Goal: Task Accomplishment & Management: Use online tool/utility

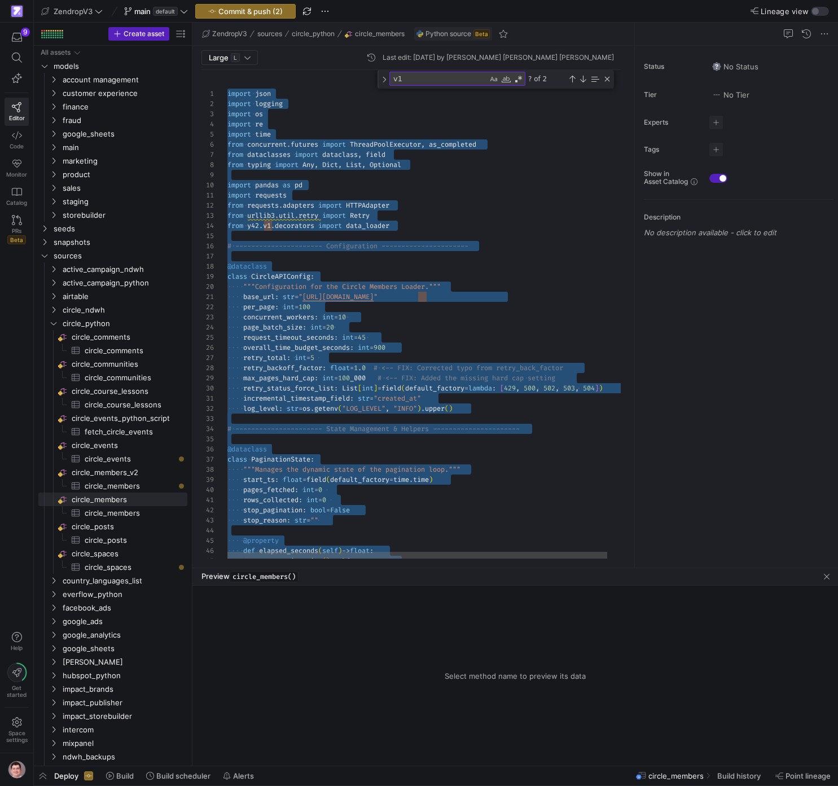
scroll to position [81, 89]
drag, startPoint x: 0, startPoint y: 0, endPoint x: 398, endPoint y: 276, distance: 484.7
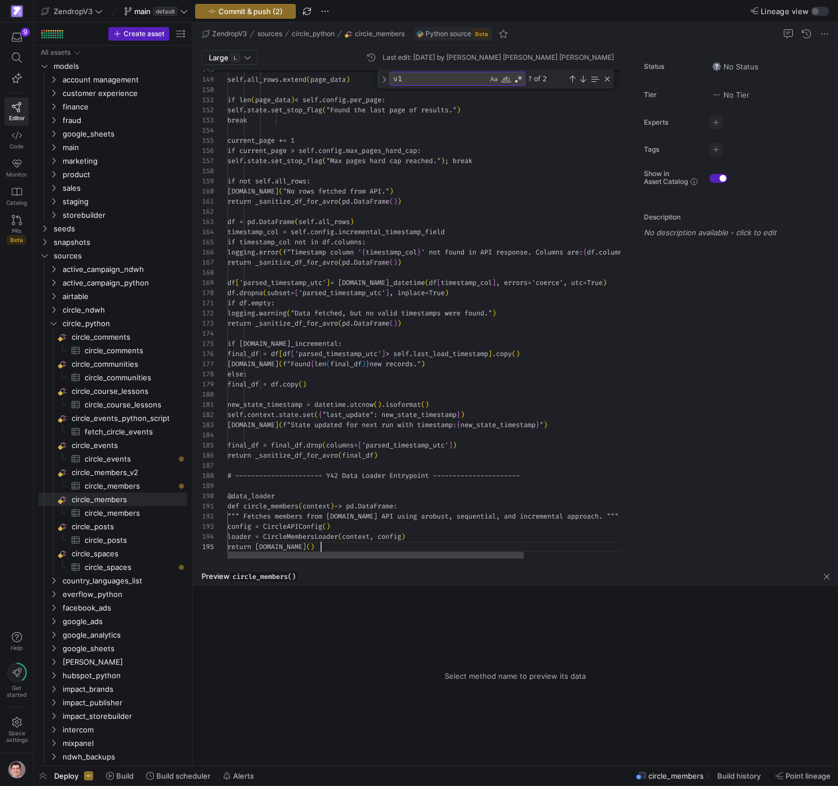
scroll to position [41, 94]
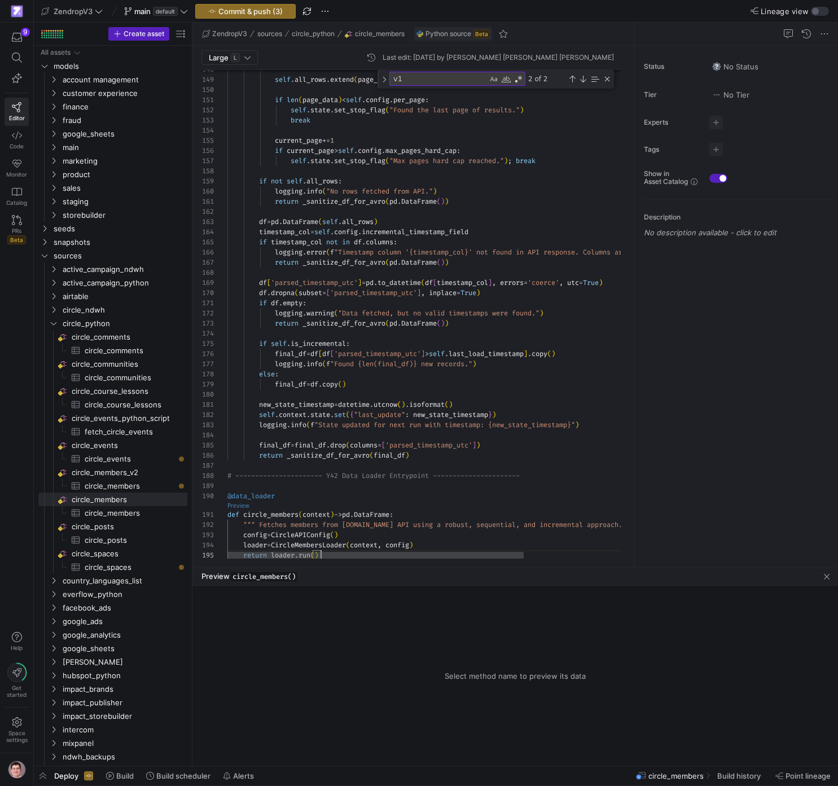
click at [232, 503] on link "Preview" at bounding box center [238, 506] width 22 height 6
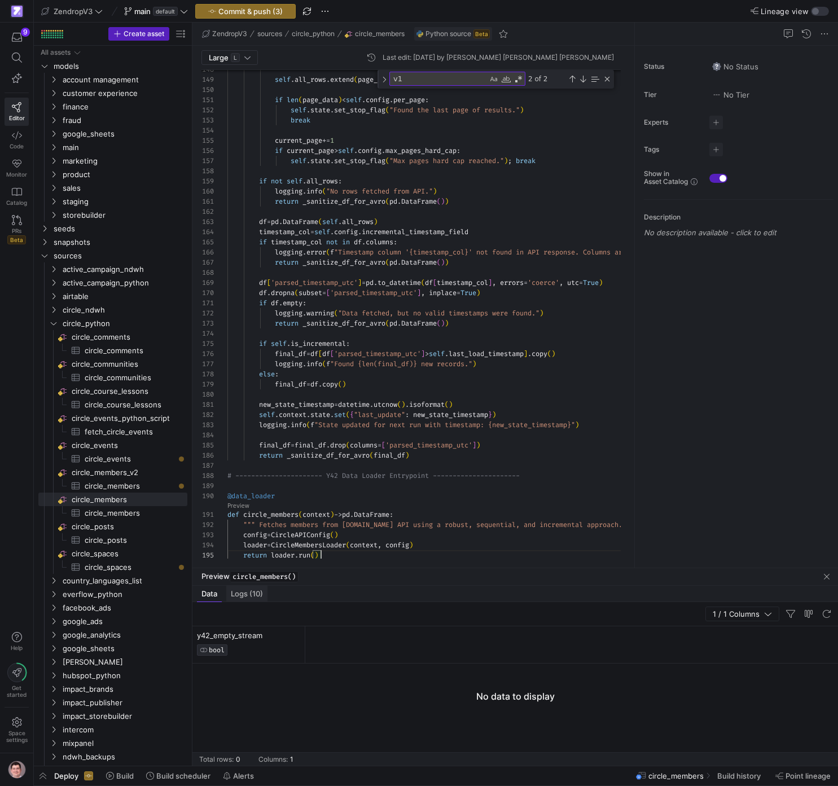
click at [265, 597] on div "Logs (10)" at bounding box center [246, 593] width 41 height 16
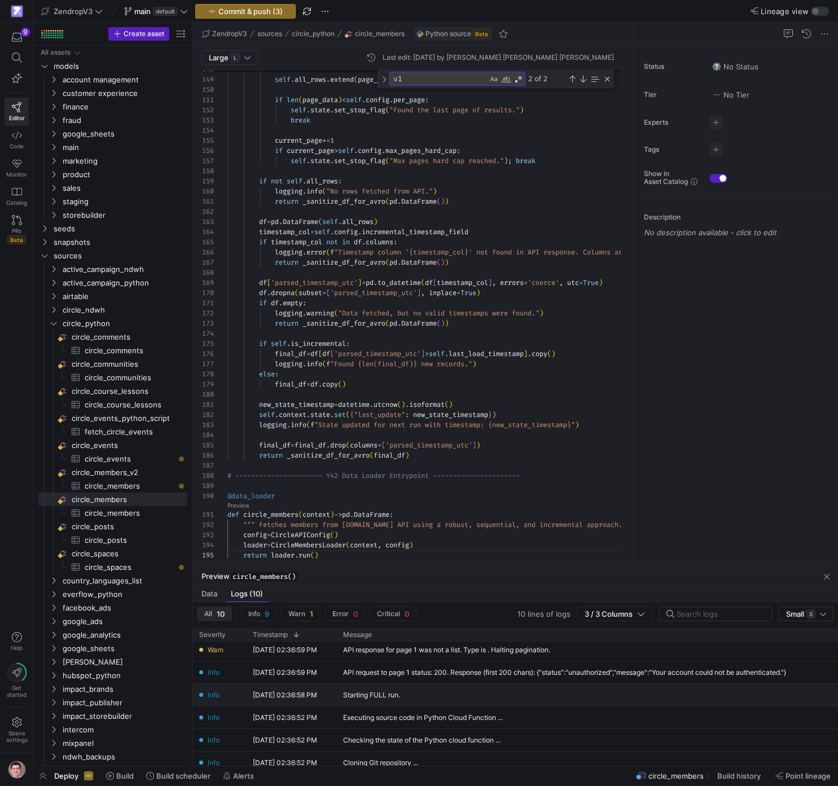
scroll to position [63, 0]
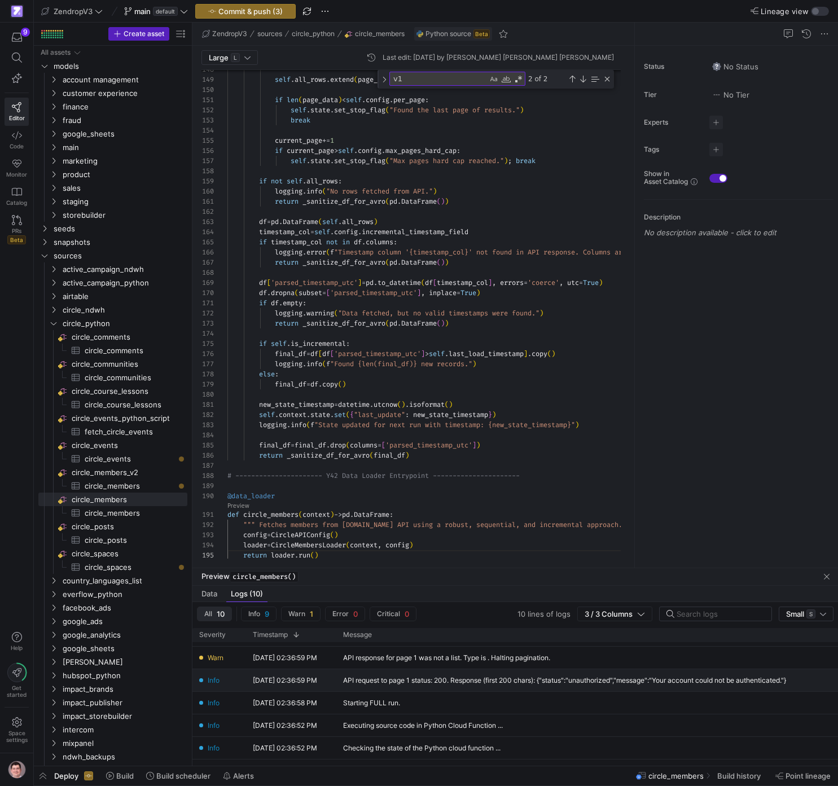
click at [450, 682] on div "API request to page 1 status: 200. Response (first 200 chars): {"status":"unaut…" at bounding box center [564, 680] width 443 height 8
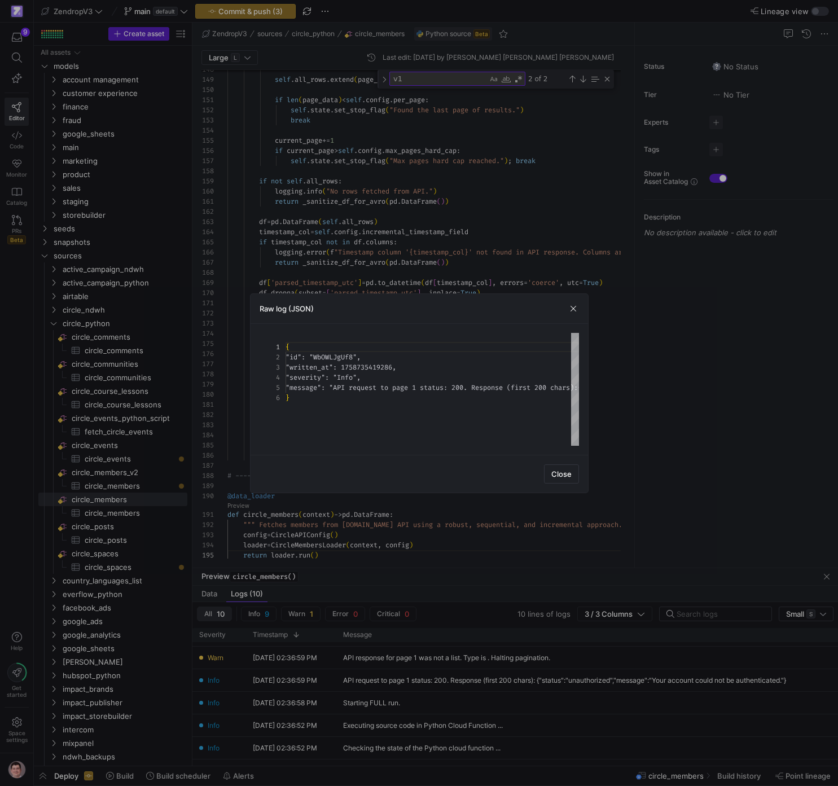
scroll to position [51, 0]
click at [390, 367] on div "{ "id" : "WbOWLJgUf8" , "written_at" : 1758735419286 , "severity" : "Info" , "m…" at bounding box center [634, 389] width 698 height 113
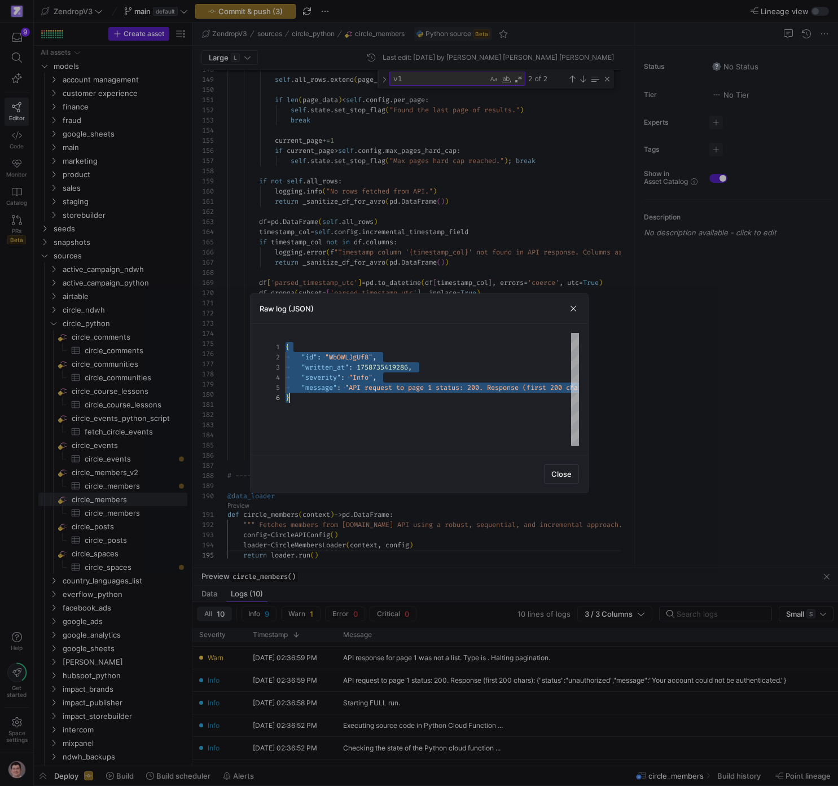
scroll to position [51, 4]
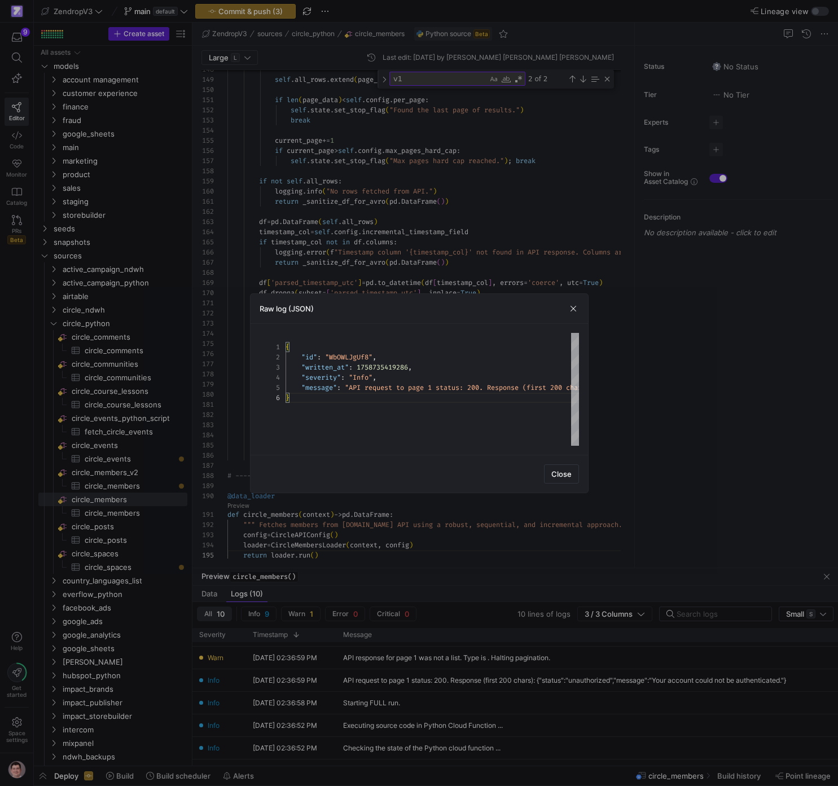
click at [482, 237] on div at bounding box center [419, 393] width 838 height 786
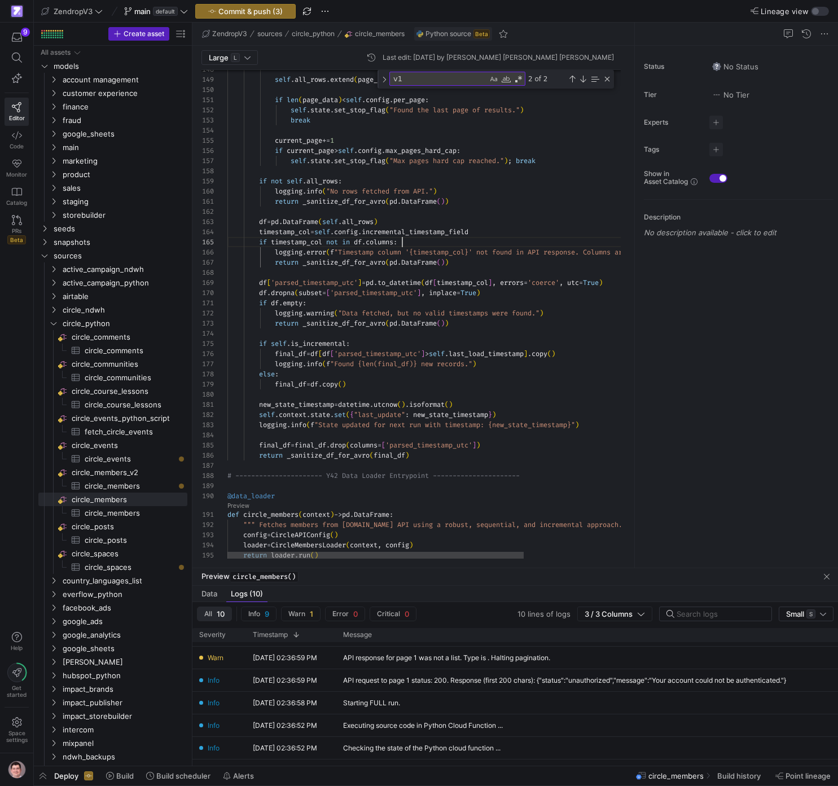
click at [134, 512] on span "circle_members​​​​​​​​​" at bounding box center [130, 512] width 90 height 13
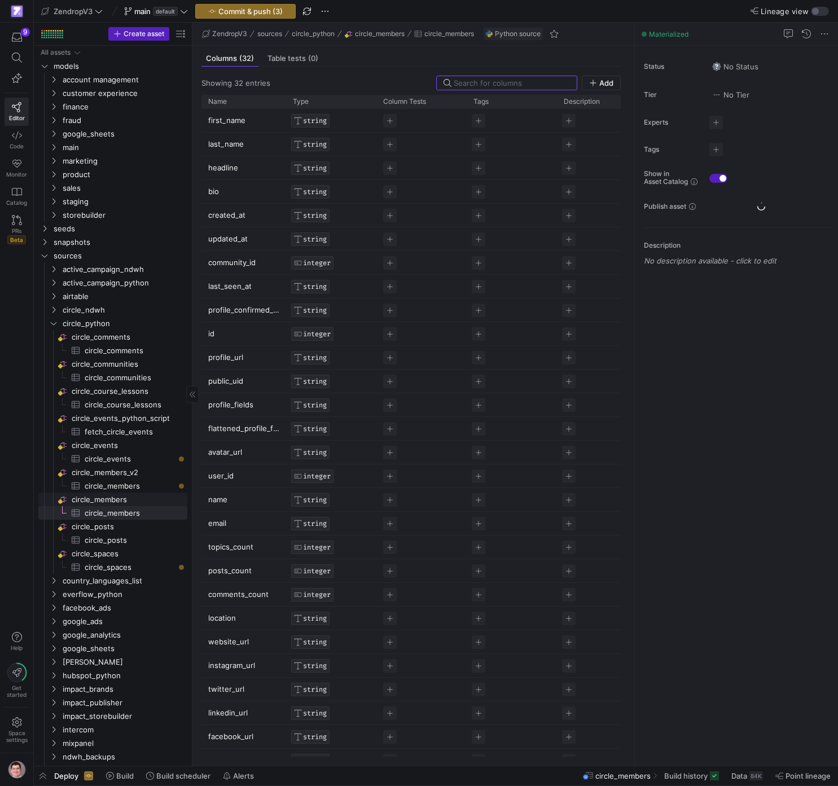
click at [135, 503] on span "circle_members​​​​​​​​" at bounding box center [129, 499] width 114 height 13
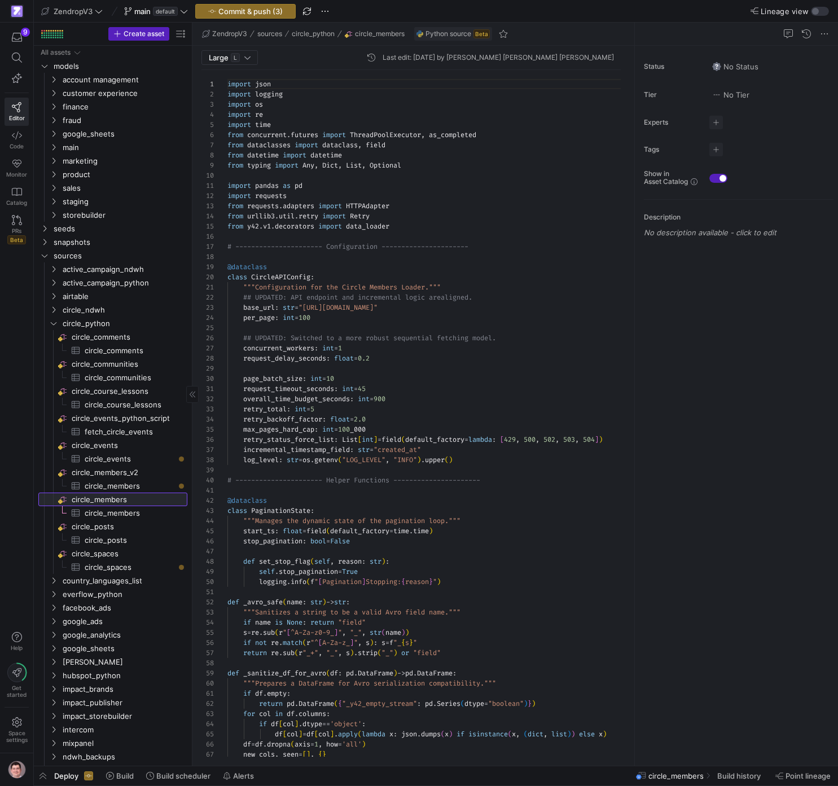
scroll to position [102, 0]
click at [330, 14] on span "button" at bounding box center [325, 12] width 14 height 14
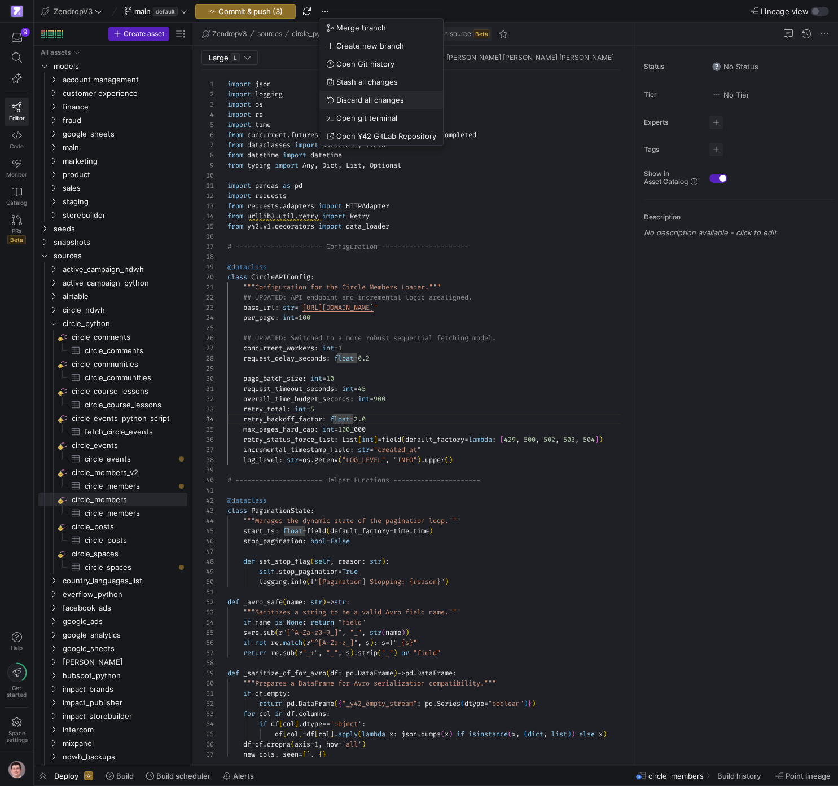
click at [362, 98] on span "Discard all changes" at bounding box center [370, 99] width 68 height 9
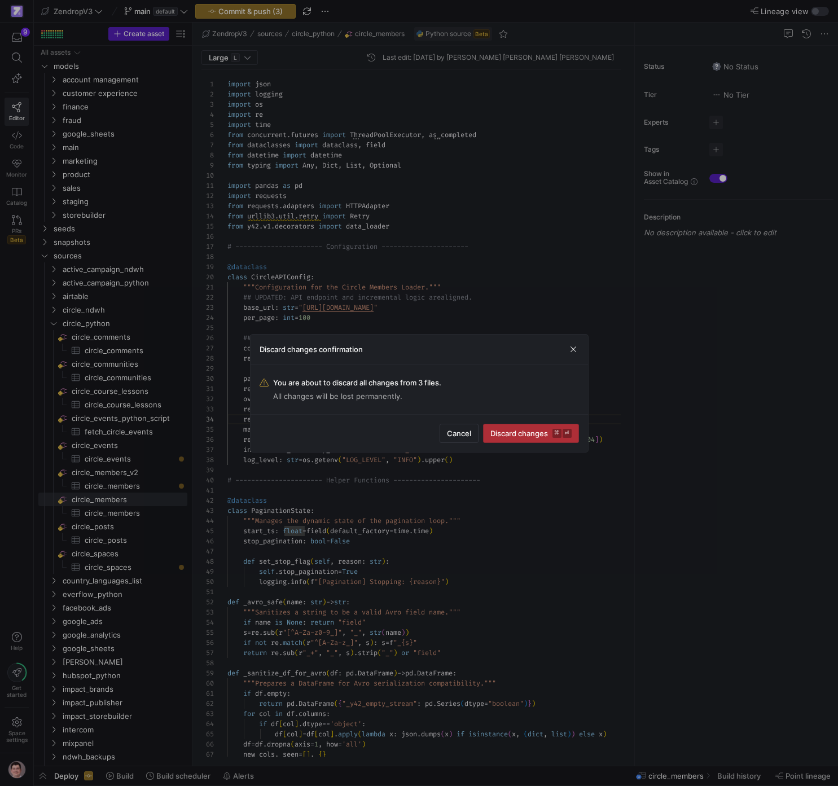
click at [536, 435] on span "Discard changes ⌘ ⏎" at bounding box center [530, 433] width 81 height 9
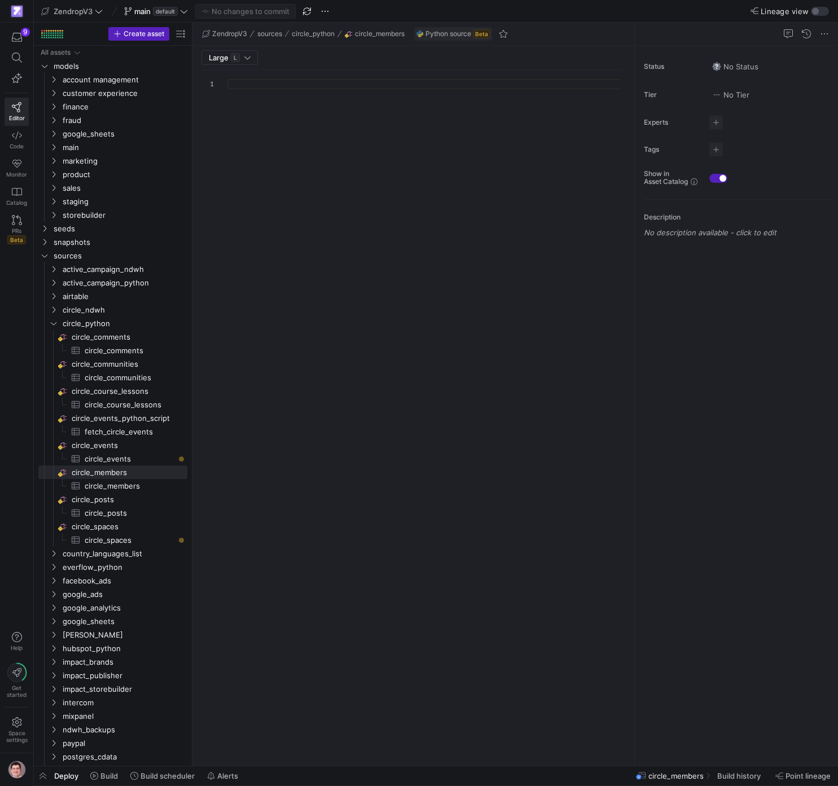
scroll to position [102, 0]
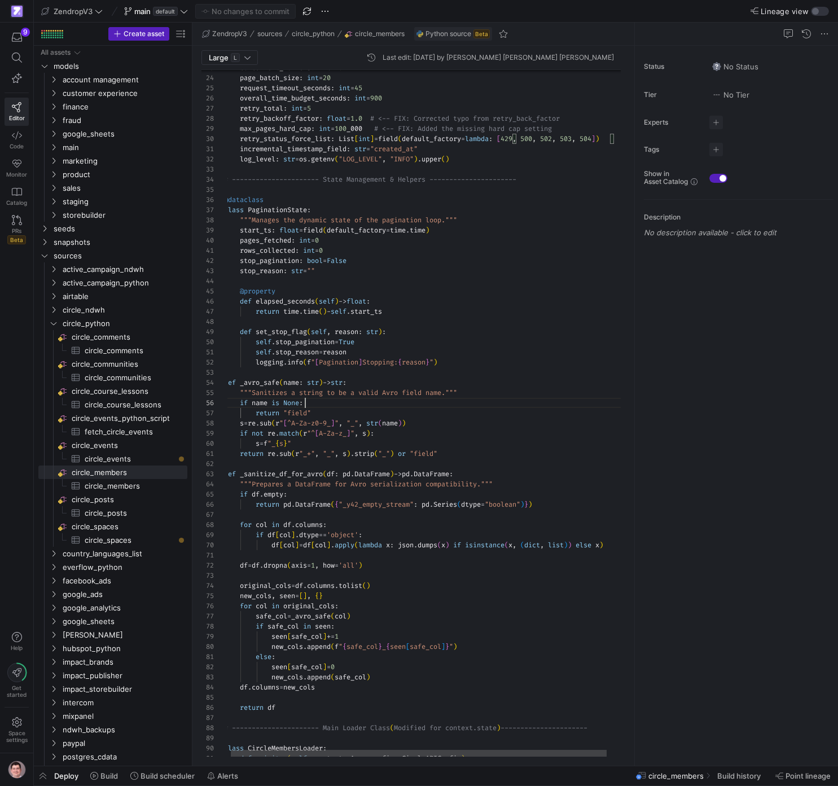
scroll to position [51, 81]
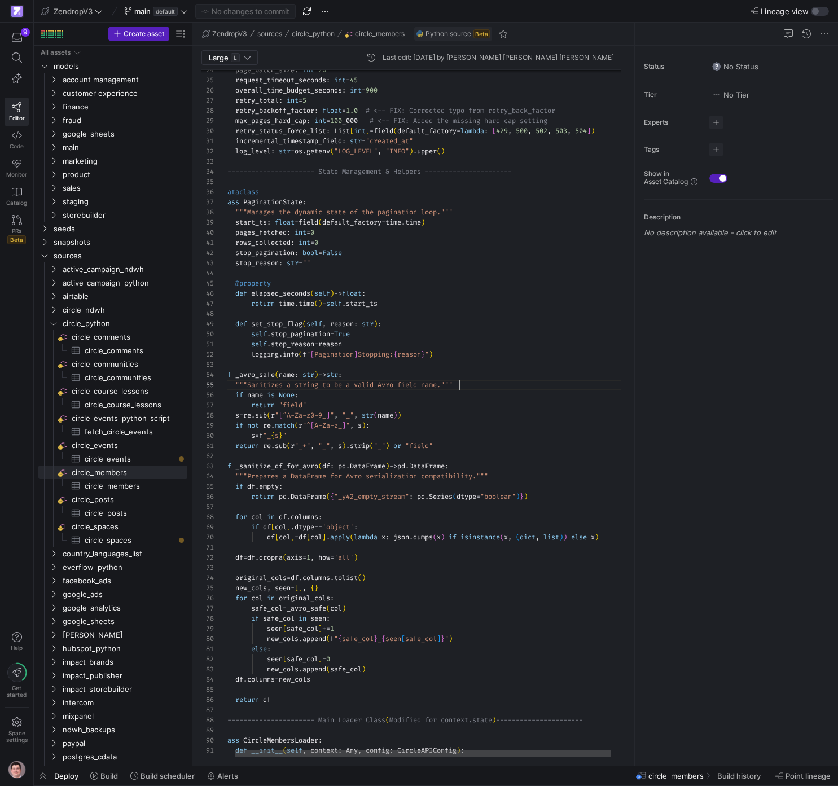
scroll to position [41, 240]
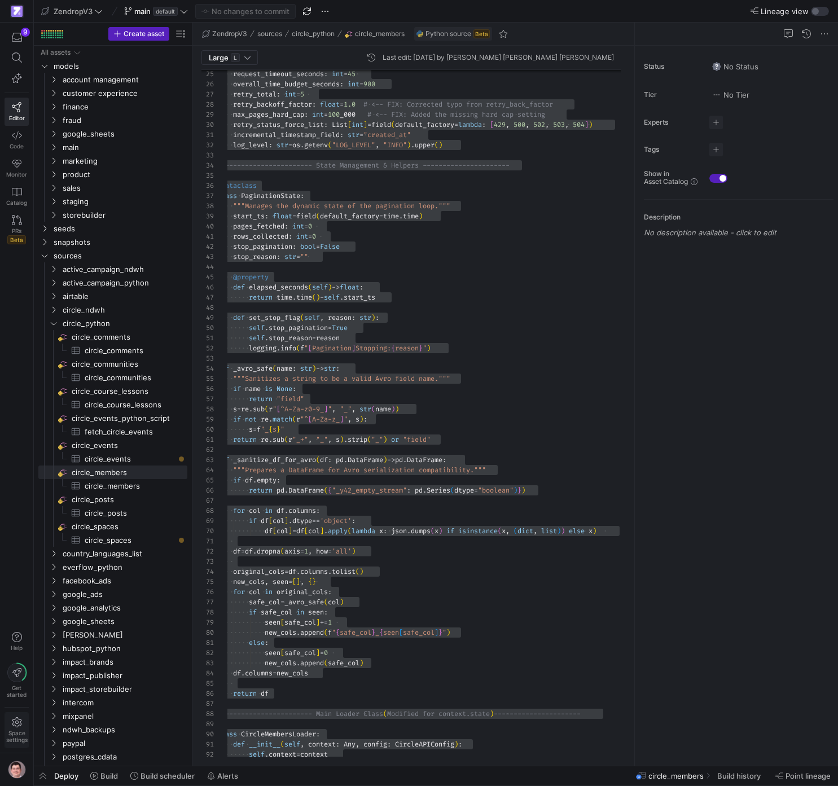
click at [21, 726] on icon at bounding box center [17, 722] width 10 height 10
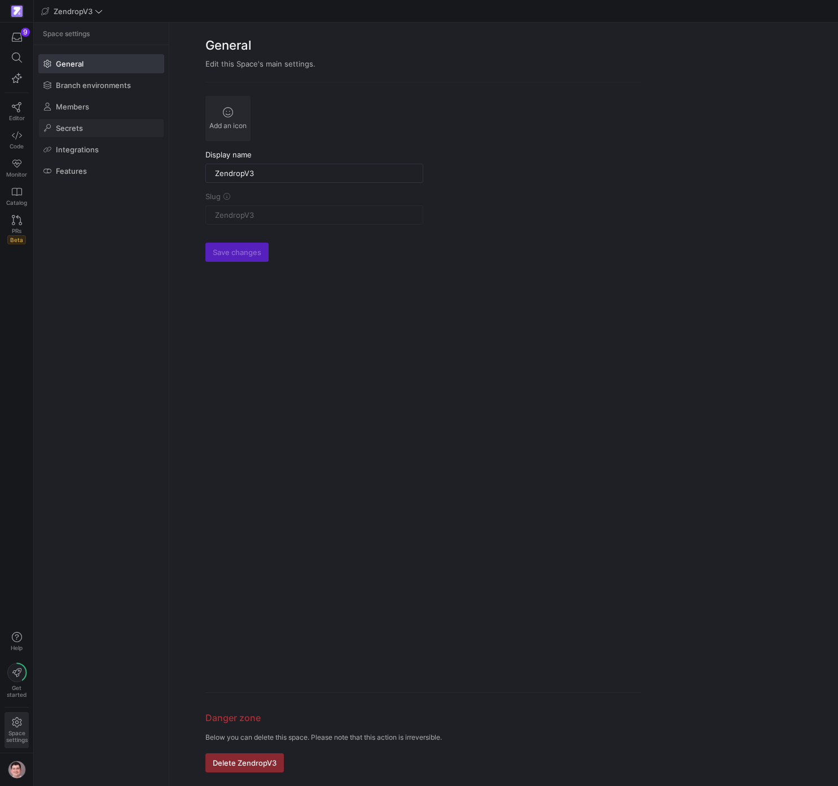
click at [89, 127] on span at bounding box center [101, 128] width 125 height 18
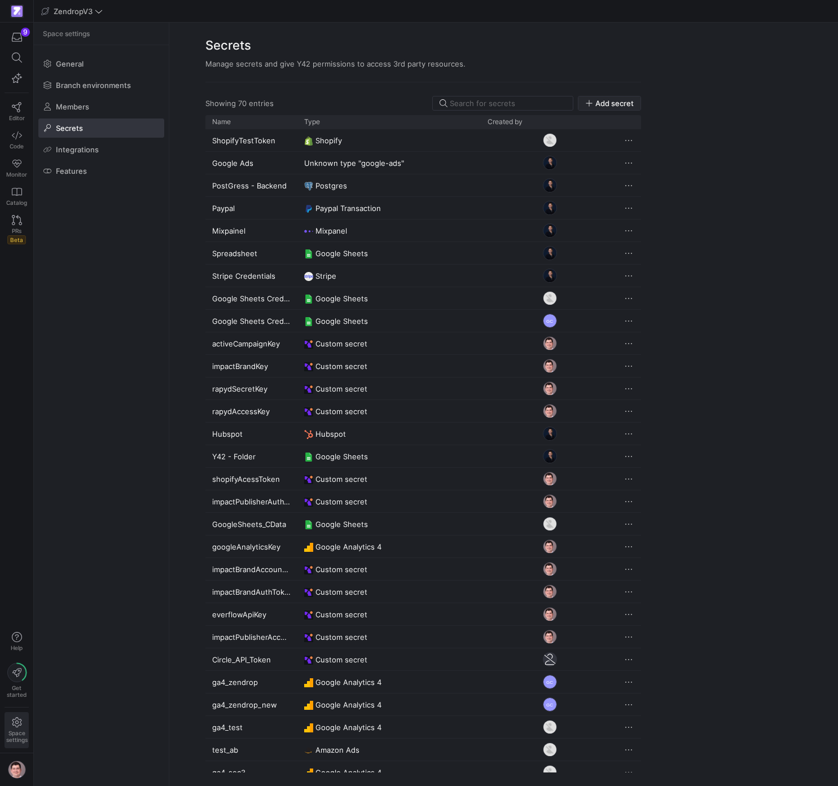
click at [603, 99] on span "button" at bounding box center [609, 103] width 62 height 14
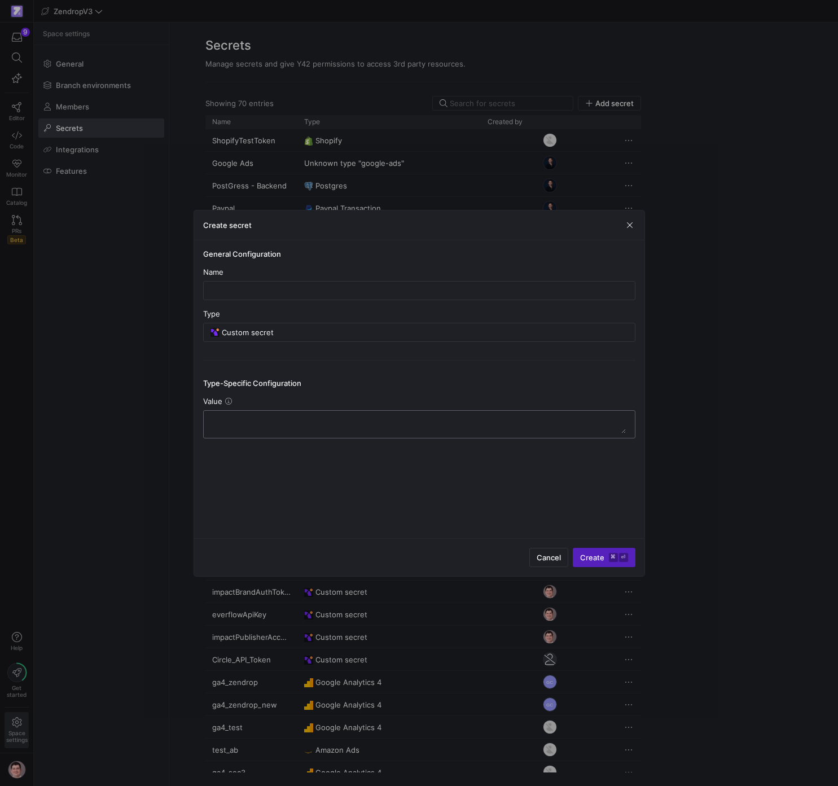
click at [264, 417] on textarea at bounding box center [419, 424] width 413 height 18
paste textarea "Xj2EDAT6E8efLFgZXXof1cw1yqZdFcJY"
type textarea "Xj2EDAT6E8efLFgZXXof1cw1yqZdFcJY"
click at [274, 285] on div at bounding box center [419, 290] width 413 height 18
type input "Circle_Headless_Auth"
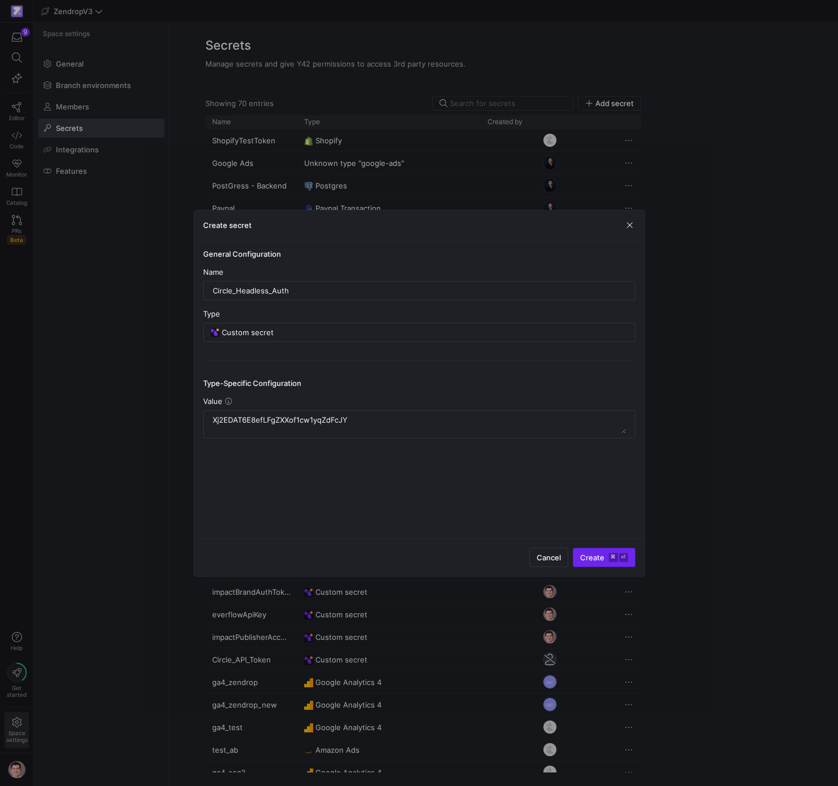
click at [627, 558] on kbd "⏎" at bounding box center [623, 557] width 9 height 9
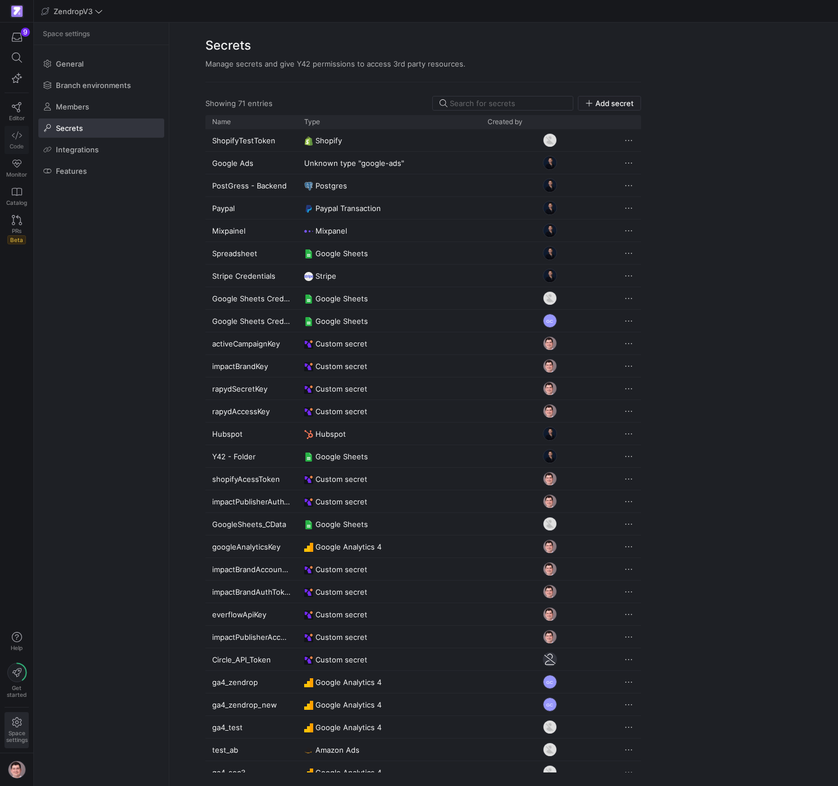
click at [14, 133] on icon at bounding box center [17, 135] width 10 height 10
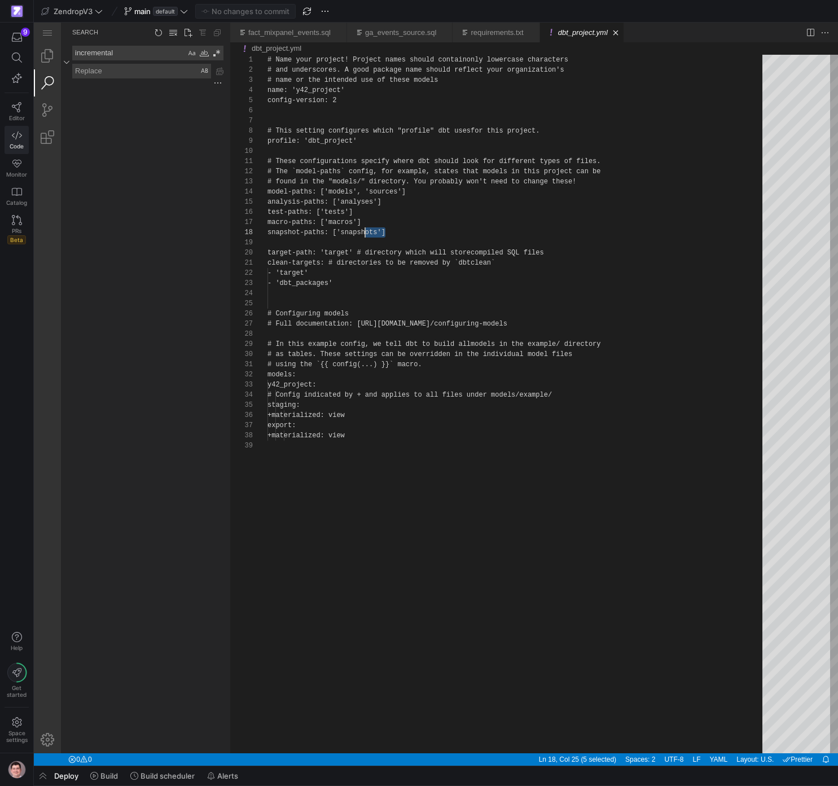
scroll to position [71, 98]
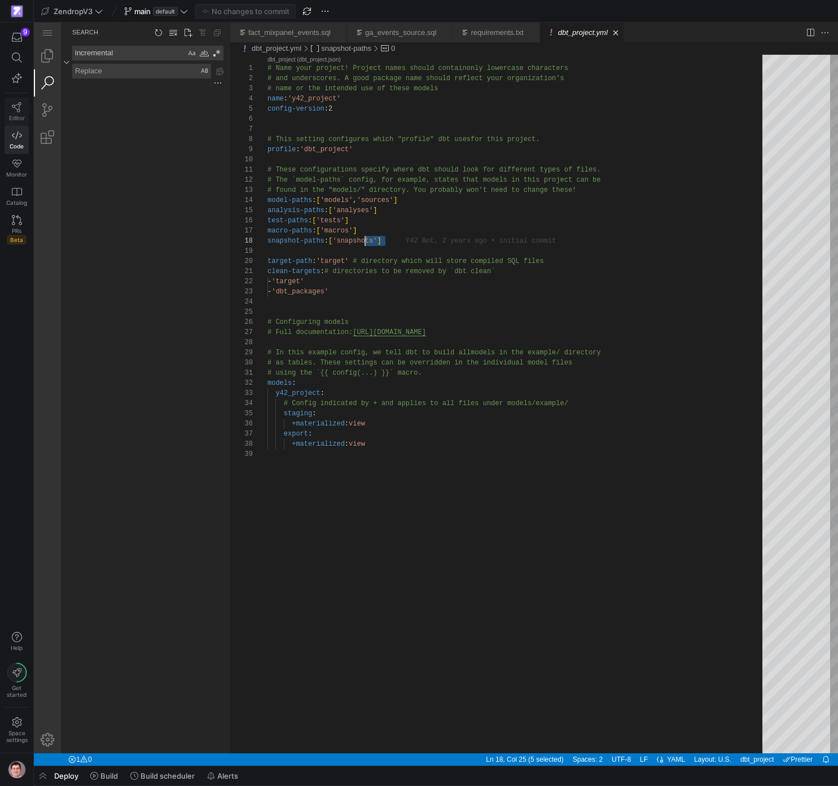
click at [20, 112] on link "Editor" at bounding box center [17, 112] width 24 height 28
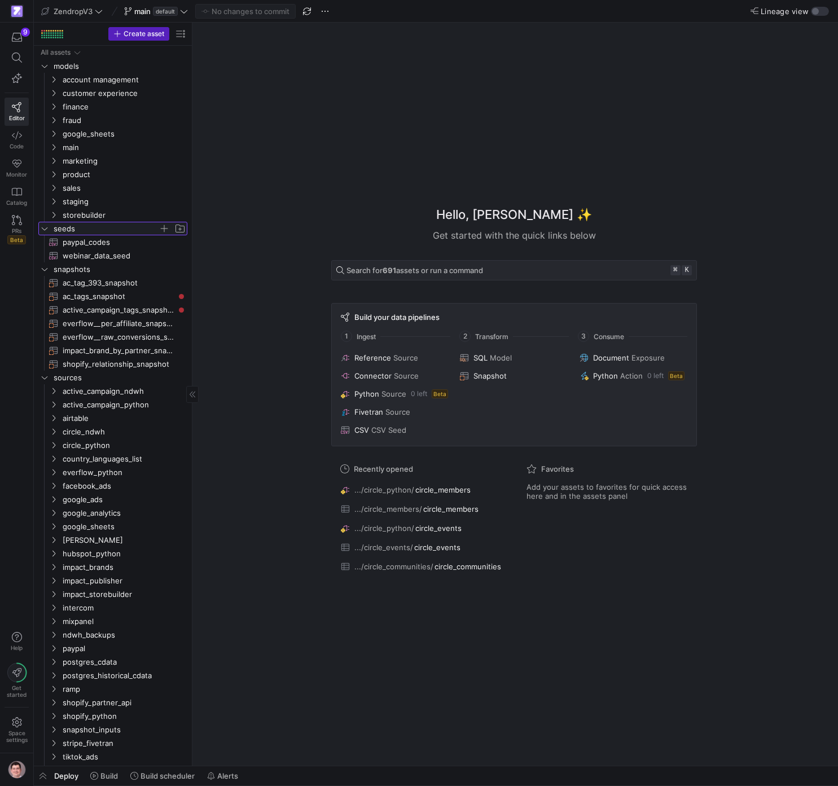
click at [87, 226] on span "seeds" at bounding box center [106, 228] width 105 height 13
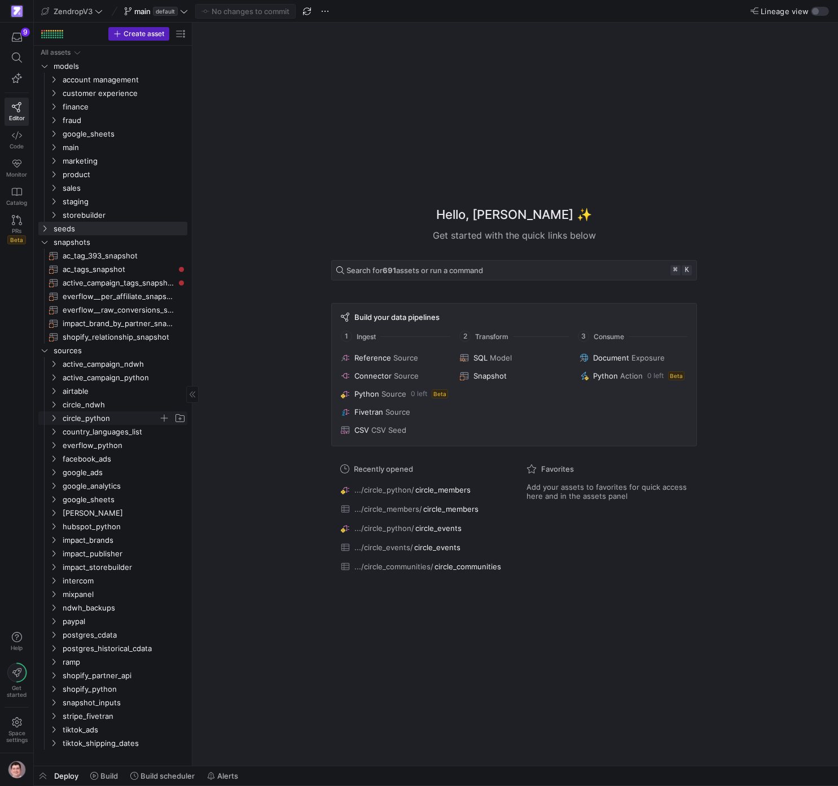
click at [92, 419] on span "circle_python" at bounding box center [111, 418] width 96 height 13
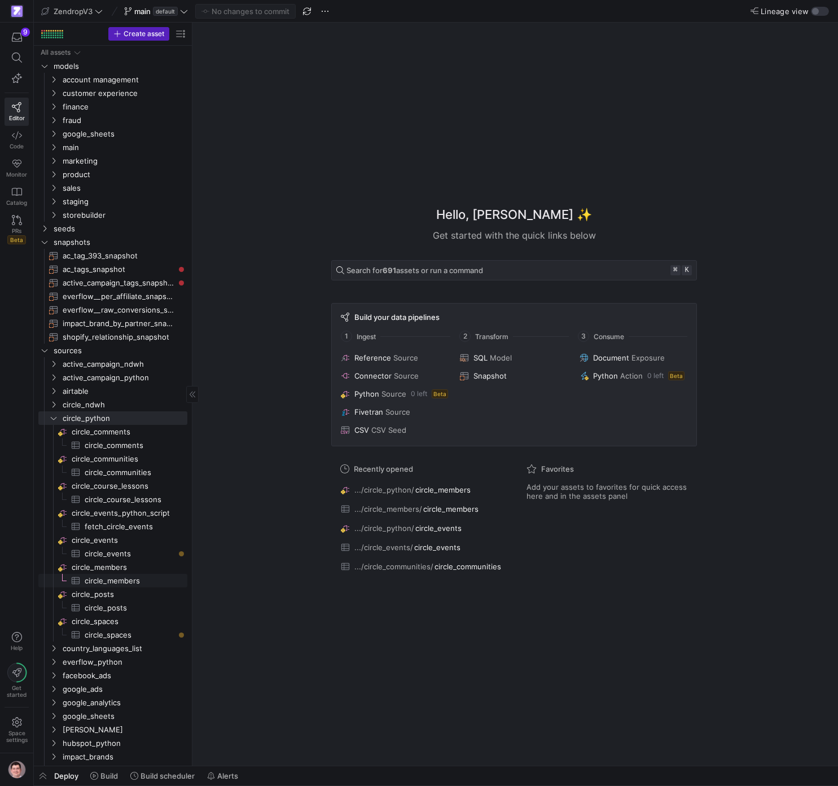
click at [121, 578] on span "circle_members​​​​​​​​​" at bounding box center [130, 580] width 90 height 13
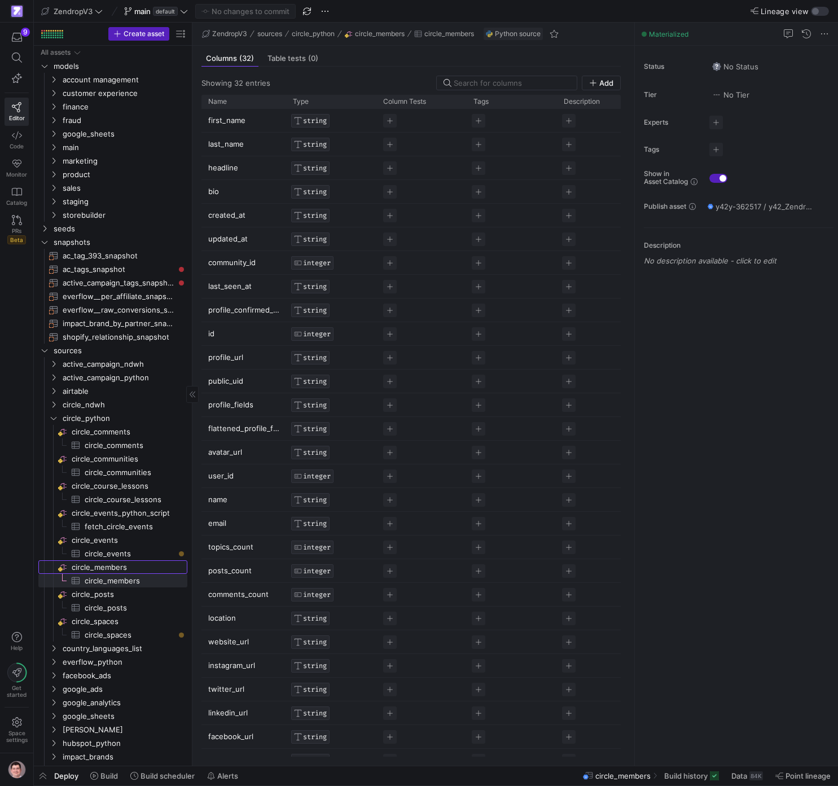
click at [130, 566] on span "circle_members​​​​​​​​" at bounding box center [129, 567] width 114 height 13
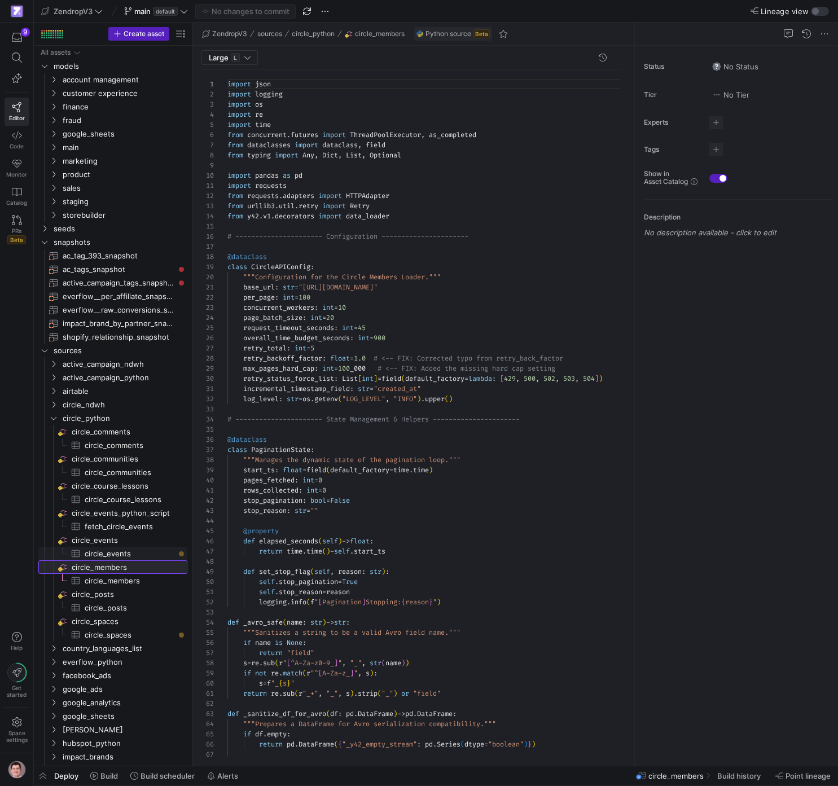
scroll to position [102, 0]
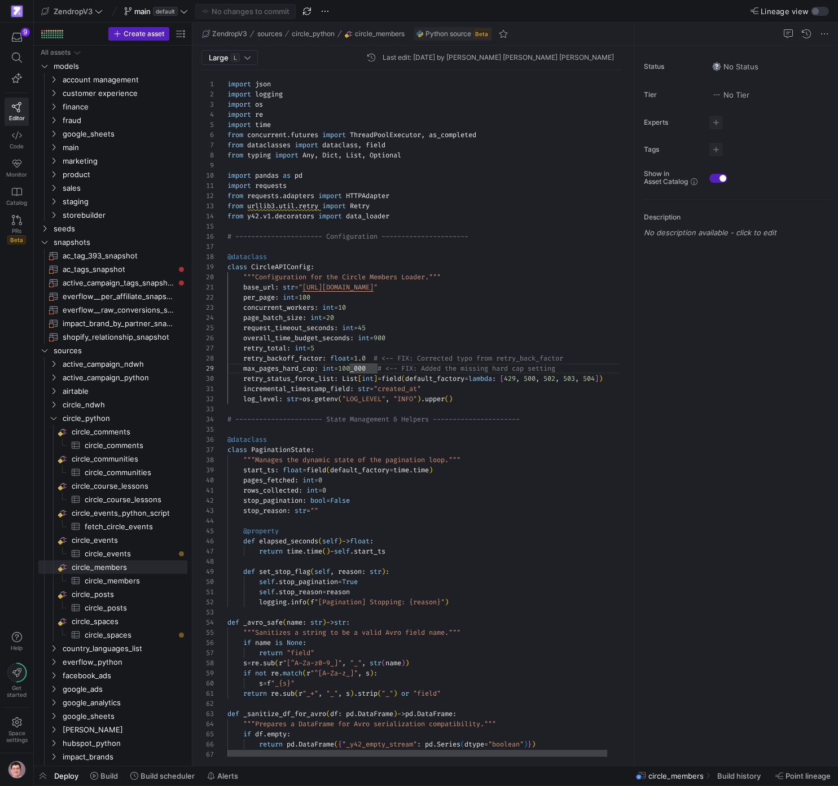
scroll to position [71, 142]
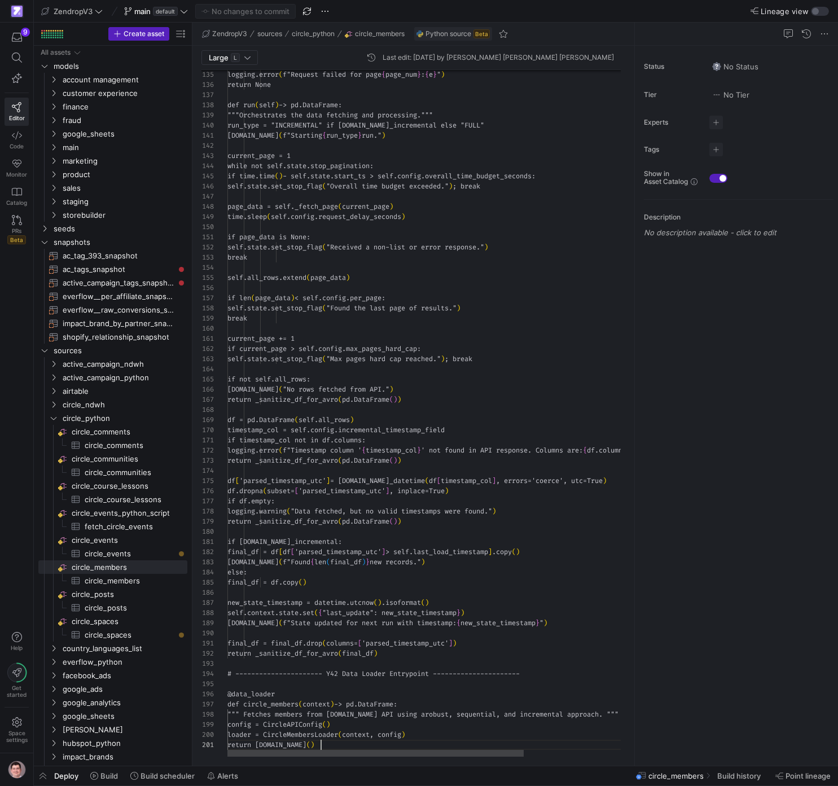
scroll to position [0, 94]
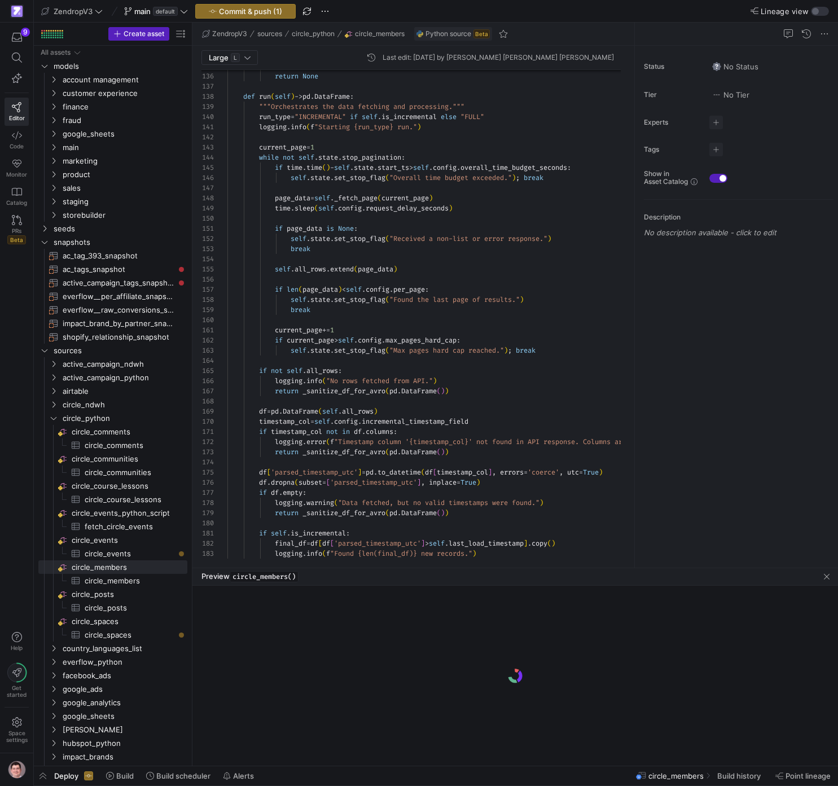
click at [246, 694] on as-split "ZendropV3 sources circle_python circle_members Python source Beta Large L Last …" at bounding box center [514, 394] width 645 height 743
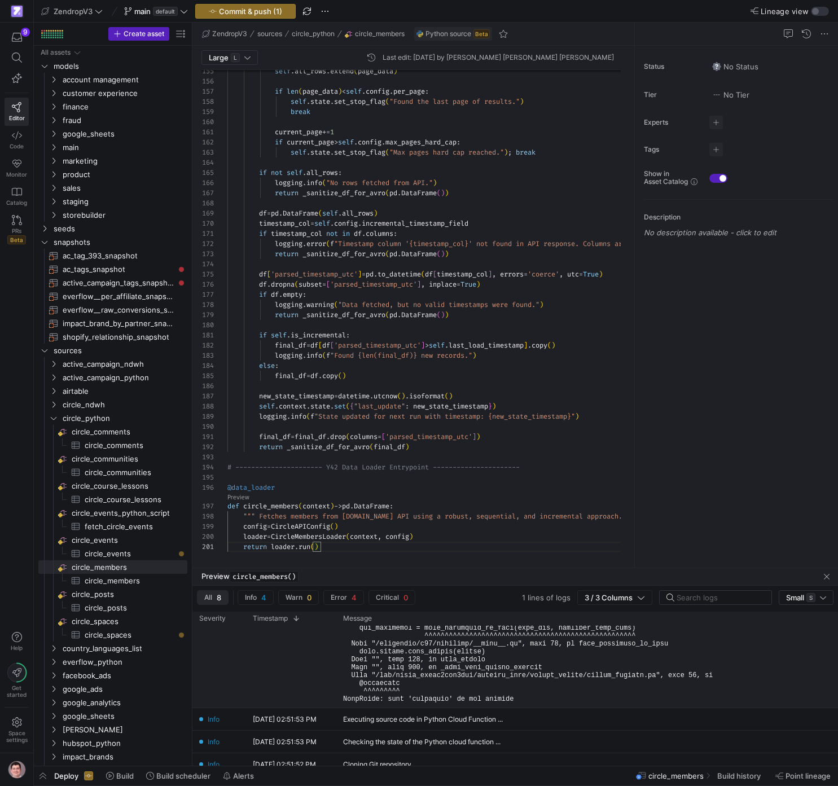
scroll to position [0, 0]
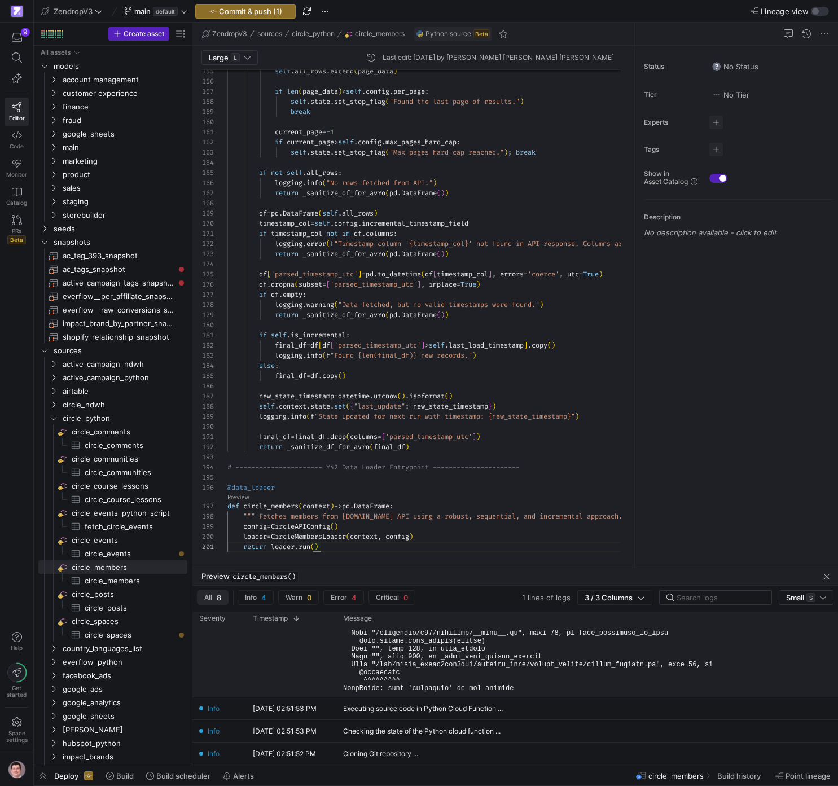
click at [513, 651] on pre at bounding box center [556, 573] width 426 height 237
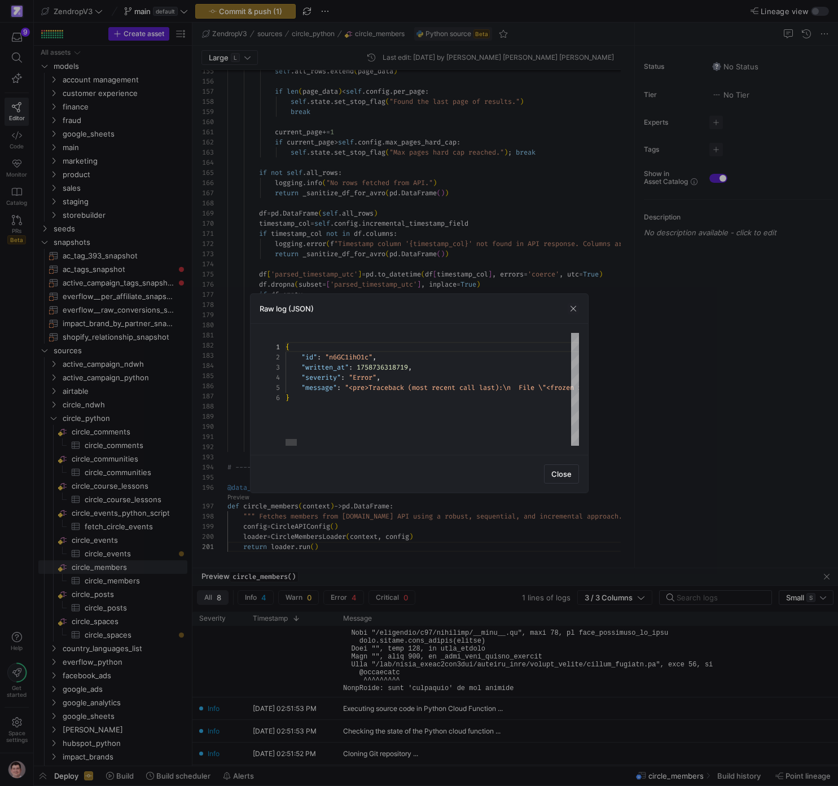
scroll to position [41, 150]
click at [500, 248] on div at bounding box center [419, 393] width 838 height 786
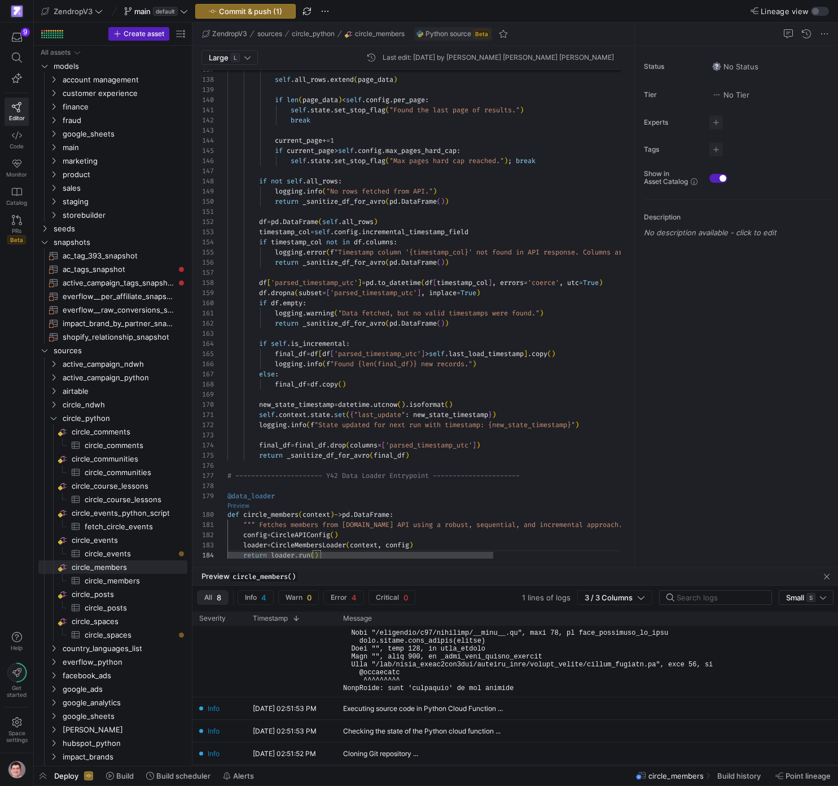
click at [245, 506] on link "Preview" at bounding box center [238, 506] width 22 height 6
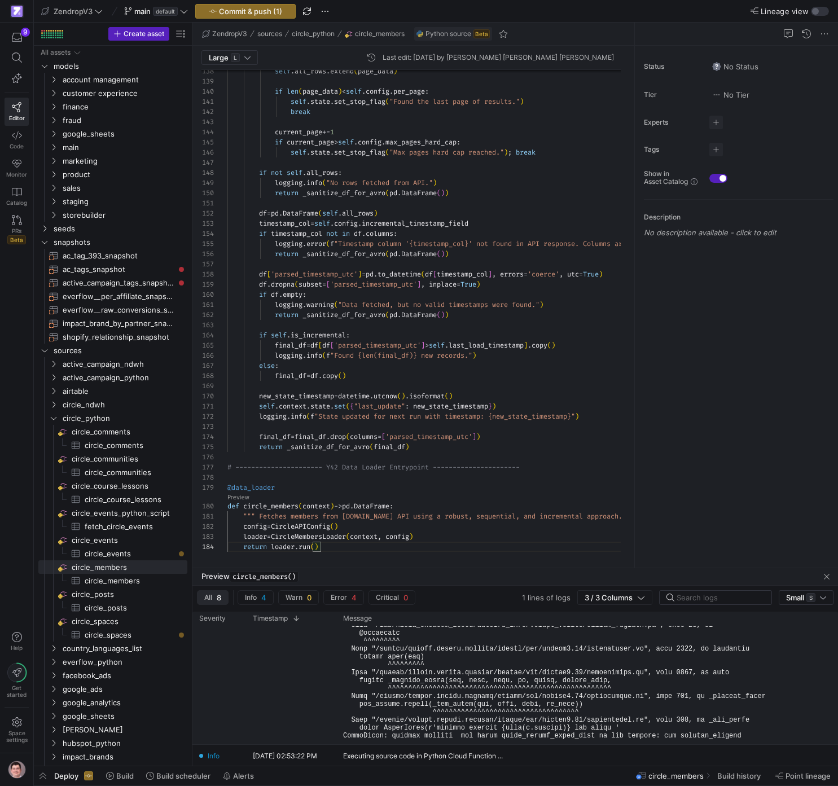
scroll to position [284, 0]
click at [443, 706] on pre at bounding box center [556, 579] width 426 height 324
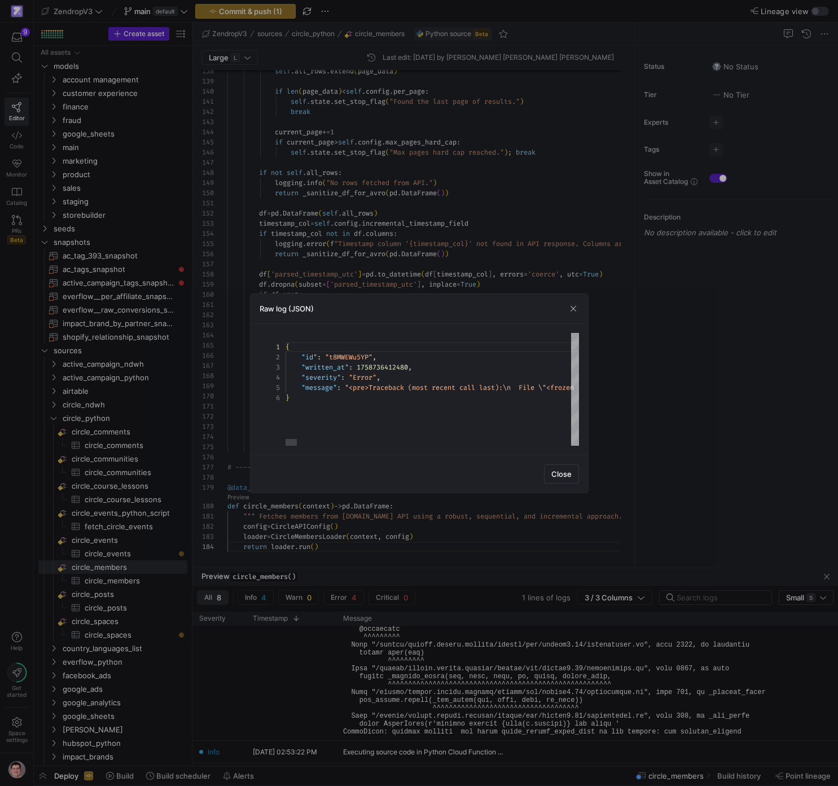
click at [432, 288] on div at bounding box center [419, 393] width 838 height 786
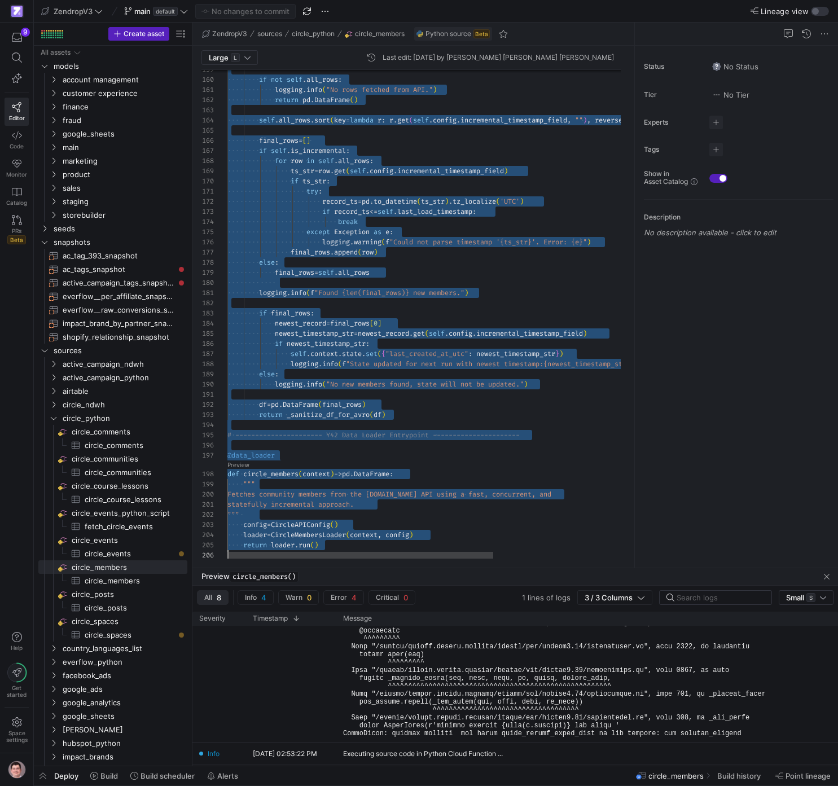
scroll to position [61, 94]
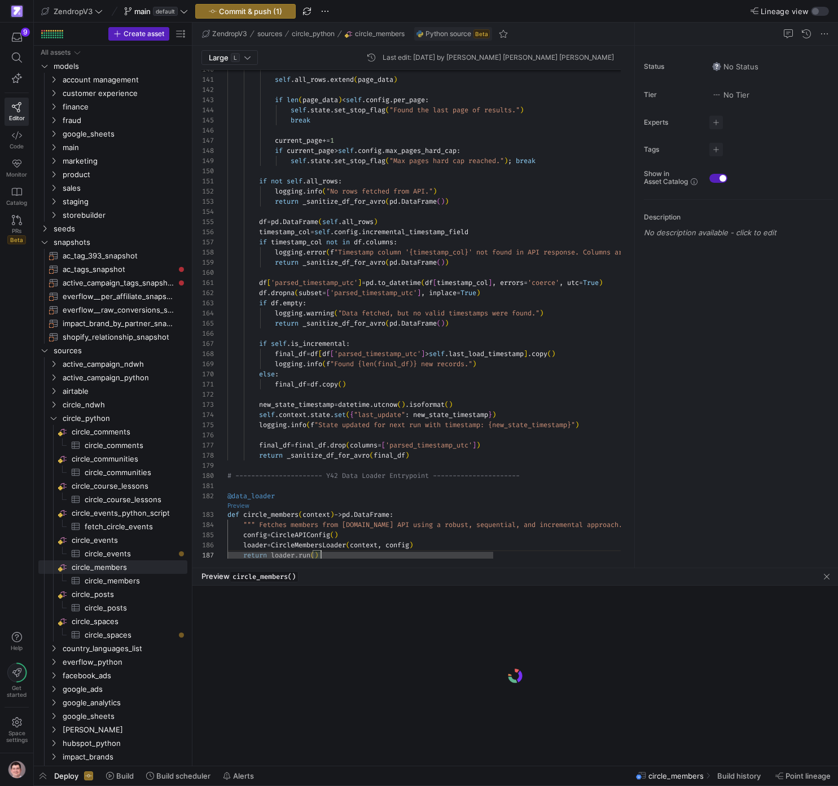
click at [243, 503] on link "Preview" at bounding box center [238, 506] width 22 height 6
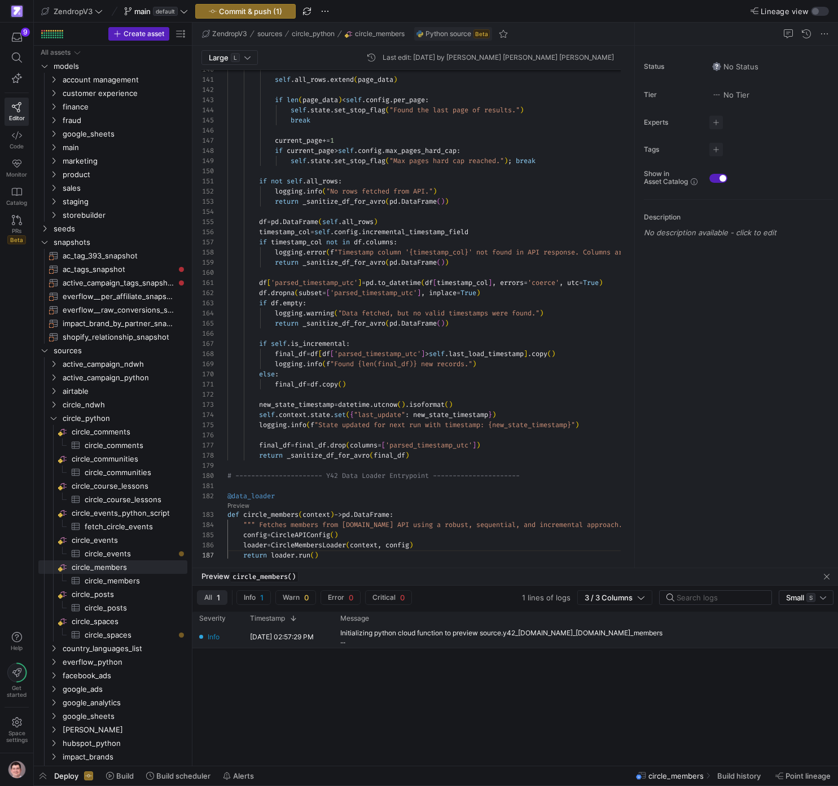
click at [393, 640] on div "Initializing python cloud function to preview source.y42_project.circle_members…" at bounding box center [502, 637] width 325 height 16
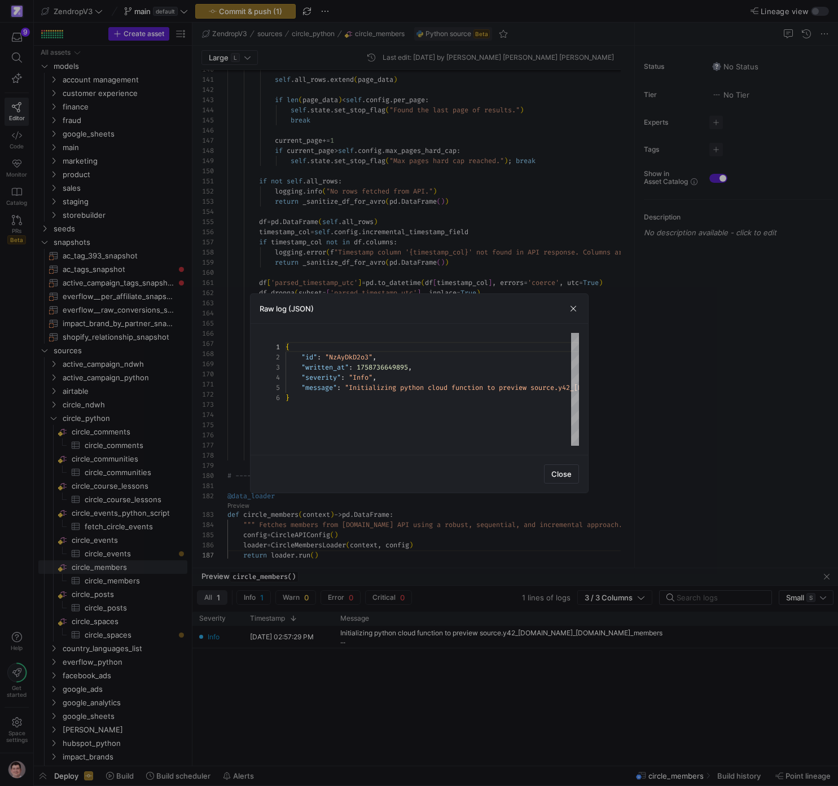
scroll to position [51, 0]
click at [631, 463] on div at bounding box center [419, 393] width 838 height 786
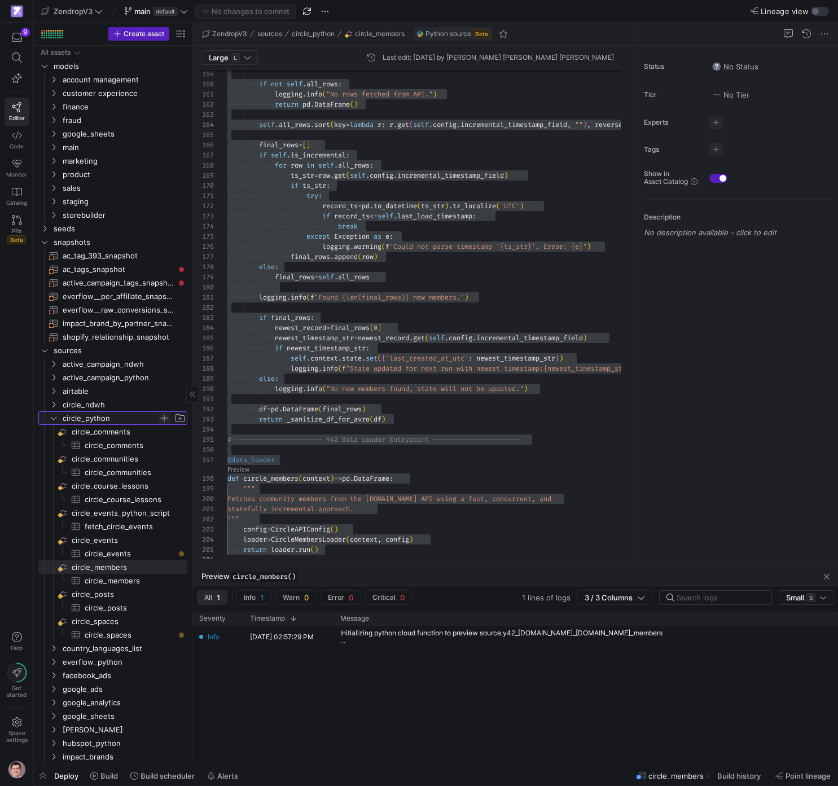
click at [164, 419] on span "Press SPACE to select this row." at bounding box center [163, 417] width 11 height 11
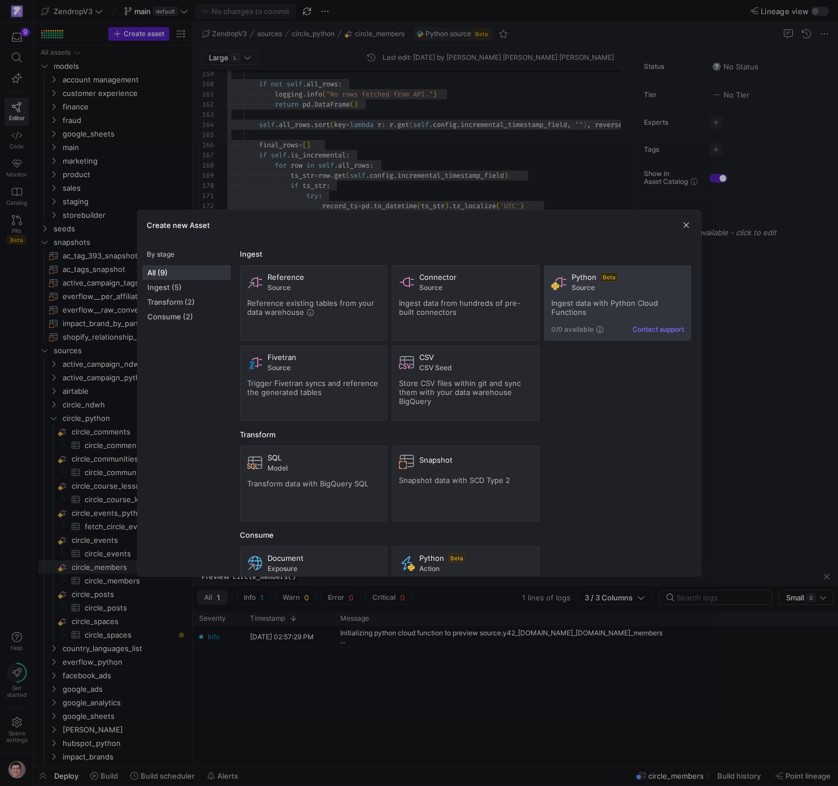
click at [616, 309] on div "Ingest data with Python Cloud Functions" at bounding box center [617, 307] width 133 height 18
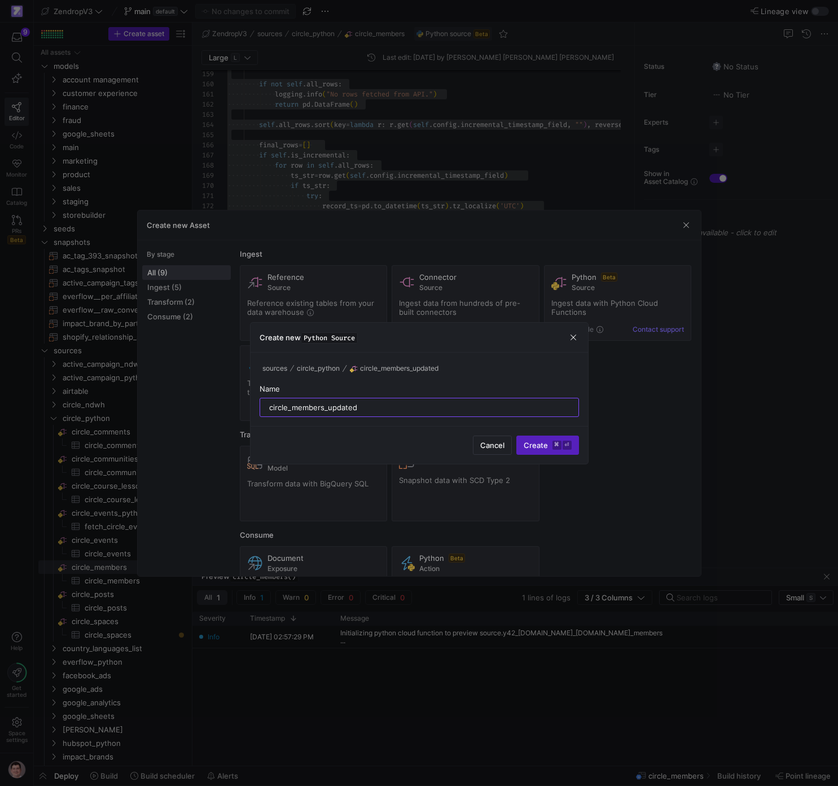
type input "circle_members_updated"
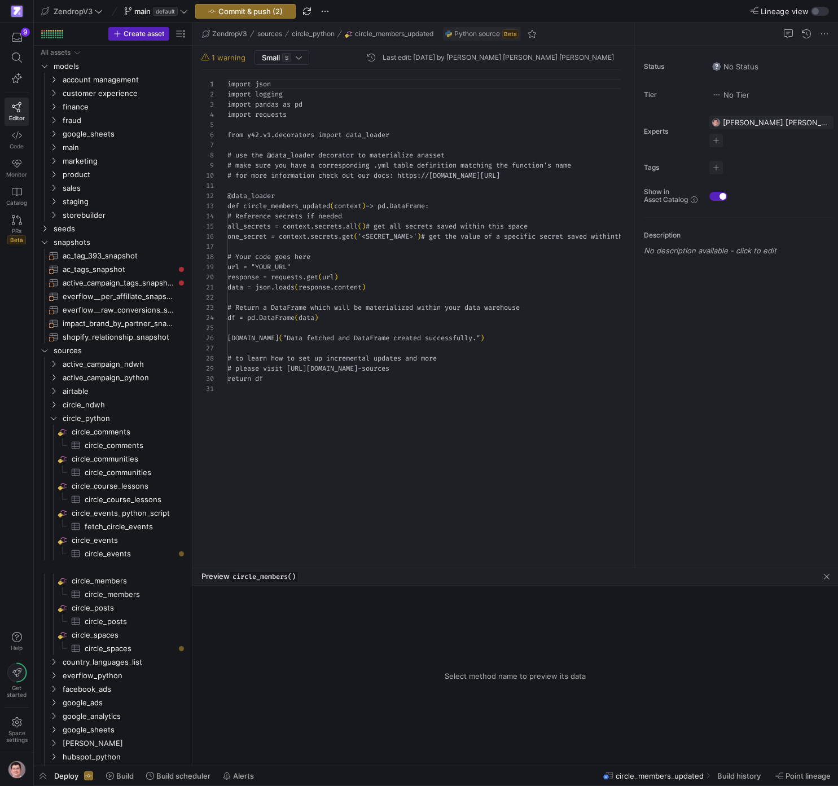
scroll to position [102, 0]
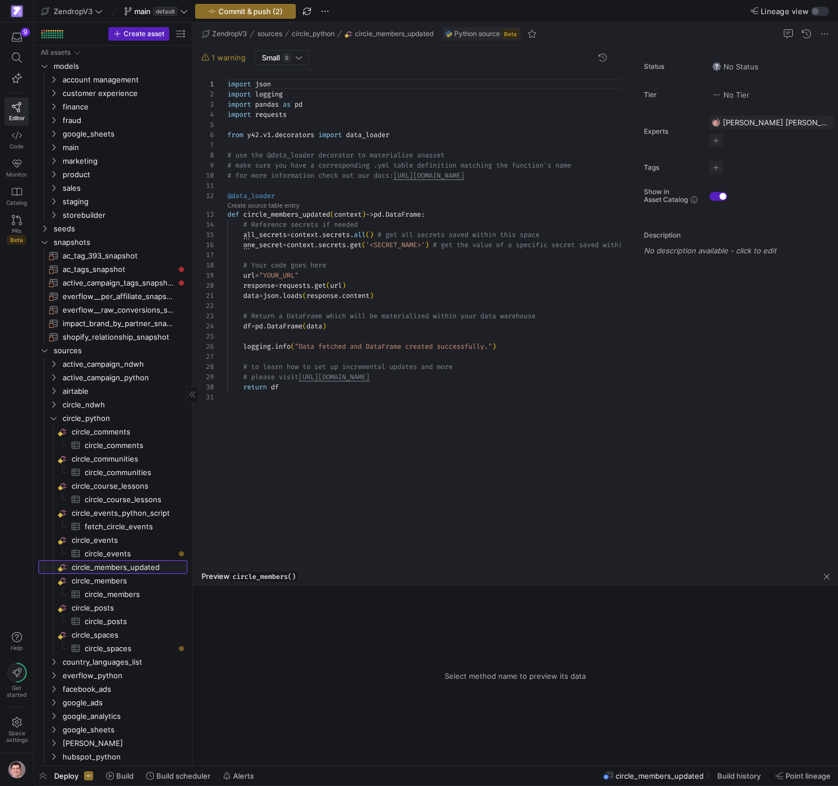
click at [155, 566] on span "circle_members_updated​​​​​​​​" at bounding box center [129, 567] width 114 height 13
click at [350, 333] on div "import json import logging import pandas as pd import requests from y42 . v1 . …" at bounding box center [470, 314] width 487 height 488
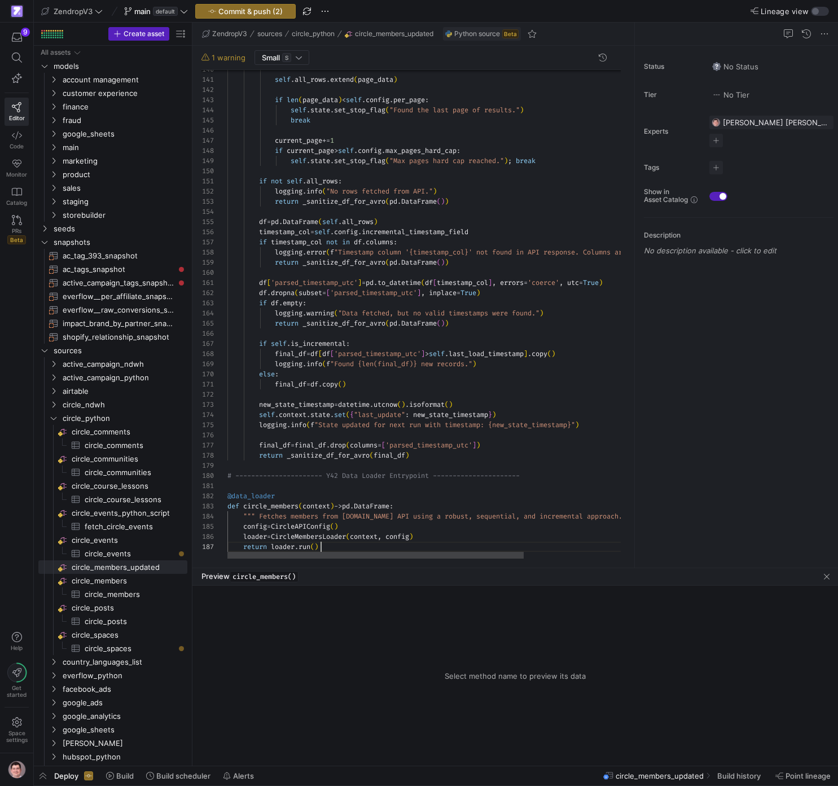
scroll to position [61, 94]
click at [262, 505] on link "Create source table entry" at bounding box center [263, 506] width 72 height 6
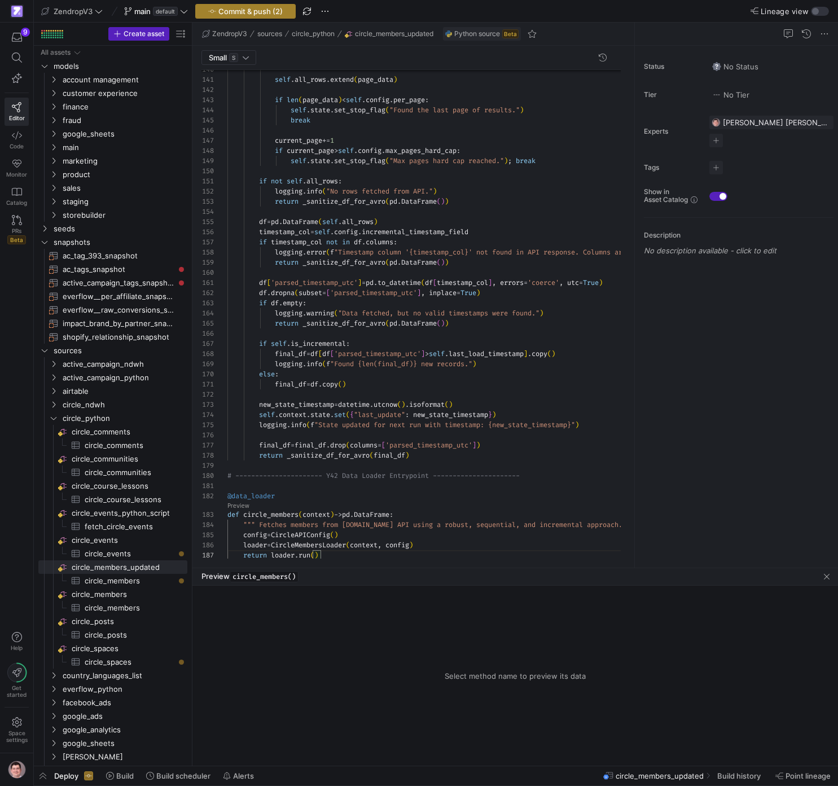
click at [254, 15] on span "Commit & push (2)" at bounding box center [250, 11] width 64 height 9
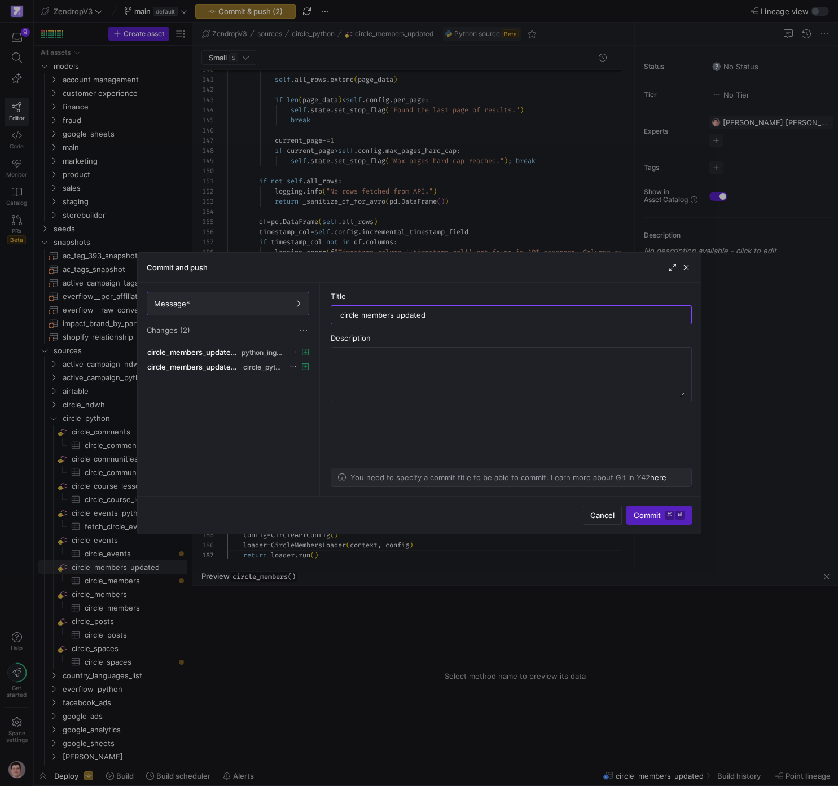
type input "circle members updated"
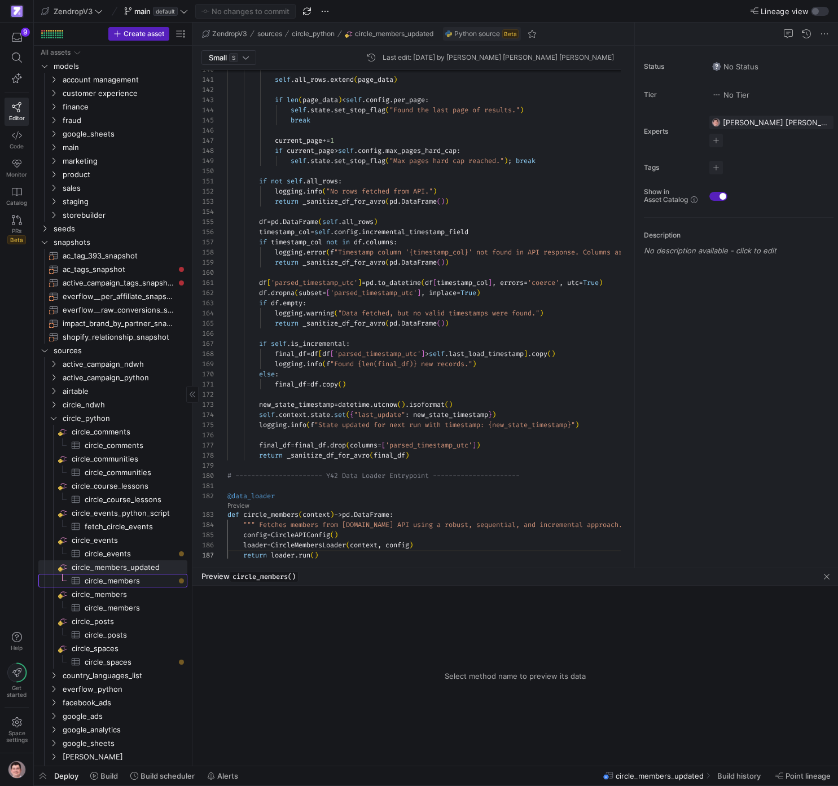
click at [131, 584] on span "circle_members​​​​​​​​​" at bounding box center [130, 580] width 90 height 13
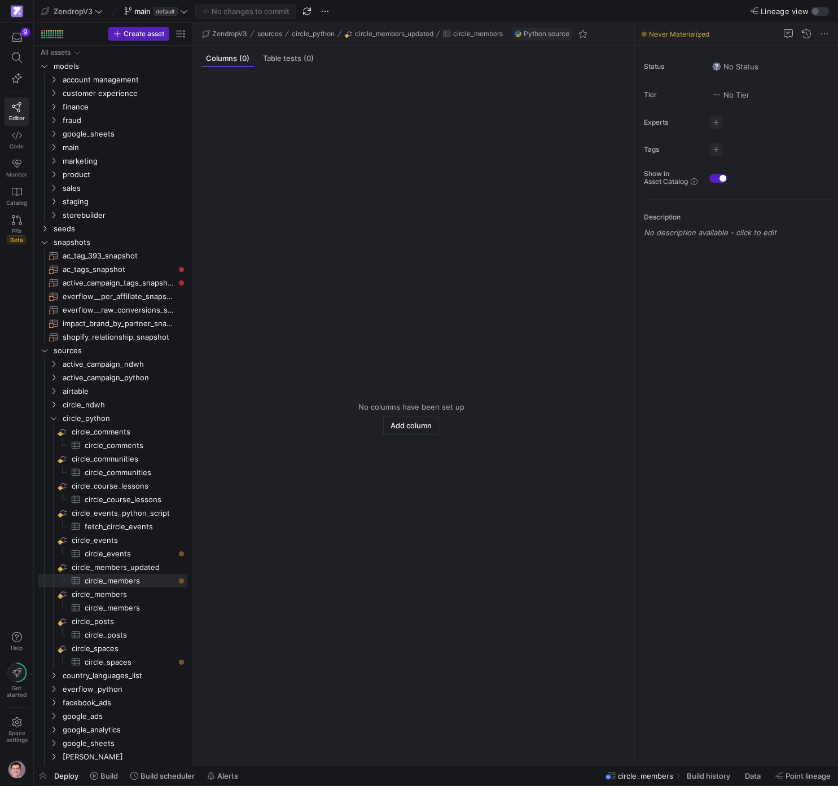
click at [654, 774] on span "circle_members" at bounding box center [645, 775] width 55 height 9
click at [708, 772] on span "Build history" at bounding box center [707, 775] width 43 height 9
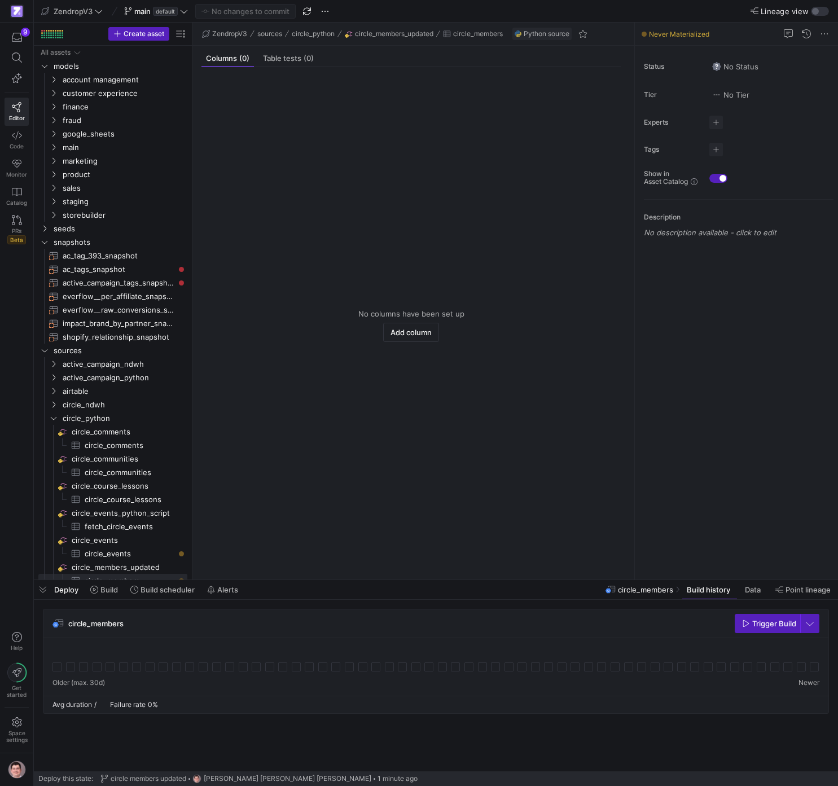
click at [754, 624] on span "Trigger Build" at bounding box center [769, 623] width 54 height 9
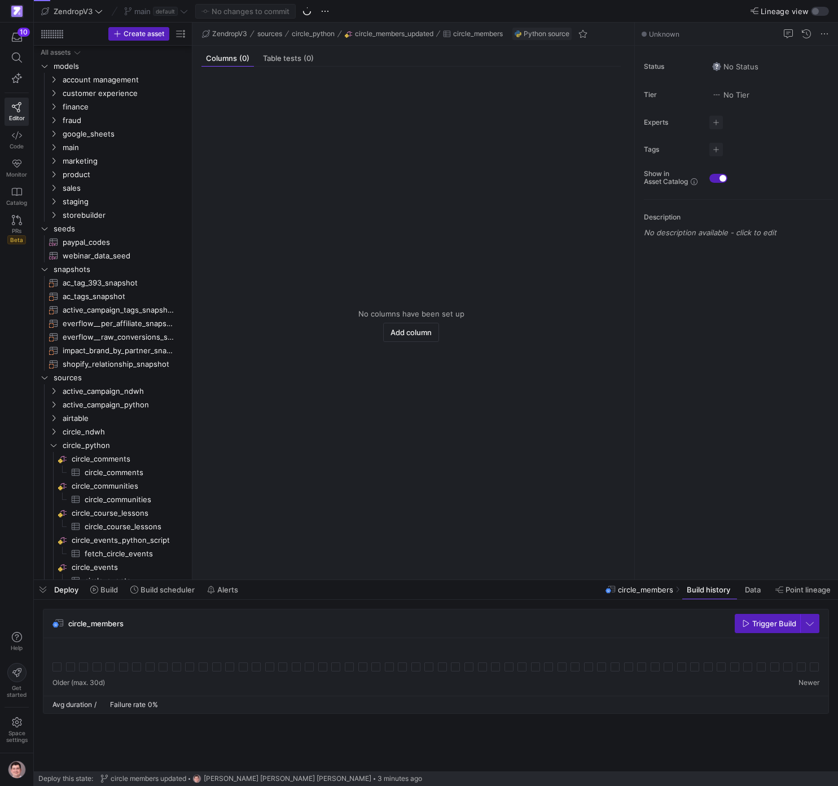
scroll to position [35, 0]
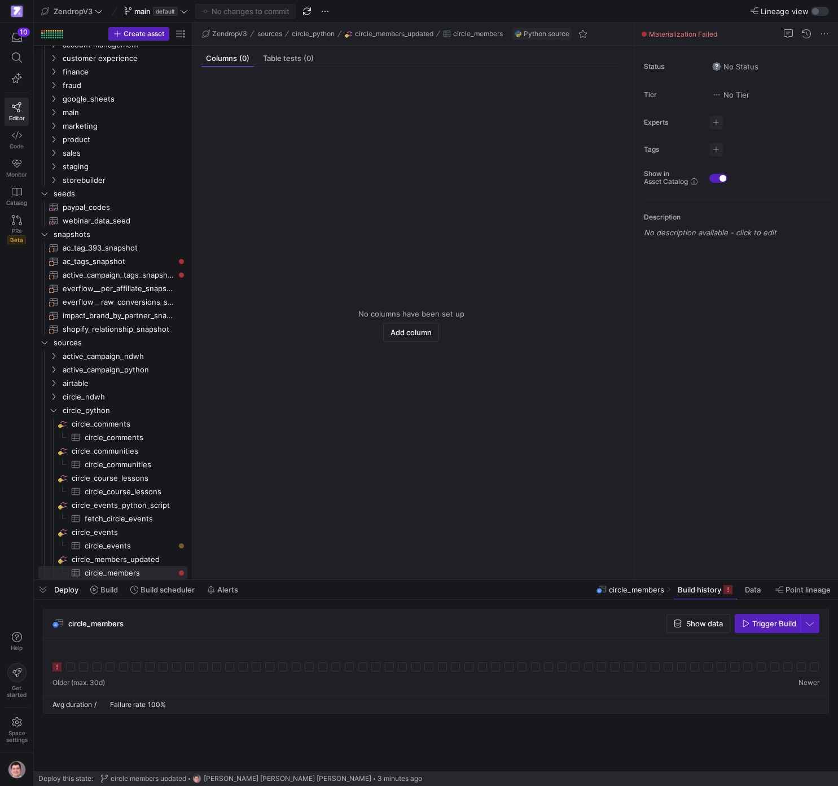
click at [60, 669] on icon at bounding box center [56, 666] width 9 height 9
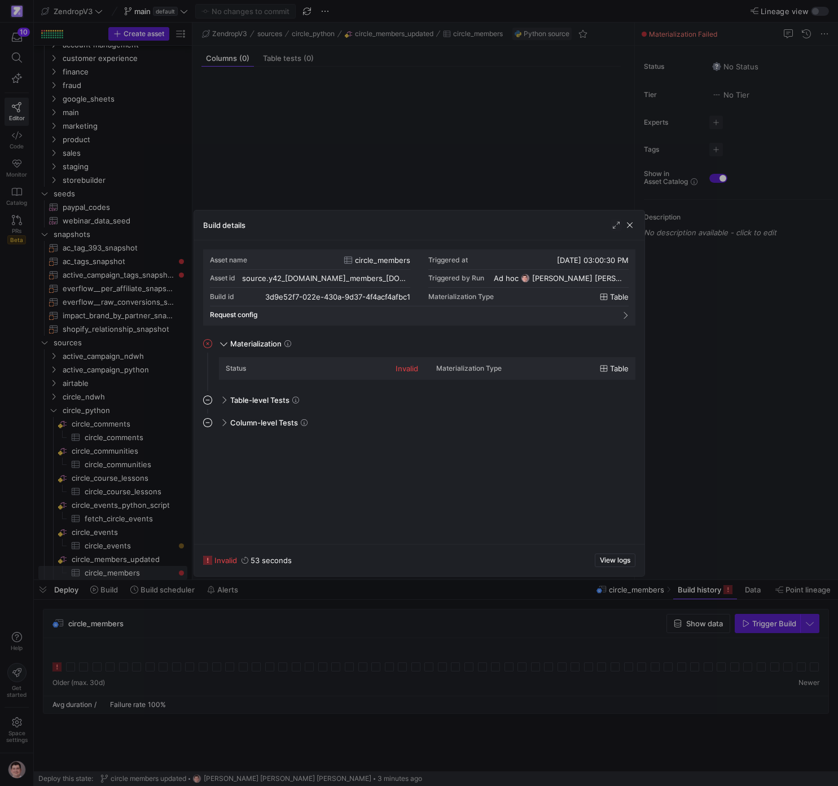
scroll to position [102, 0]
click at [620, 561] on span "View logs" at bounding box center [615, 560] width 30 height 8
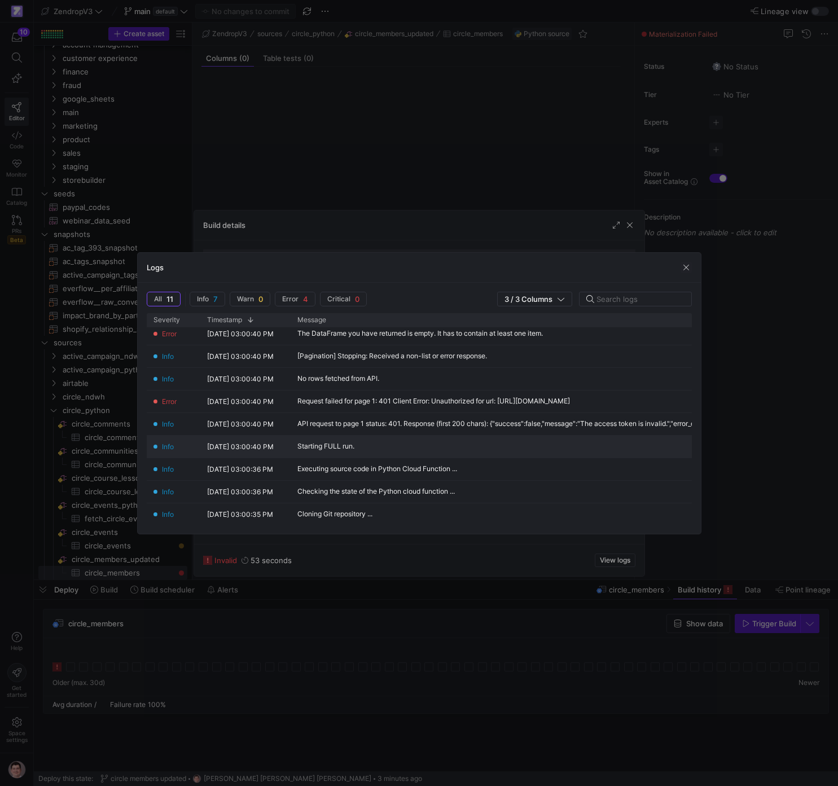
scroll to position [51, 0]
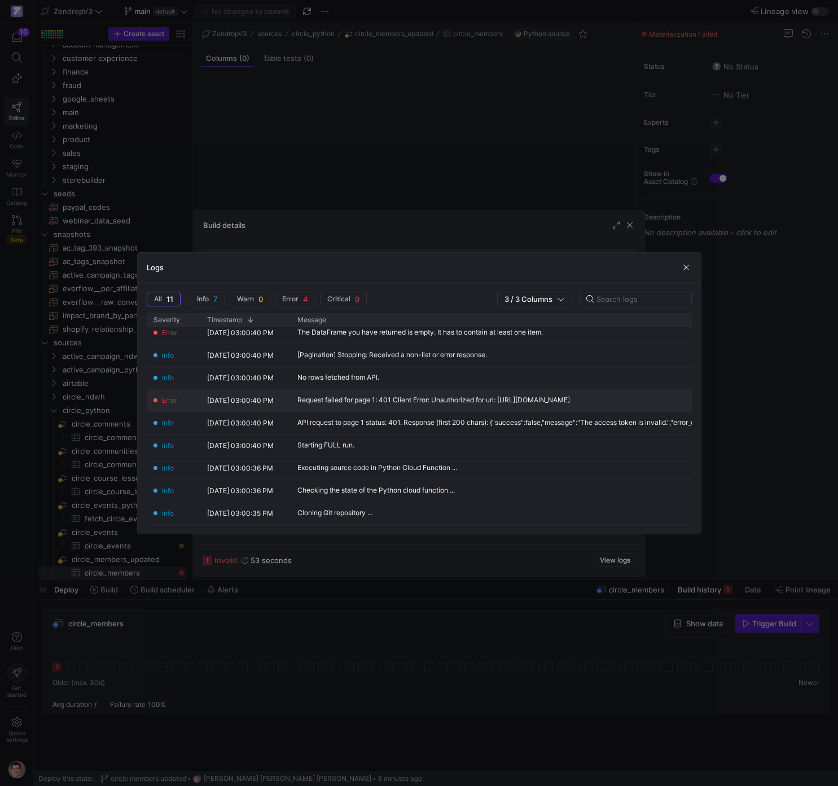
click at [525, 397] on div "Request failed for page 1: 401 Client Error: Unauthorized for url: [URL][DOMAIN…" at bounding box center [433, 400] width 272 height 8
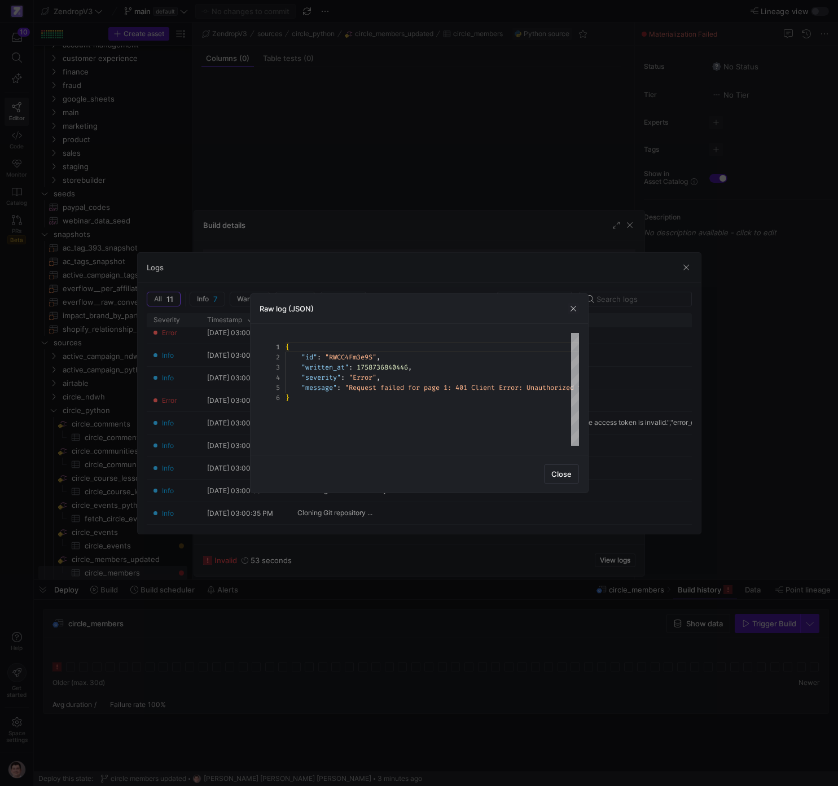
scroll to position [51, 0]
click at [478, 592] on div at bounding box center [419, 393] width 838 height 786
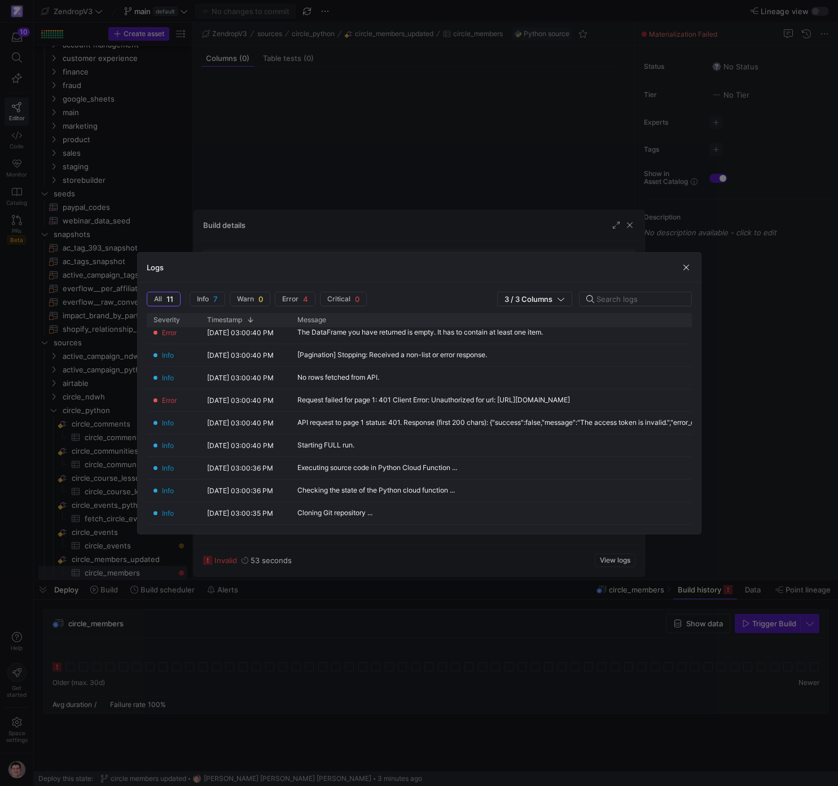
click at [482, 593] on div at bounding box center [419, 393] width 838 height 786
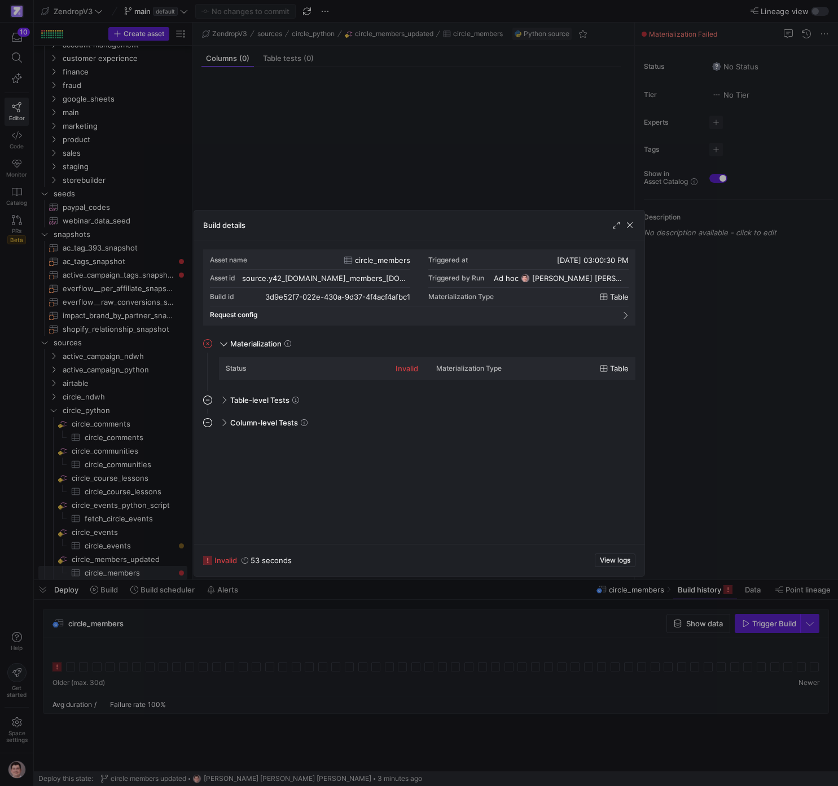
click at [742, 438] on div at bounding box center [419, 393] width 838 height 786
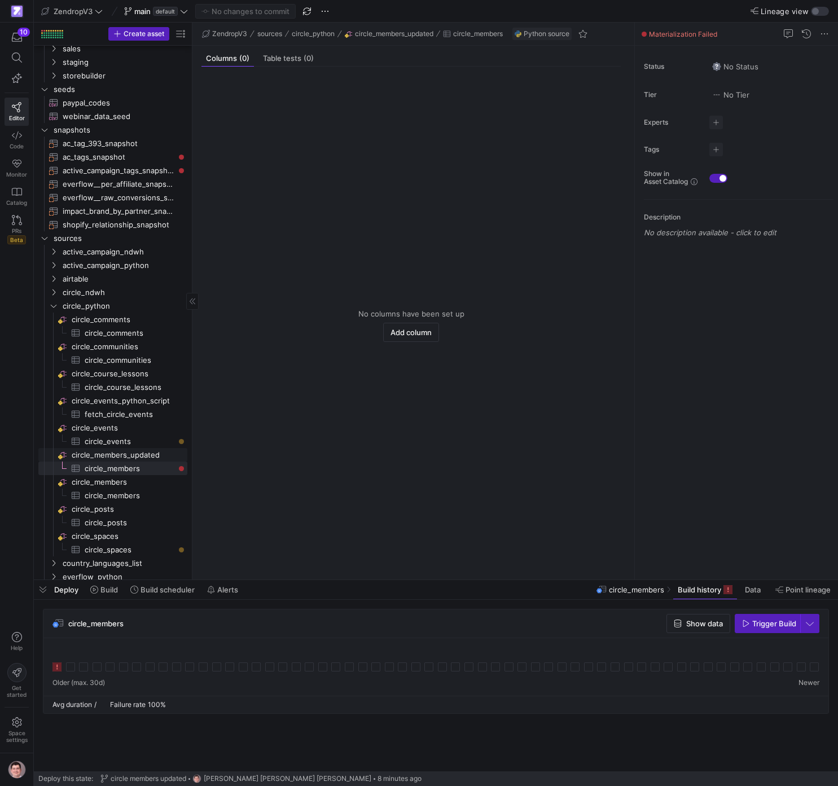
scroll to position [143, 0]
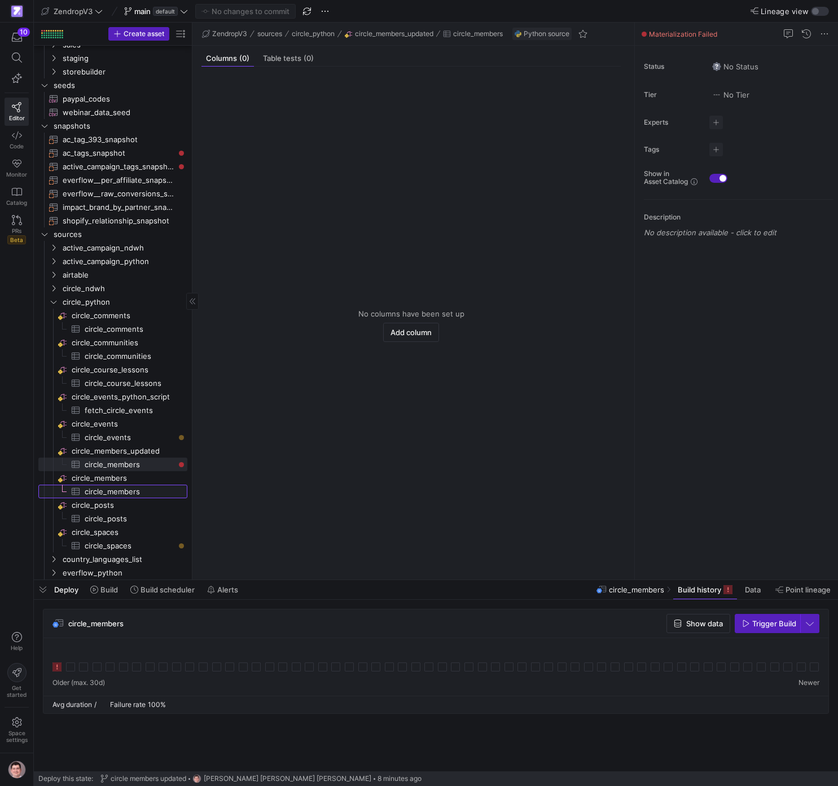
click at [119, 491] on span "circle_members​​​​​​​​​" at bounding box center [130, 491] width 90 height 13
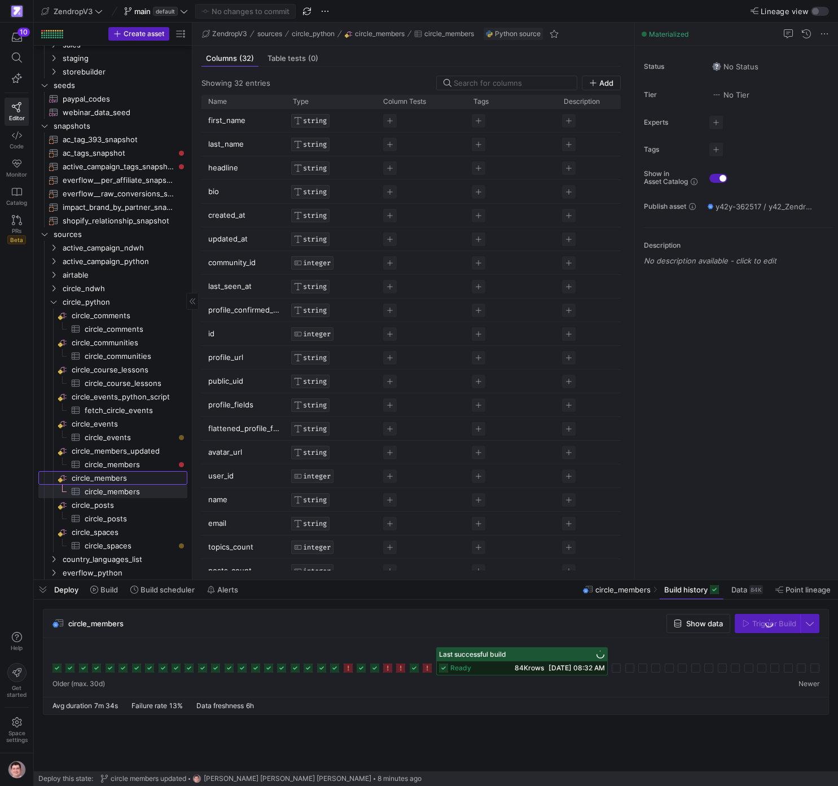
click at [121, 479] on span "circle_members​​​​​​​​" at bounding box center [129, 478] width 114 height 13
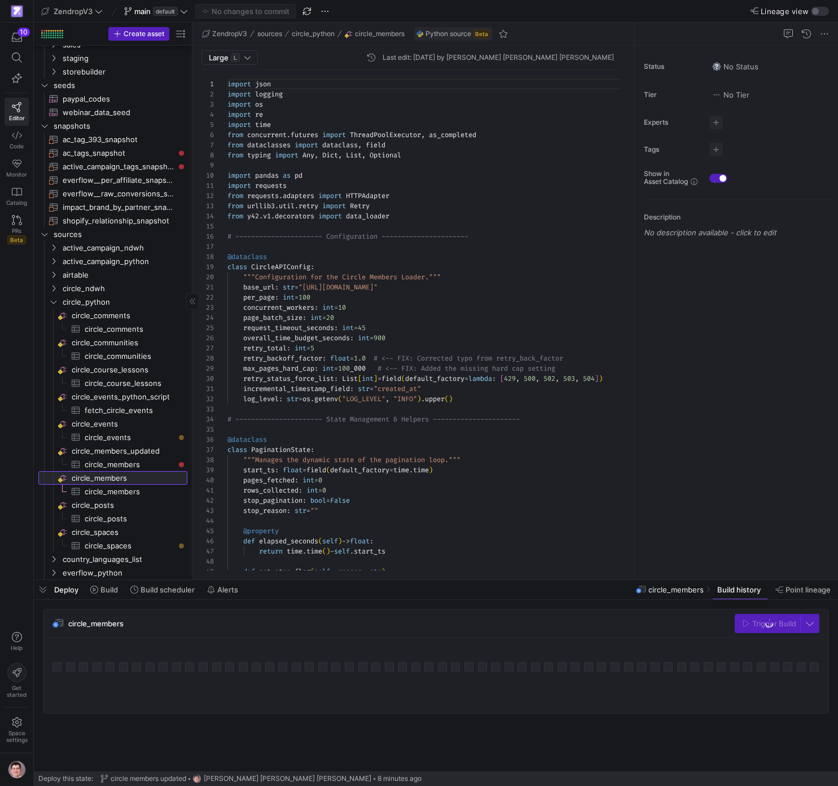
scroll to position [102, 0]
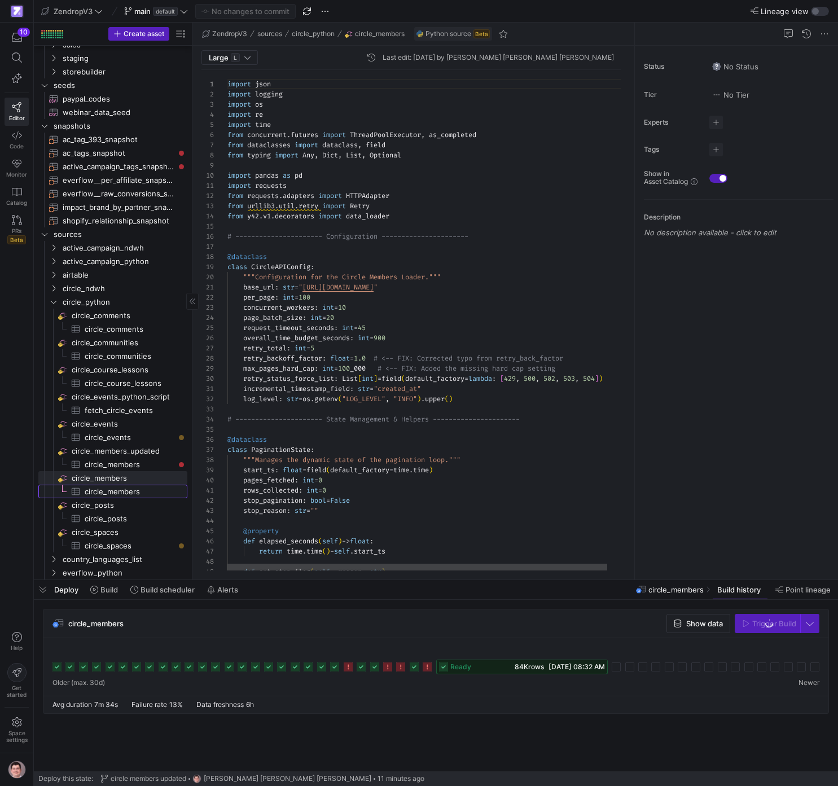
click at [121, 490] on span "circle_members​​​​​​​​​" at bounding box center [130, 491] width 90 height 13
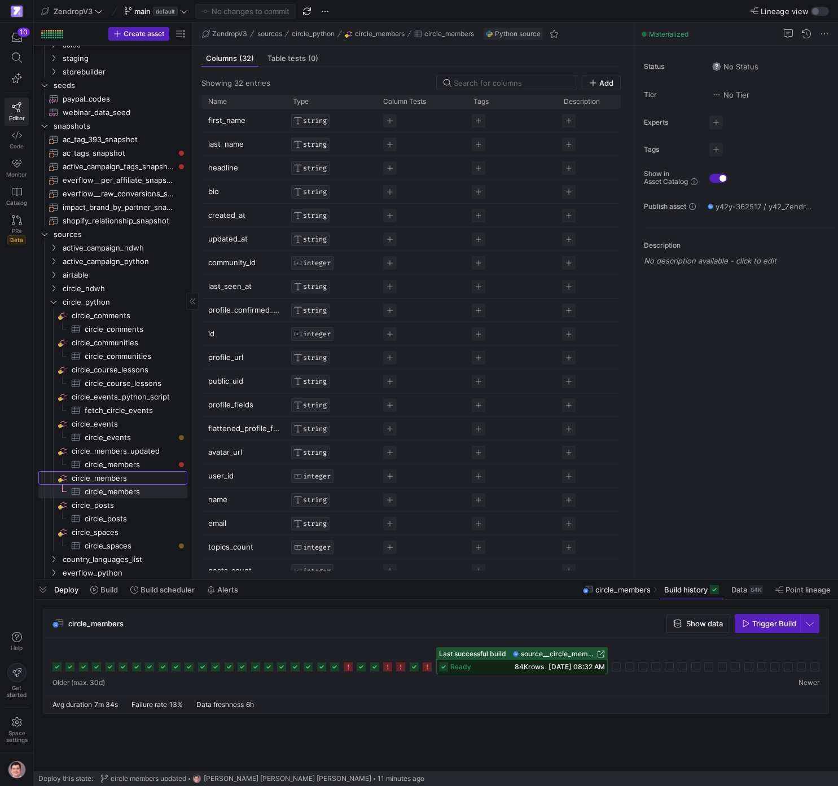
click at [120, 479] on span "circle_members​​​​​​​​" at bounding box center [129, 478] width 114 height 13
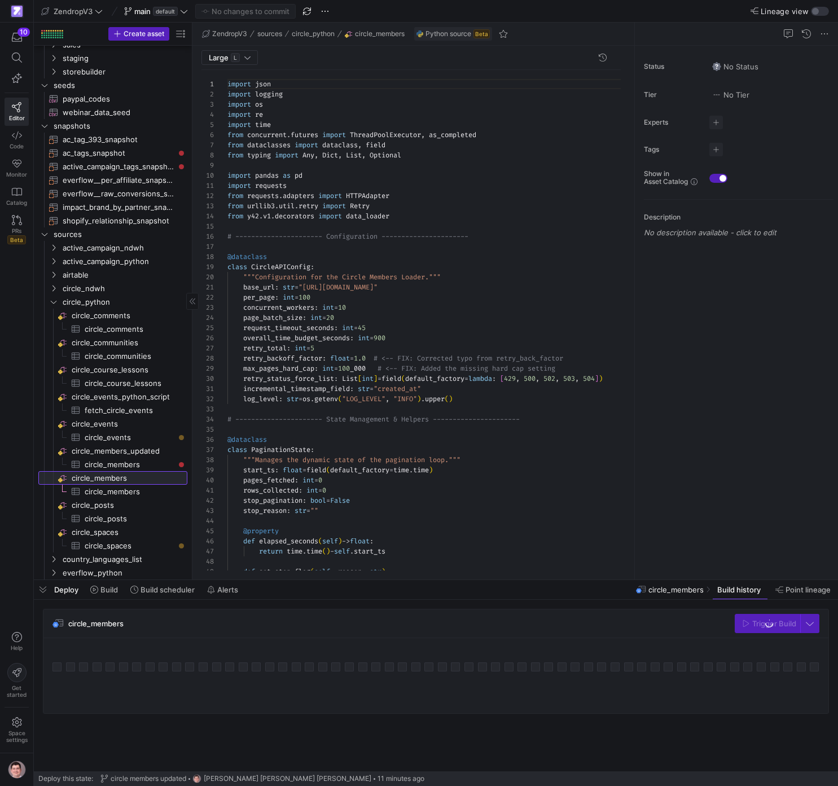
scroll to position [102, 0]
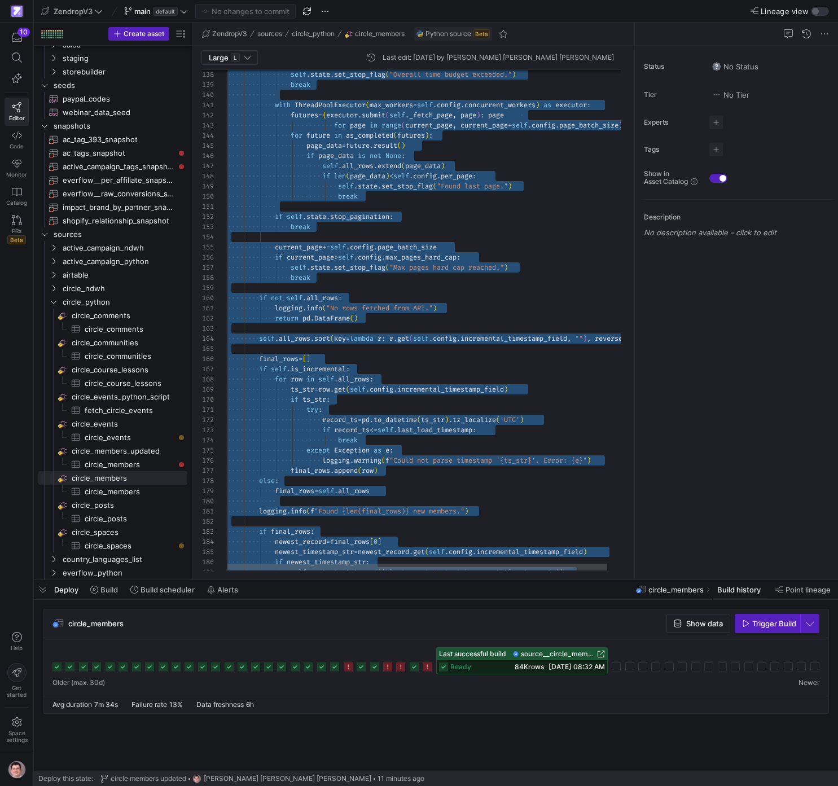
scroll to position [0, 0]
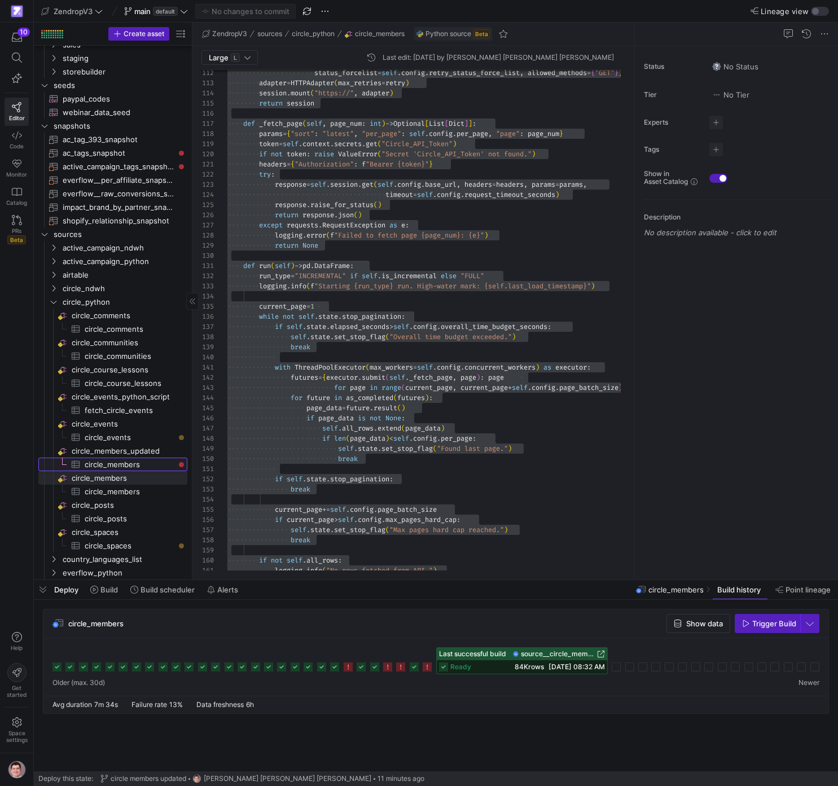
click at [115, 460] on span "circle_members​​​​​​​​​" at bounding box center [130, 464] width 90 height 13
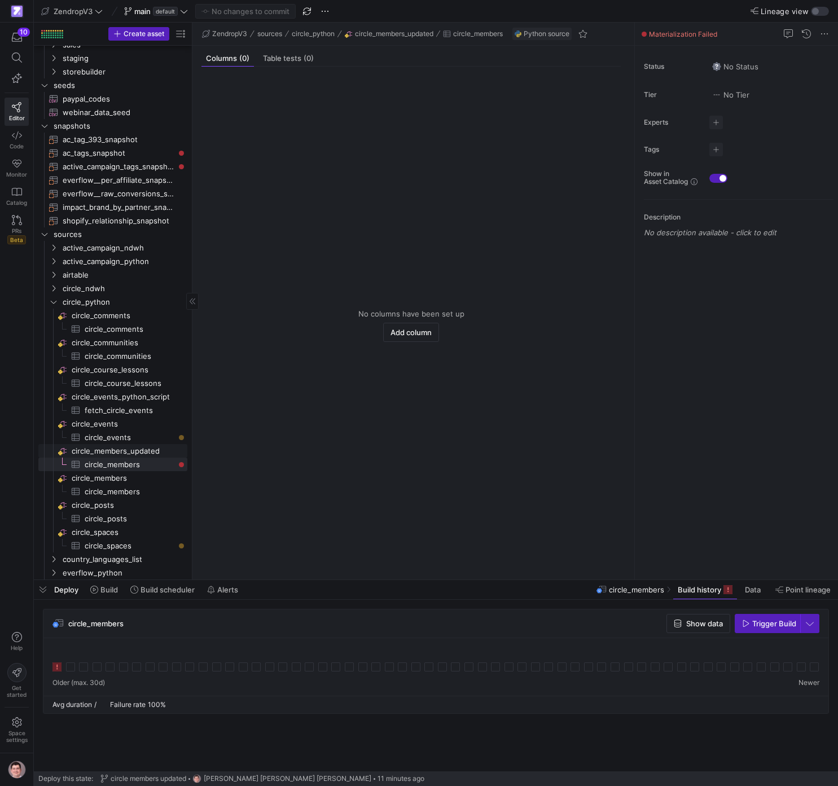
click at [99, 446] on span "circle_members_updated​​​​​​​​" at bounding box center [129, 450] width 114 height 13
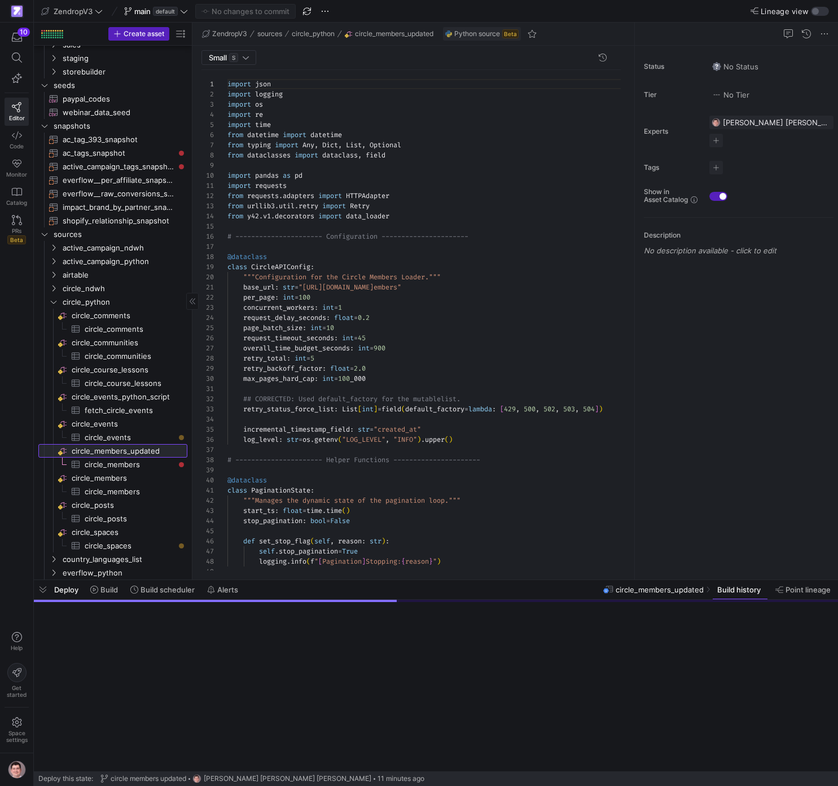
scroll to position [102, 0]
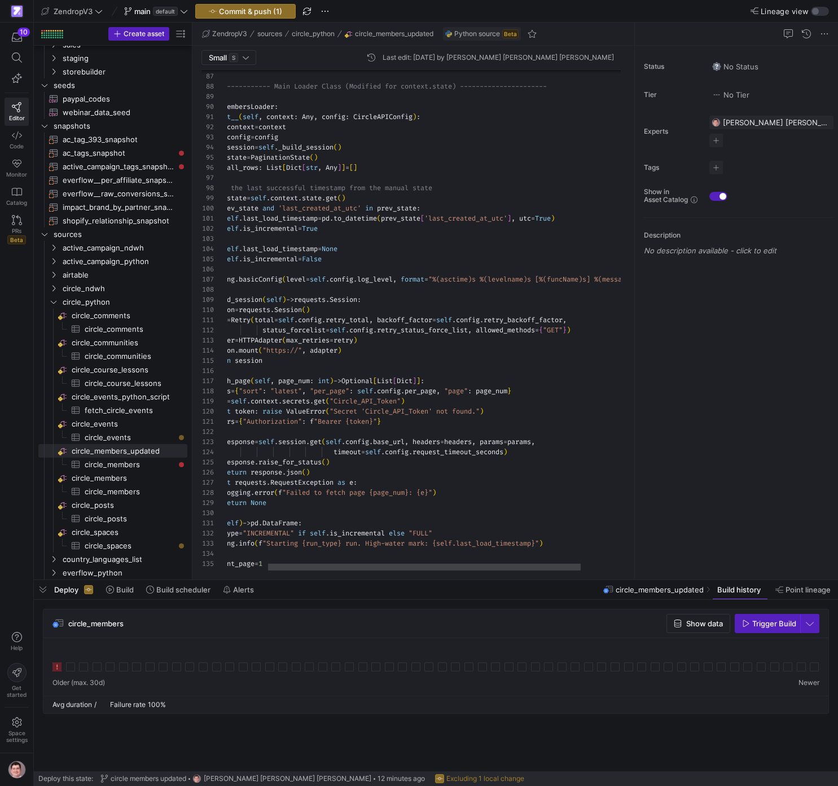
scroll to position [10, 155]
click at [329, 326] on div "while not self . state . stop_pagination : current_page = 1 logging . info ( f …" at bounding box center [428, 247] width 507 height 2116
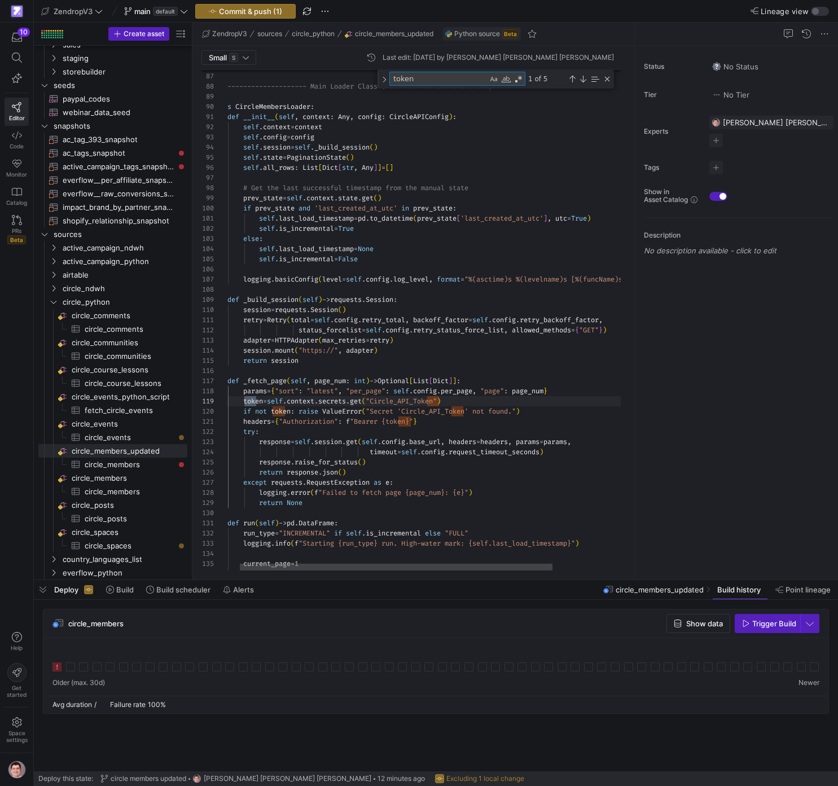
scroll to position [10, 53]
drag, startPoint x: 437, startPoint y: 396, endPoint x: 442, endPoint y: 399, distance: 5.8
click at [437, 396] on div "while not self . state . stop_pagination : current_page = 1 logging . info ( f …" at bounding box center [465, 241] width 507 height 2125
click at [446, 400] on div "while not self . state . stop_pagination : current_page = 1 logging . info ( f …" at bounding box center [465, 241] width 507 height 2125
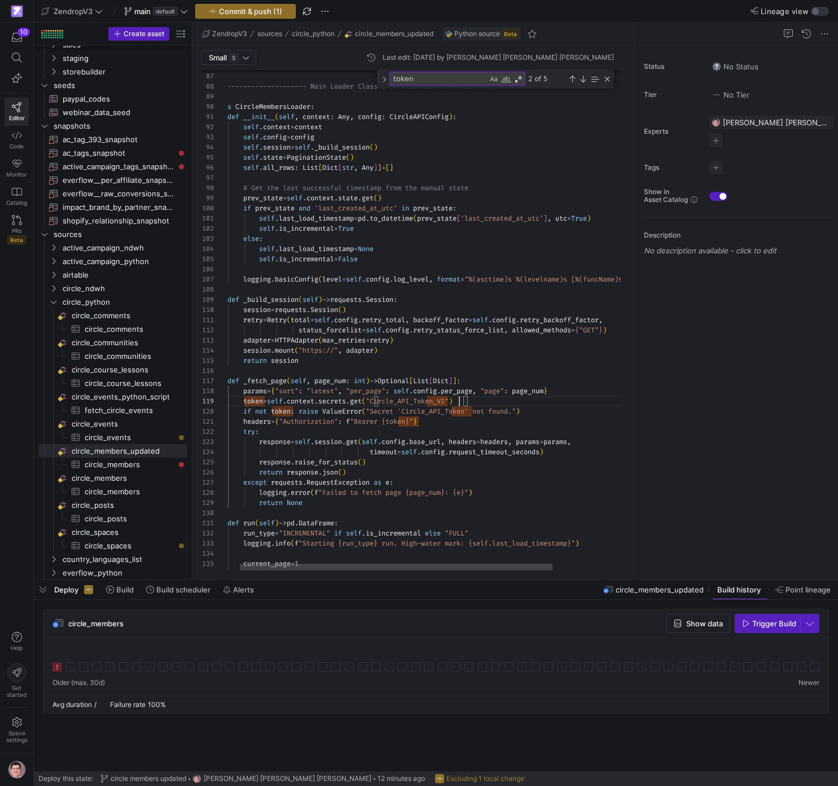
click at [420, 400] on div "while not self . state . stop_pagination : current_page = 1 logging . info ( f …" at bounding box center [465, 241] width 507 height 2125
click at [412, 402] on div "while not self . state . stop_pagination : current_page = 1 logging . info ( f …" at bounding box center [465, 241] width 507 height 2125
type textarea "Circle_API_Token_V2"
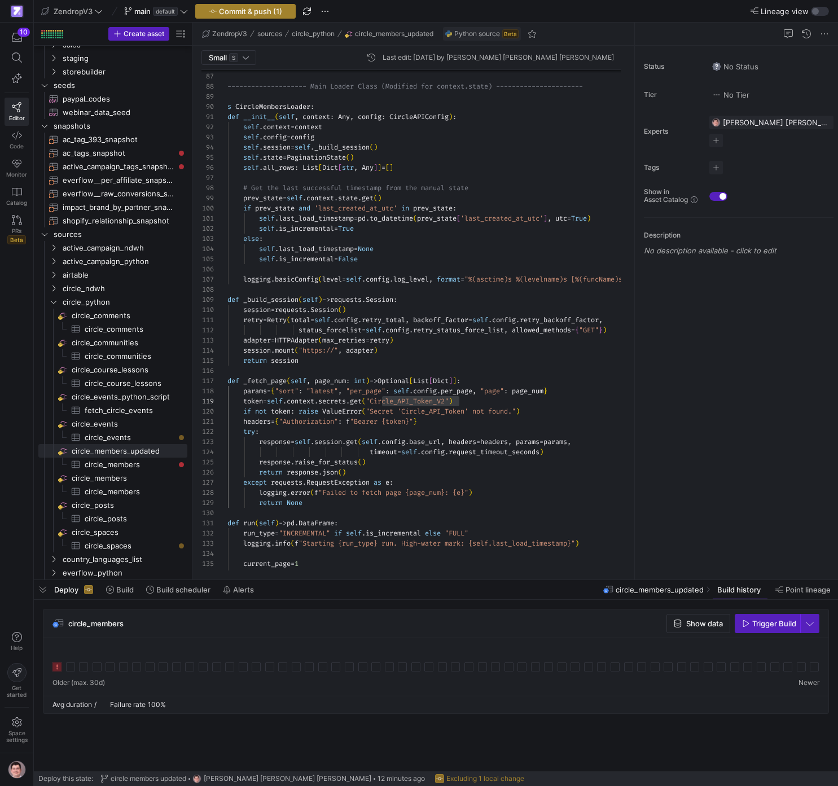
click at [244, 8] on span "Commit & push (1)" at bounding box center [250, 11] width 63 height 9
click at [247, 57] on div at bounding box center [246, 57] width 6 height 9
click at [234, 94] on span "Large L" at bounding box center [229, 94] width 46 height 9
click at [252, 15] on span "Commit & push (2)" at bounding box center [250, 11] width 64 height 9
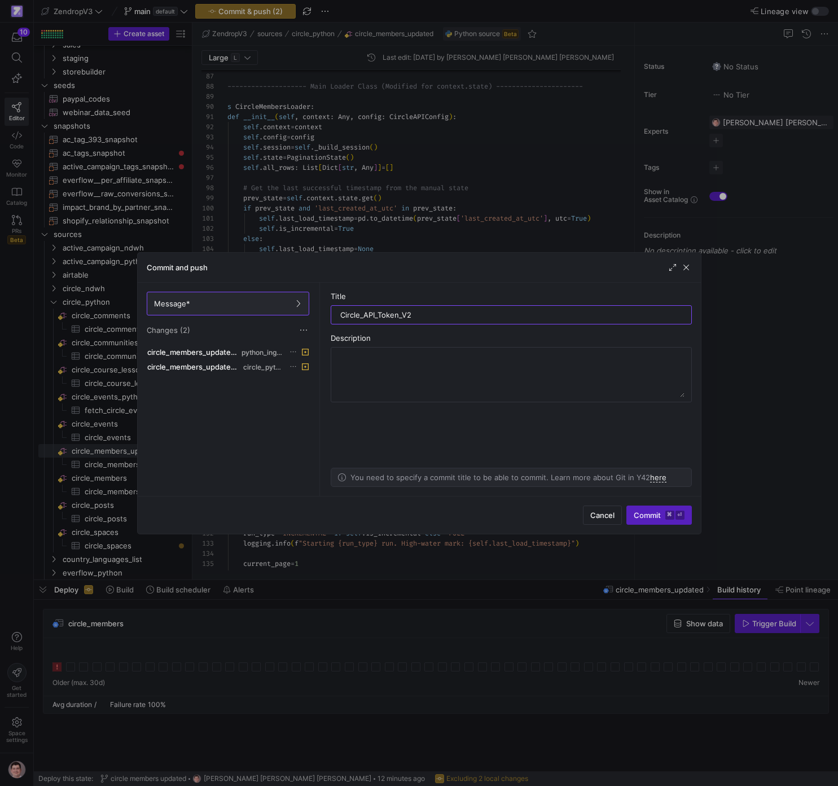
type input "Circle_API_Token_V2"
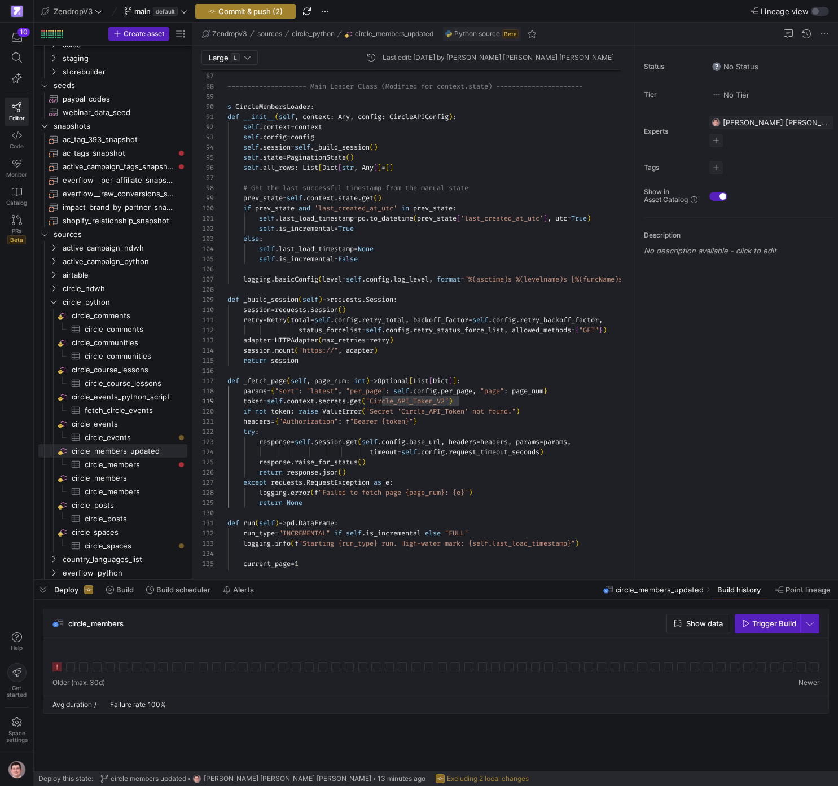
click at [275, 17] on span "button" at bounding box center [245, 12] width 99 height 14
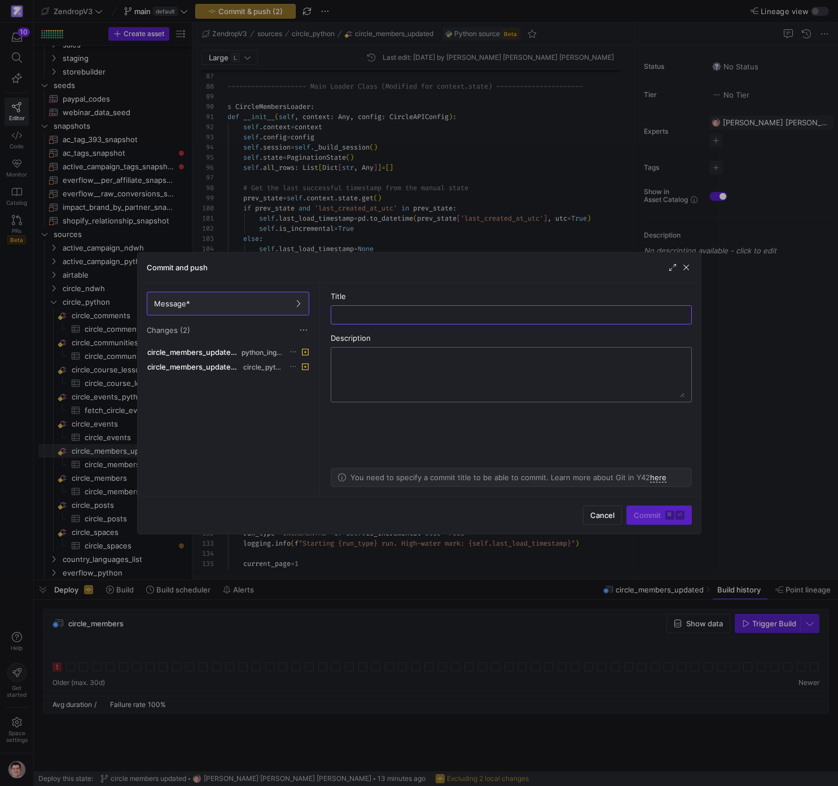
paste input "Circle_API_Token_V2"
type input "Circle_API_Token_V2"
click at [641, 512] on span "Commit ⌘ ⏎" at bounding box center [658, 514] width 51 height 9
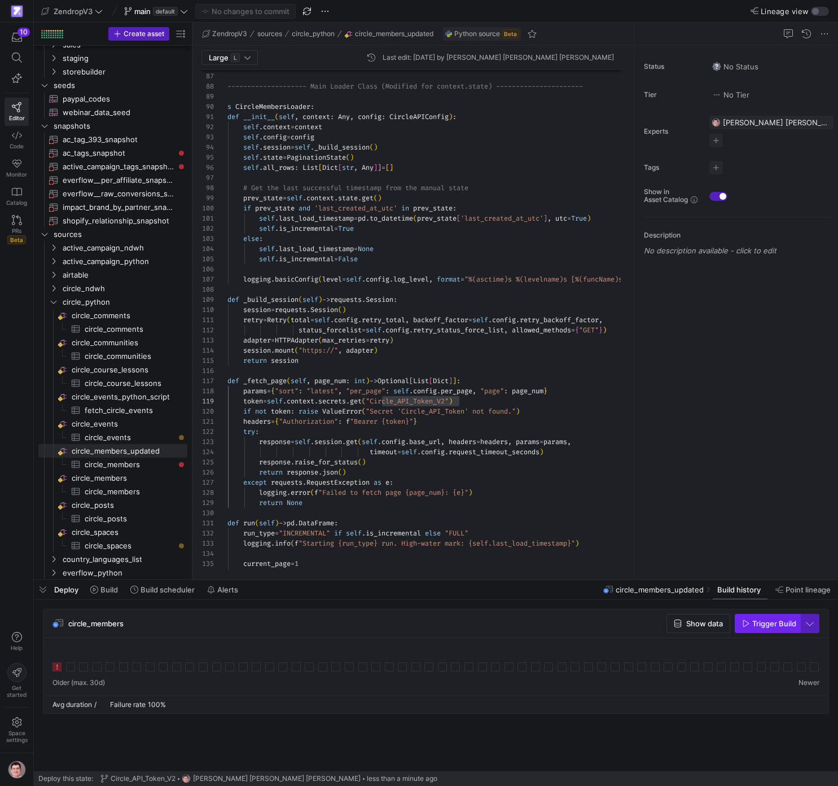
click at [798, 630] on span "button" at bounding box center [767, 623] width 64 height 18
click at [72, 668] on icon at bounding box center [70, 666] width 9 height 9
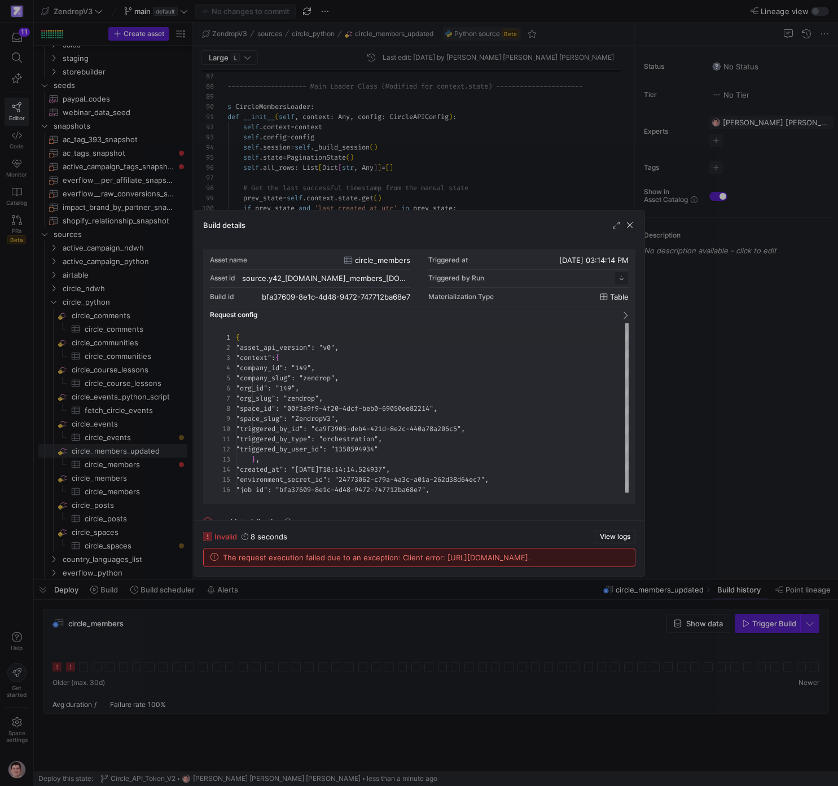
scroll to position [102, 0]
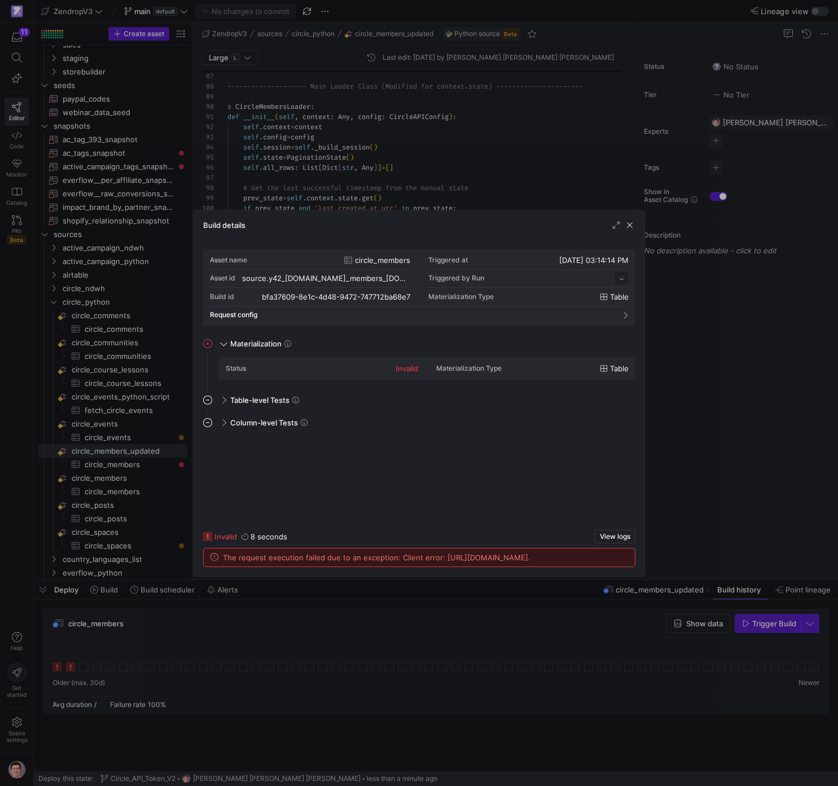
click at [137, 628] on div at bounding box center [419, 393] width 838 height 786
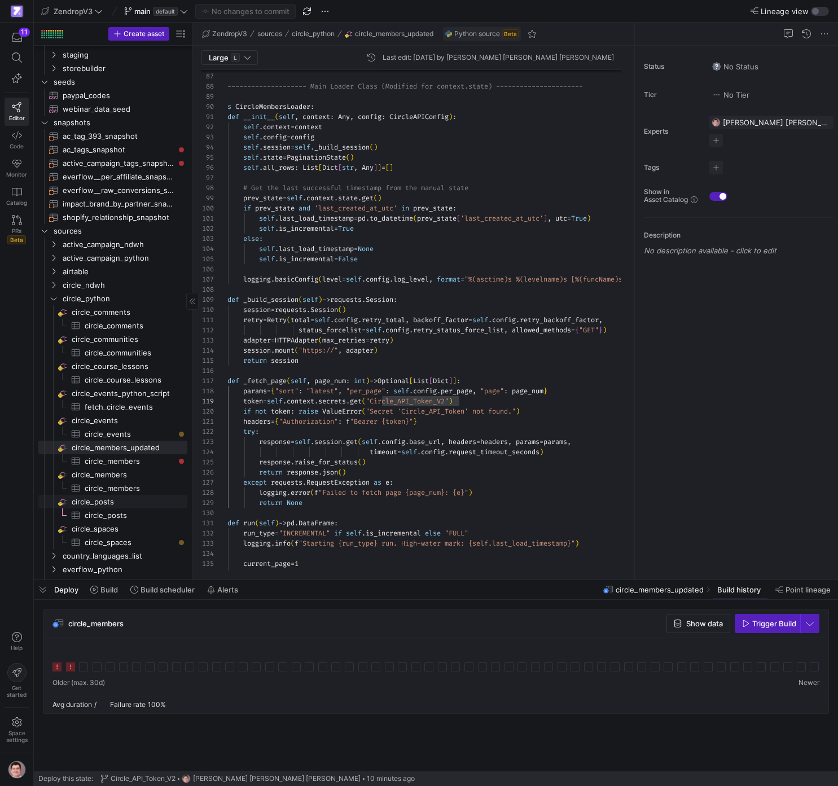
scroll to position [143, 0]
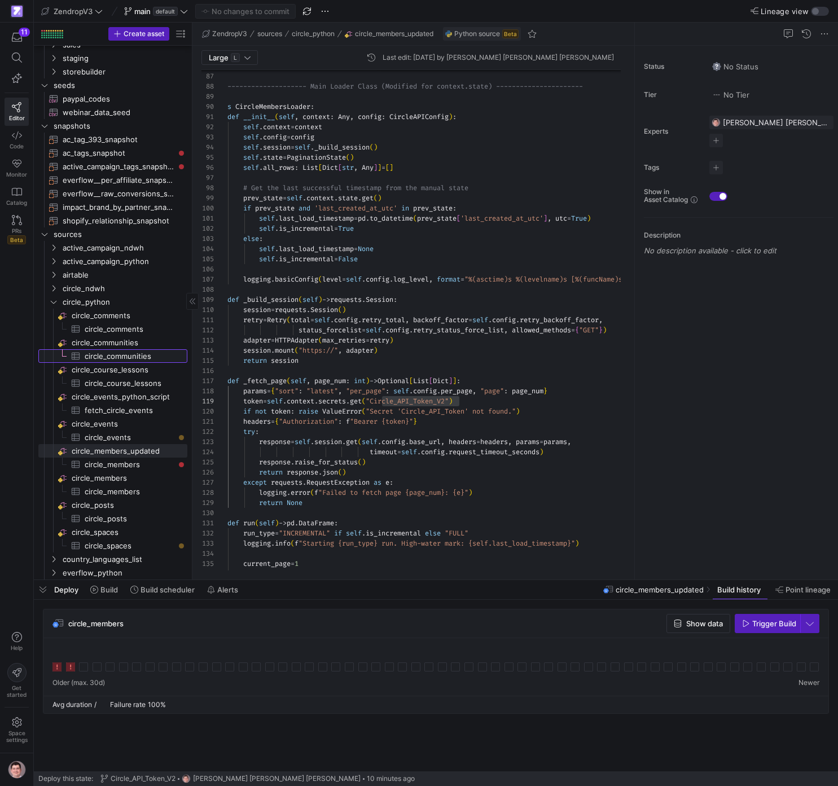
click at [140, 357] on span "circle_communities​​​​​​​​​" at bounding box center [130, 356] width 90 height 13
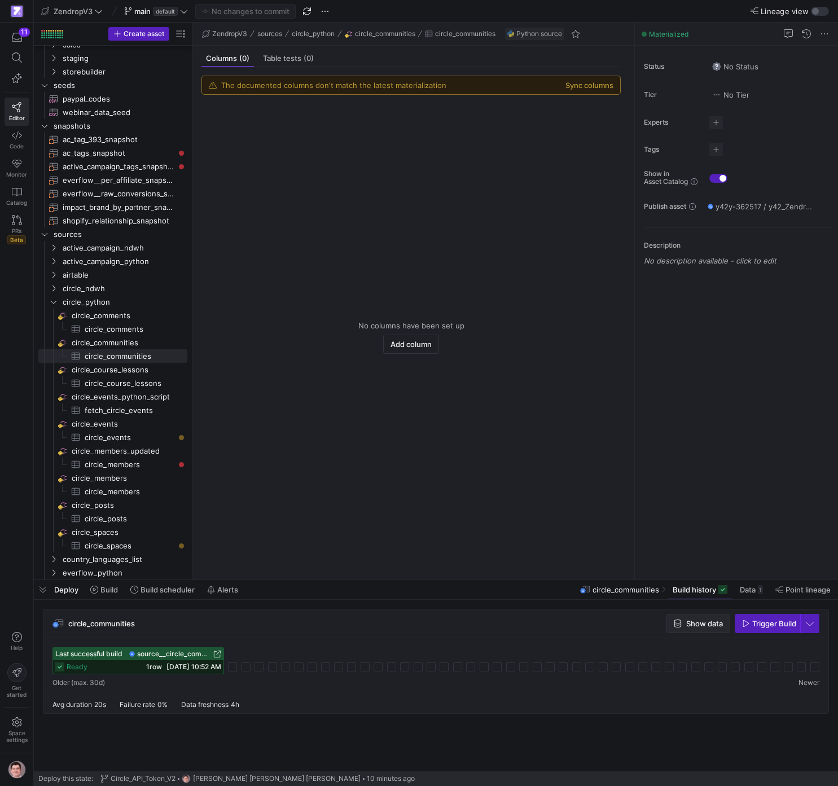
click at [691, 628] on span "button" at bounding box center [698, 623] width 63 height 18
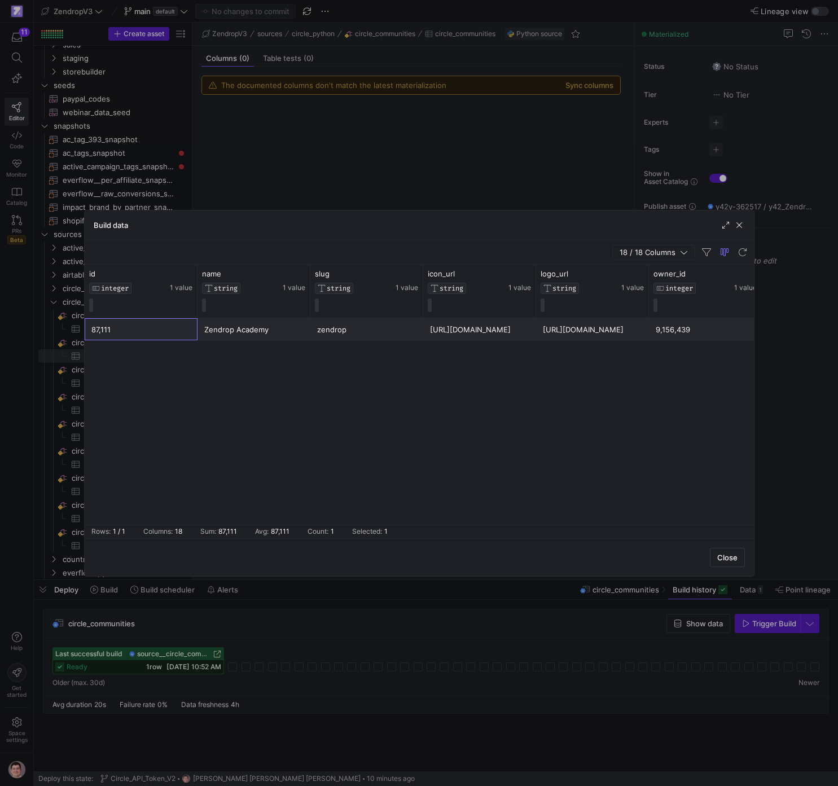
drag, startPoint x: 120, startPoint y: 333, endPoint x: 99, endPoint y: 332, distance: 20.9
click at [99, 332] on div "87,111" at bounding box center [140, 330] width 99 height 22
click at [314, 178] on div at bounding box center [419, 393] width 838 height 786
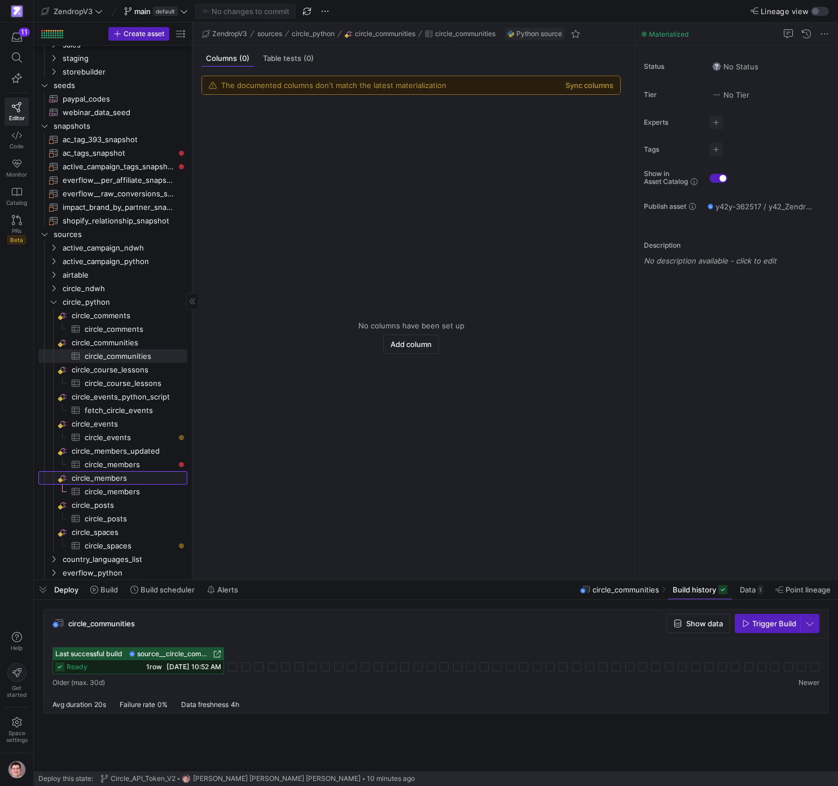
click at [127, 477] on span "circle_members​​​​​​​​" at bounding box center [129, 478] width 114 height 13
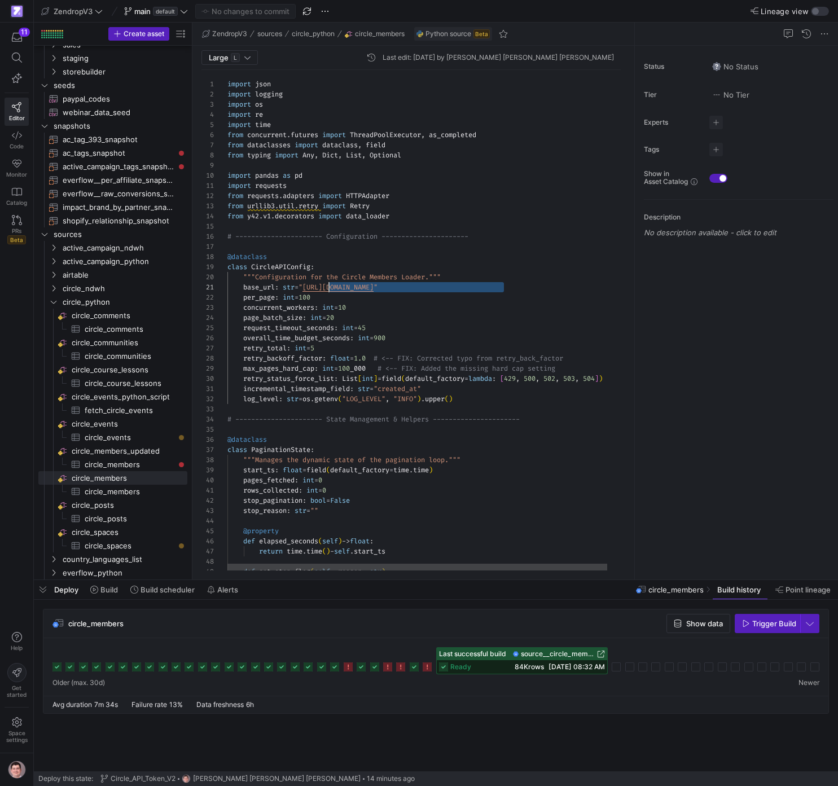
scroll to position [0, 81]
drag, startPoint x: 514, startPoint y: 288, endPoint x: 312, endPoint y: 290, distance: 201.9
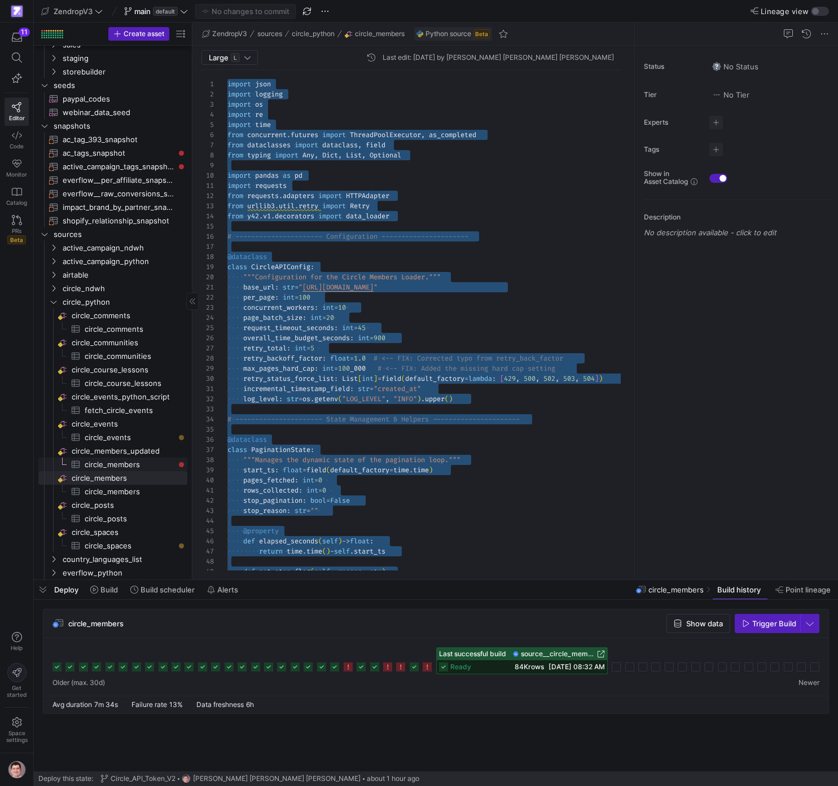
click at [138, 459] on span "circle_members​​​​​​​​​" at bounding box center [130, 464] width 90 height 13
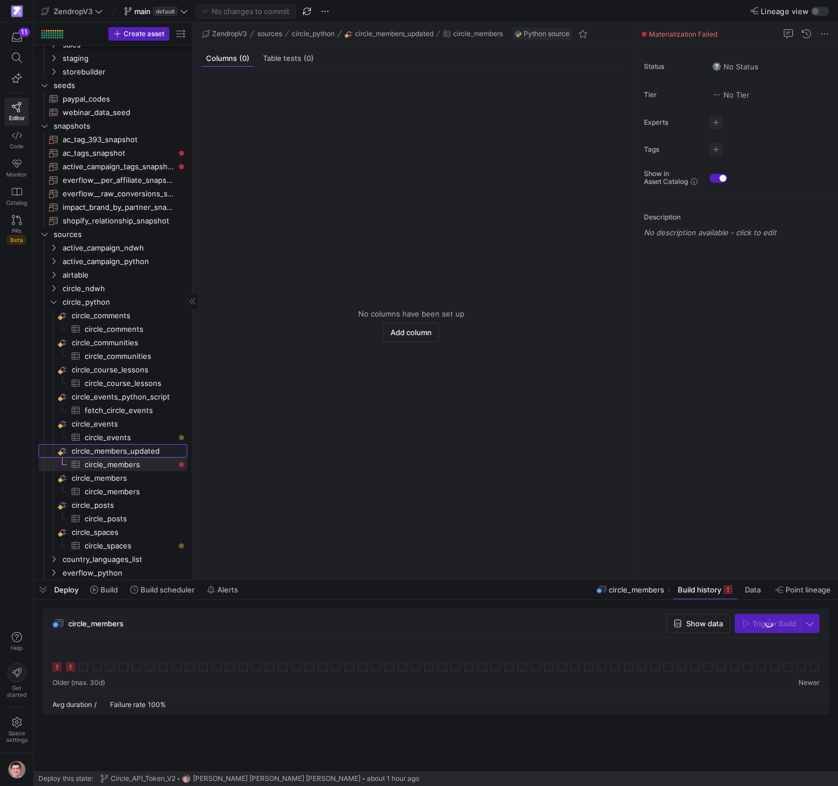
click at [144, 446] on span "circle_members_updated​​​​​​​​" at bounding box center [129, 450] width 114 height 13
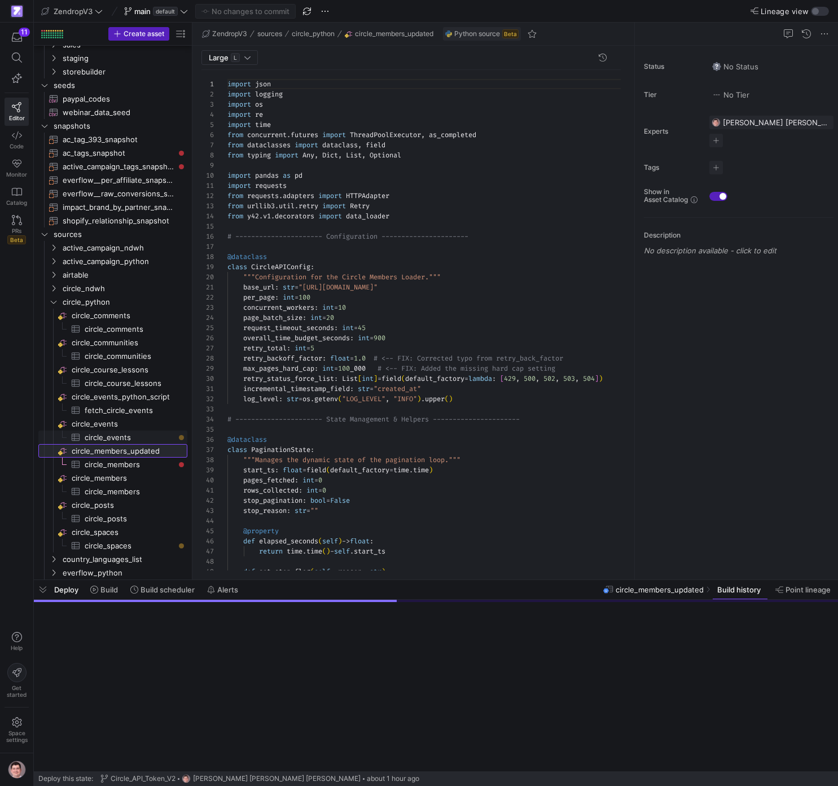
scroll to position [102, 0]
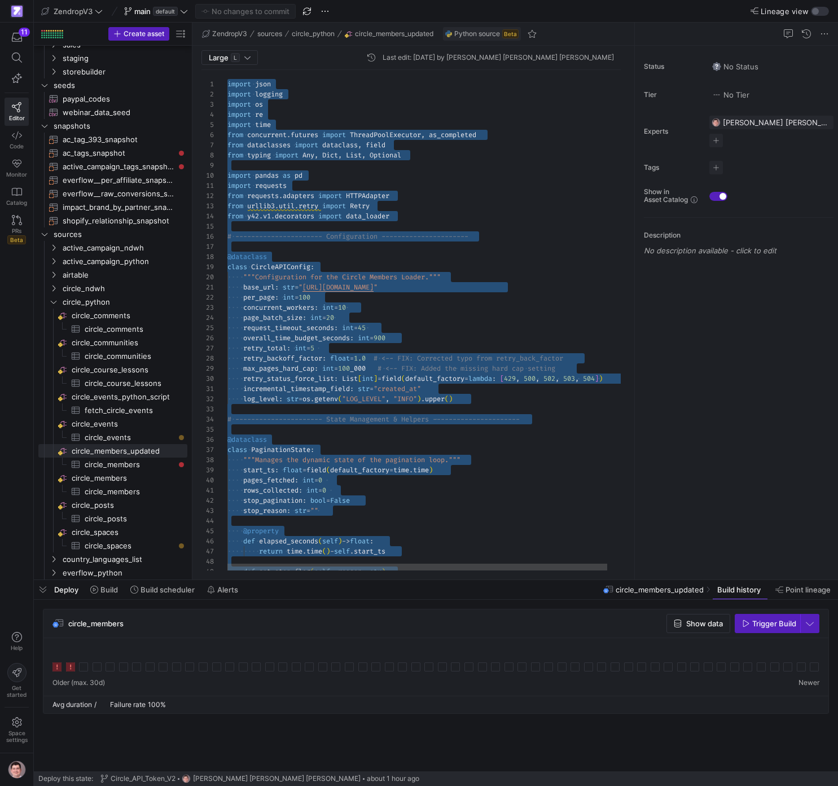
scroll to position [10, 301]
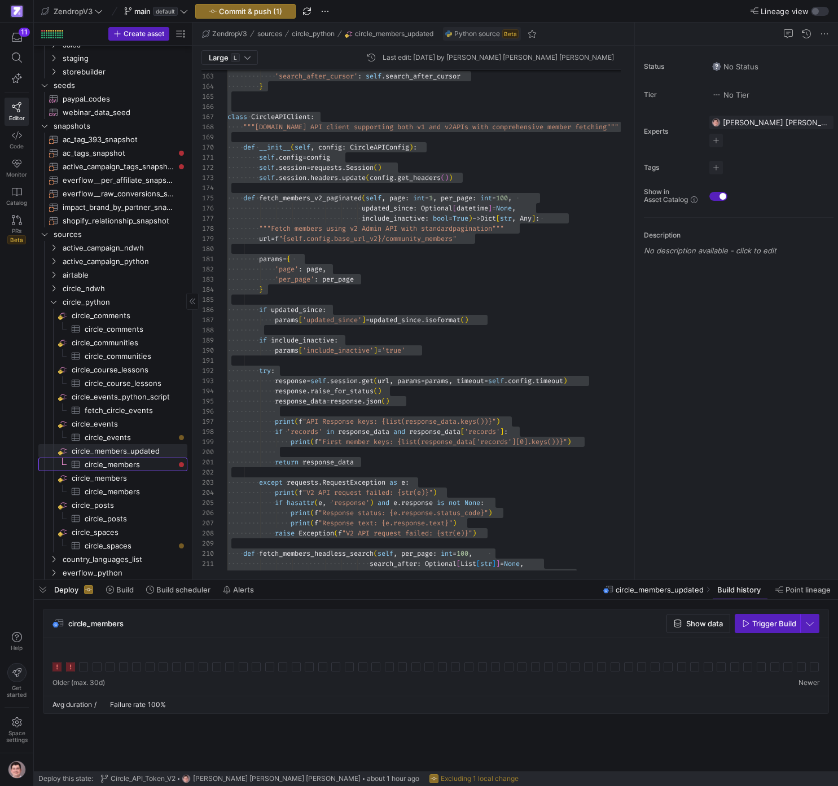
click at [140, 462] on span "circle_members​​​​​​​​​" at bounding box center [130, 464] width 90 height 13
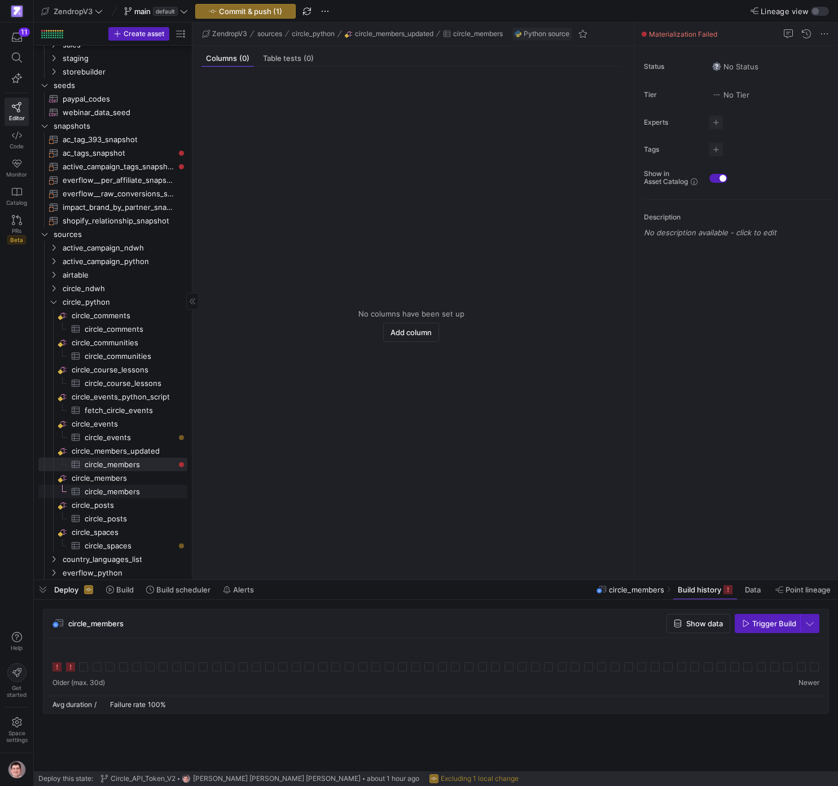
click at [129, 492] on span "circle_members​​​​​​​​​" at bounding box center [130, 491] width 90 height 13
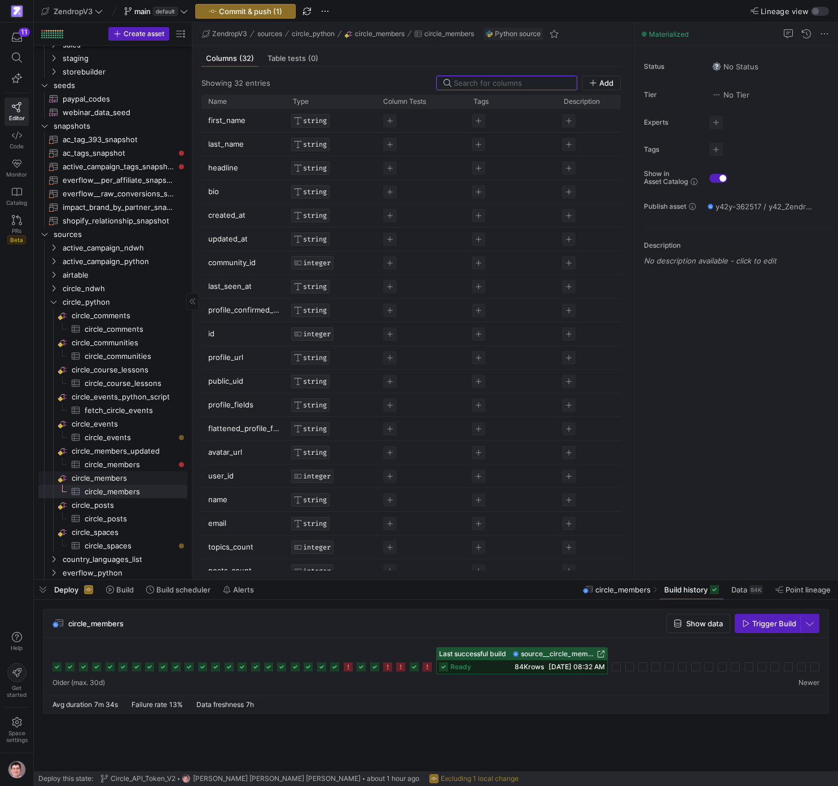
click at [117, 473] on span "circle_members​​​​​​​​" at bounding box center [129, 478] width 114 height 13
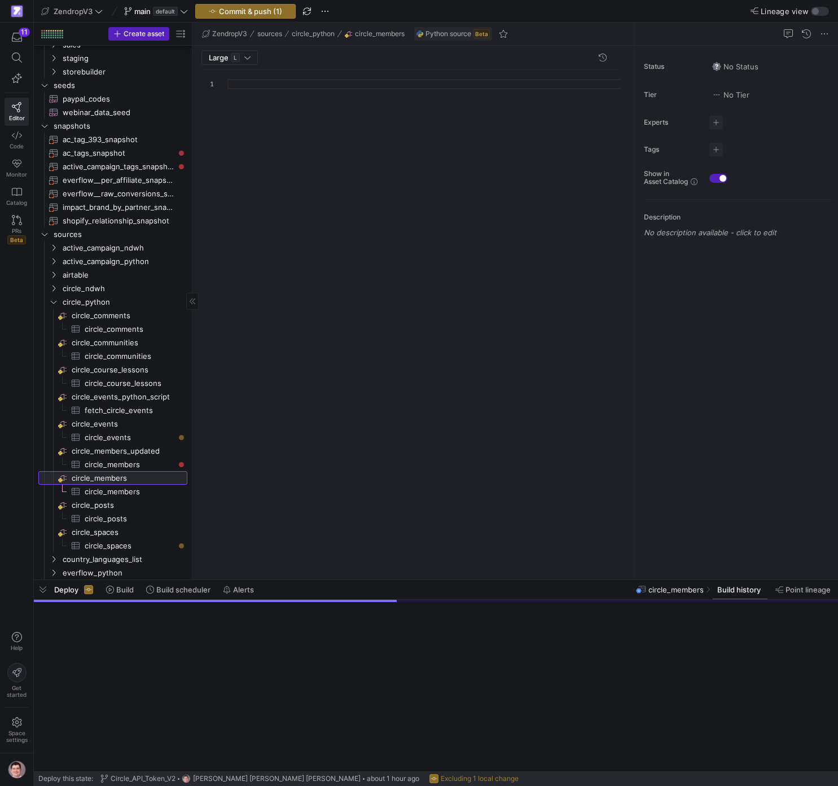
scroll to position [102, 0]
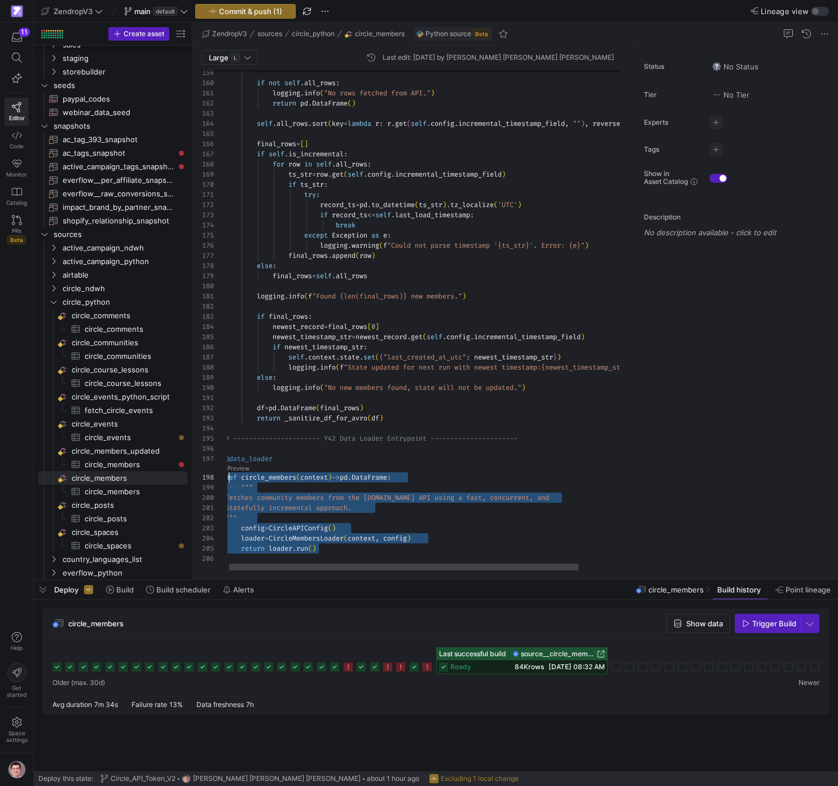
scroll to position [61, 0]
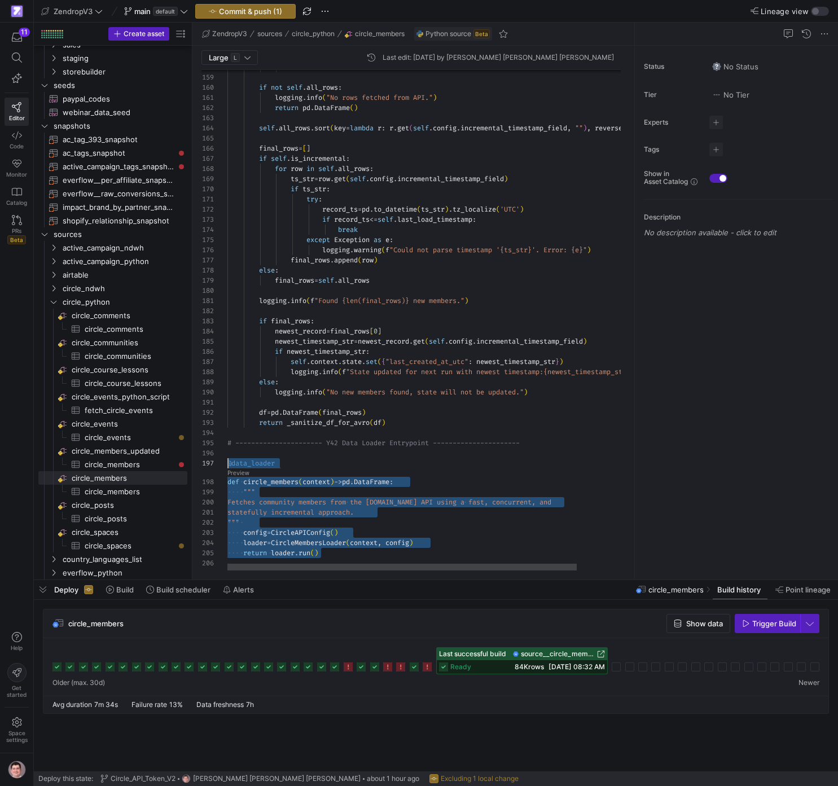
drag, startPoint x: 357, startPoint y: 552, endPoint x: 294, endPoint y: 467, distance: 105.2
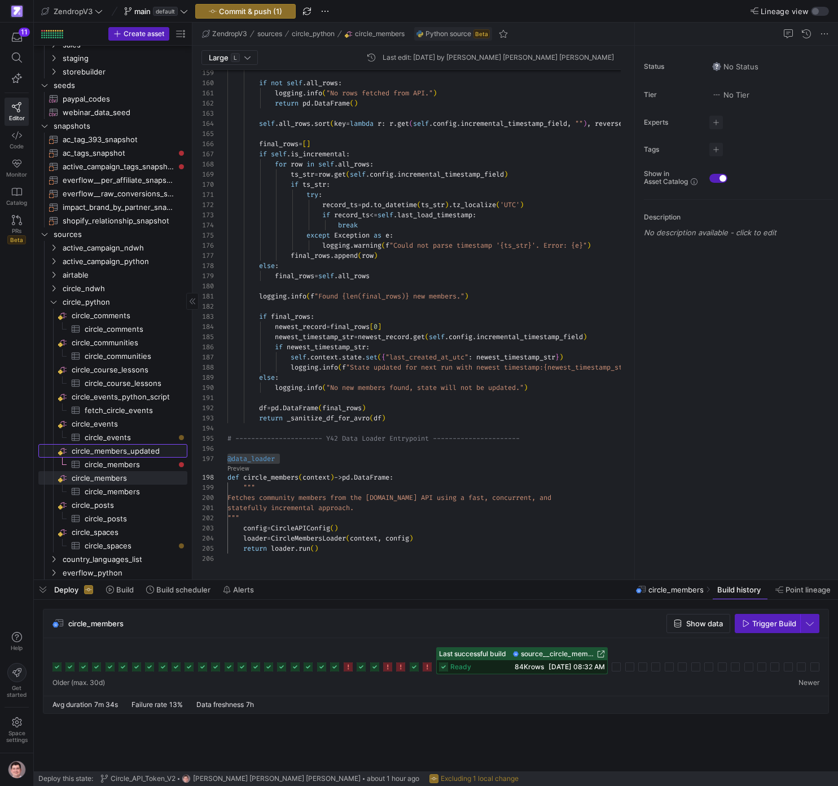
click at [137, 453] on span "circle_members_updated​​​​​​​​" at bounding box center [129, 450] width 114 height 13
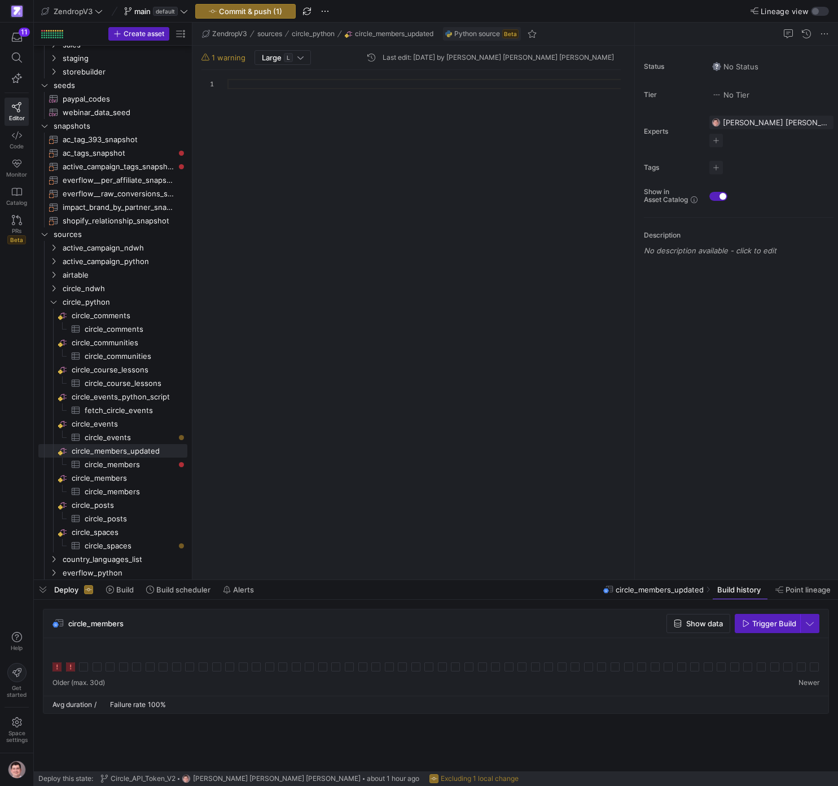
click at [435, 407] on div at bounding box center [428, 320] width 402 height 500
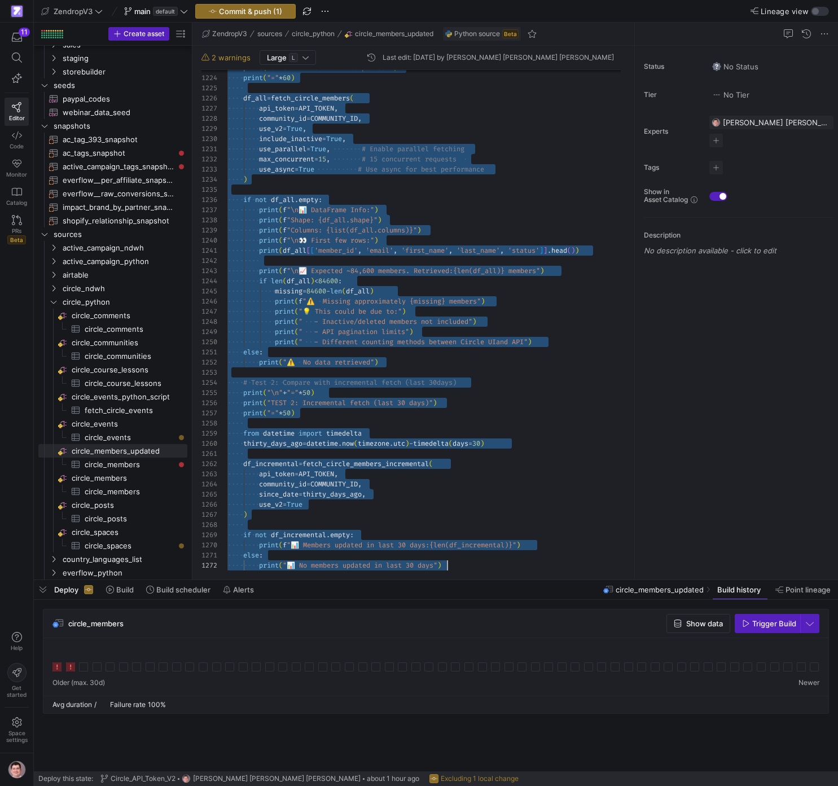
scroll to position [0, 220]
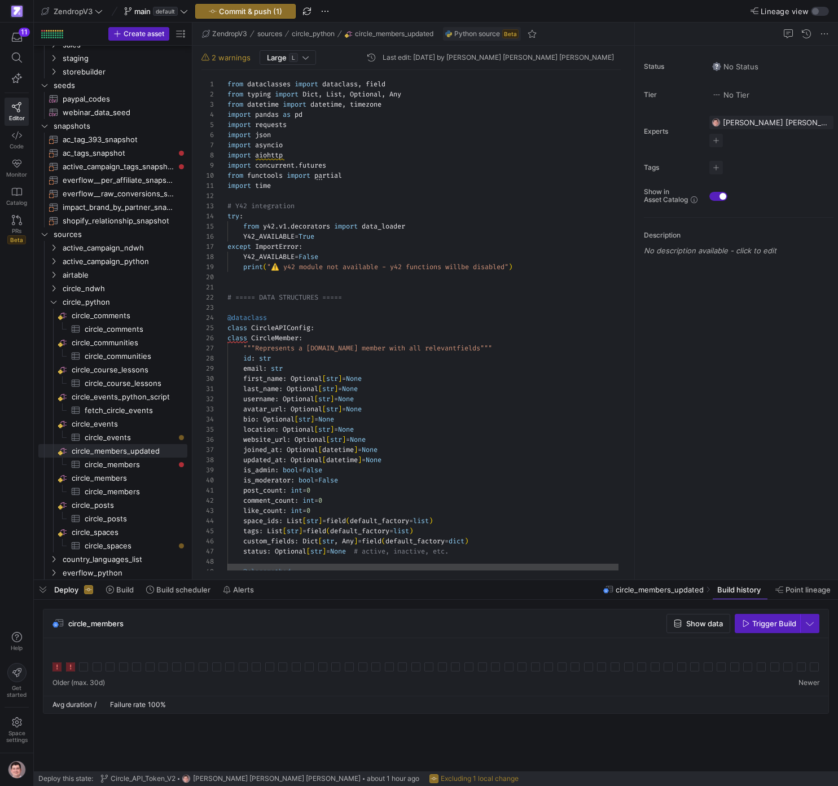
scroll to position [61, 57]
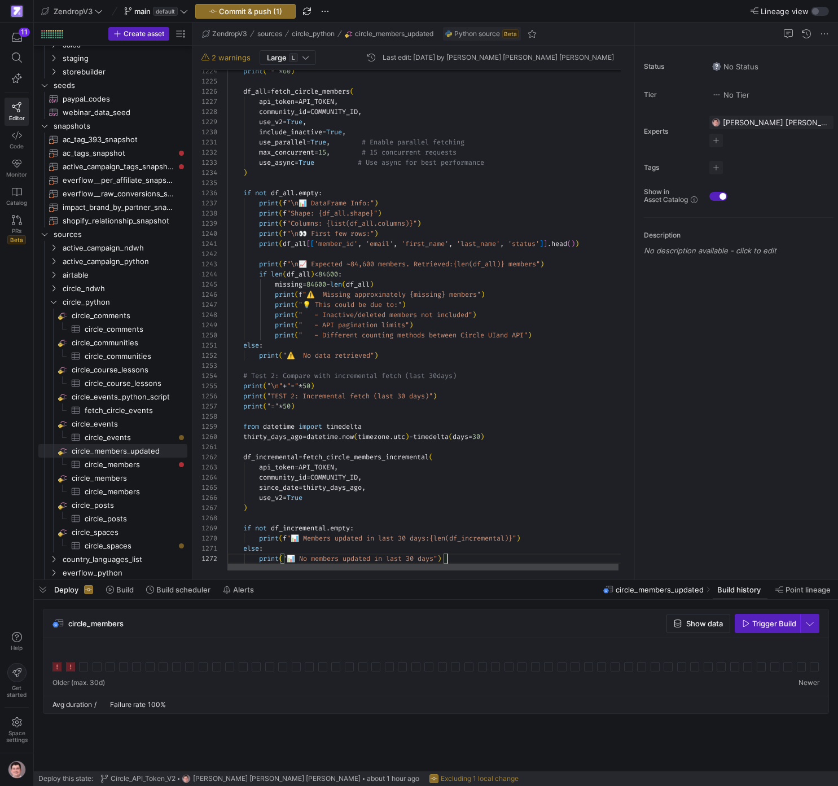
scroll to position [10, 220]
click at [145, 483] on span "circle_members​​​​​​​​" at bounding box center [129, 478] width 114 height 13
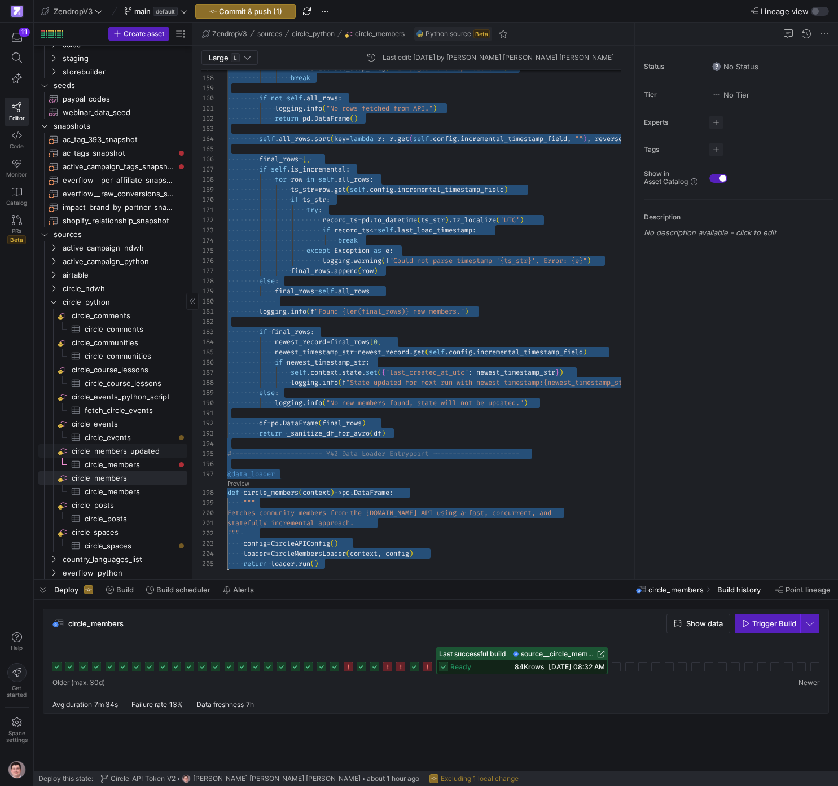
click at [121, 451] on span "circle_members_updated​​​​​​​​" at bounding box center [129, 450] width 114 height 13
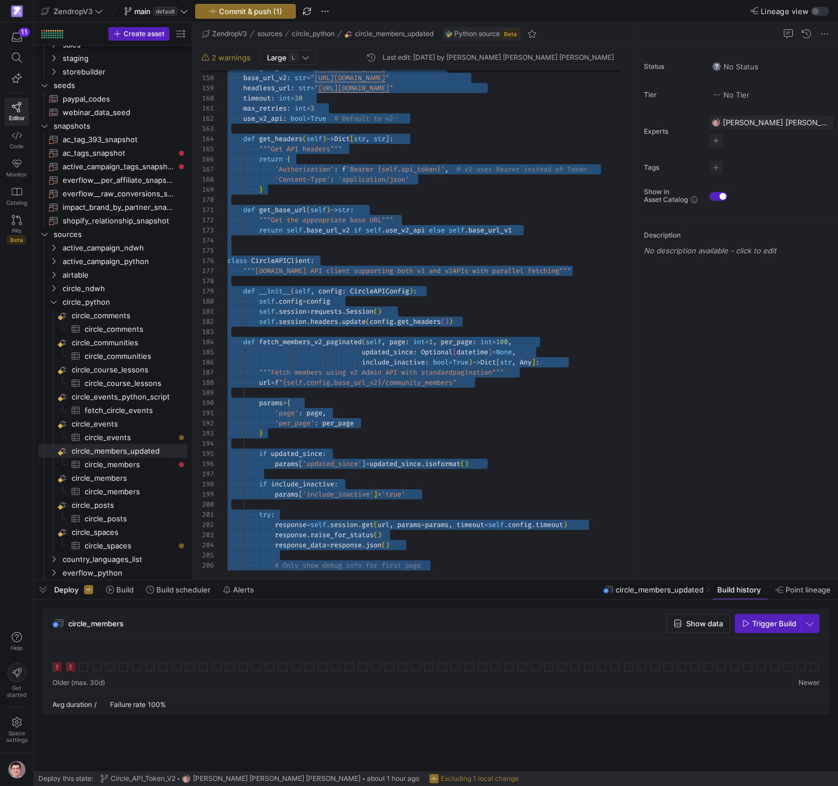
scroll to position [51, 126]
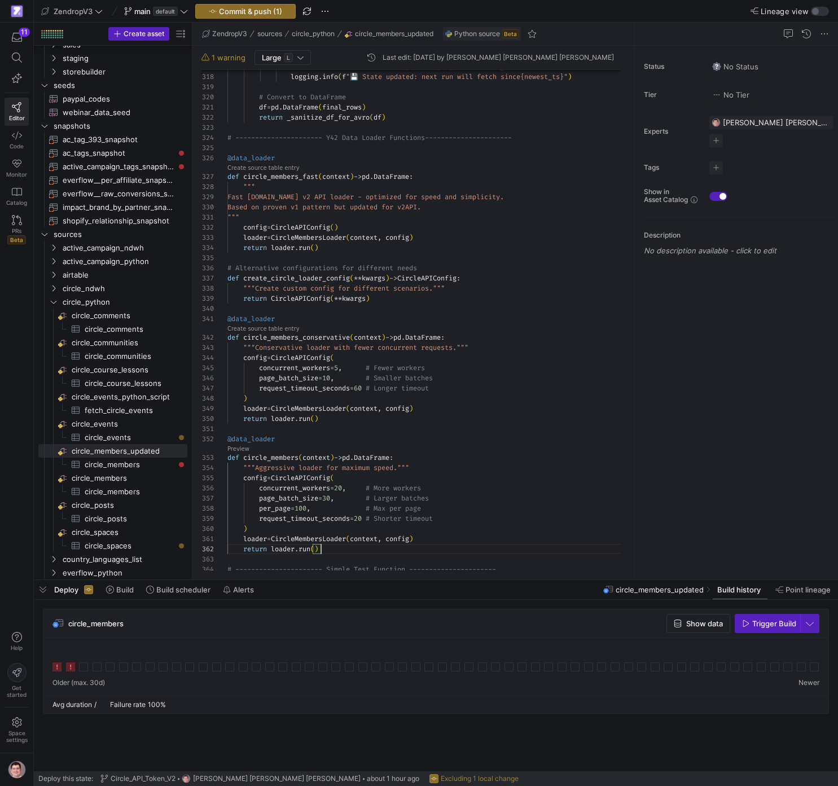
click at [129, 468] on span "circle_members​​​​​​​​​" at bounding box center [130, 464] width 90 height 13
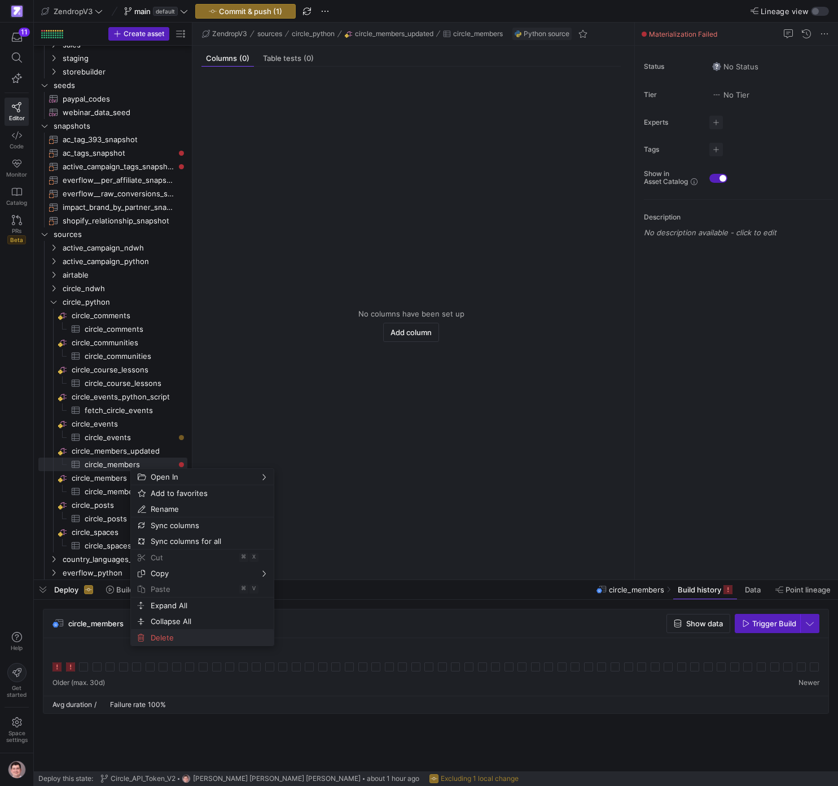
click at [188, 633] on span "Delete" at bounding box center [192, 637] width 93 height 16
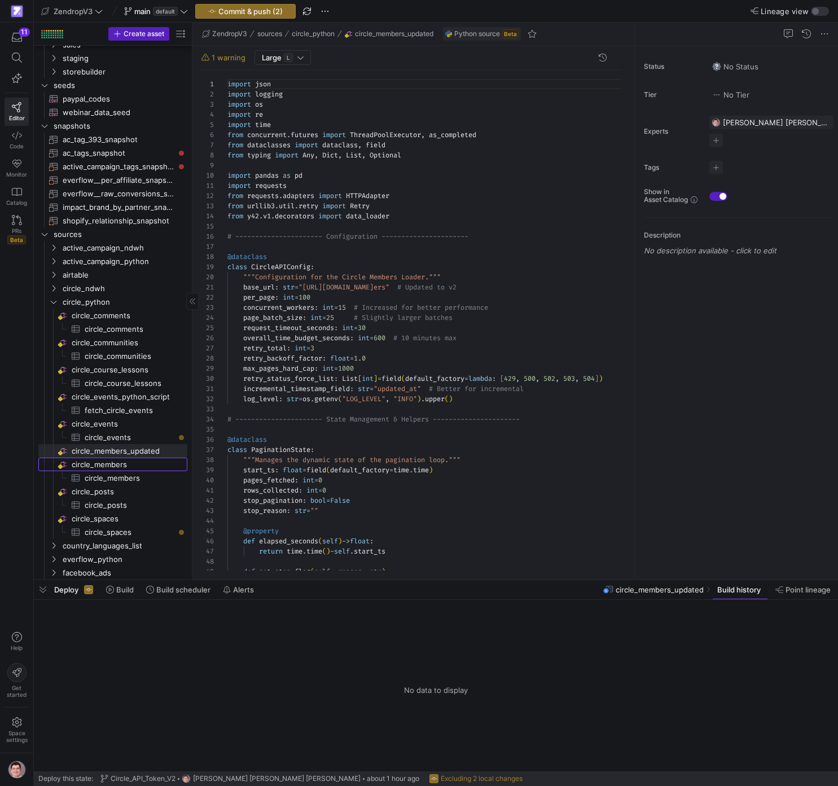
scroll to position [102, 0]
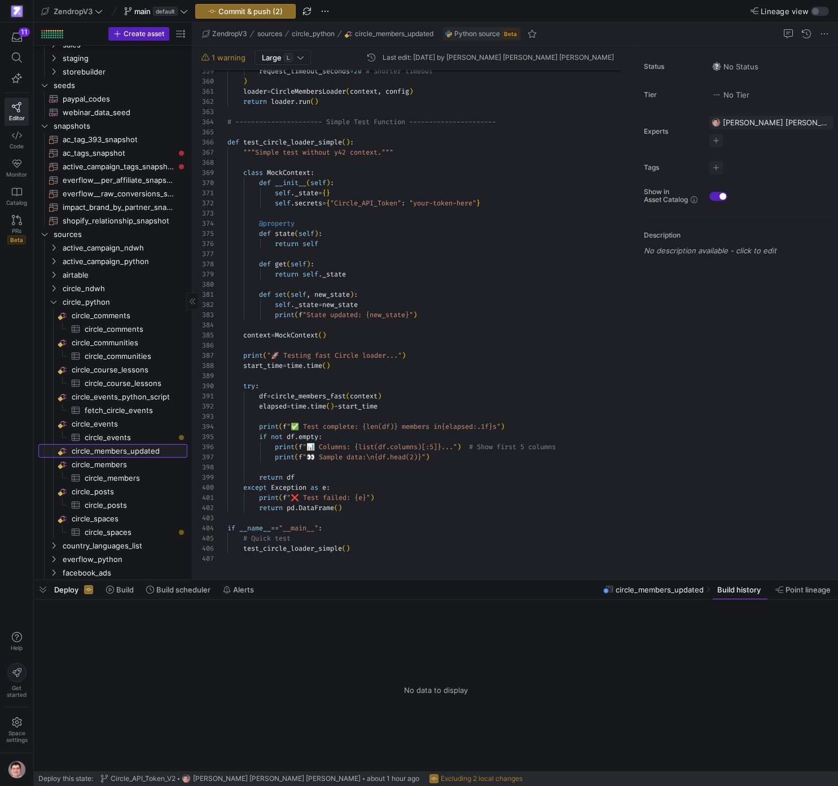
click at [138, 453] on span "circle_members_updated​​​​​​​​" at bounding box center [129, 450] width 114 height 13
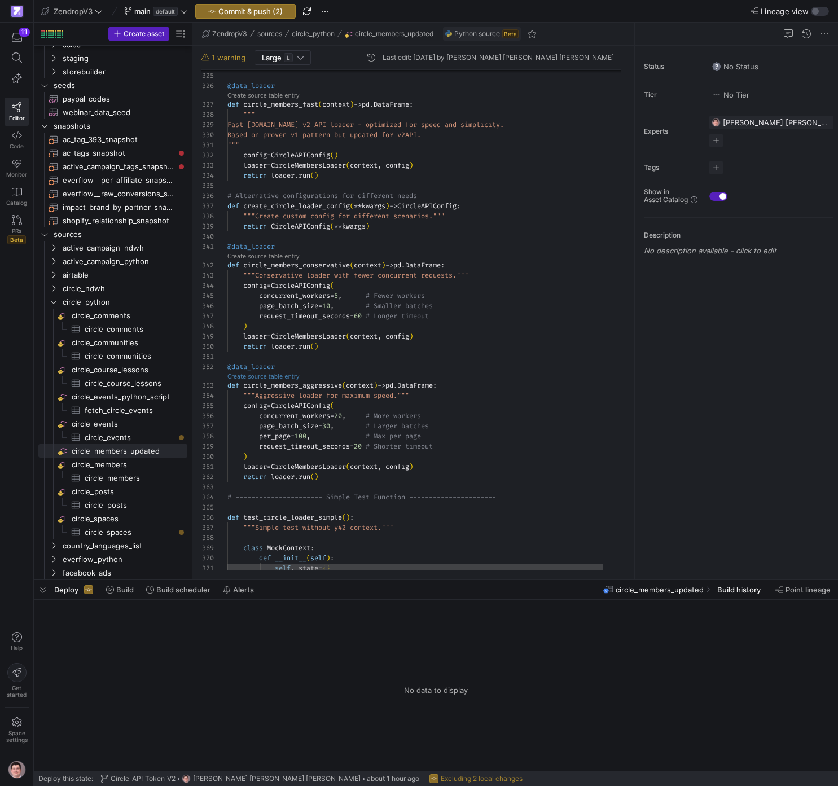
click at [271, 377] on link "Create source table entry" at bounding box center [263, 376] width 72 height 6
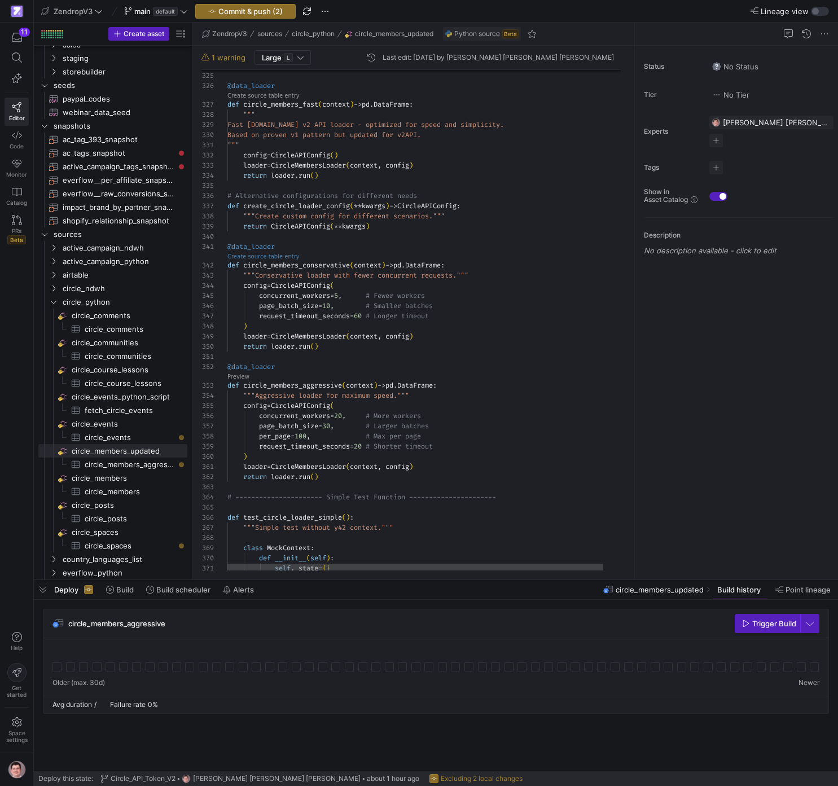
click at [237, 257] on link "Create source table entry" at bounding box center [263, 256] width 72 height 6
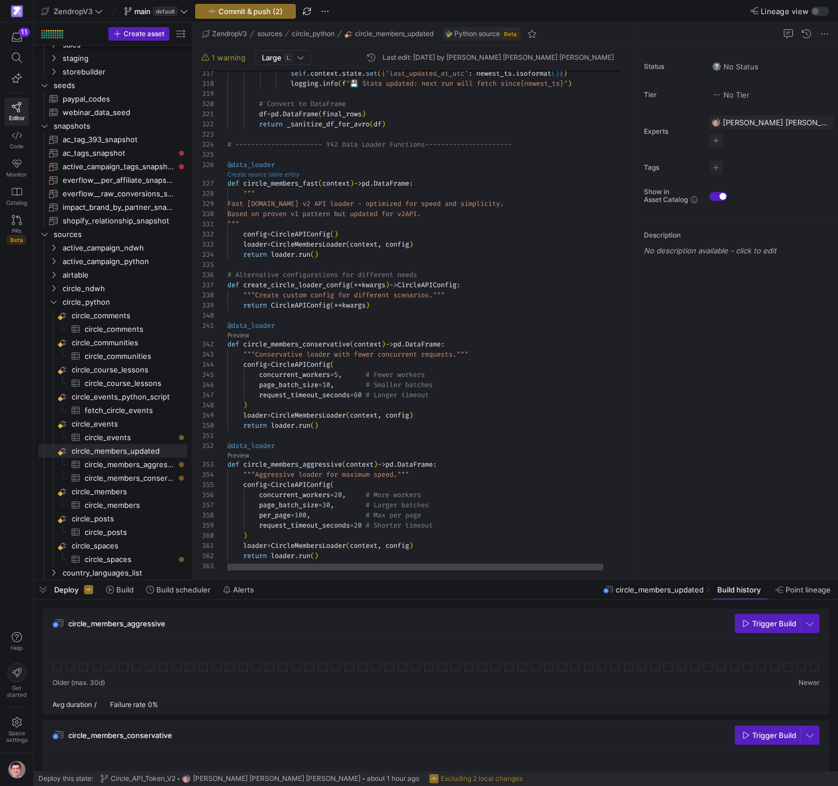
click at [252, 173] on link "Create source table entry" at bounding box center [263, 174] width 72 height 6
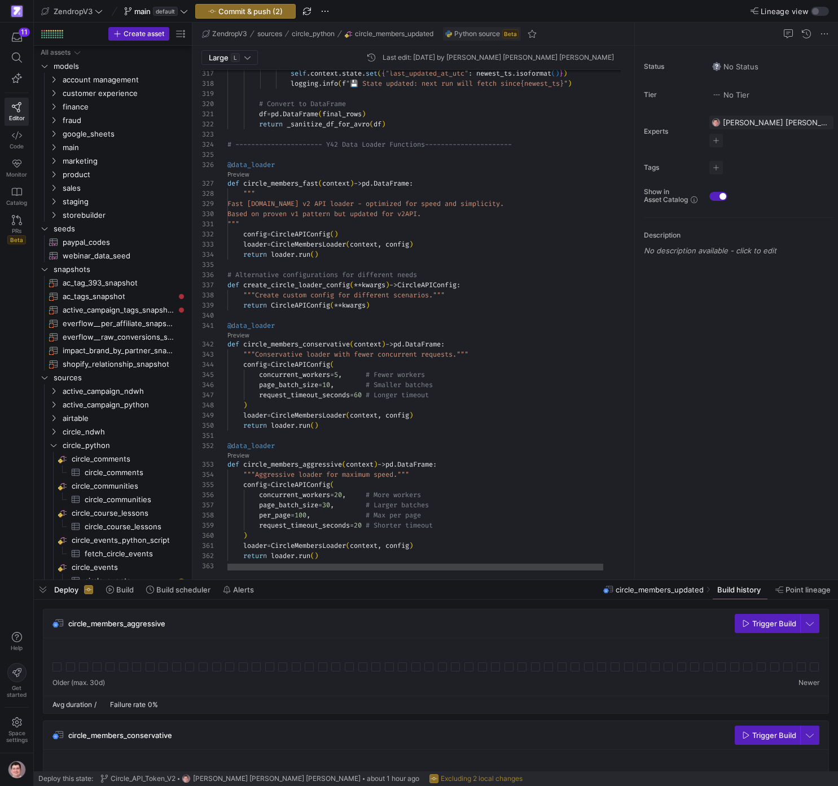
scroll to position [102, 0]
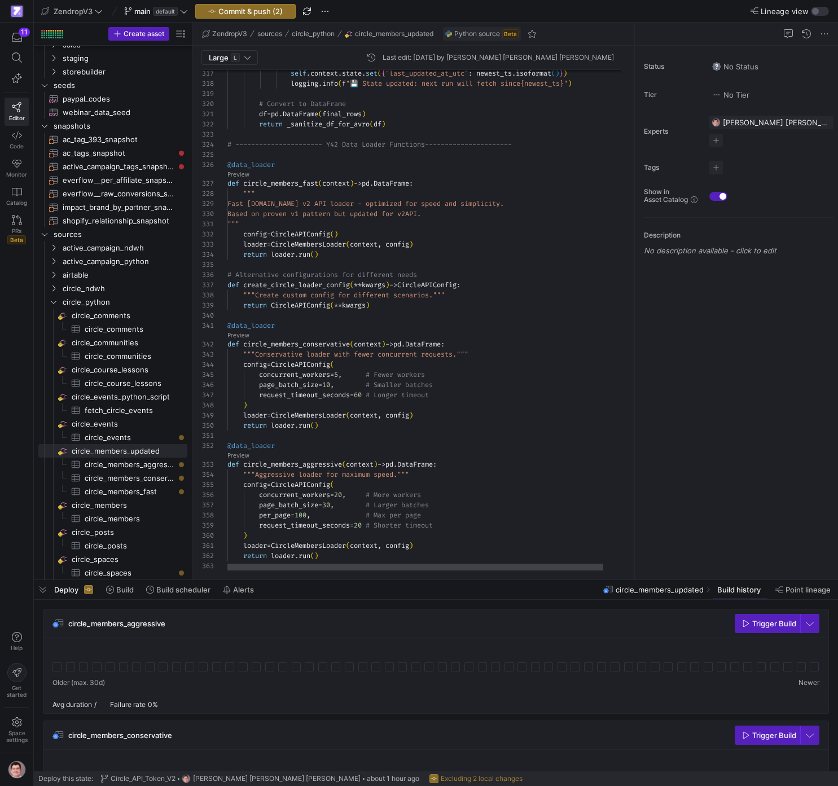
click at [245, 175] on link "Preview" at bounding box center [238, 174] width 22 height 6
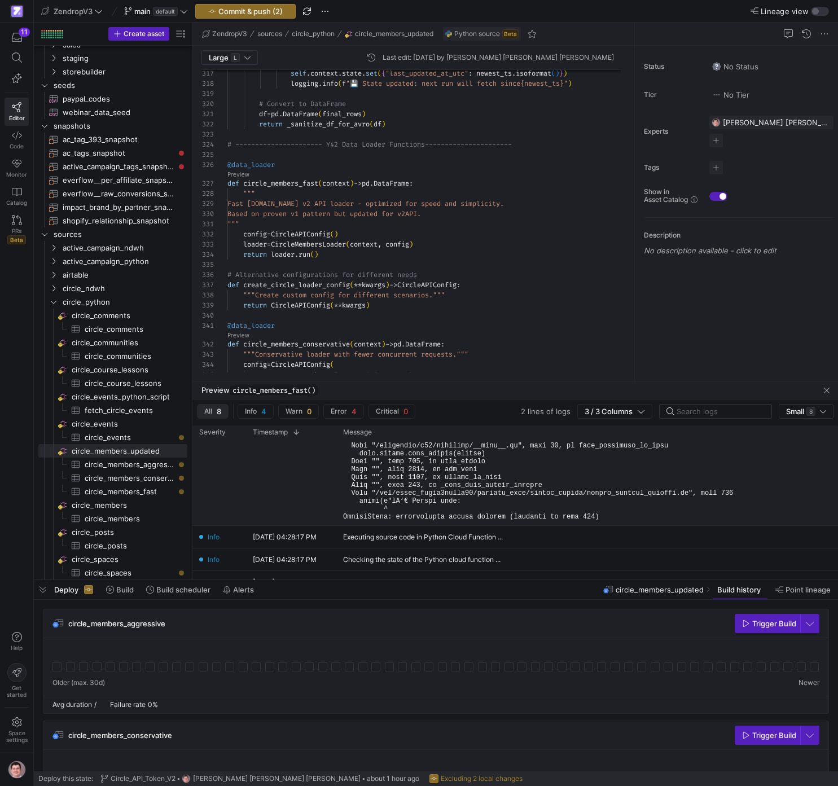
scroll to position [240, 0]
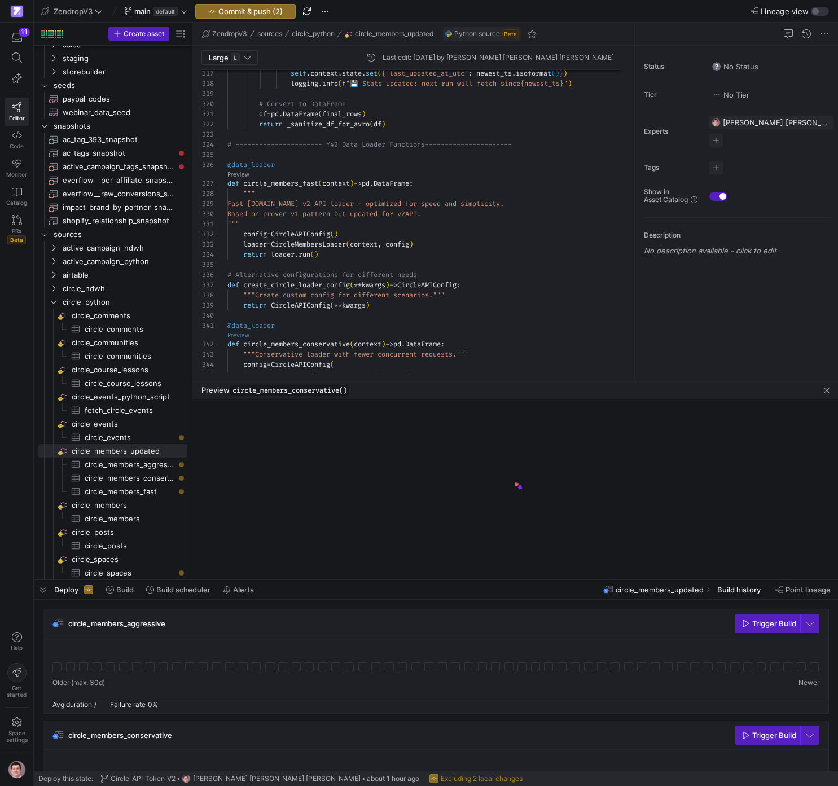
click at [247, 337] on link "Preview" at bounding box center [238, 335] width 22 height 6
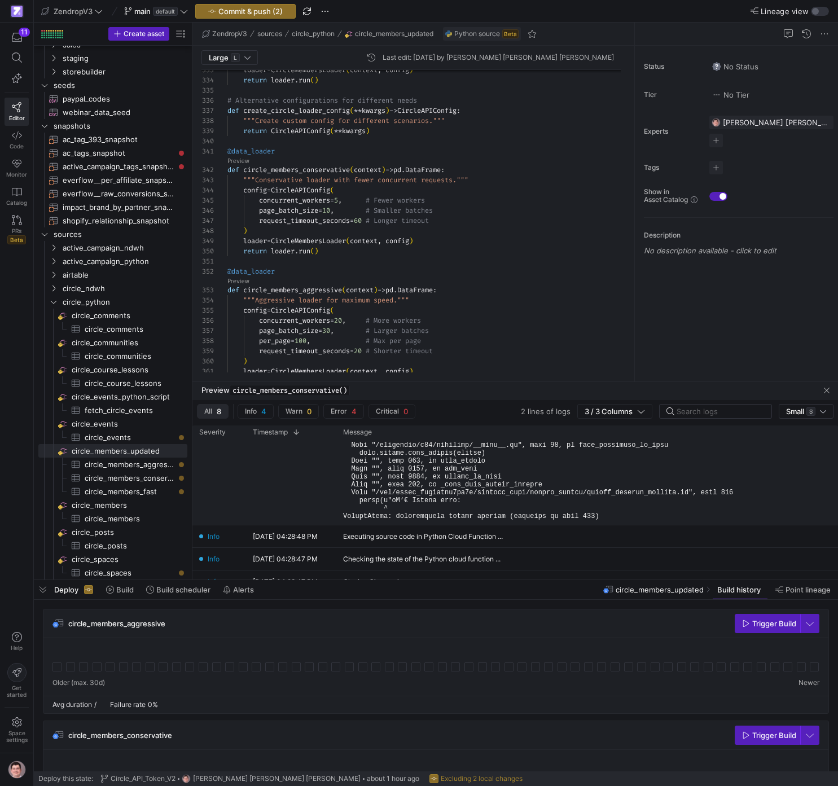
click at [465, 491] on pre at bounding box center [556, 393] width 426 height 253
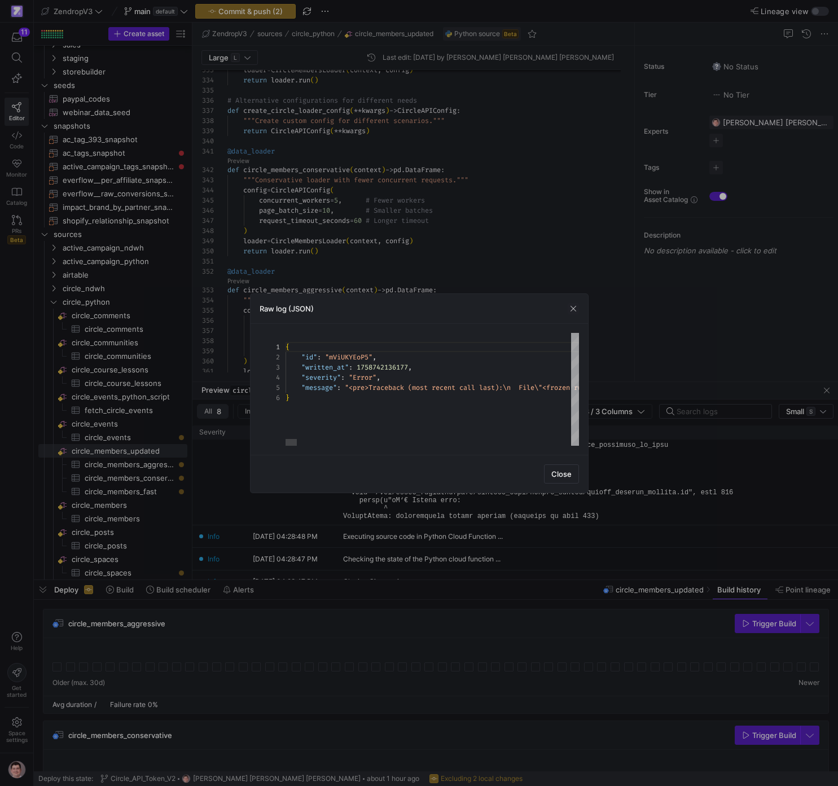
click at [447, 244] on div at bounding box center [419, 393] width 838 height 786
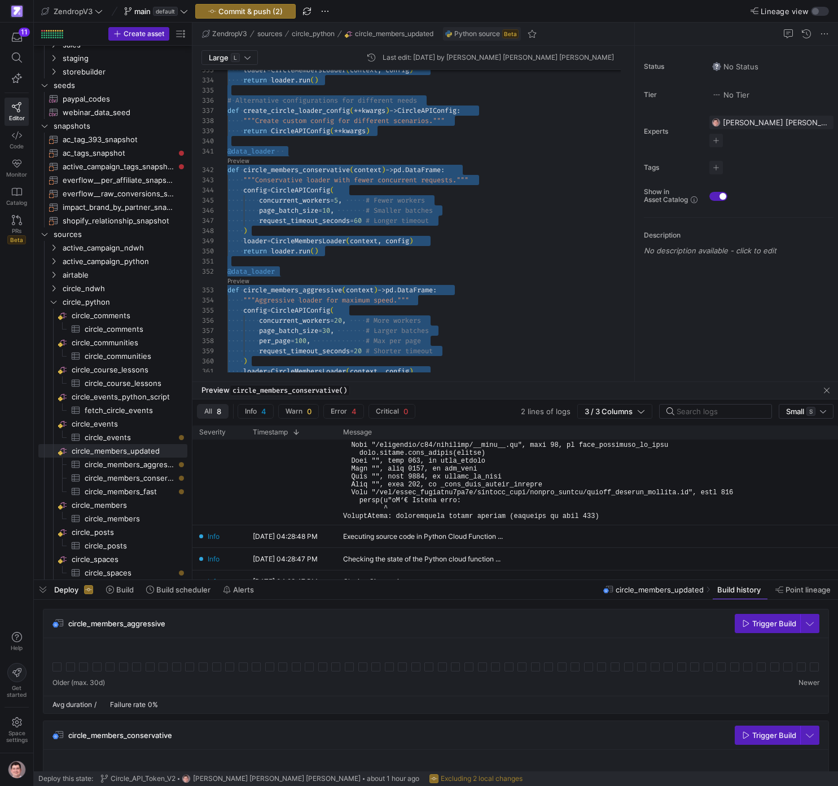
scroll to position [61, 126]
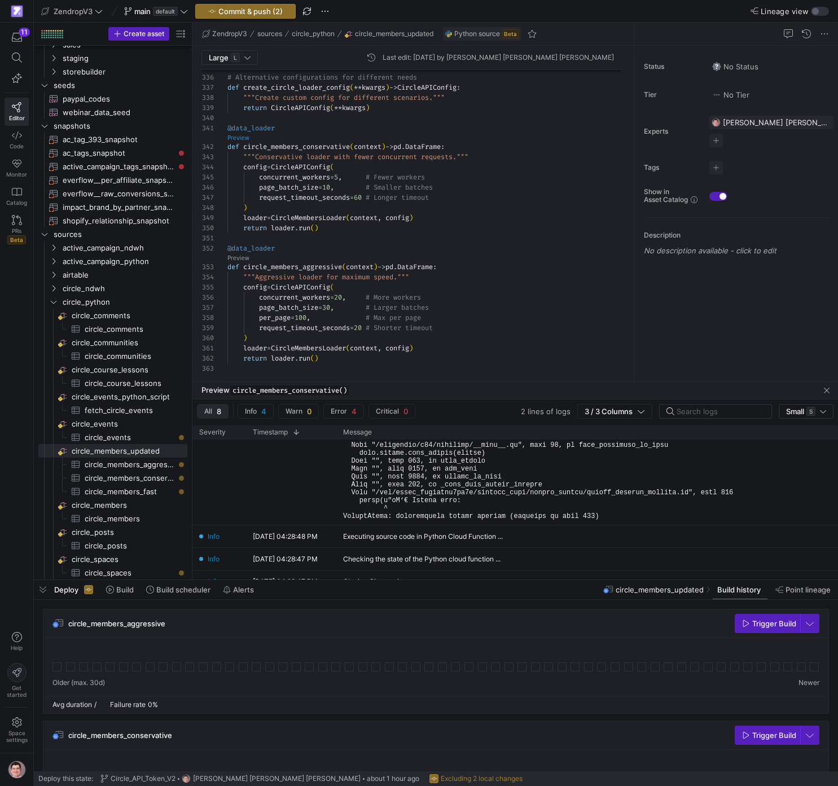
click at [244, 140] on link "Preview" at bounding box center [238, 138] width 22 height 6
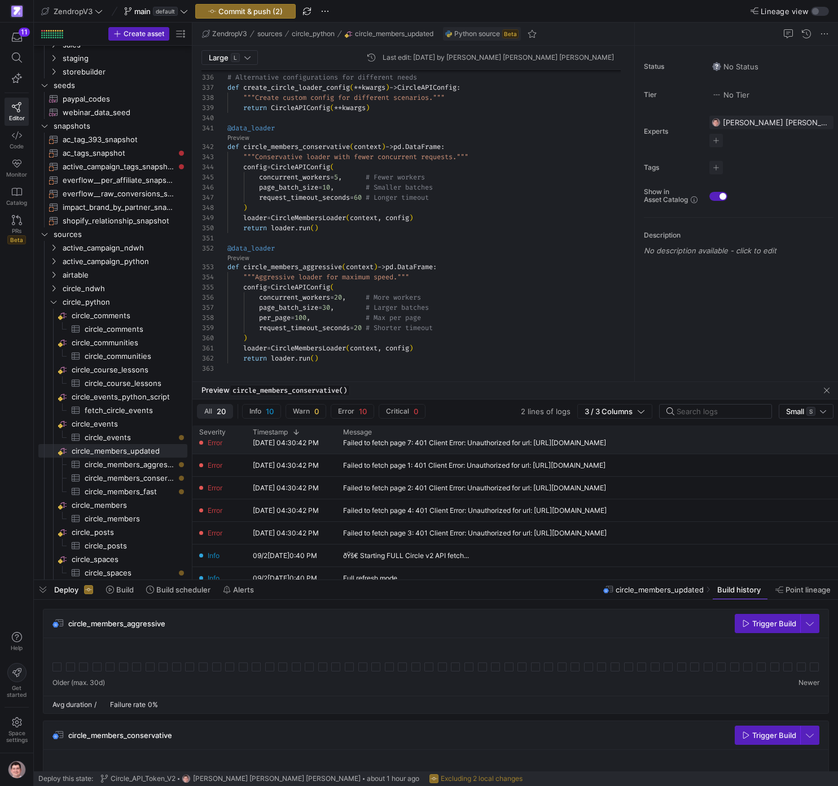
scroll to position [215, 0]
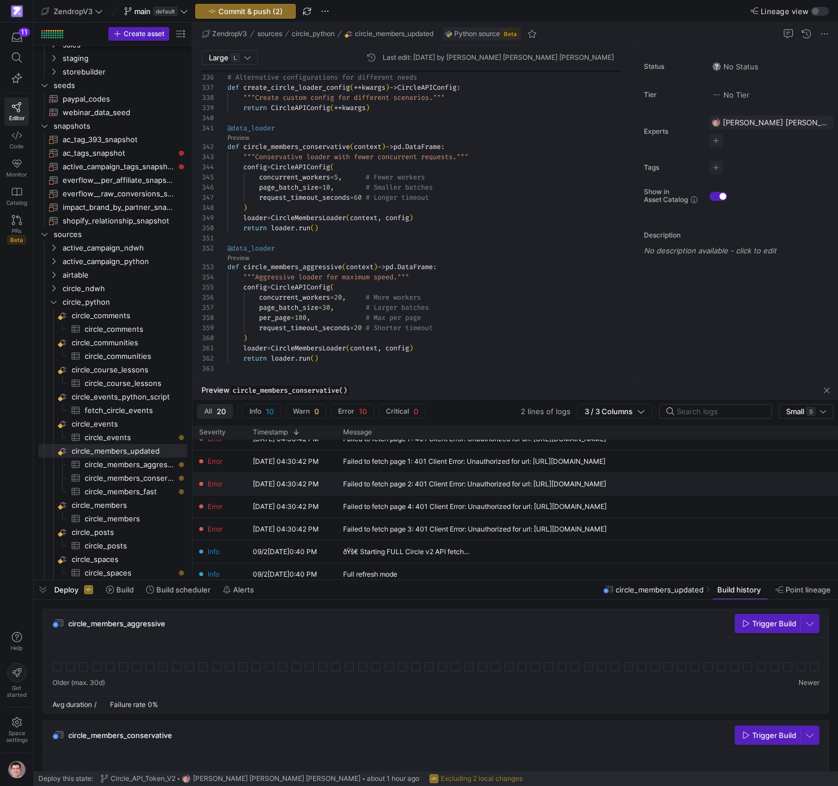
click at [466, 487] on div "Failed to fetch page 2: 401 Client Error: Unauthorized for url: https://app.cir…" at bounding box center [474, 484] width 263 height 8
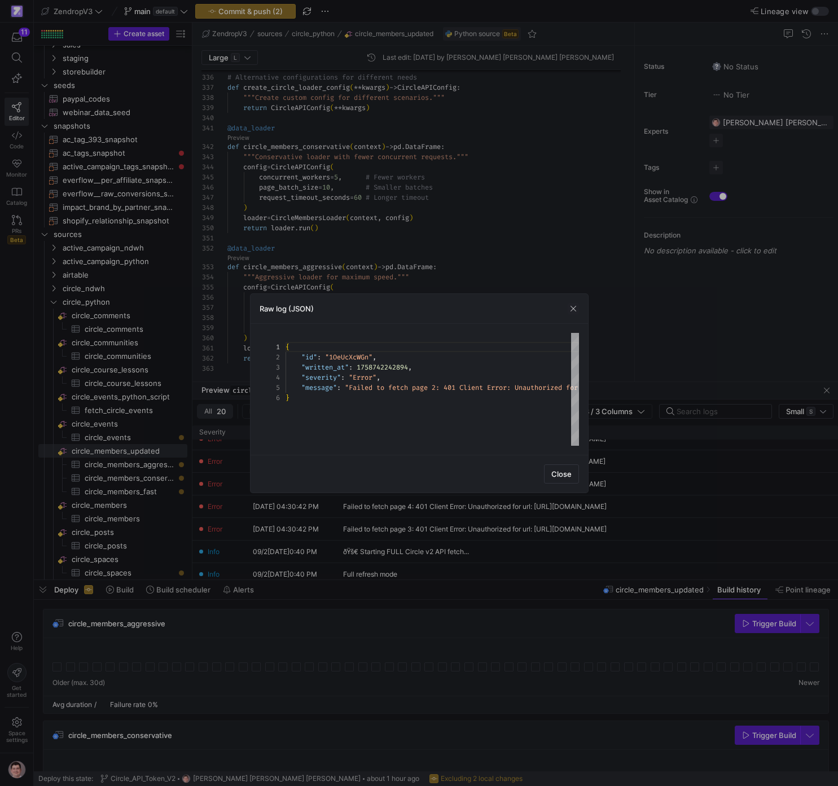
scroll to position [51, 0]
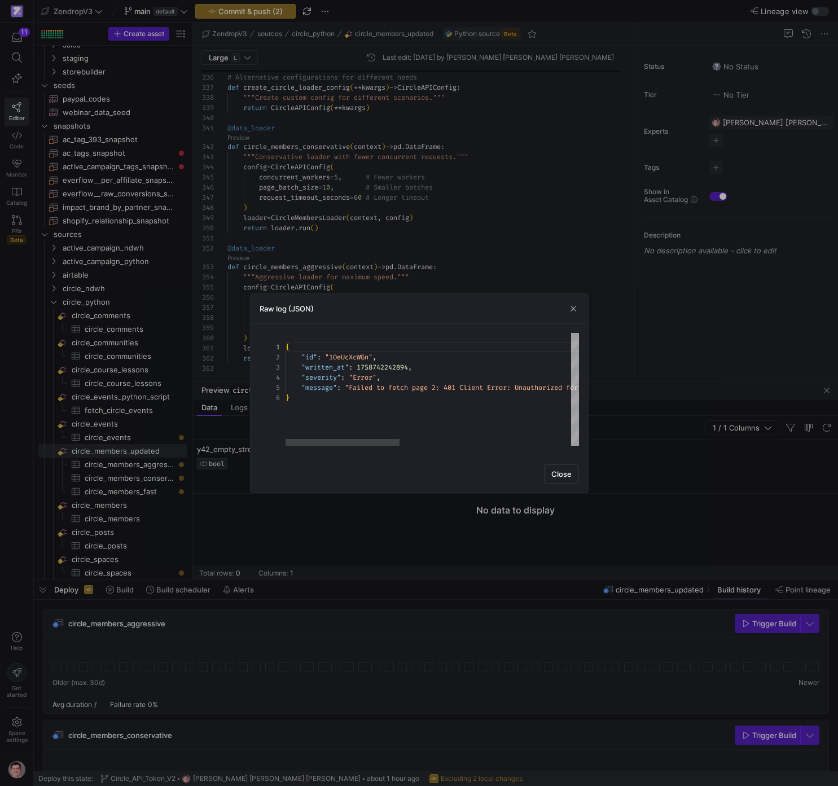
click at [441, 374] on div "{ "id" : "1OeUcXcWGn" , "written_at" : 1758742242894 , "severity" : "Error" , "…" at bounding box center [652, 389] width 734 height 113
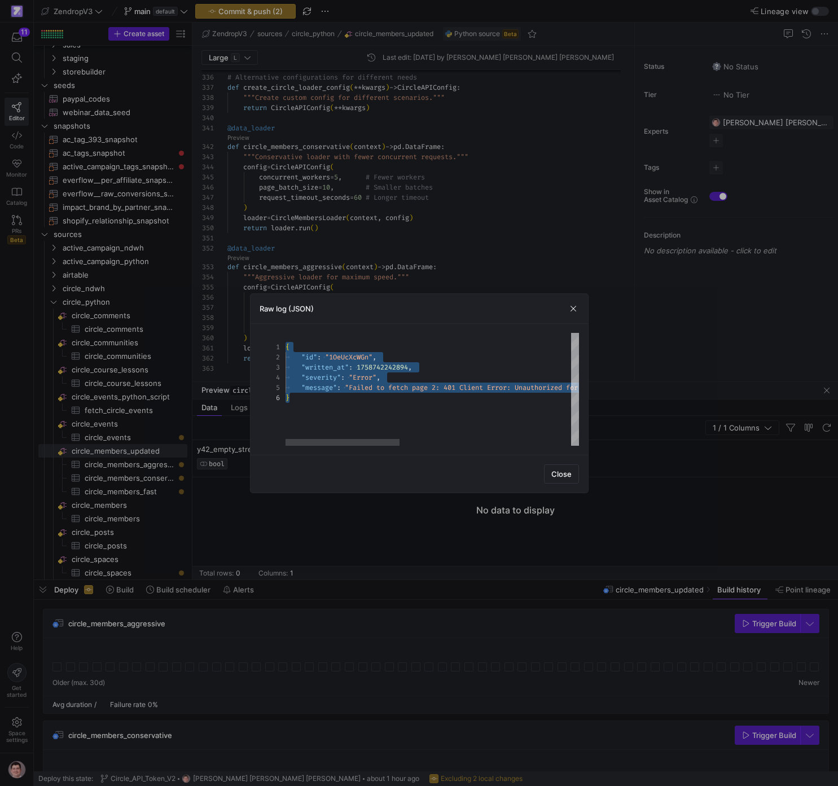
scroll to position [51, 4]
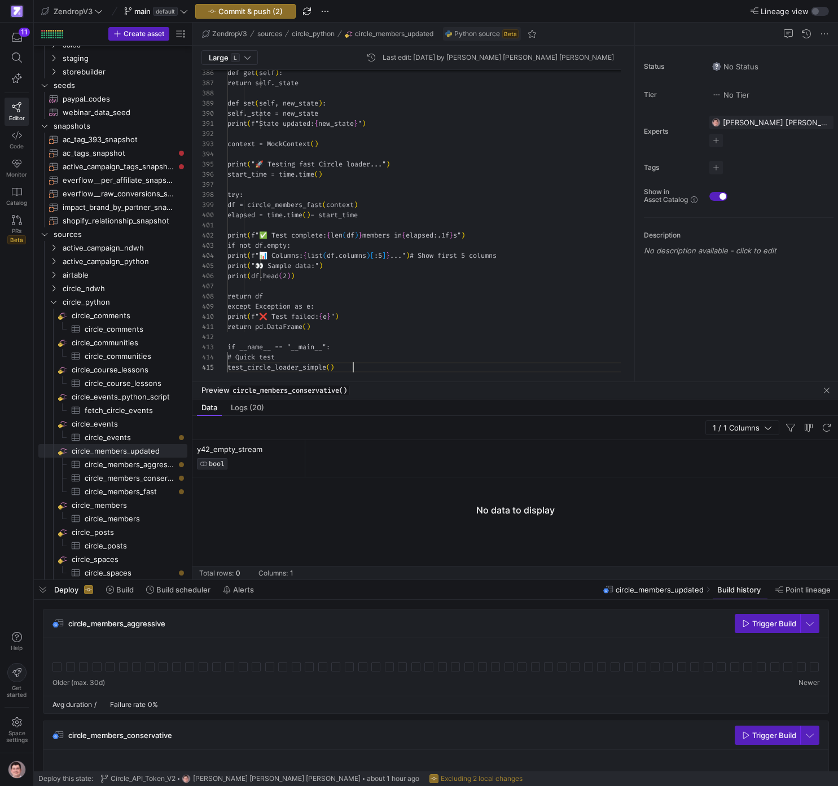
scroll to position [41, 126]
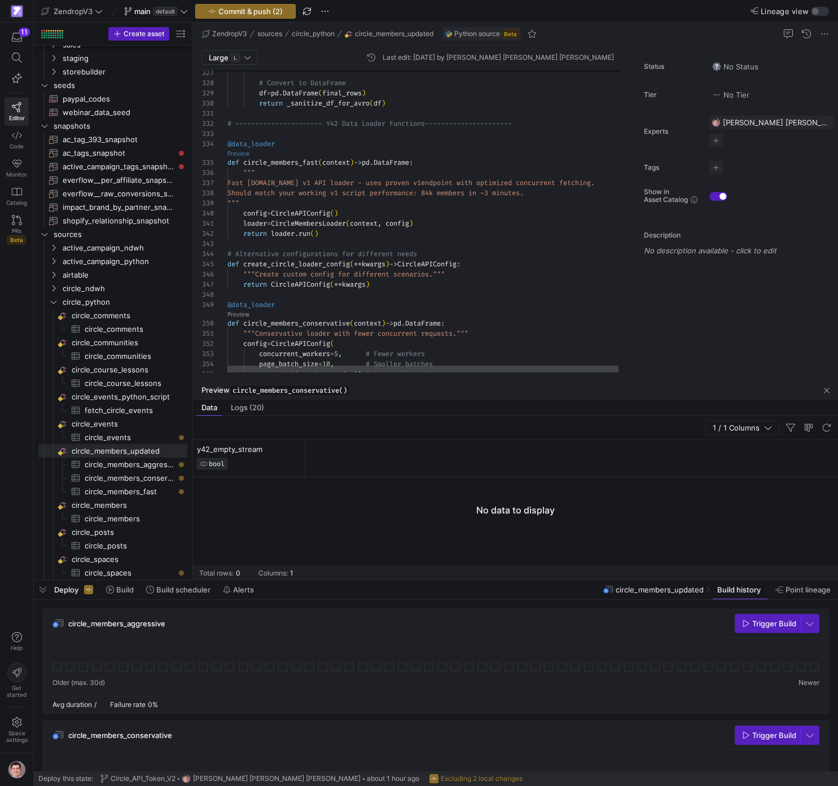
click at [247, 154] on link "Preview" at bounding box center [238, 154] width 22 height 6
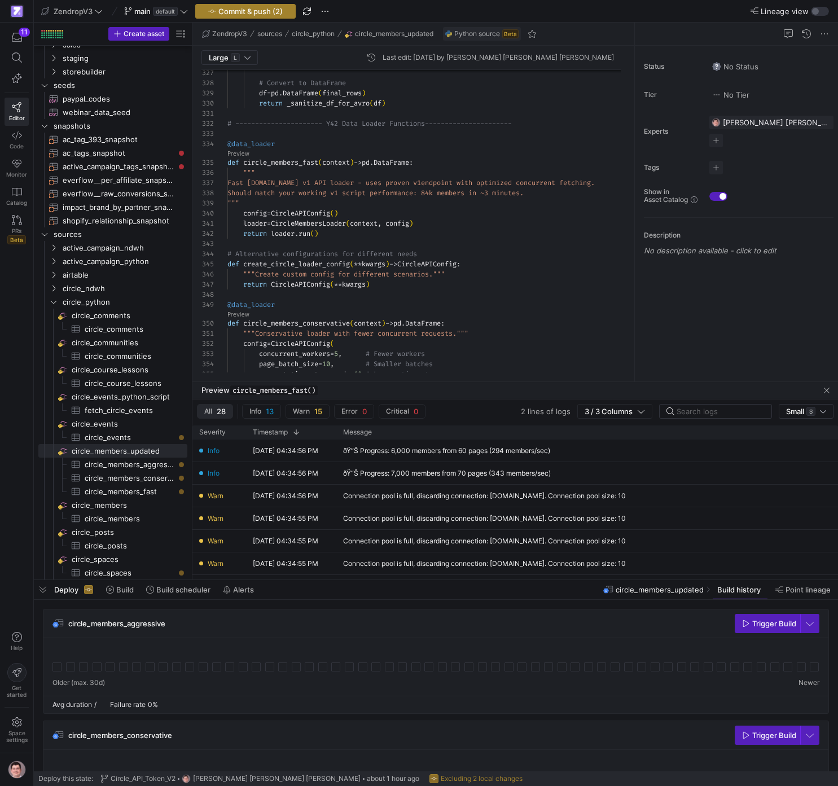
click at [258, 5] on span "button" at bounding box center [245, 12] width 99 height 14
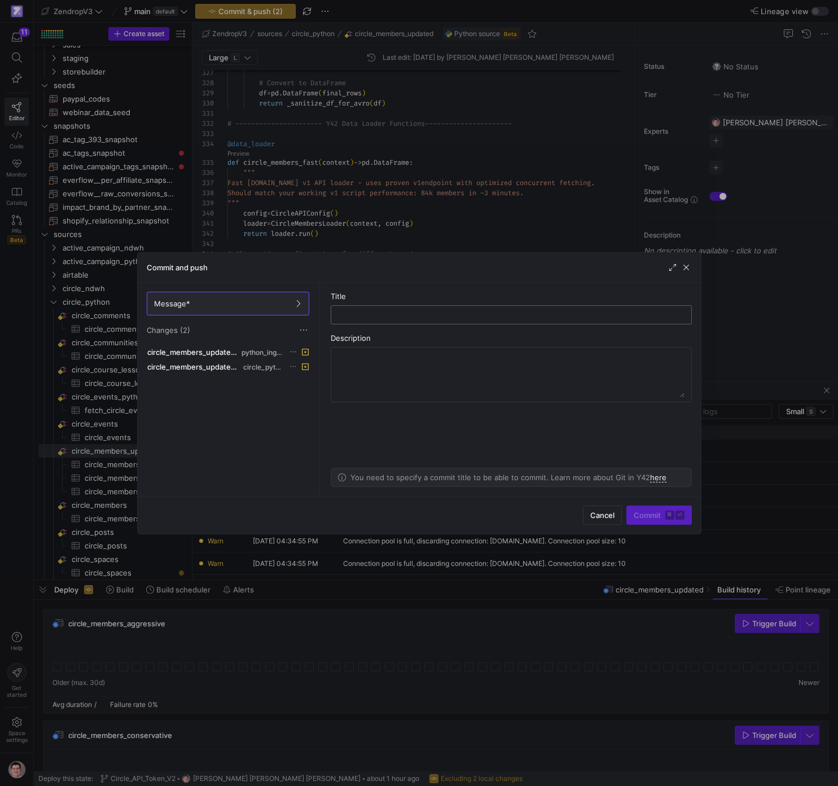
click at [437, 316] on input "text" at bounding box center [511, 314] width 342 height 9
type input "Circle Members Updated"
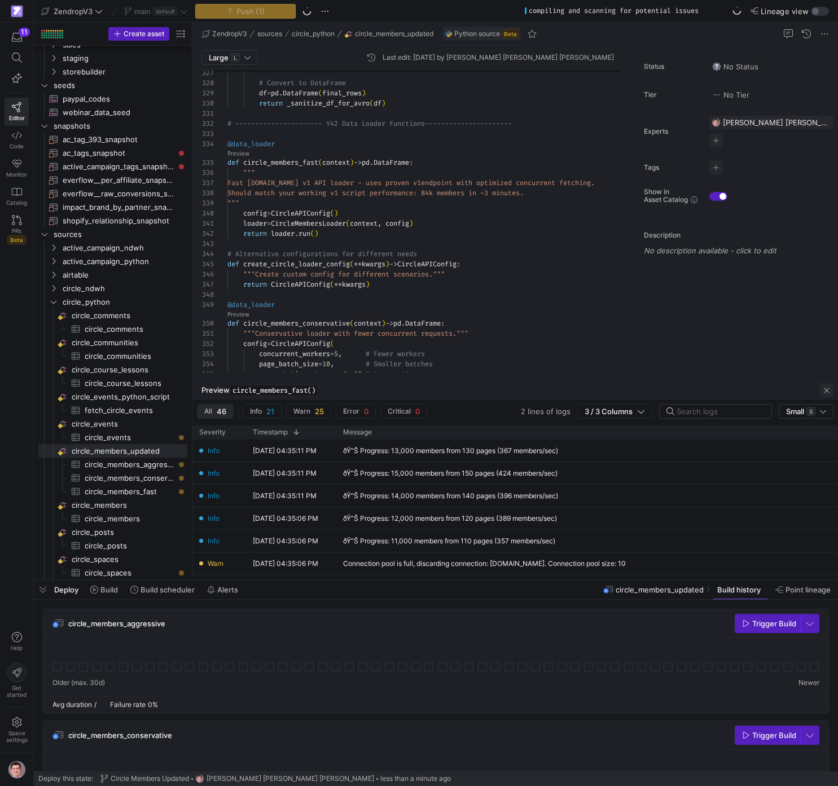
click at [823, 389] on span "button" at bounding box center [827, 391] width 14 height 14
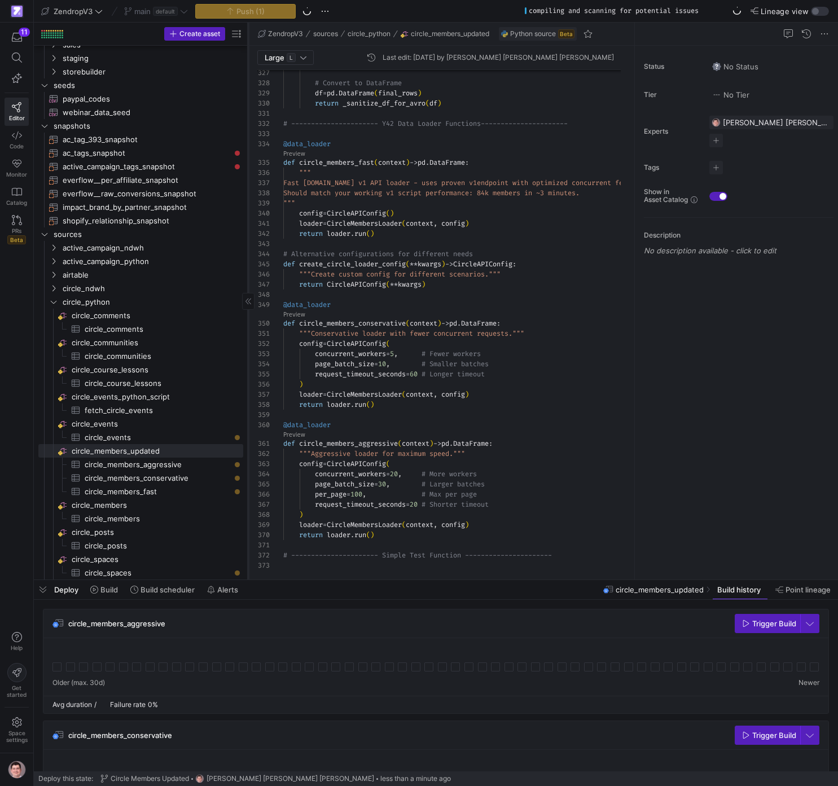
drag, startPoint x: 192, startPoint y: 450, endPoint x: 248, endPoint y: 451, distance: 55.9
click at [248, 451] on div at bounding box center [248, 301] width 1 height 557
click at [134, 464] on span "circle_members_aggressive​​​​​​​​​" at bounding box center [158, 464] width 146 height 13
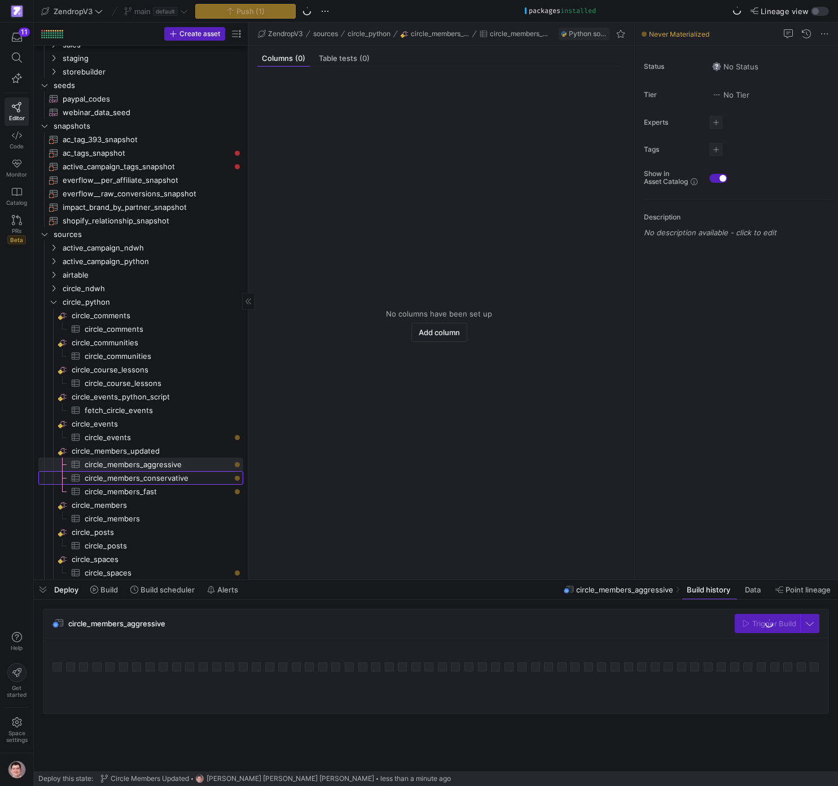
click at [144, 475] on span "circle_members_conservative​​​​​​​​​" at bounding box center [158, 478] width 146 height 13
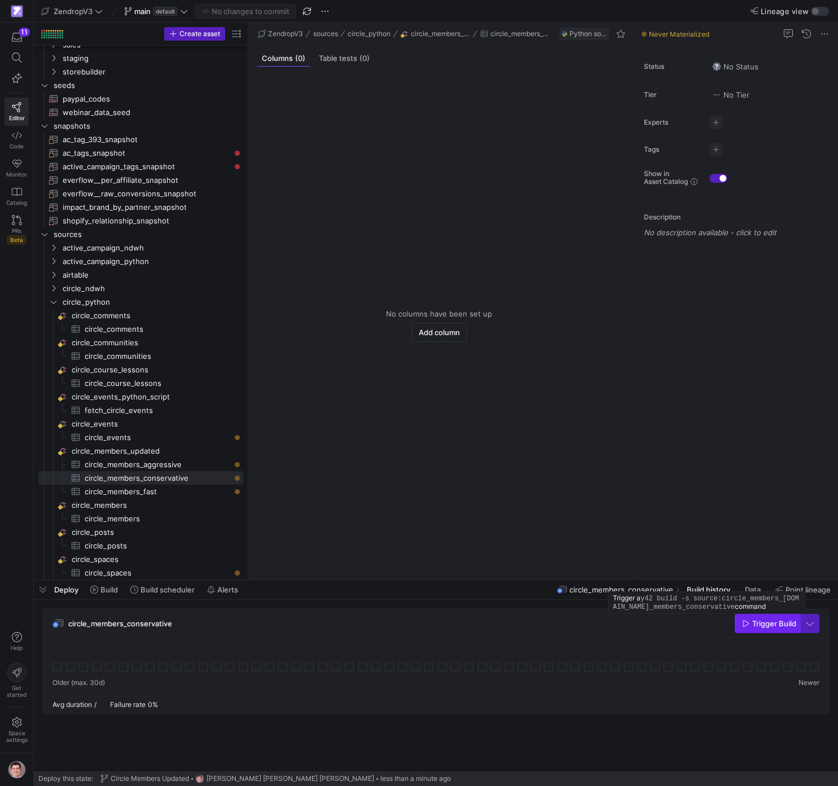
click at [749, 622] on icon "button" at bounding box center [746, 623] width 6 height 7
click at [58, 675] on div at bounding box center [435, 667] width 785 height 58
click at [58, 668] on rect at bounding box center [56, 666] width 9 height 9
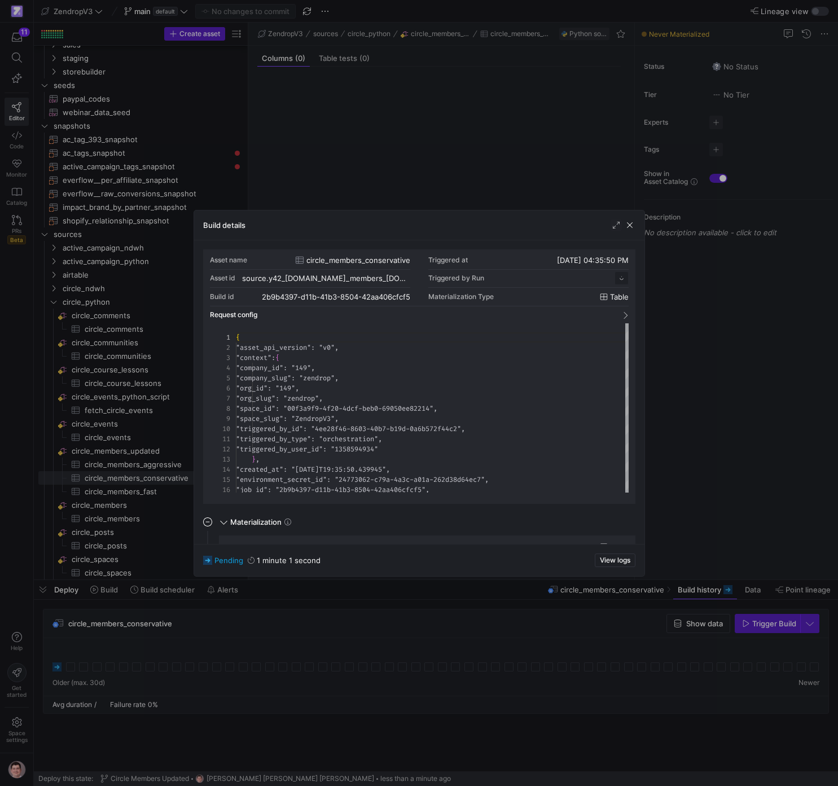
scroll to position [102, 0]
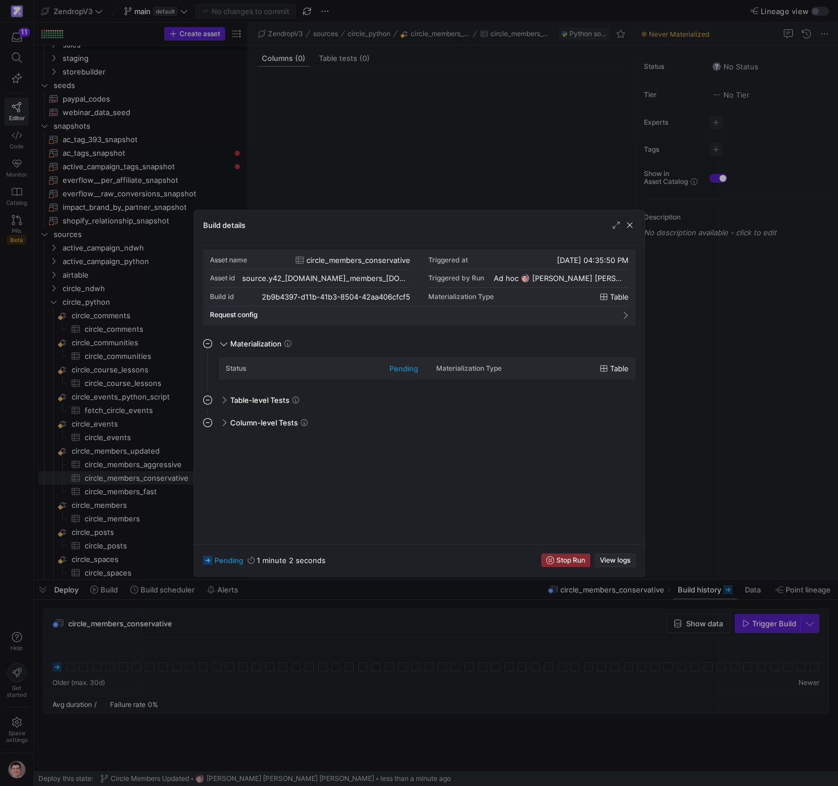
click at [618, 558] on span "View logs" at bounding box center [615, 560] width 30 height 8
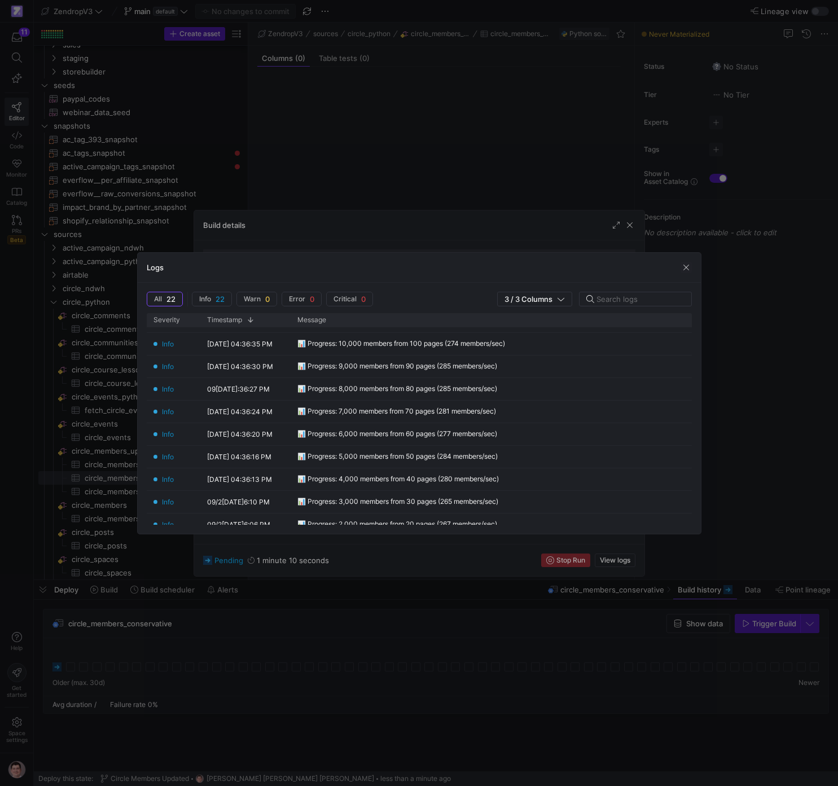
scroll to position [0, 0]
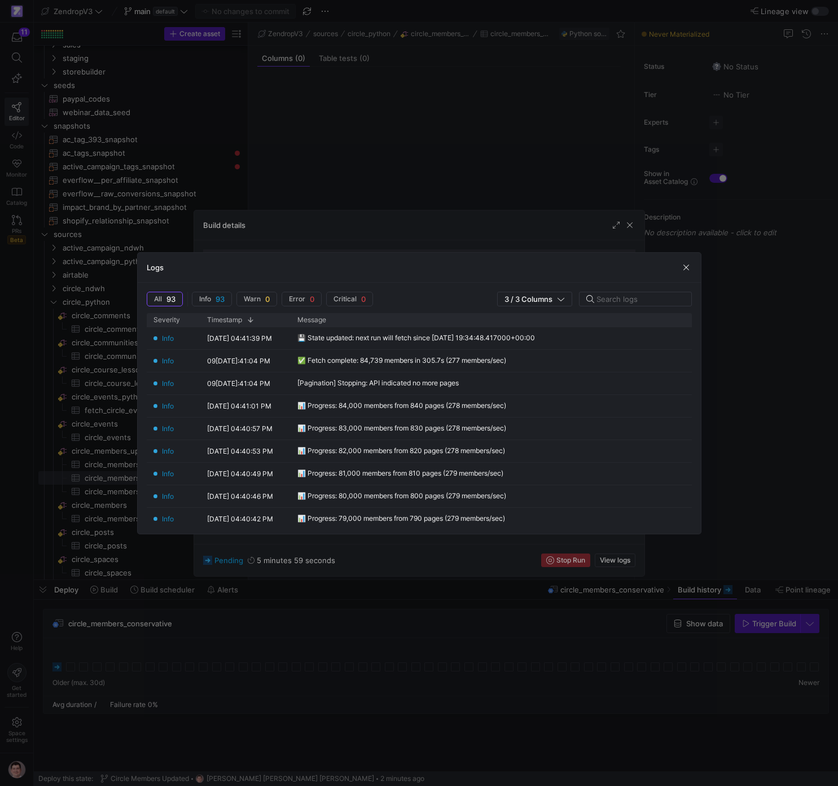
click at [466, 611] on div at bounding box center [419, 393] width 838 height 786
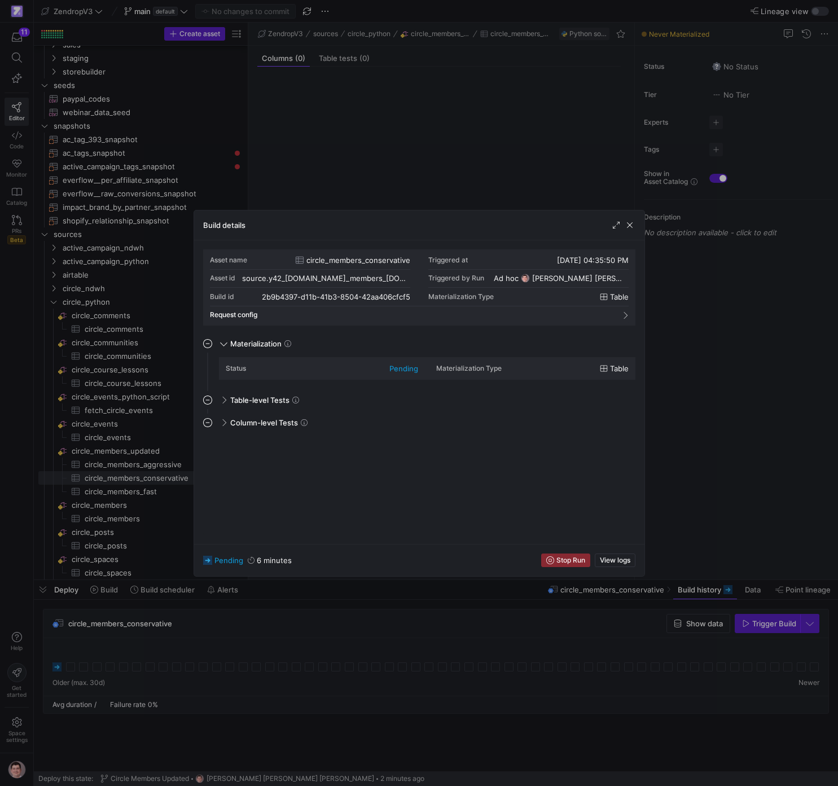
click at [466, 611] on div at bounding box center [419, 393] width 838 height 786
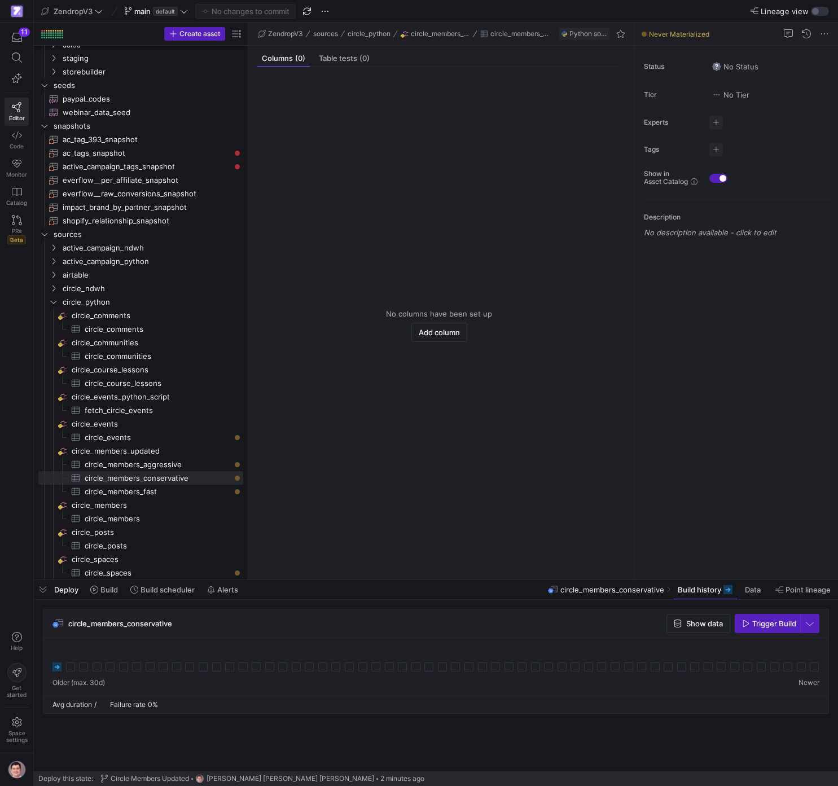
click at [62, 668] on div at bounding box center [435, 660] width 767 height 27
click at [60, 669] on icon at bounding box center [56, 666] width 9 height 9
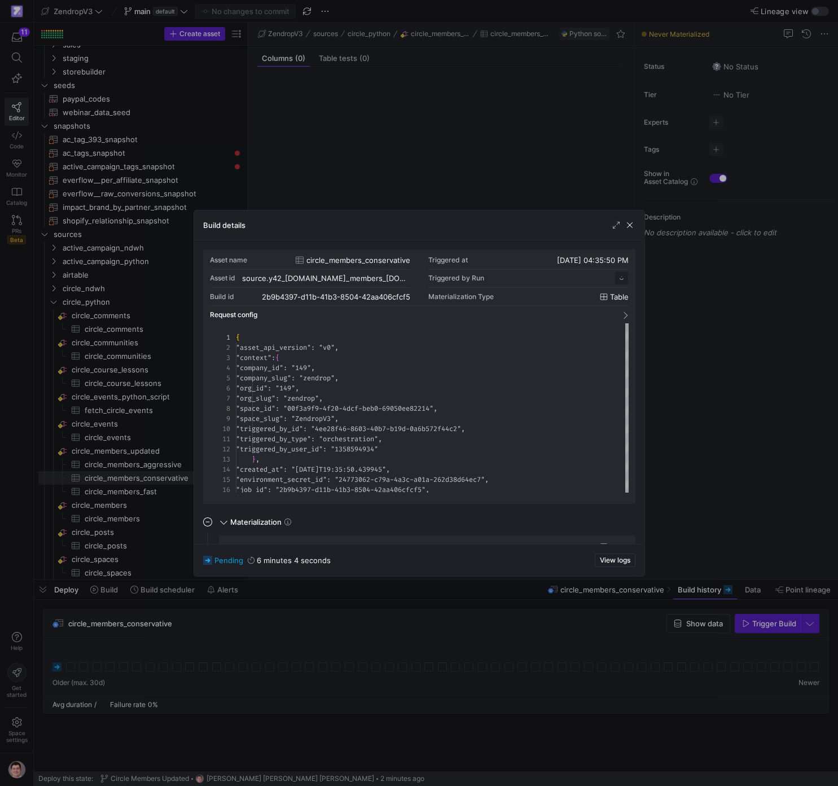
scroll to position [102, 0]
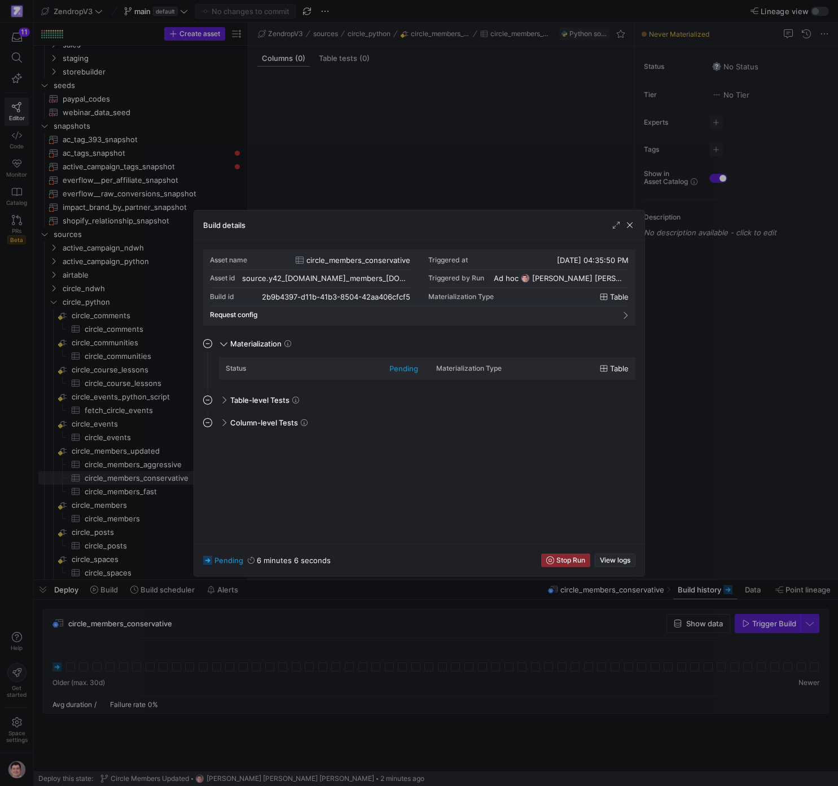
click at [612, 562] on span "View logs" at bounding box center [615, 560] width 30 height 8
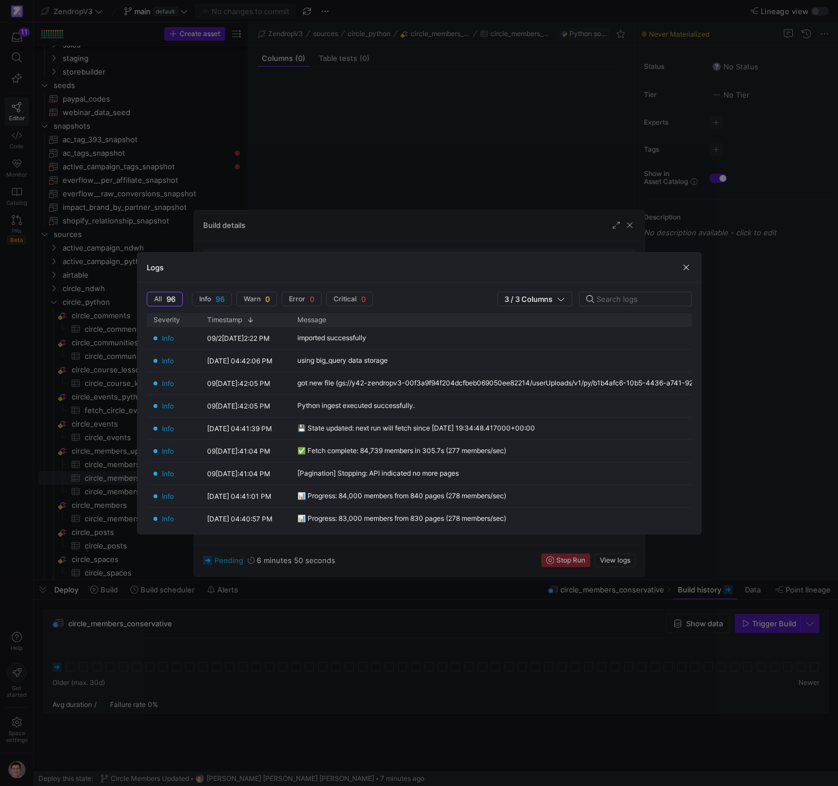
click at [562, 688] on div at bounding box center [419, 393] width 838 height 786
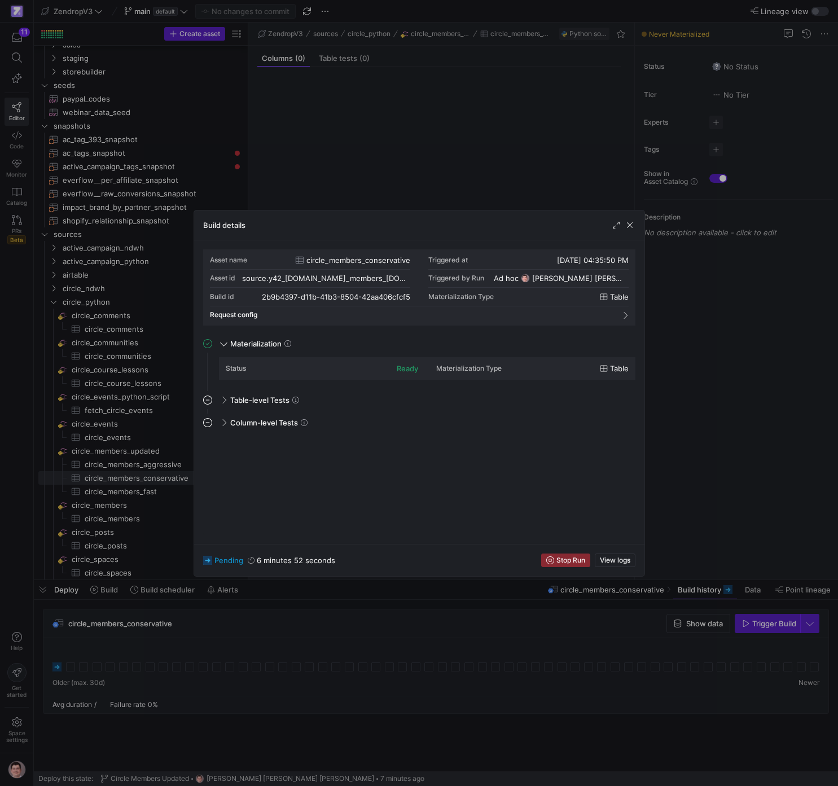
click at [457, 681] on div at bounding box center [419, 393] width 838 height 786
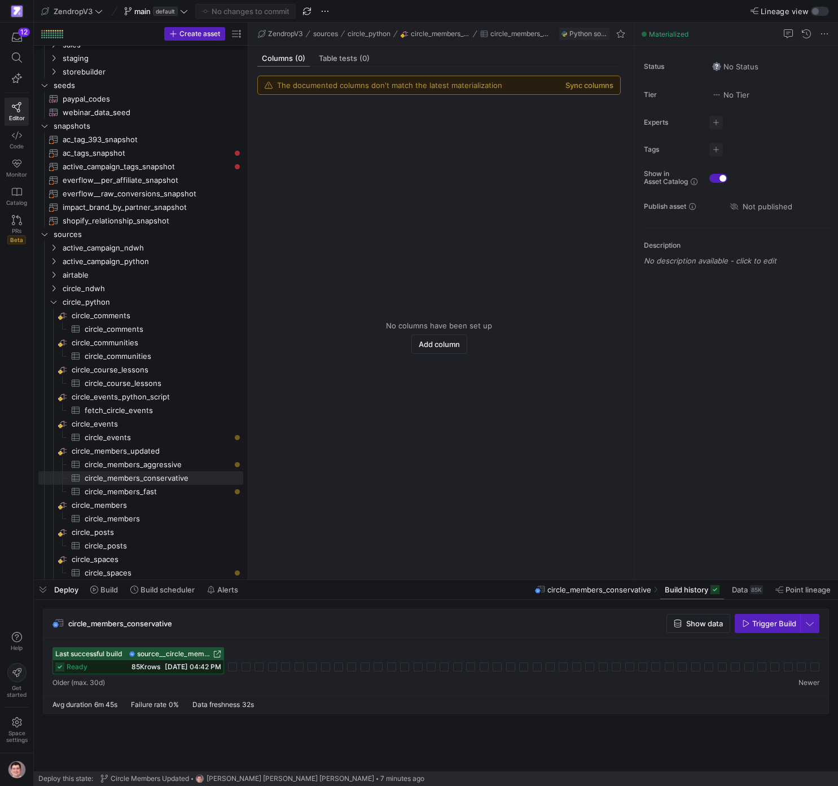
click at [602, 90] on div "The documented columns don't match the latest materialization Sync columns" at bounding box center [439, 85] width 362 height 18
click at [604, 87] on button "Sync columns" at bounding box center [589, 85] width 48 height 9
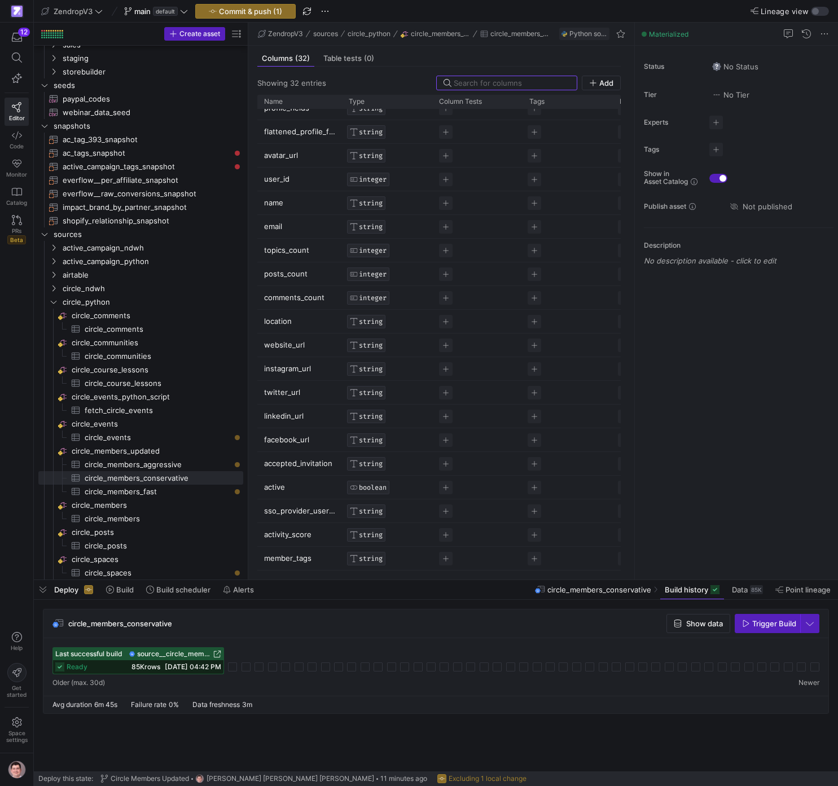
scroll to position [297, 0]
click at [171, 669] on span "09/24/25, 04:42 PM" at bounding box center [193, 666] width 56 height 8
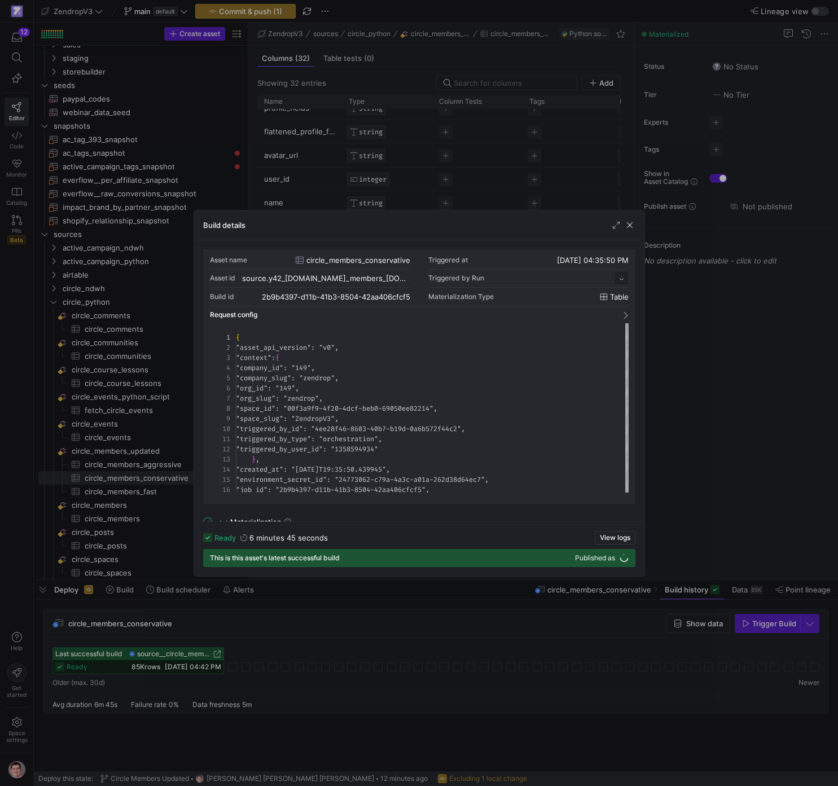
scroll to position [102, 0]
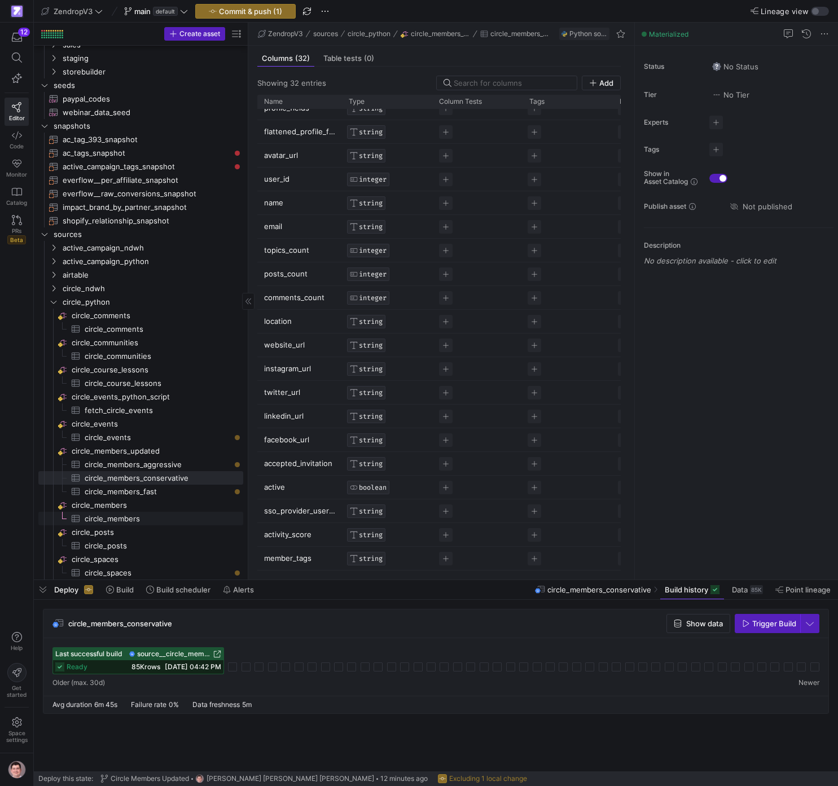
click at [169, 518] on span "circle_members​​​​​​​​​" at bounding box center [158, 518] width 146 height 13
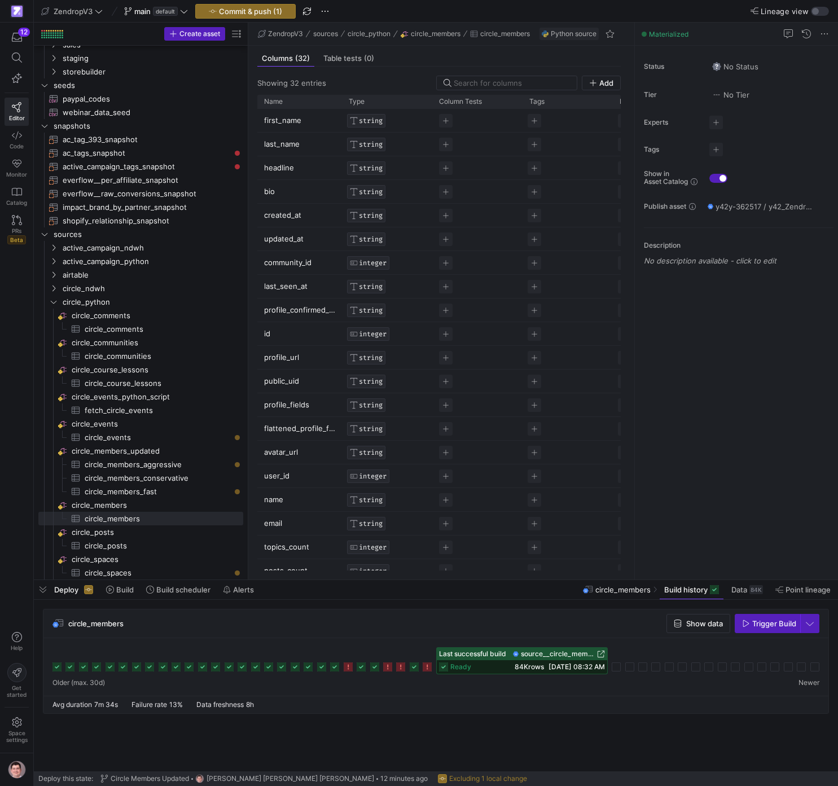
click at [572, 662] on div "ready 84K rows 09/24/25, 08:32 AM" at bounding box center [522, 667] width 170 height 14
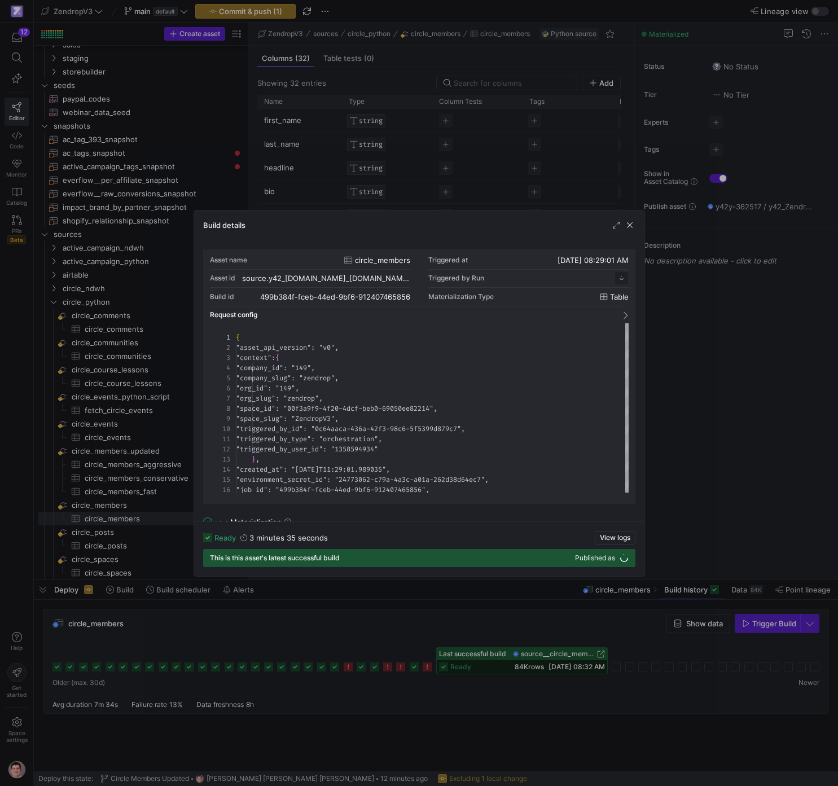
scroll to position [102, 0]
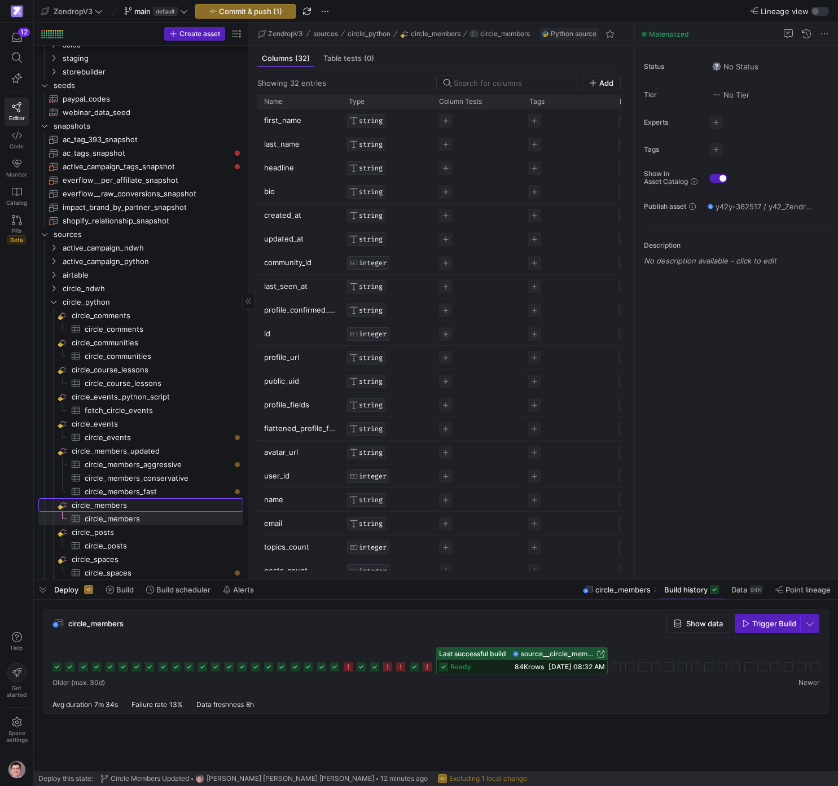
click at [151, 509] on span "circle_members​​​​​​​​" at bounding box center [157, 505] width 170 height 13
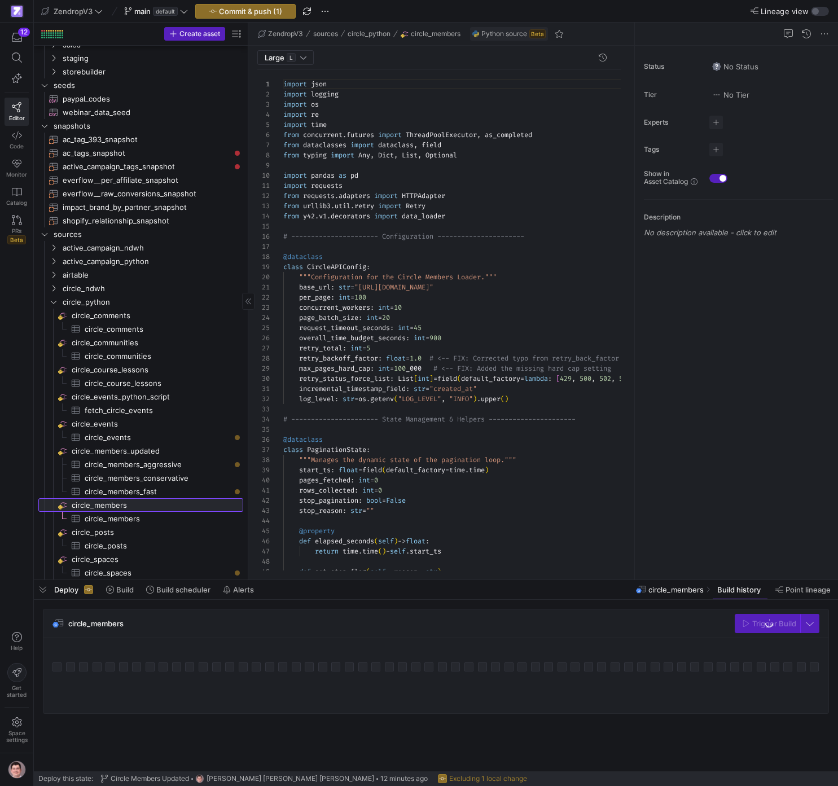
scroll to position [102, 0]
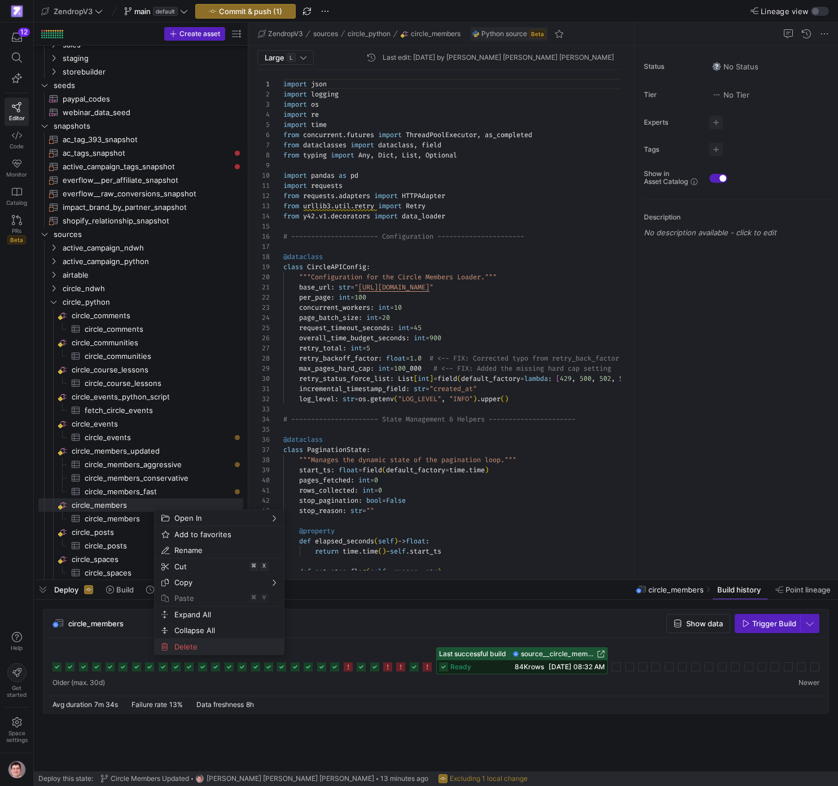
click at [209, 641] on span "Delete" at bounding box center [210, 646] width 80 height 16
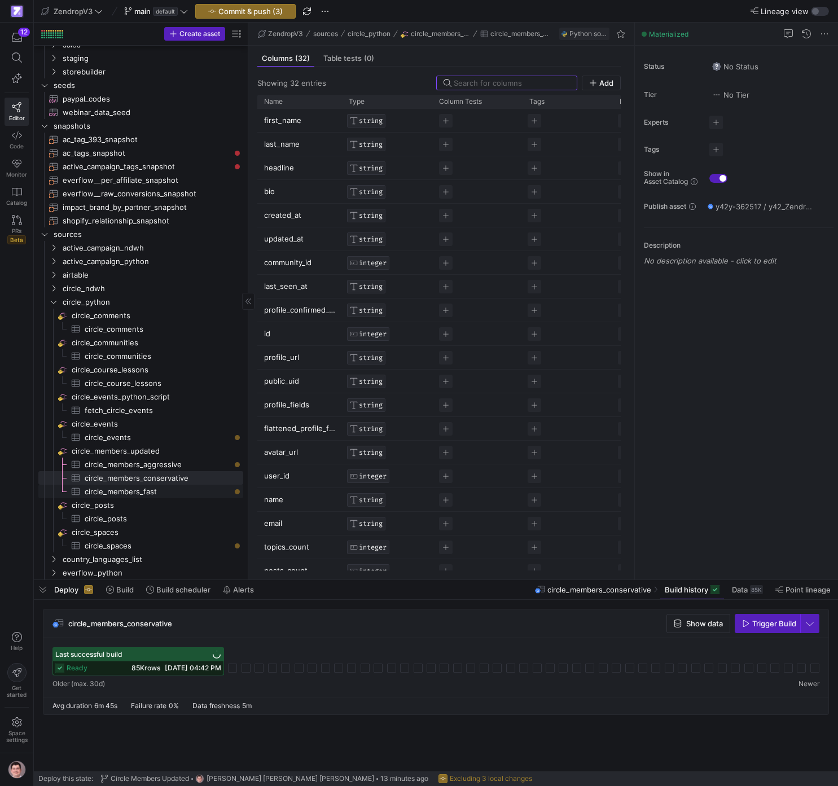
click at [179, 494] on span "circle_members_fast​​​​​​​​​" at bounding box center [158, 491] width 146 height 13
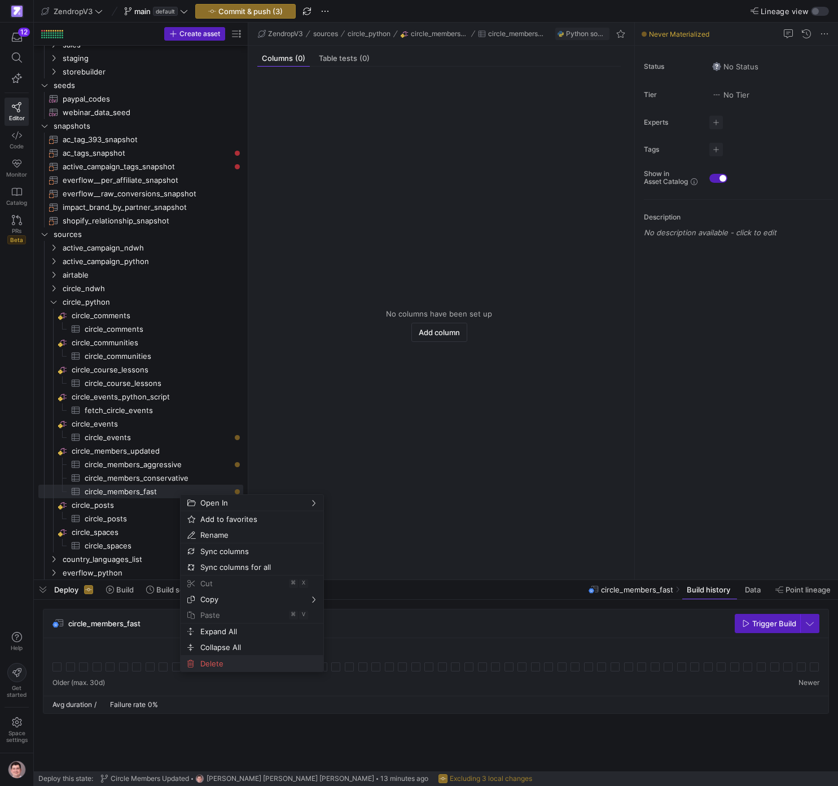
click at [246, 667] on span "Delete" at bounding box center [242, 663] width 93 height 16
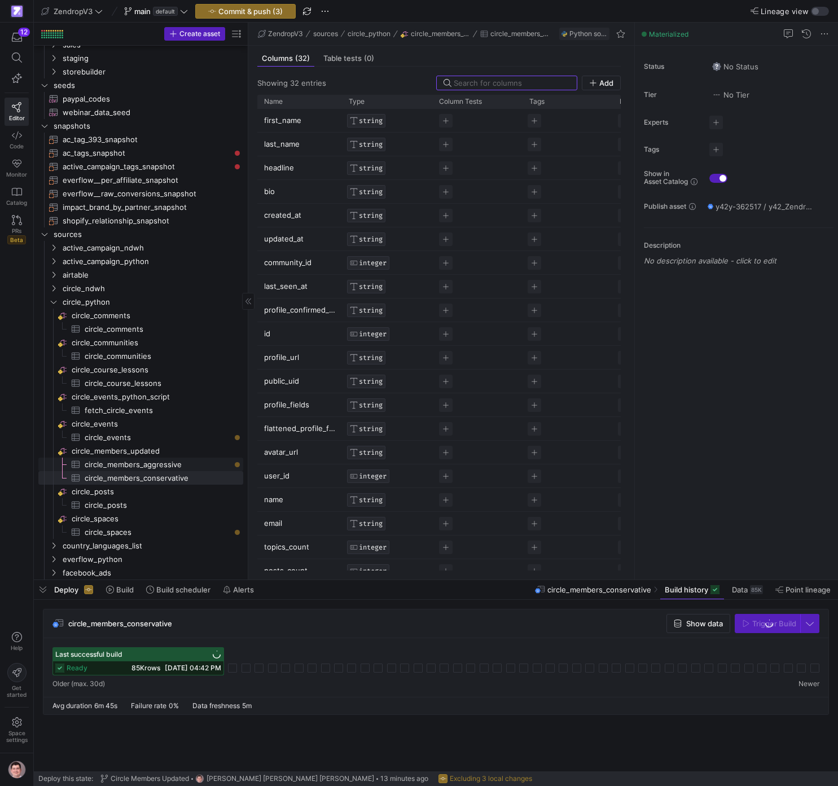
scroll to position [142, 0]
click at [190, 468] on span "circle_members_aggressive​​​​​​​​​" at bounding box center [158, 466] width 146 height 13
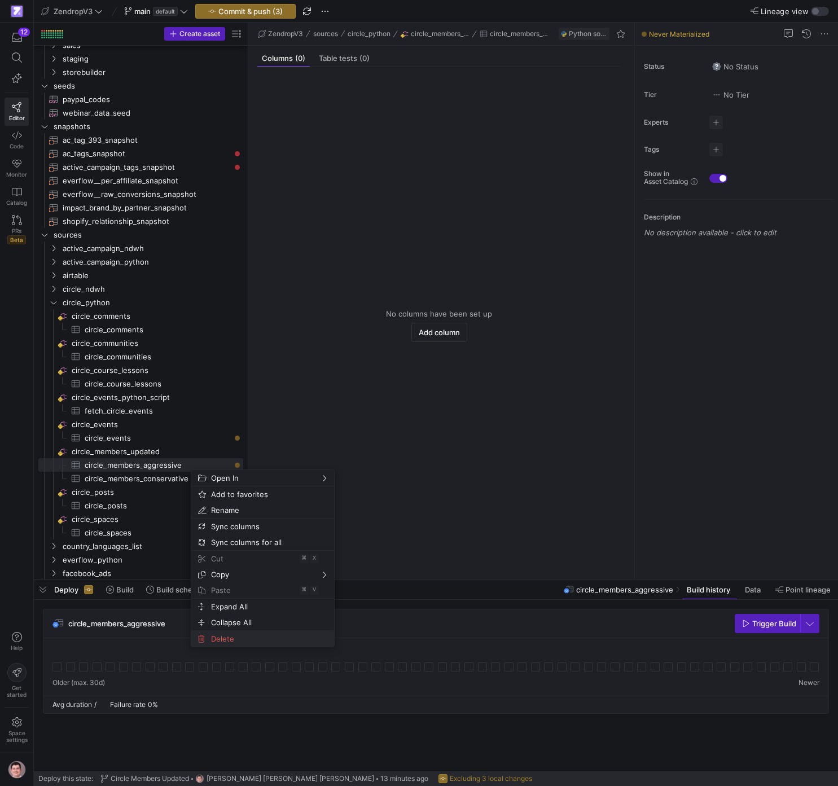
click at [232, 634] on span "Delete" at bounding box center [252, 639] width 93 height 16
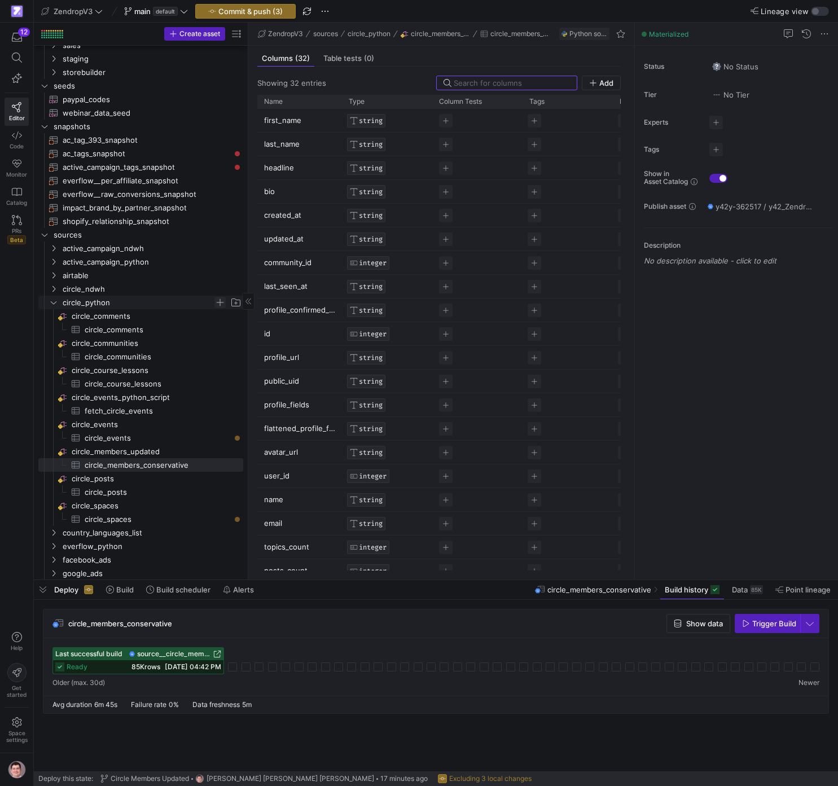
click at [219, 301] on span "Press SPACE to select this row." at bounding box center [219, 302] width 11 height 11
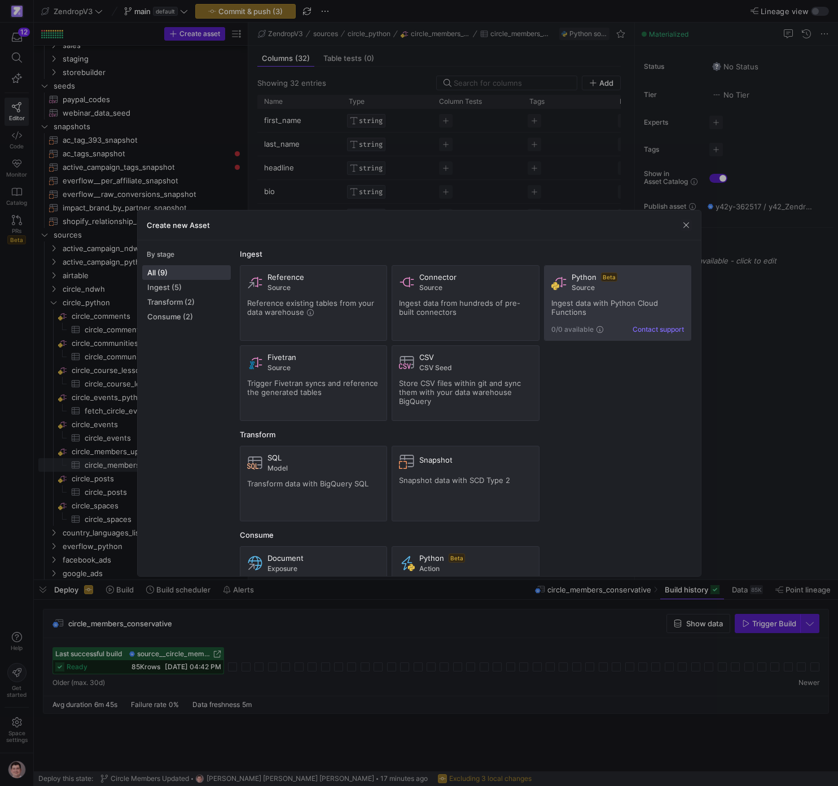
click at [579, 297] on div "Python Beta Source Ingest data with Python Cloud Functions 0/0 available Contac…" at bounding box center [617, 302] width 133 height 61
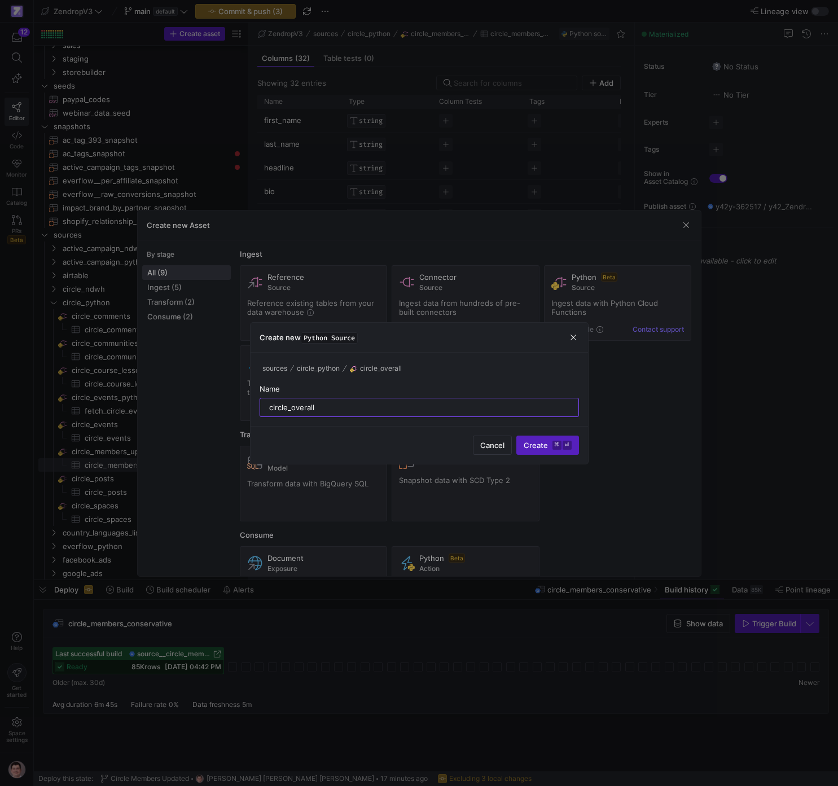
type input "circle_overall"
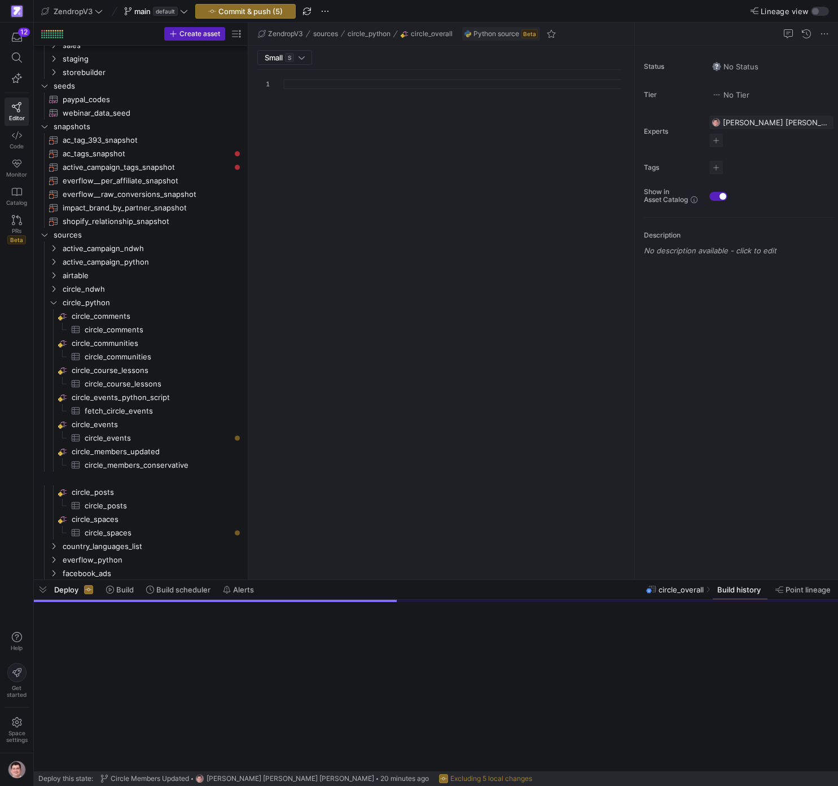
scroll to position [102, 0]
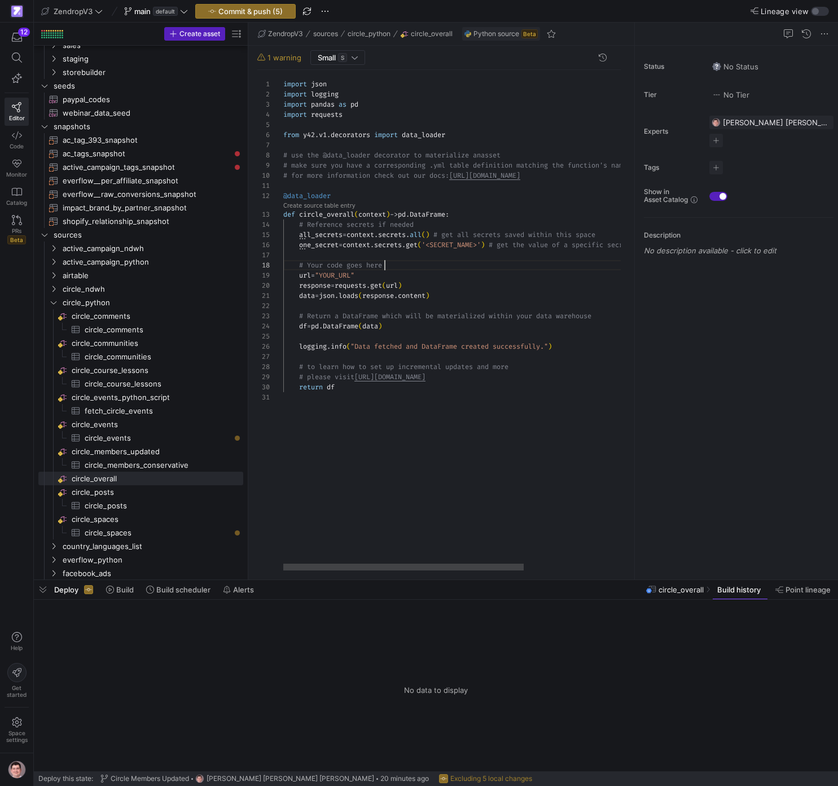
click at [538, 269] on div "import json import logging import pandas as pd import requests from y42 . v1 . …" at bounding box center [526, 320] width 487 height 500
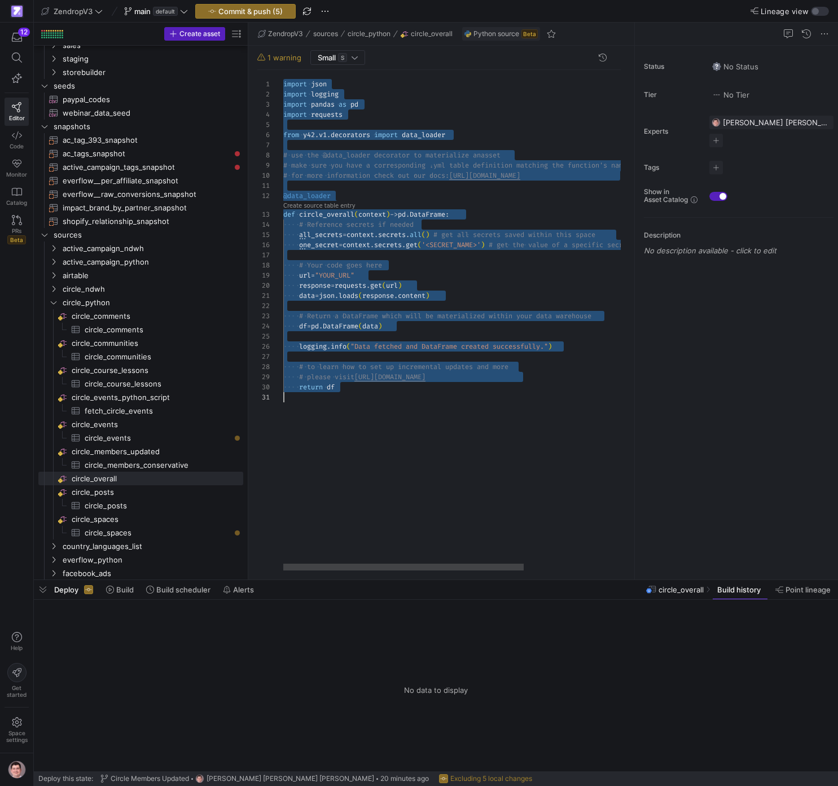
scroll to position [81, 126]
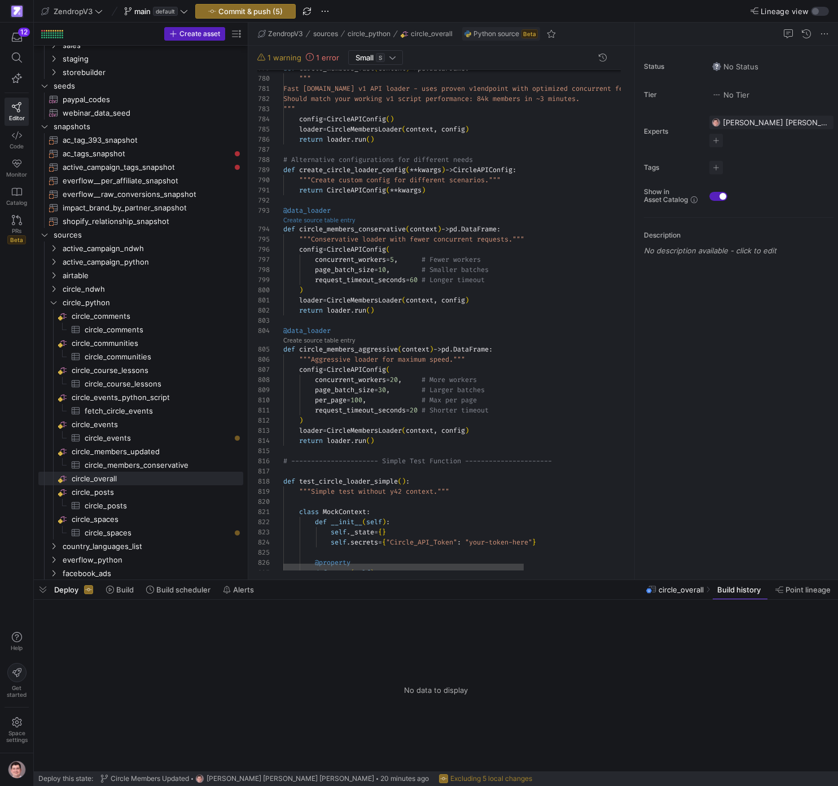
click at [290, 221] on link "Create source table entry" at bounding box center [319, 220] width 72 height 6
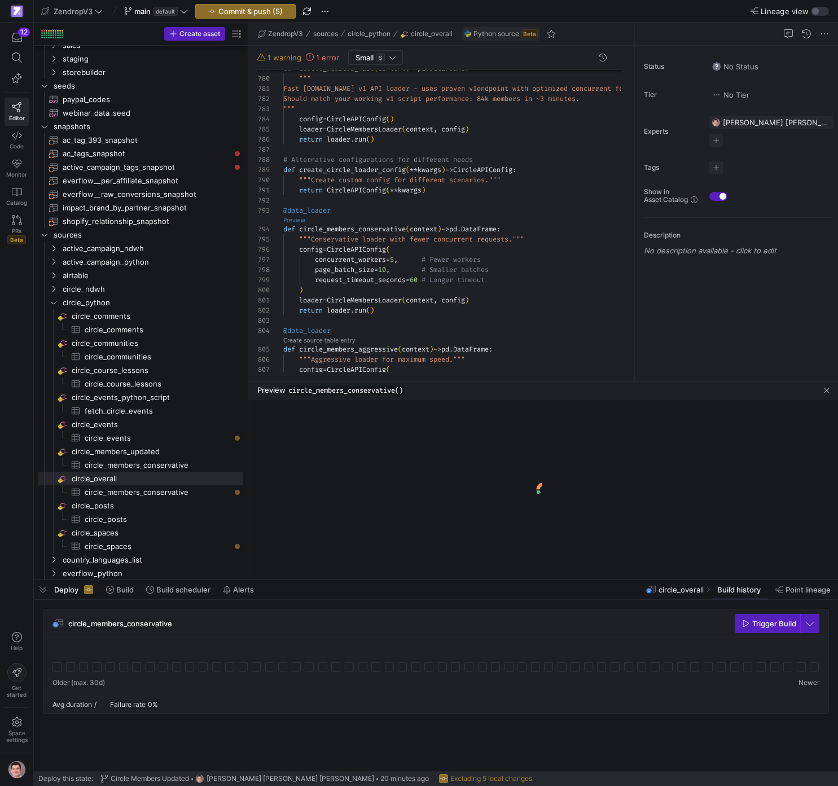
click at [296, 218] on link "Preview" at bounding box center [294, 220] width 22 height 6
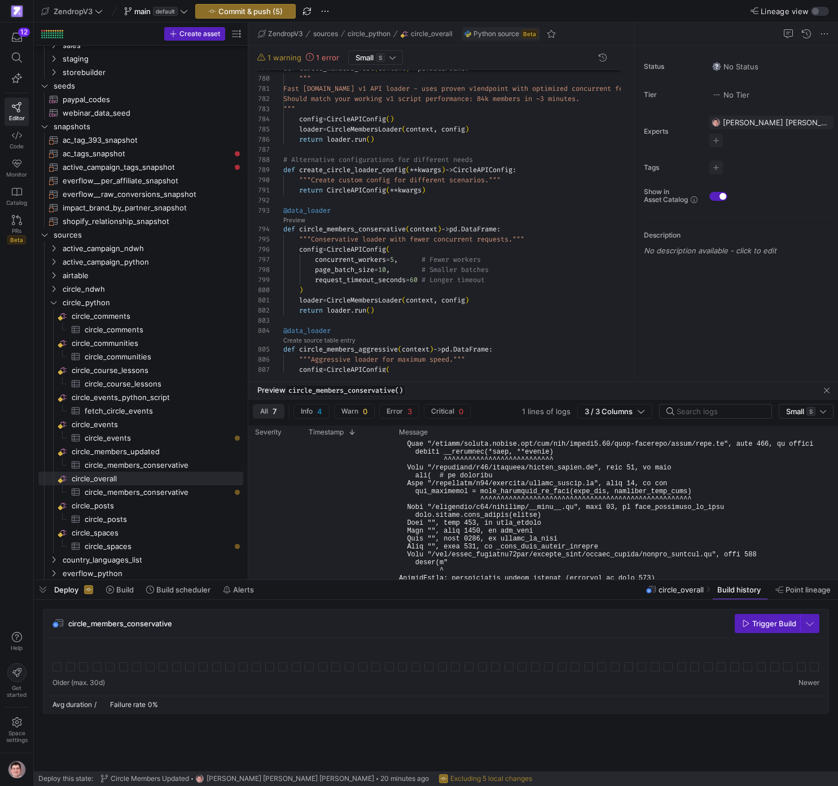
scroll to position [213, 0]
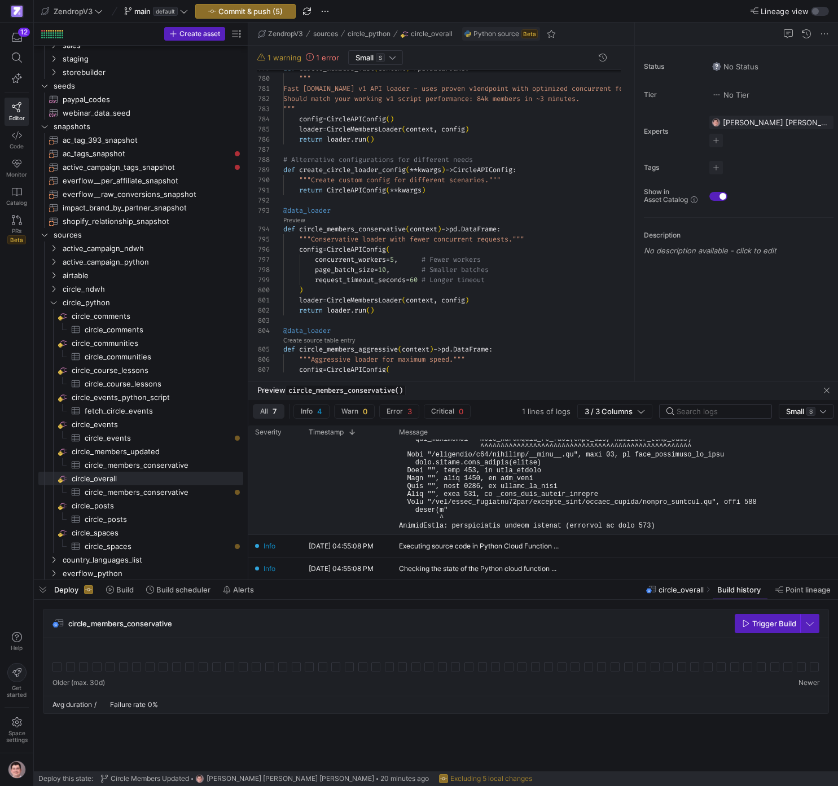
click at [569, 511] on pre at bounding box center [612, 403] width 426 height 253
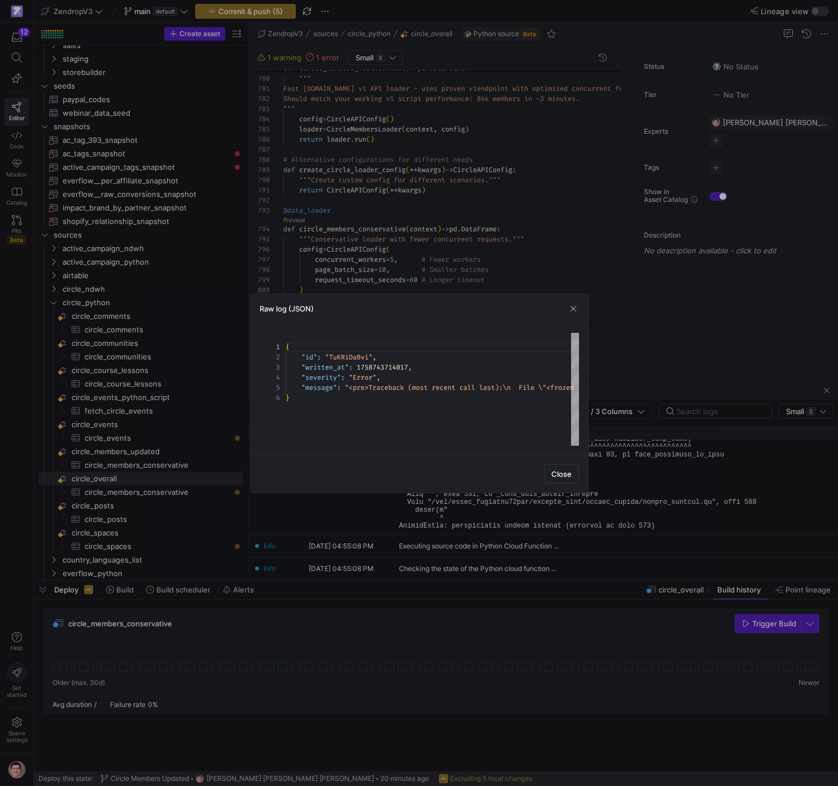
scroll to position [41, 0]
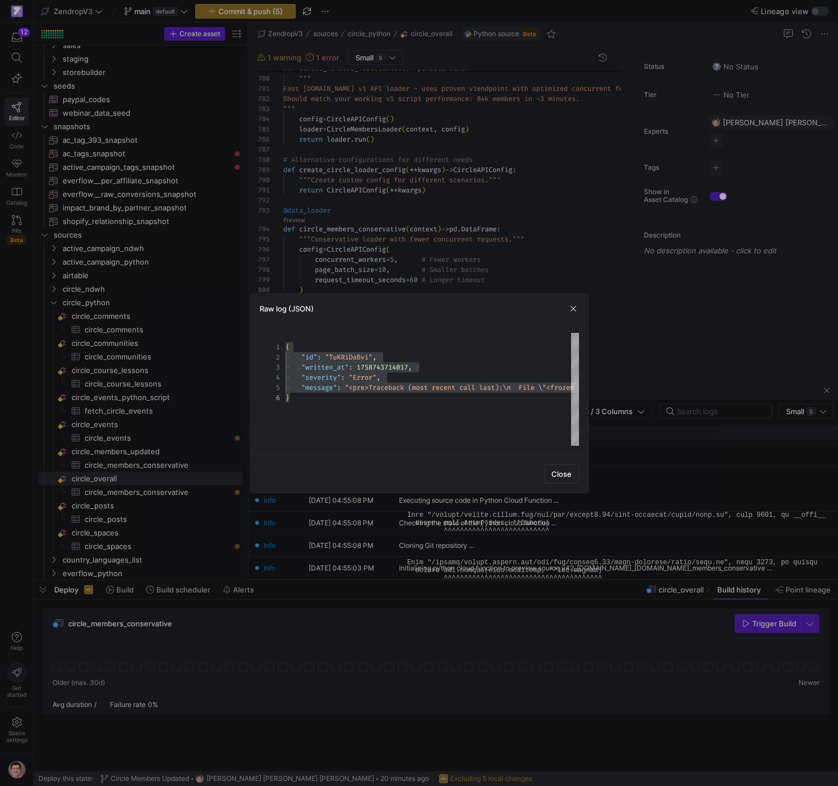
scroll to position [0, 0]
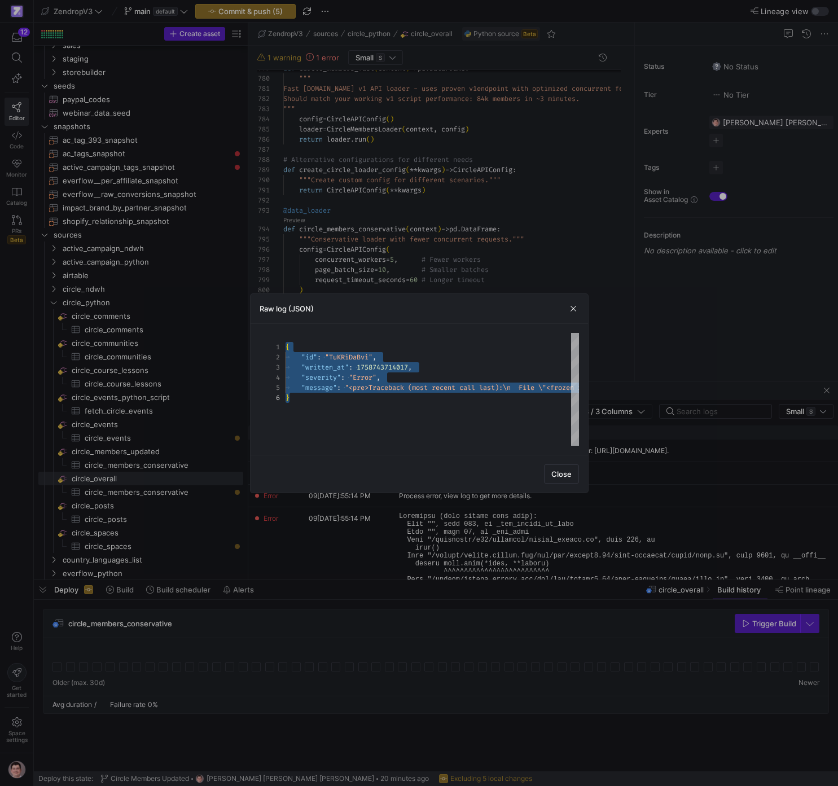
click at [509, 563] on div at bounding box center [419, 393] width 838 height 786
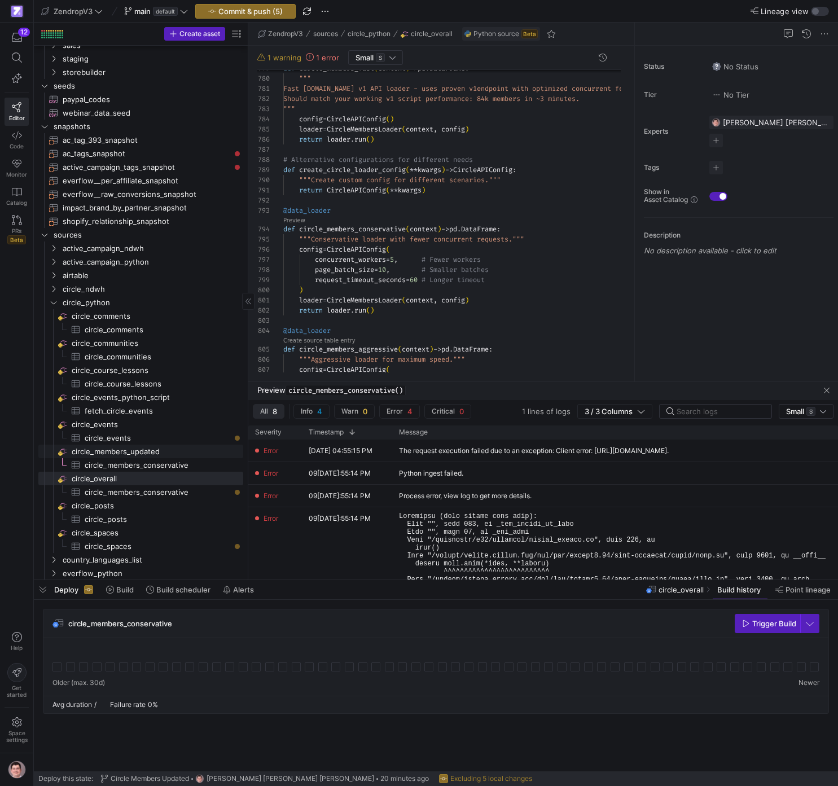
click at [162, 455] on span "circle_members_updated​​​​​​​​" at bounding box center [157, 451] width 170 height 13
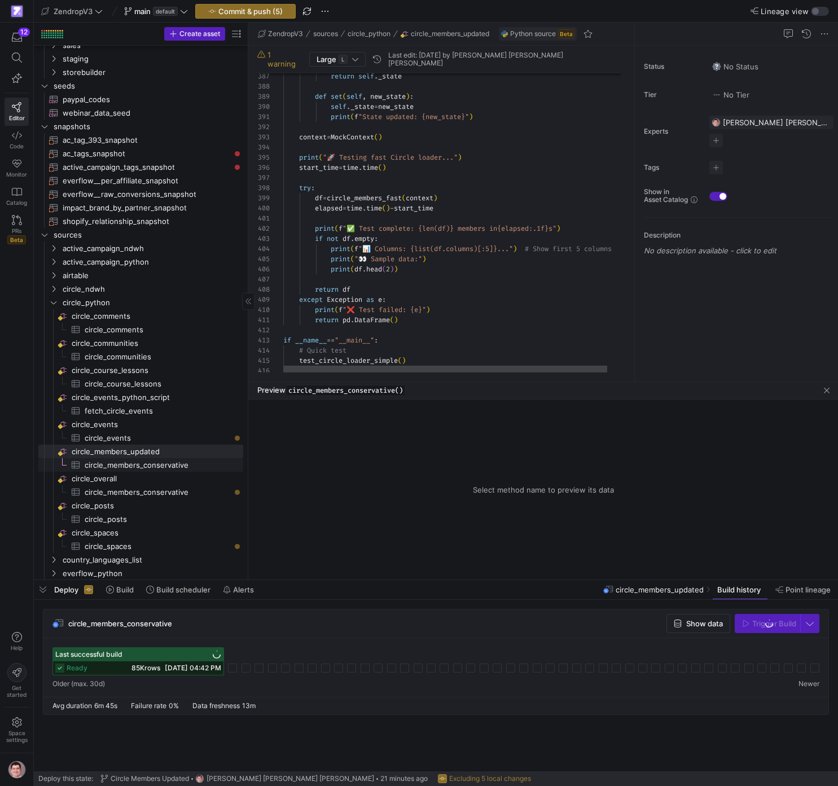
click at [164, 465] on span "circle_members_conservative​​​​​​​​​" at bounding box center [158, 465] width 146 height 13
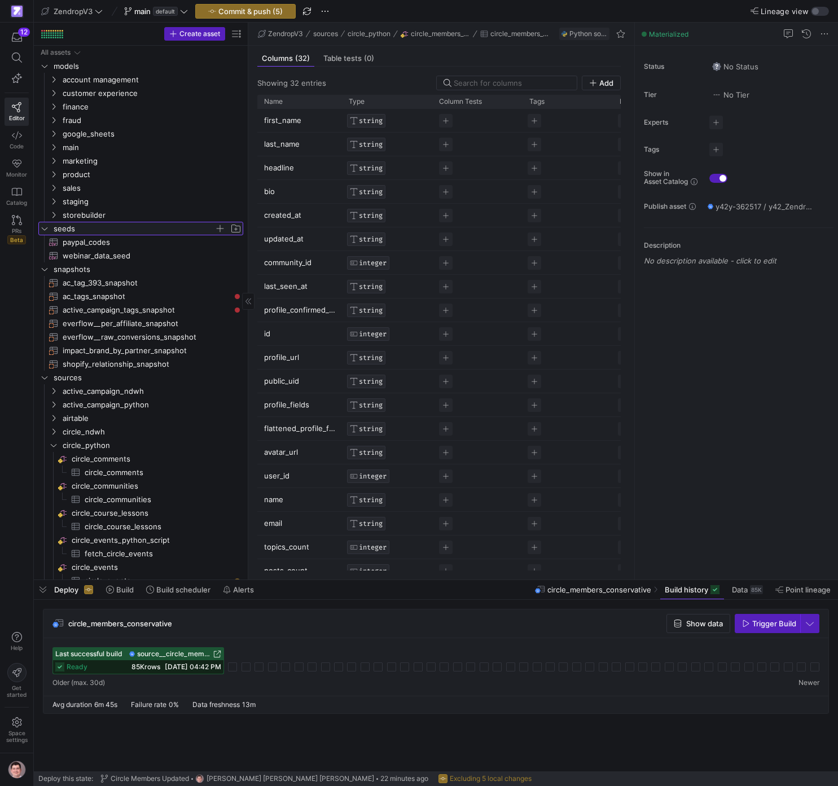
click at [49, 227] on y42-icon "Press SPACE to select this row." at bounding box center [44, 228] width 9 height 9
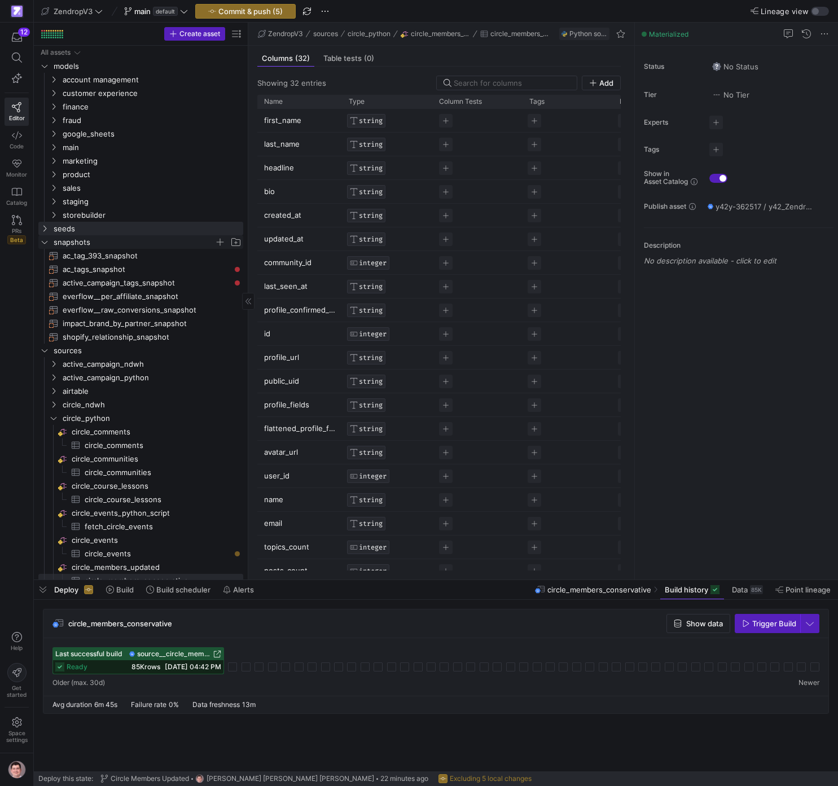
click at [46, 242] on icon "Press SPACE to select this row." at bounding box center [45, 242] width 8 height 7
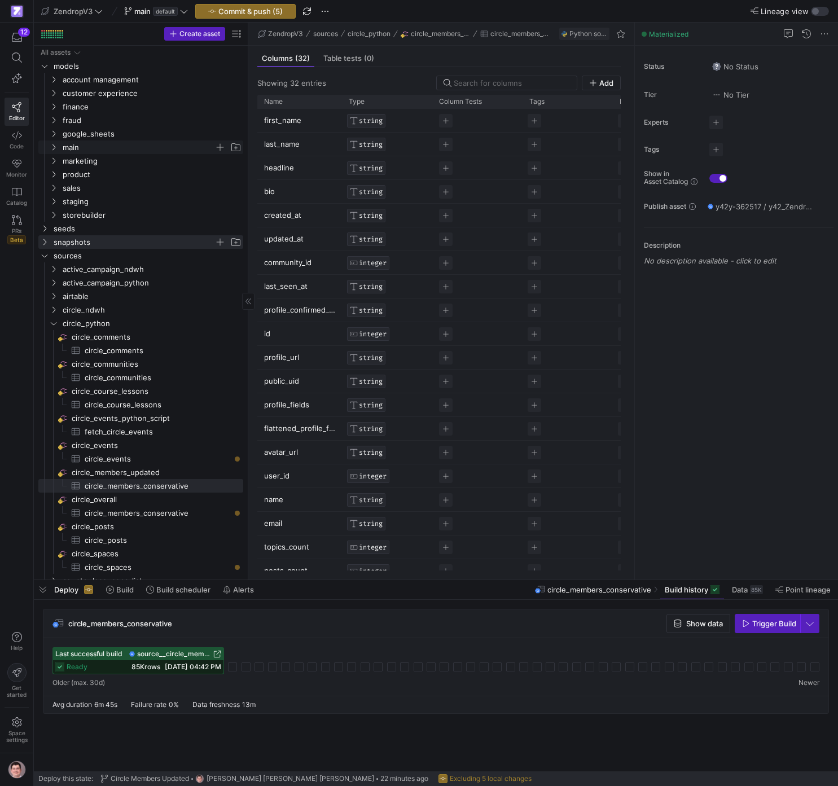
click at [122, 145] on span "main" at bounding box center [139, 147] width 152 height 13
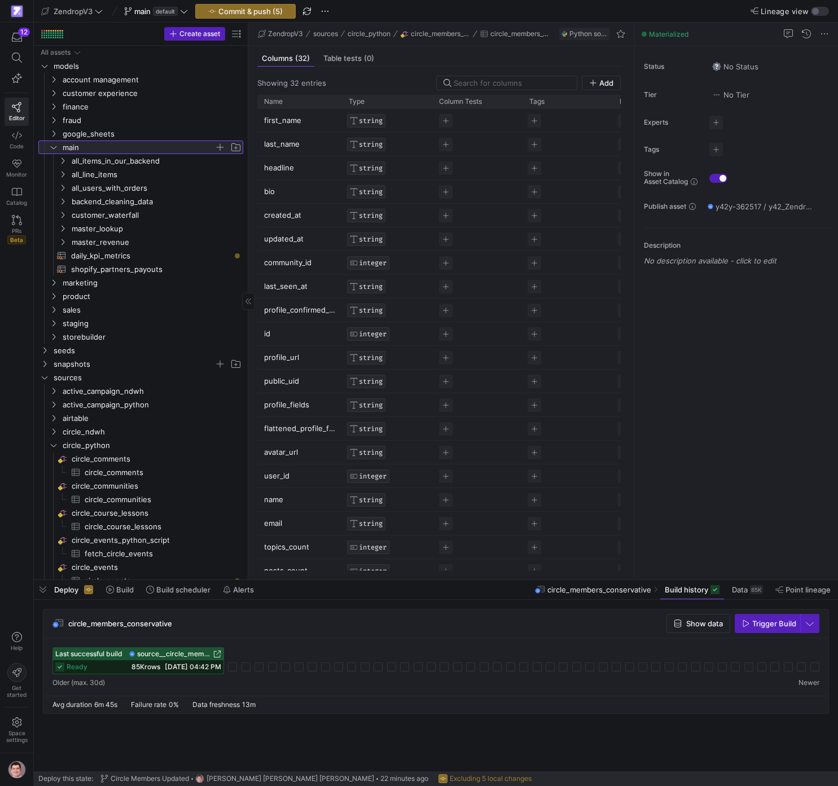
click at [122, 145] on span "main" at bounding box center [139, 147] width 152 height 13
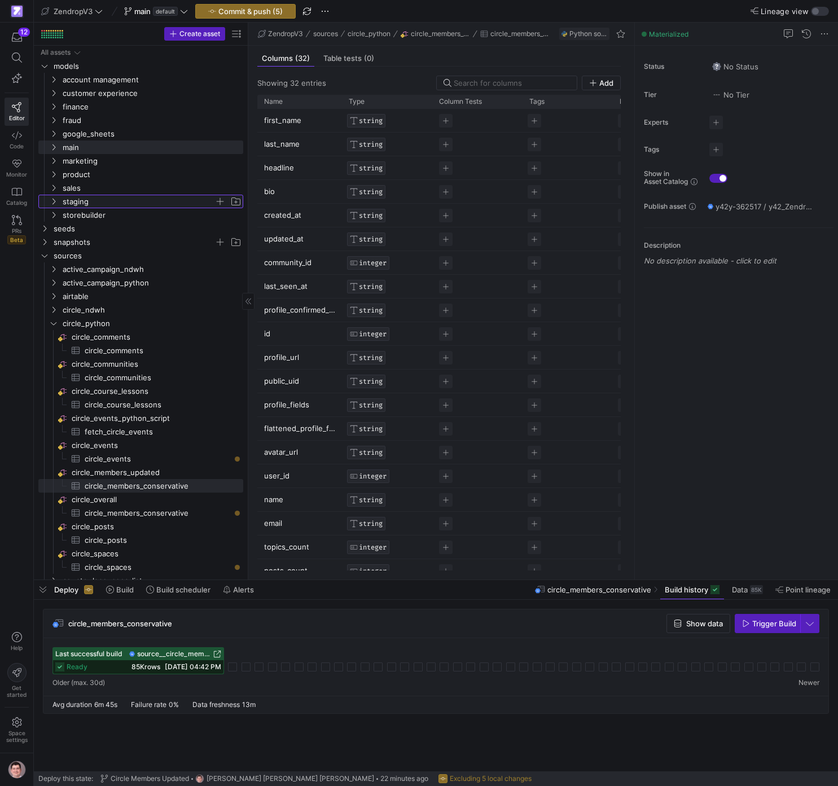
click at [113, 199] on span "staging" at bounding box center [139, 201] width 152 height 13
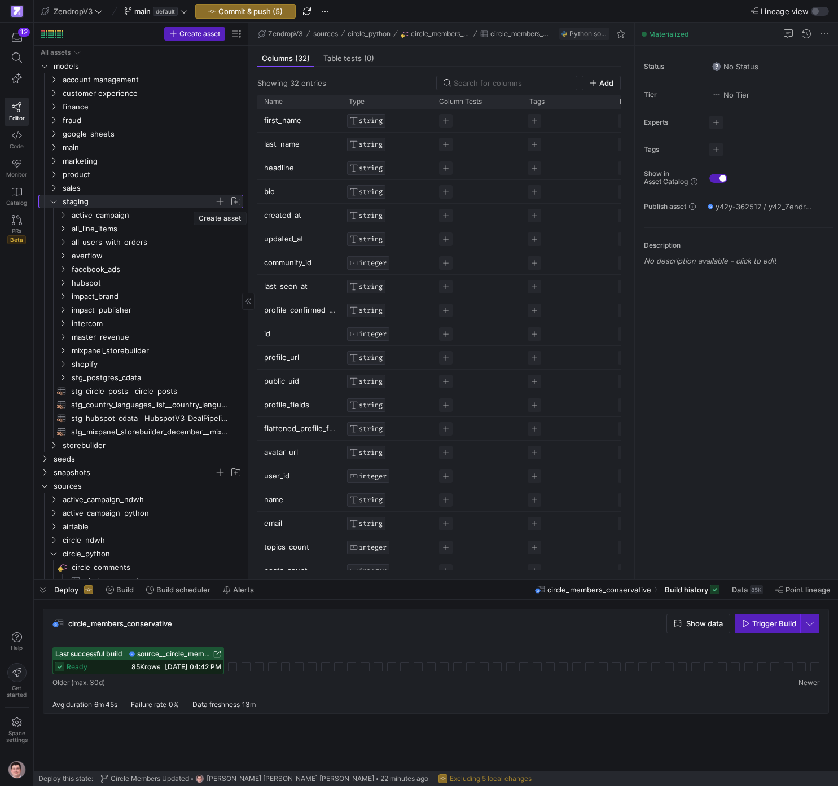
click at [220, 200] on span "button" at bounding box center [219, 201] width 11 height 11
click at [240, 201] on span "button" at bounding box center [235, 201] width 11 height 11
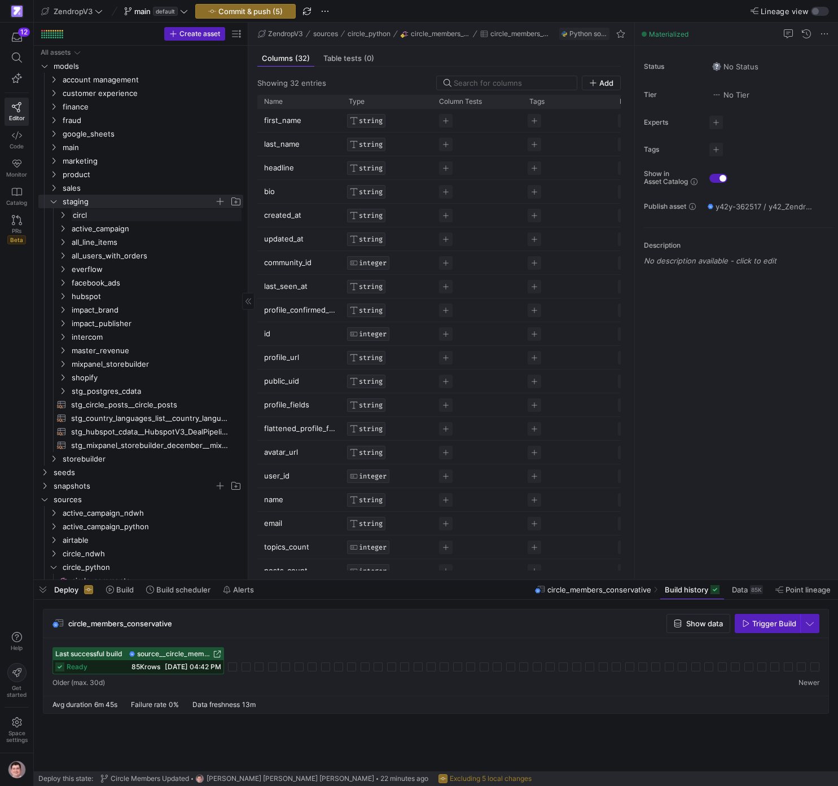
type input "circle"
click at [116, 254] on span "circle" at bounding box center [143, 255] width 143 height 13
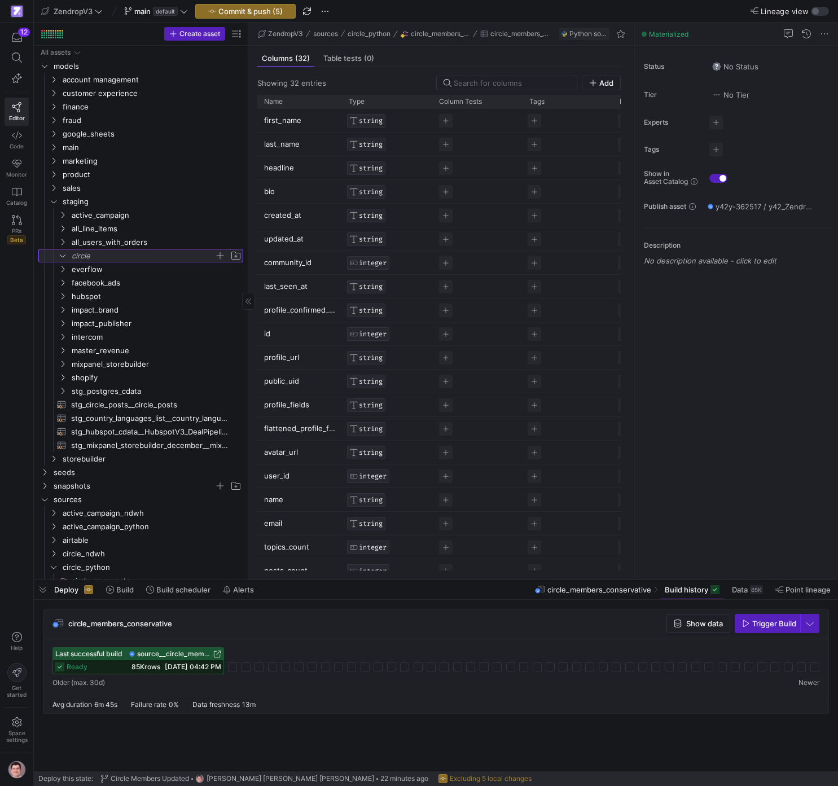
click at [223, 253] on span "button" at bounding box center [219, 255] width 11 height 11
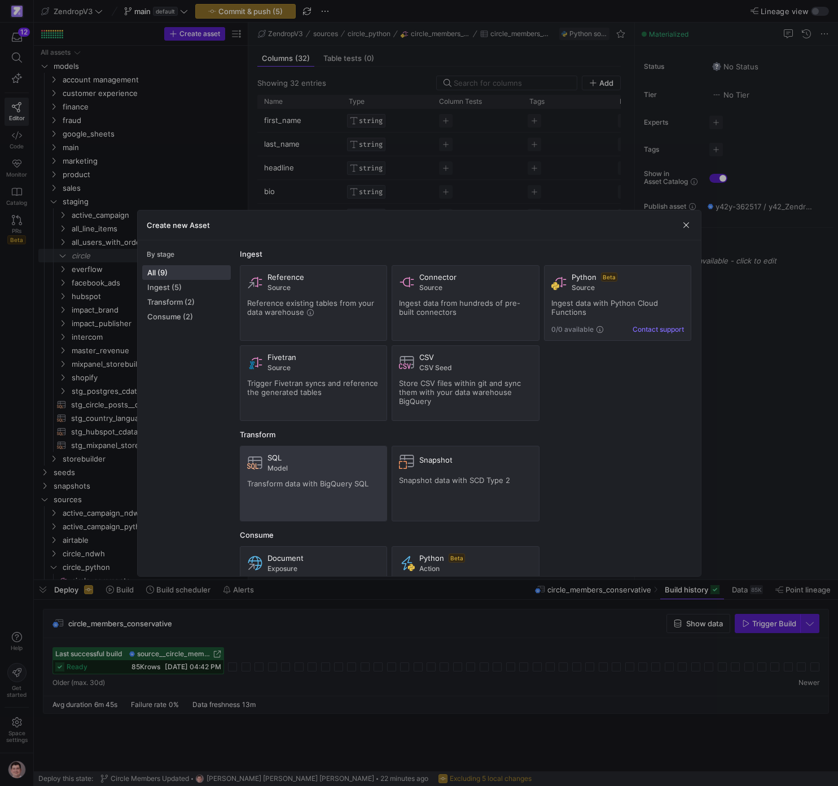
click at [349, 468] on span "Model" at bounding box center [323, 468] width 113 height 8
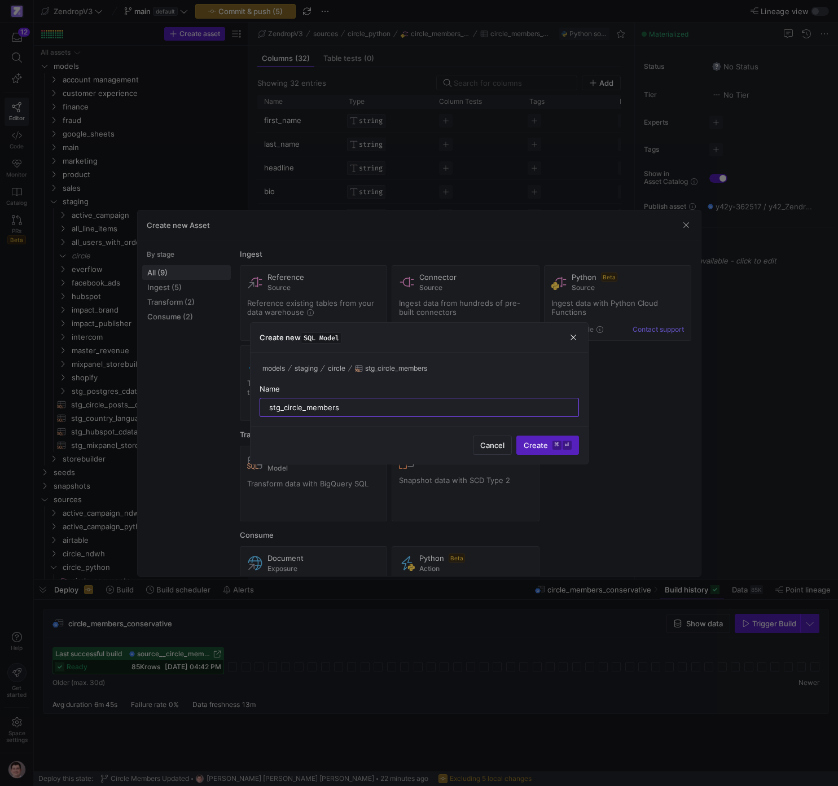
type input "stg_circle_members"
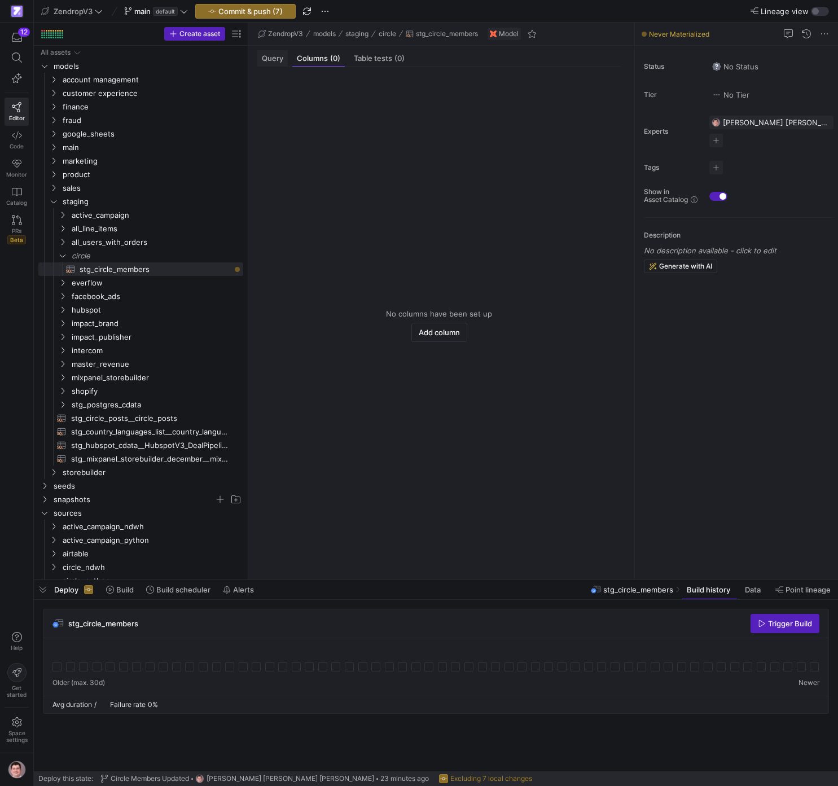
click at [283, 64] on div "Query" at bounding box center [272, 58] width 30 height 16
click at [315, 102] on div at bounding box center [456, 328] width 346 height 476
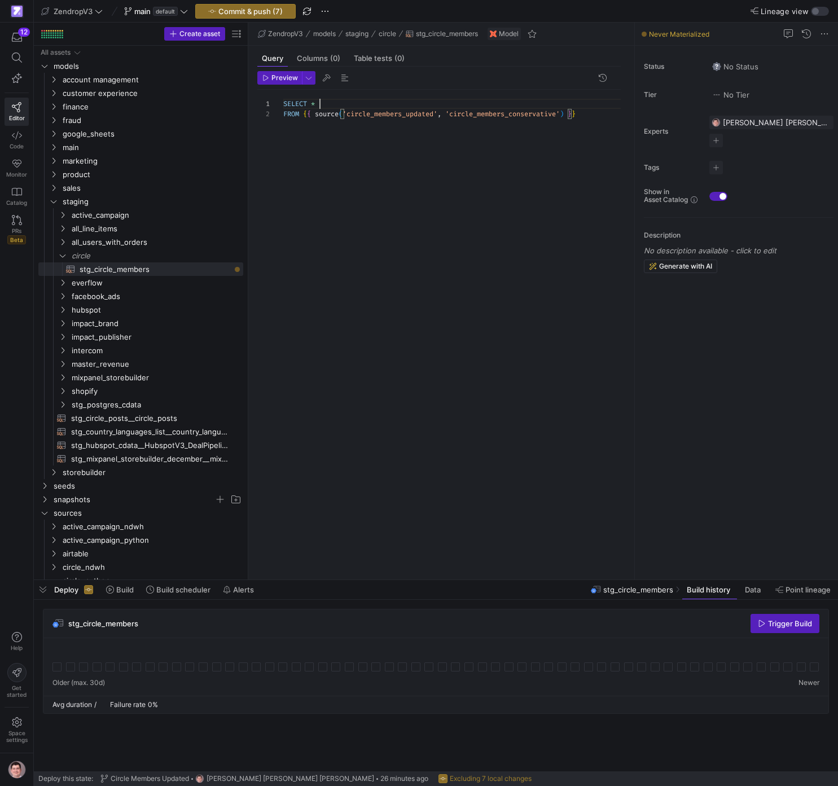
scroll to position [0, 37]
click at [326, 102] on div "SELECT * FROM { { source ( 'circle_members_updated' , 'circle_members_conservat…" at bounding box center [456, 328] width 346 height 476
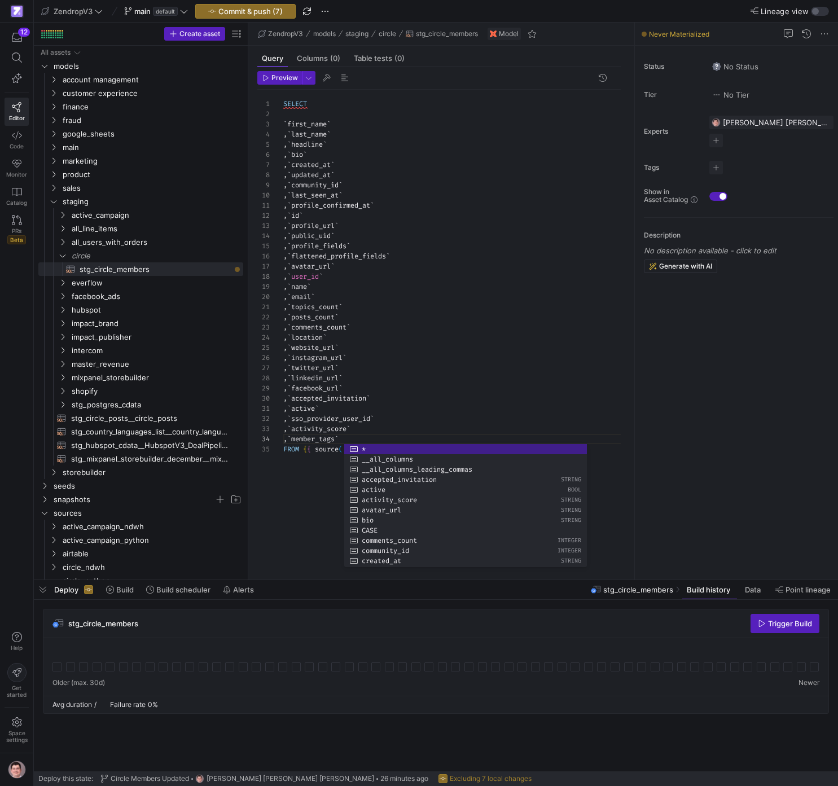
scroll to position [71, 44]
click at [469, 278] on div "SELECT ` first_name ` , ` last_name ` , ` headline ` , ` bio ` , ` created_at `…" at bounding box center [456, 328] width 346 height 476
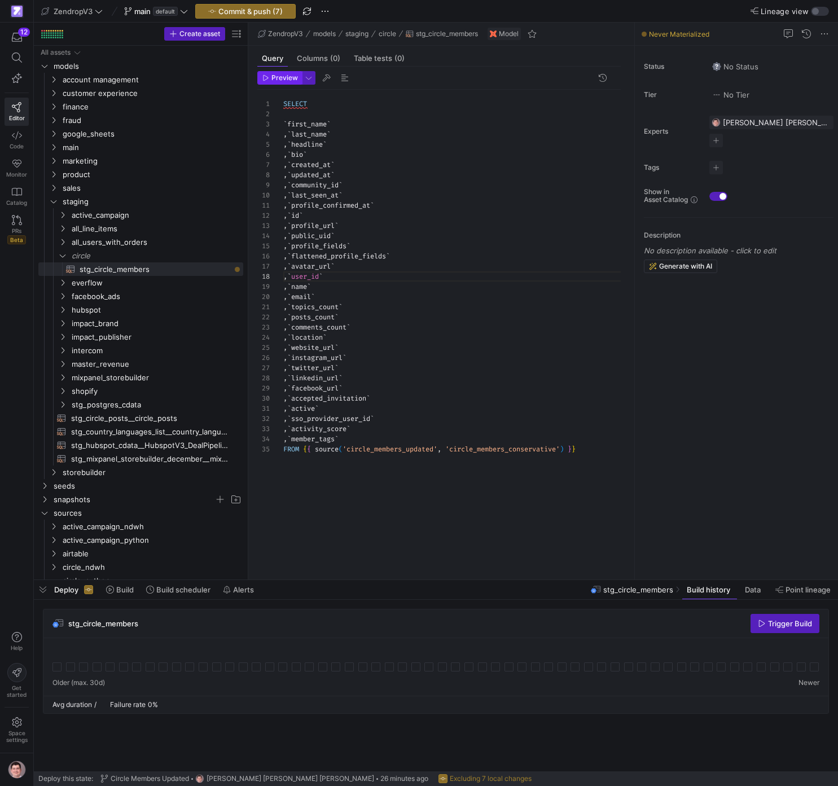
click at [288, 80] on span "Preview" at bounding box center [284, 78] width 27 height 8
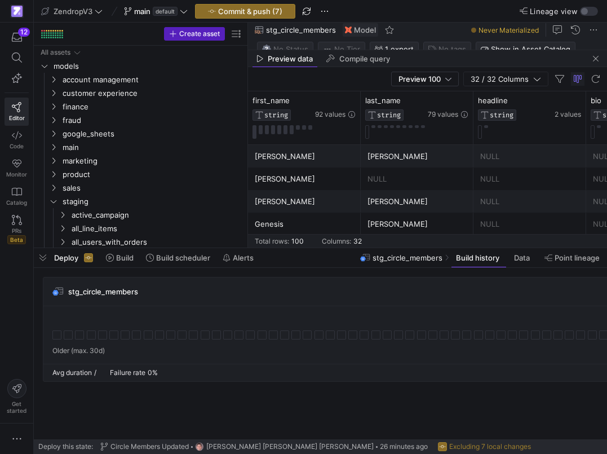
drag, startPoint x: 373, startPoint y: 4, endPoint x: 778, endPoint y: -19, distance: 405.6
click at [607, 0] on y42-top-nav "ZendropV3 main default Commit & push (7) Lineage view" at bounding box center [321, 11] width 574 height 23
drag, startPoint x: 441, startPoint y: 5, endPoint x: 770, endPoint y: -5, distance: 329.5
click at [607, 0] on y42-top-nav "ZendropV3 main default Commit & push (7) Lineage view" at bounding box center [321, 11] width 574 height 23
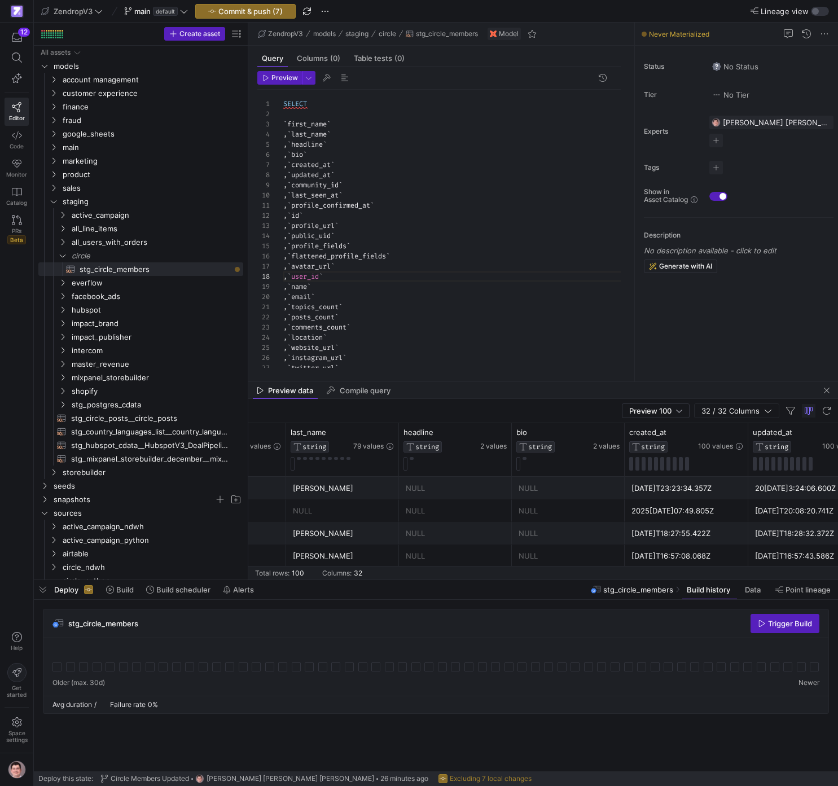
scroll to position [0, 89]
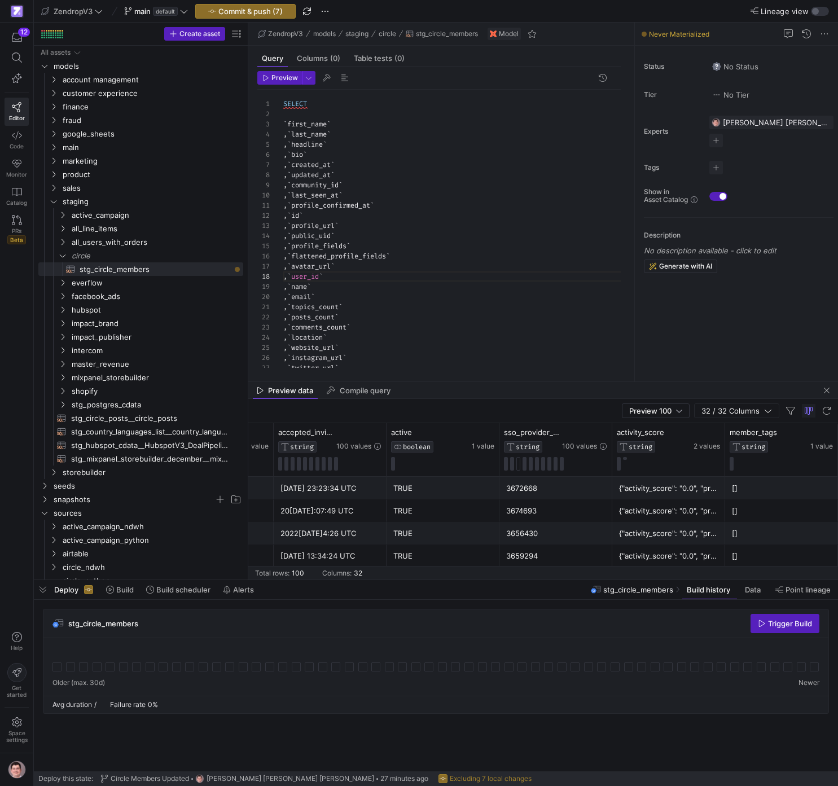
click at [660, 492] on div "{"activity_score": "0.0", "presence": "0.0", "participation": "0.0", "contribut…" at bounding box center [668, 488] width 99 height 22
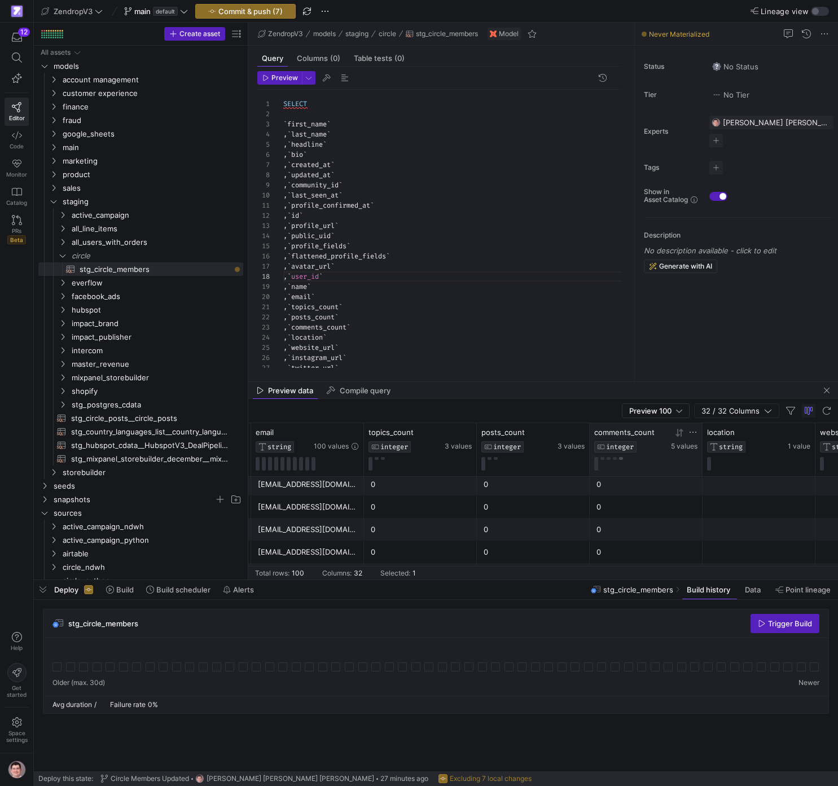
click at [621, 459] on button at bounding box center [621, 458] width 4 height 3
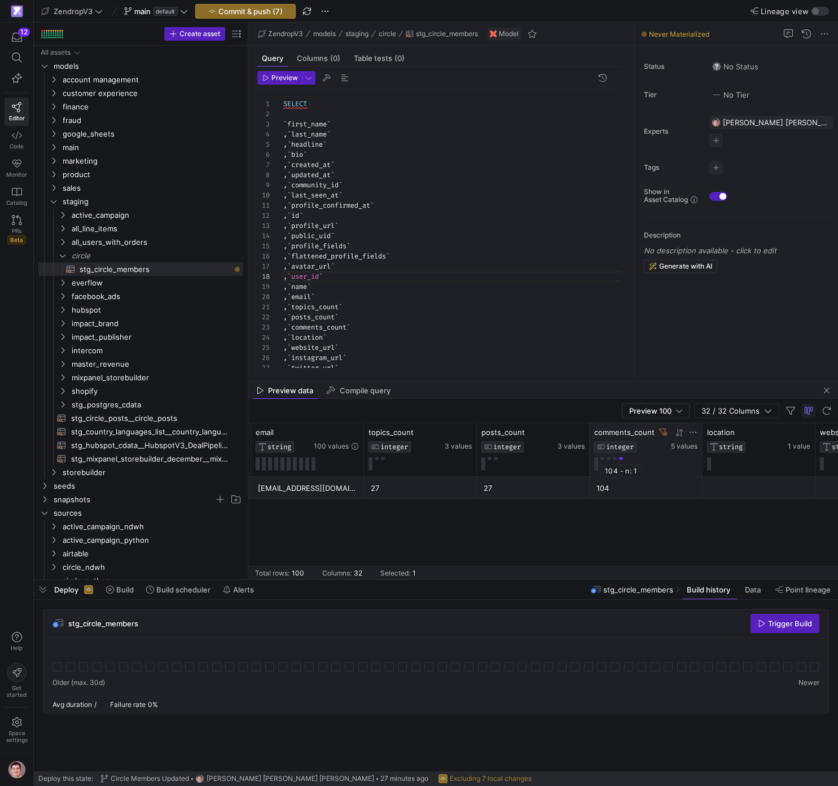
click at [621, 459] on button at bounding box center [621, 458] width 4 height 3
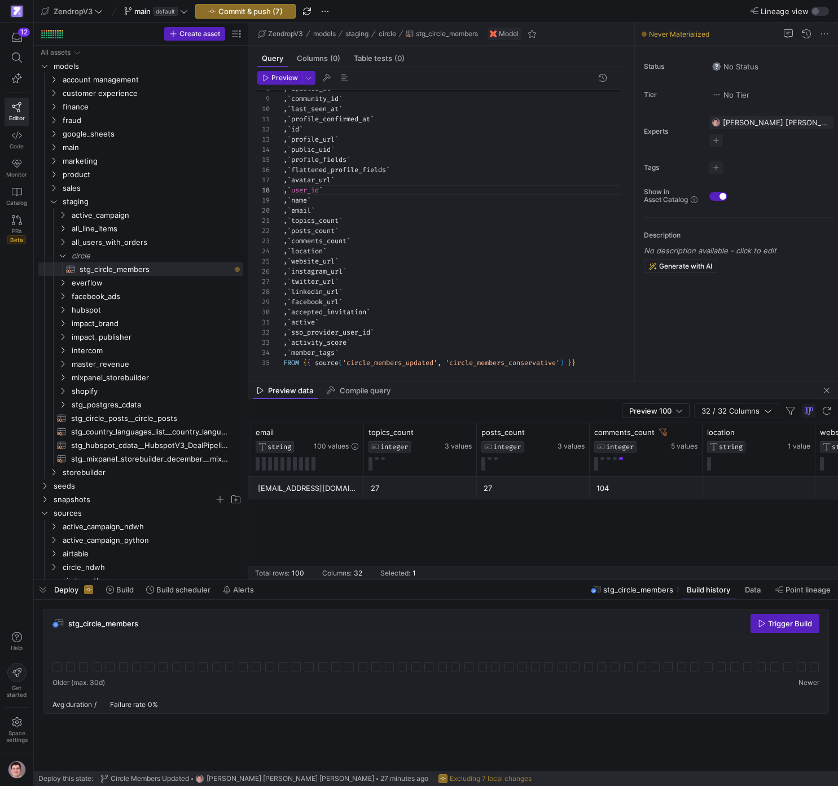
click at [607, 360] on div ", ` updated_at ` , ` community_id ` , ` last_seen_at ` , ` profile_confirmed_at…" at bounding box center [456, 185] width 346 height 364
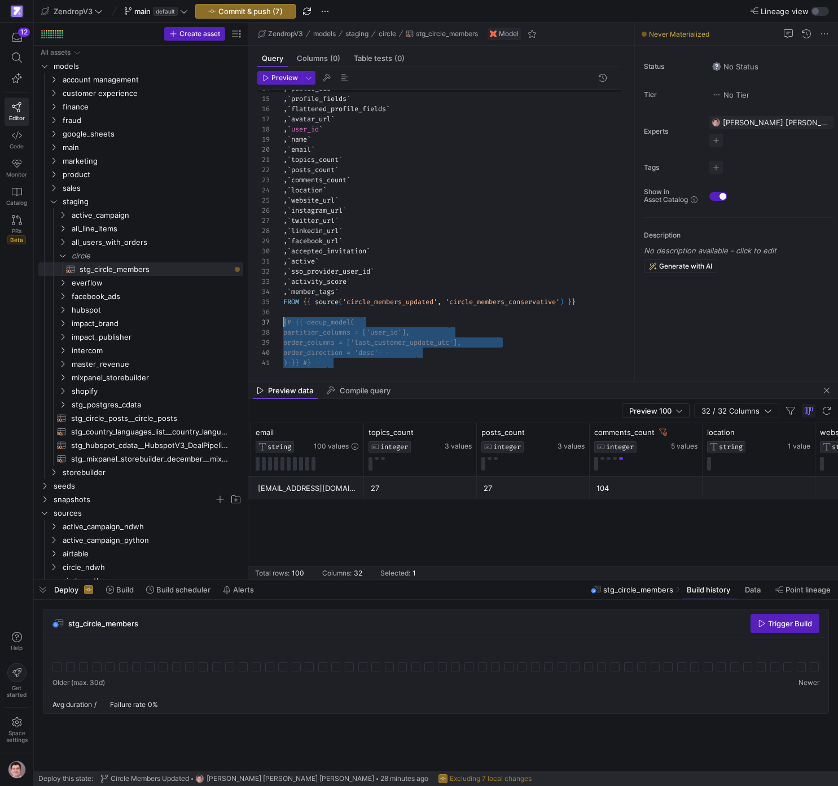
drag, startPoint x: 350, startPoint y: 362, endPoint x: 263, endPoint y: 325, distance: 94.5
click at [283, 325] on div ", ` public_uid ` , ` profile_fields ` , ` flattened_profile_fields ` , ` avatar…" at bounding box center [456, 154] width 346 height 425
click at [535, 356] on div ", ` public_uid ` , ` profile_fields ` , ` flattened_profile_fields ` , ` avatar…" at bounding box center [456, 154] width 346 height 425
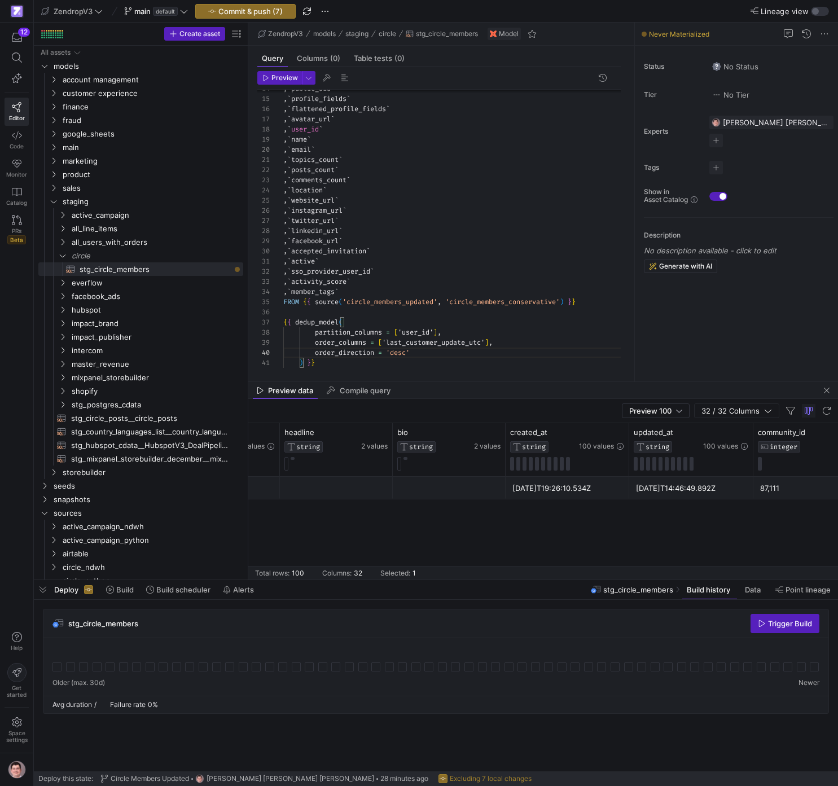
scroll to position [0, 227]
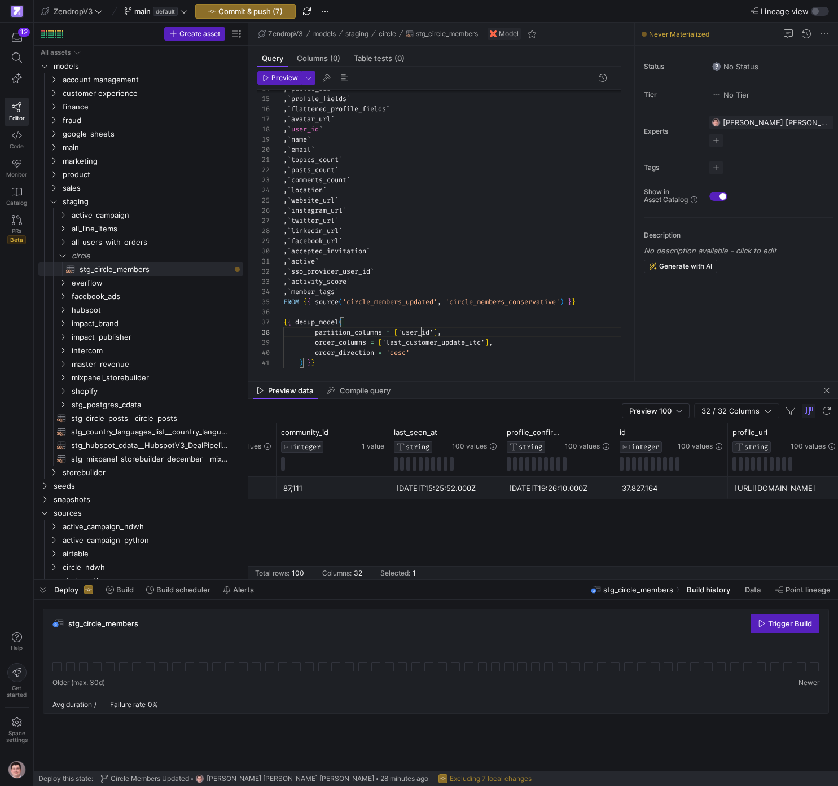
click at [423, 334] on div ", ` public_uid ` , ` profile_fields ` , ` flattened_profile_fields ` , ` avatar…" at bounding box center [456, 154] width 346 height 425
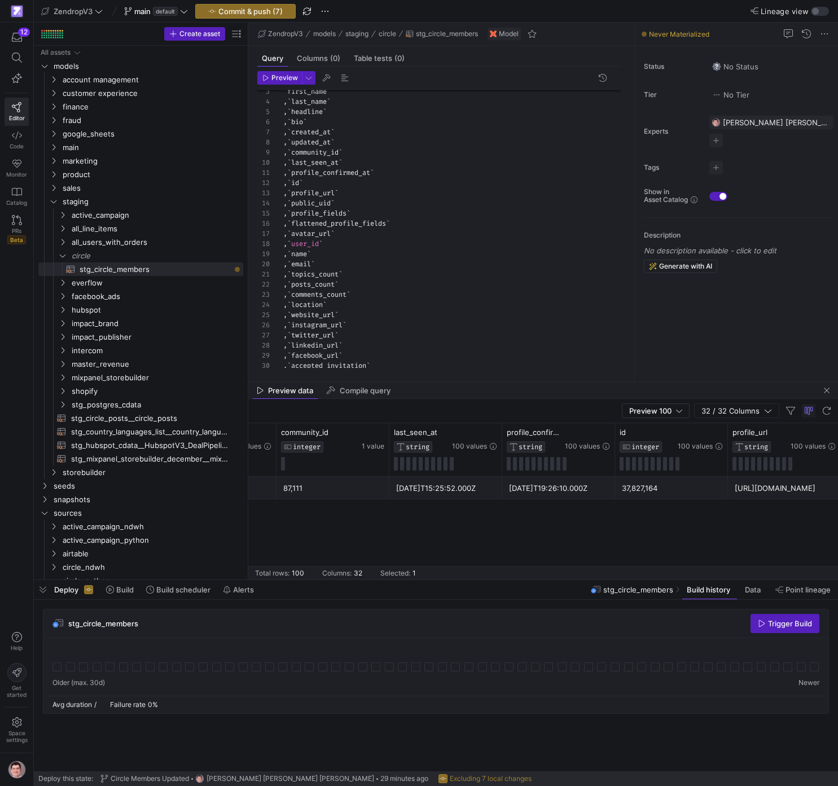
click at [346, 182] on div ", ` public_uid ` , ` profile_fields ` , ` flattened_profile_fields ` , ` avatar…" at bounding box center [456, 269] width 346 height 425
click at [355, 182] on div ", ` public_uid ` , ` profile_fields ` , ` flattened_profile_fields ` , ` avatar…" at bounding box center [456, 269] width 346 height 425
click at [350, 182] on span "circle_id" at bounding box center [333, 182] width 36 height 9
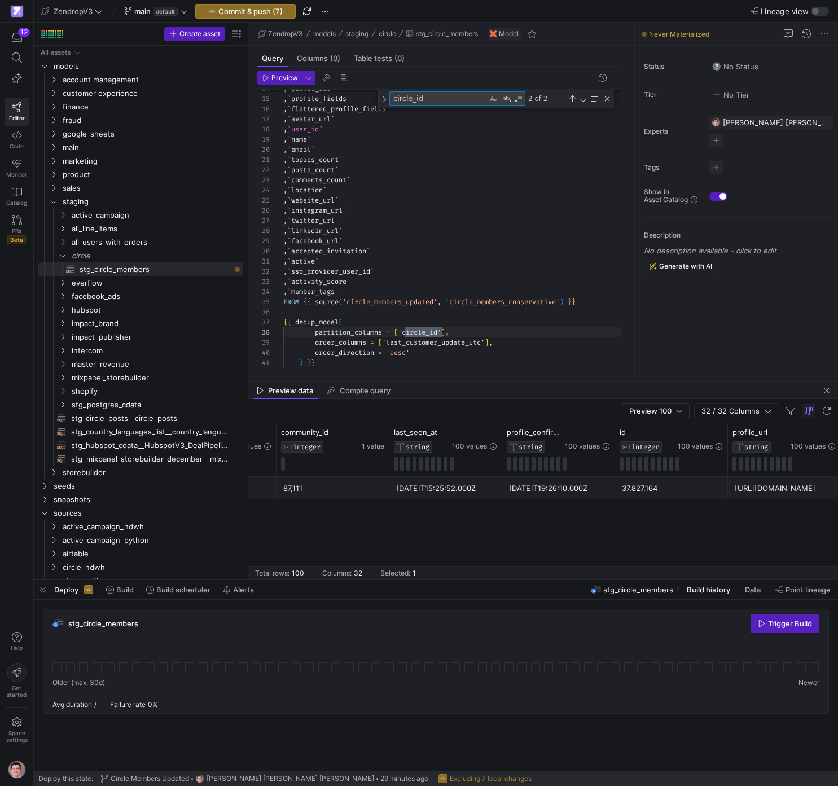
click at [439, 346] on div ", ` public_uid ` , ` profile_fields ` , ` flattened_profile_fields ` , ` avatar…" at bounding box center [456, 150] width 346 height 435
click at [464, 364] on div ", ` public_uid ` , ` profile_fields ` , ` flattened_profile_fields ` , ` avatar…" at bounding box center [456, 154] width 346 height 425
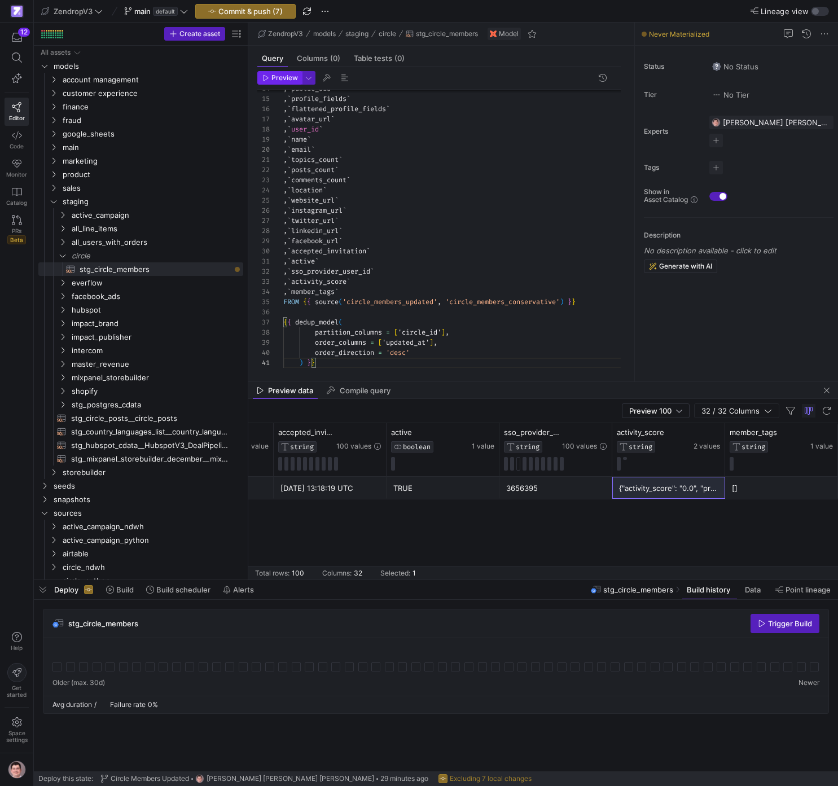
click at [287, 80] on span "Preview" at bounding box center [284, 78] width 27 height 8
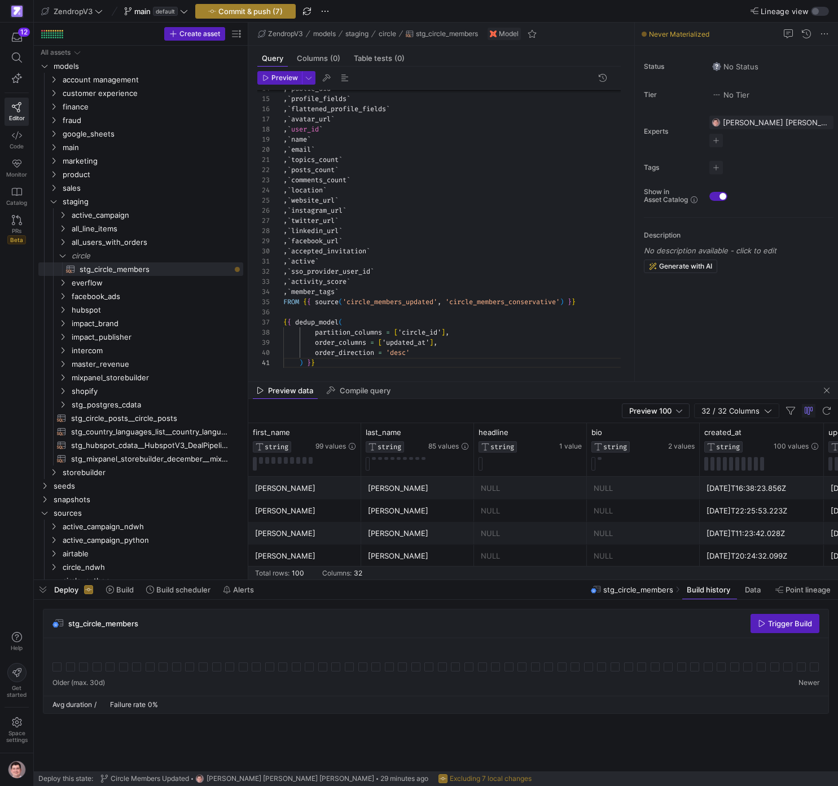
click at [245, 11] on span "Commit & push (7)" at bounding box center [250, 11] width 64 height 9
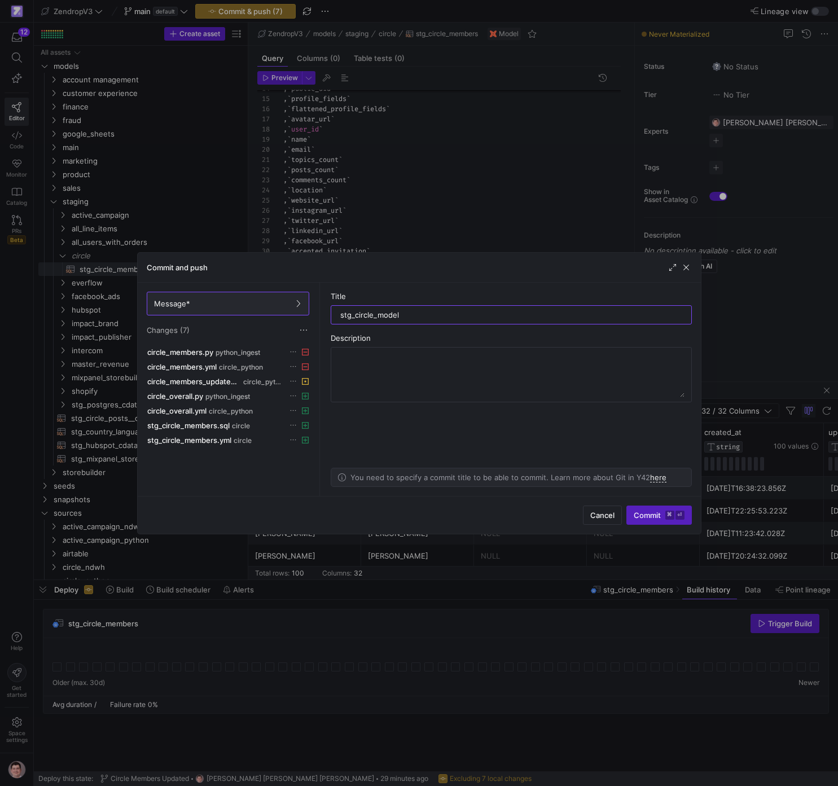
type input "stg_circle_model"
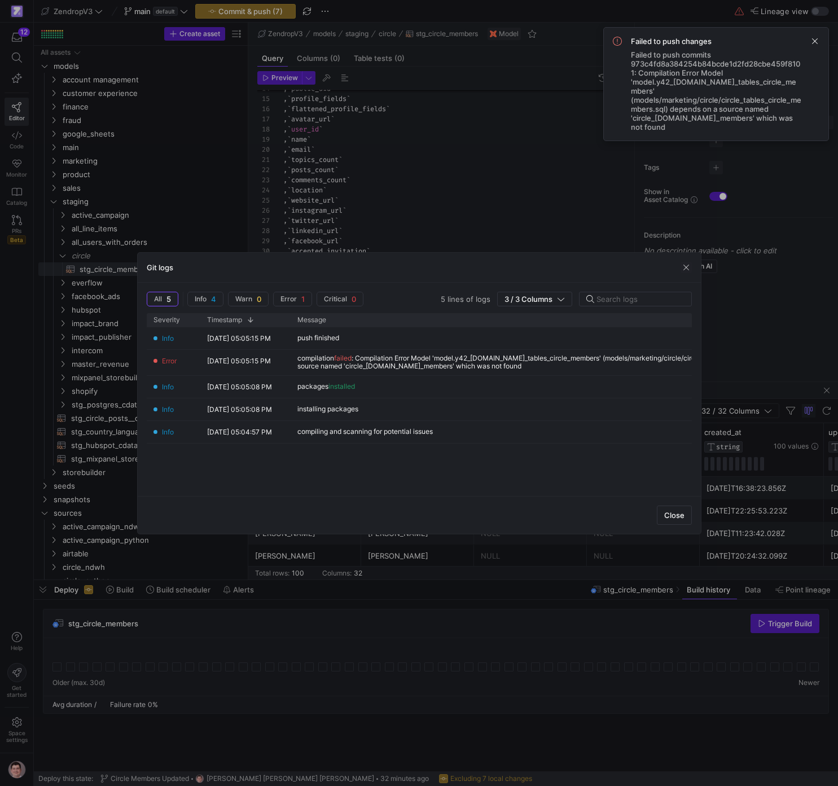
click at [416, 191] on div at bounding box center [419, 393] width 838 height 786
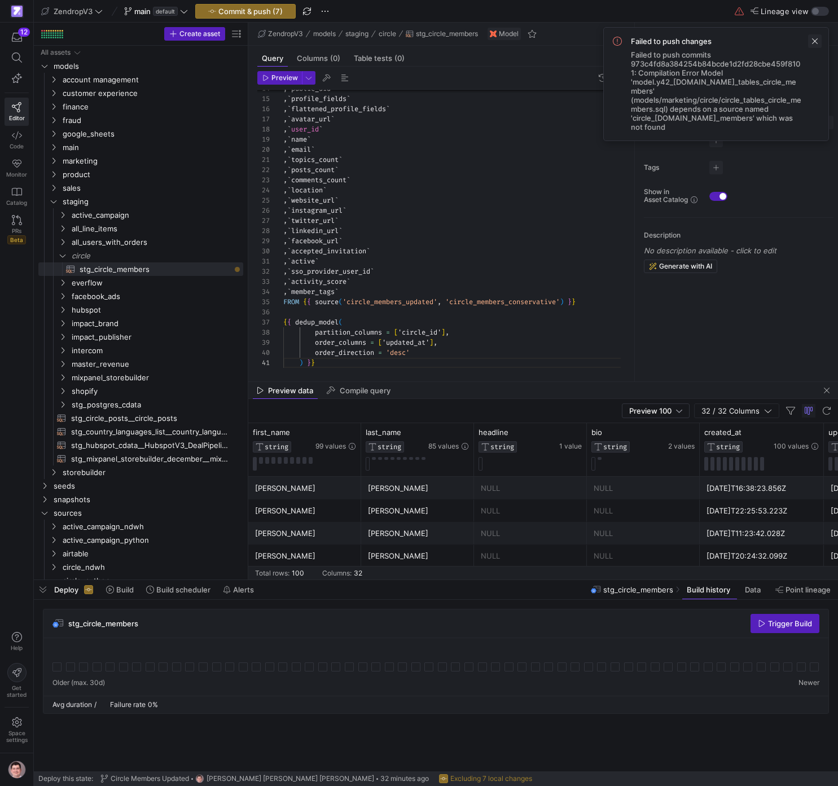
click at [813, 42] on span at bounding box center [815, 41] width 14 height 14
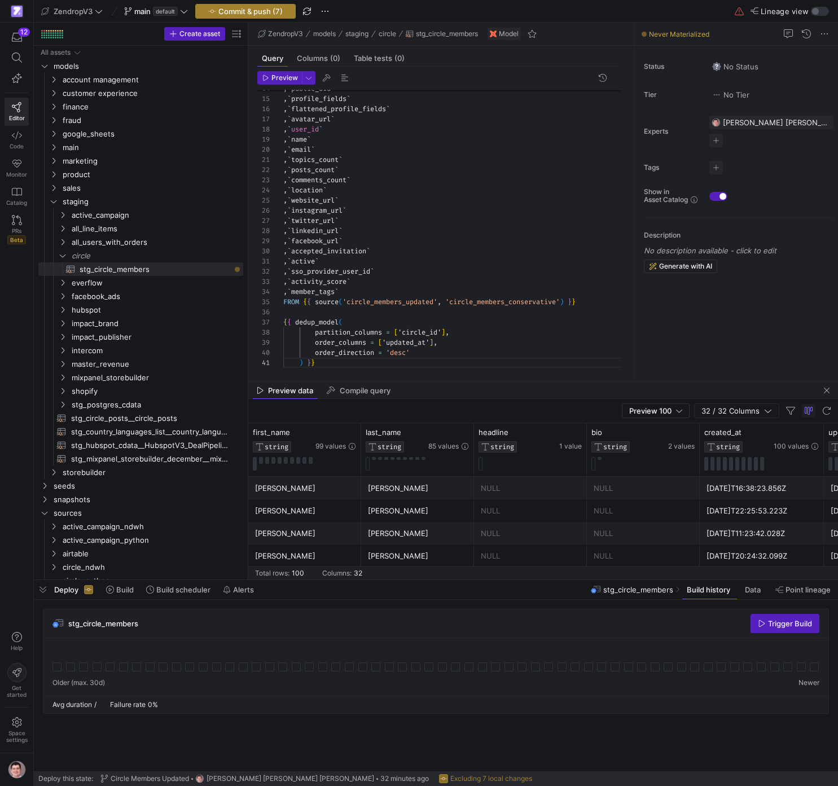
click at [268, 17] on span "button" at bounding box center [245, 12] width 99 height 14
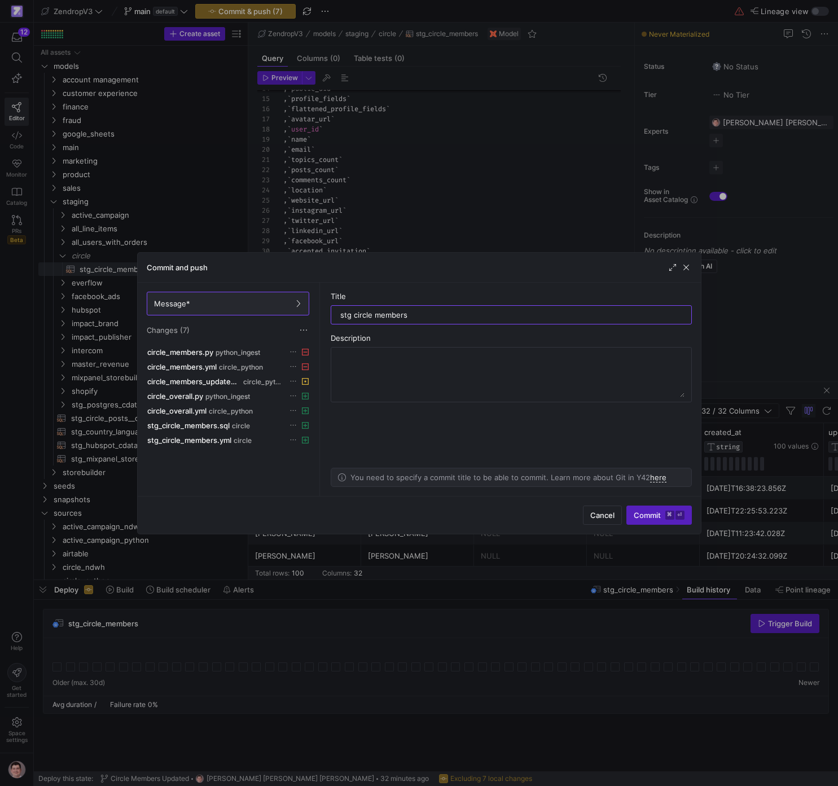
type input "stg circle members"
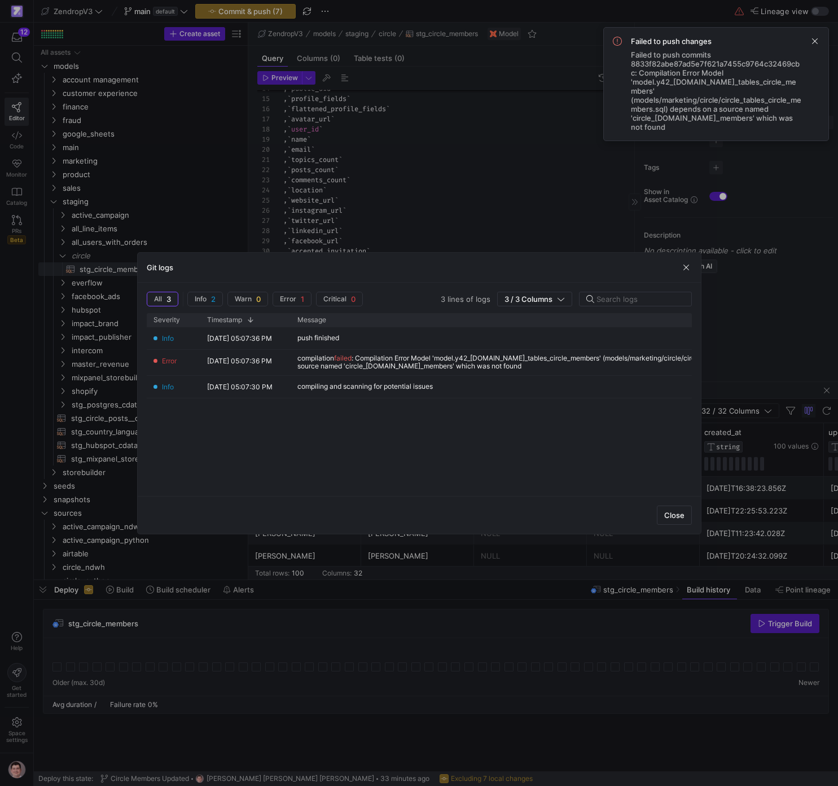
drag, startPoint x: 687, startPoint y: 266, endPoint x: 694, endPoint y: 261, distance: 8.9
click at [687, 266] on span "button" at bounding box center [685, 267] width 11 height 11
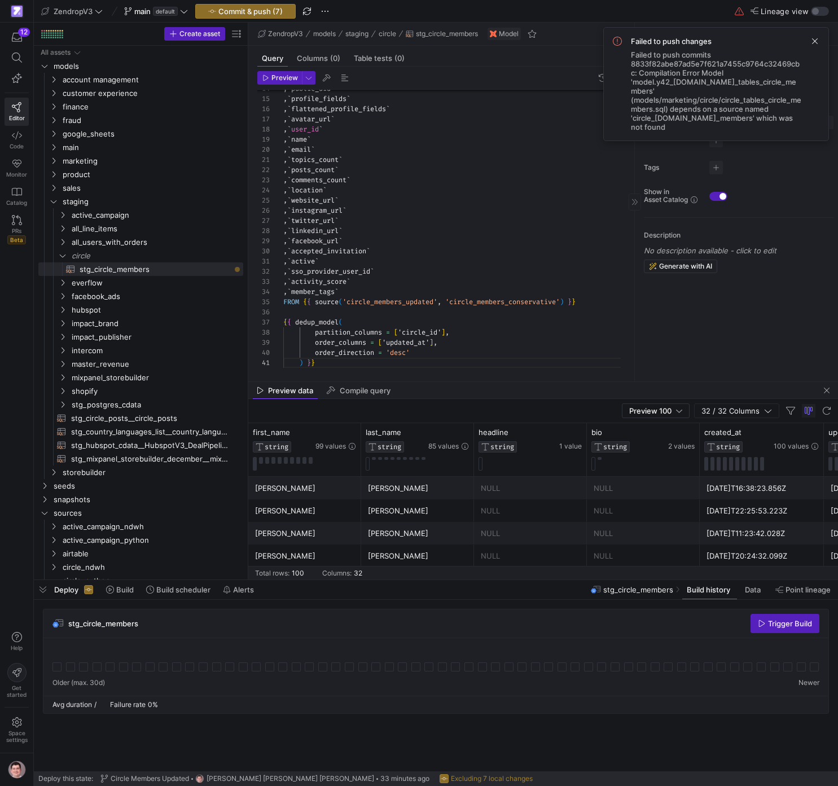
click at [818, 41] on span at bounding box center [815, 41] width 14 height 14
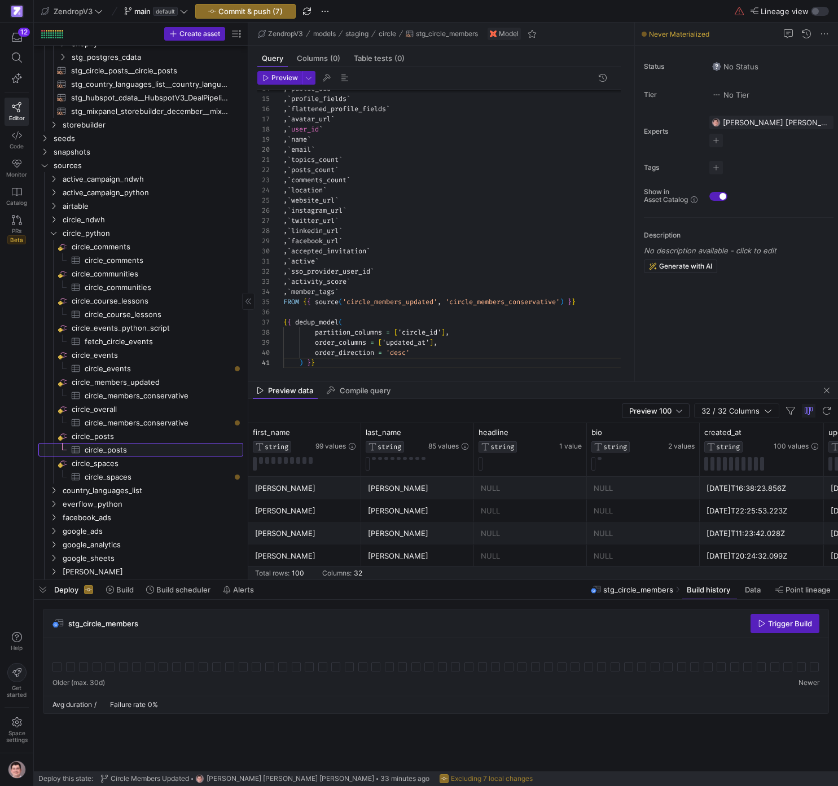
scroll to position [345, 0]
click at [126, 450] on span "circle_posts​​​​​​​​​" at bounding box center [158, 452] width 146 height 13
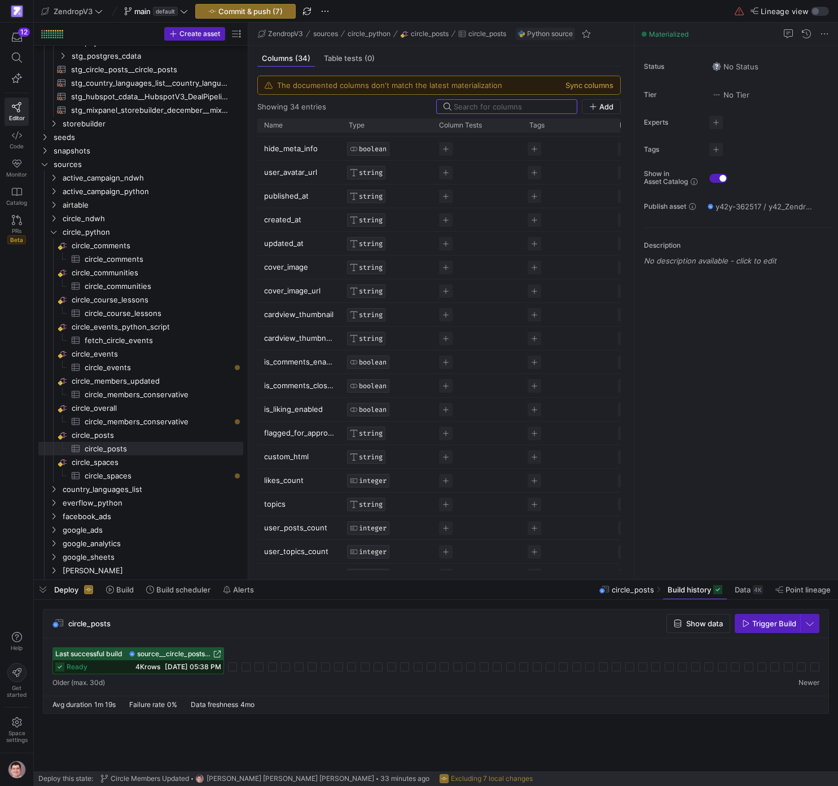
scroll to position [313, 0]
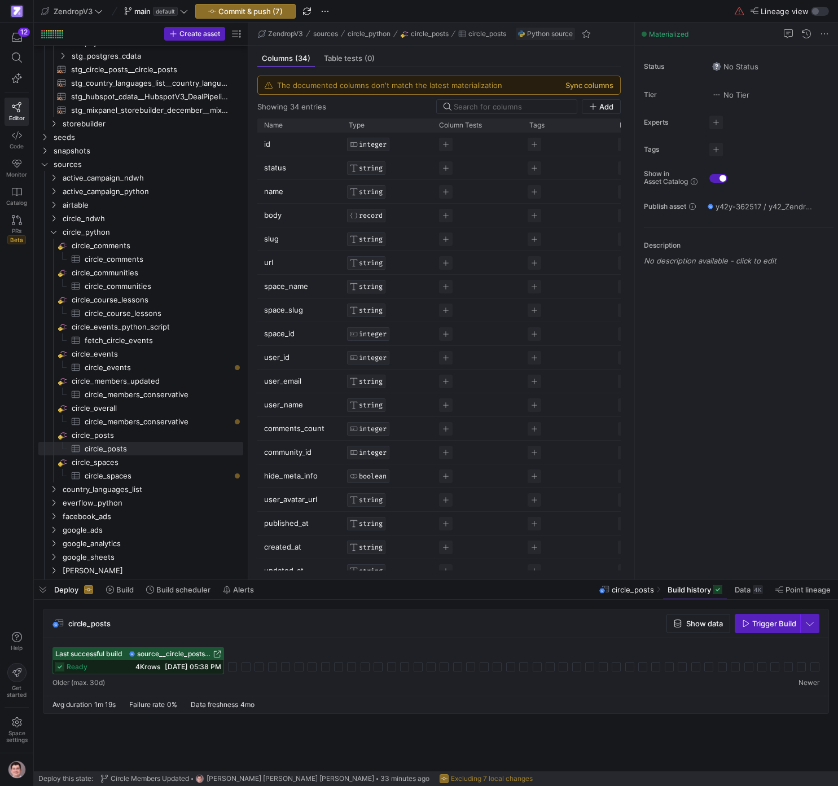
click at [599, 85] on button "Sync columns" at bounding box center [589, 85] width 48 height 9
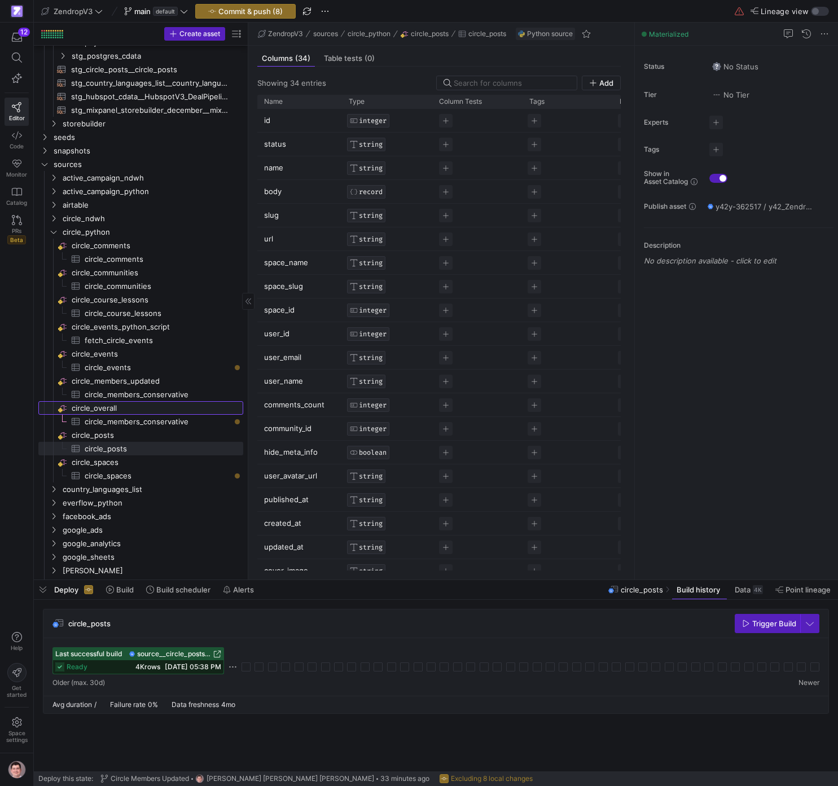
click at [109, 405] on span "circle_overall​​​​​​​​" at bounding box center [157, 408] width 170 height 13
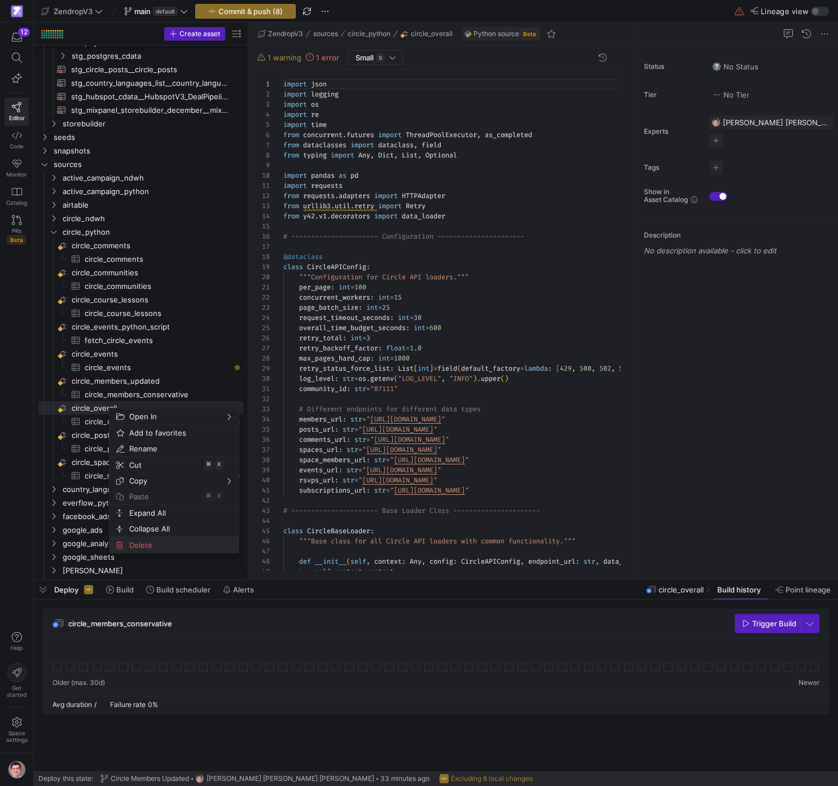
click at [142, 547] on span "Delete" at bounding box center [165, 545] width 80 height 16
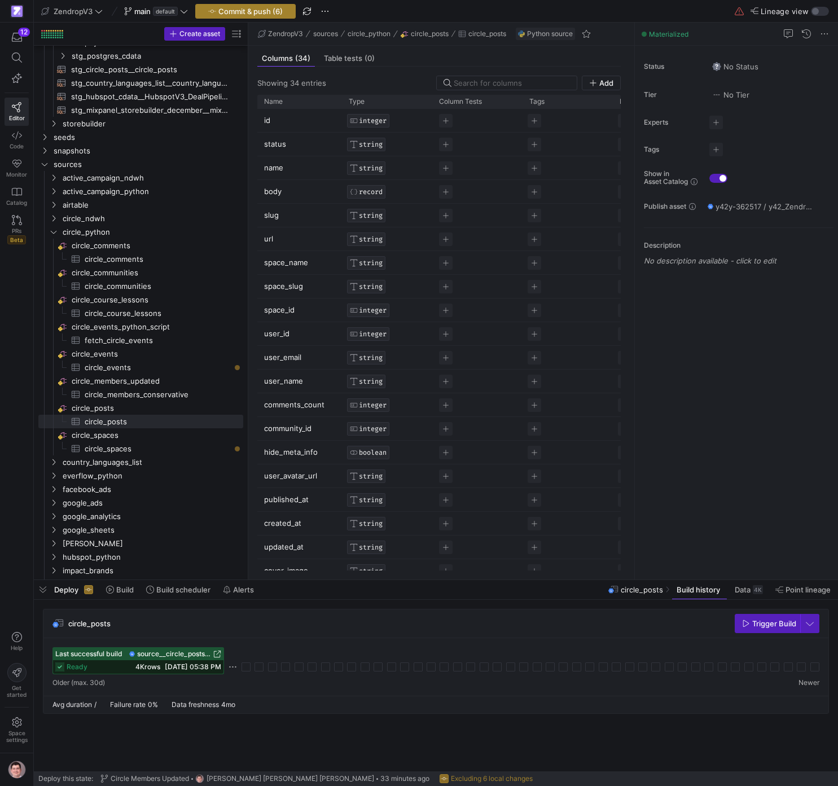
click at [231, 14] on span "Commit & push (6)" at bounding box center [250, 11] width 64 height 9
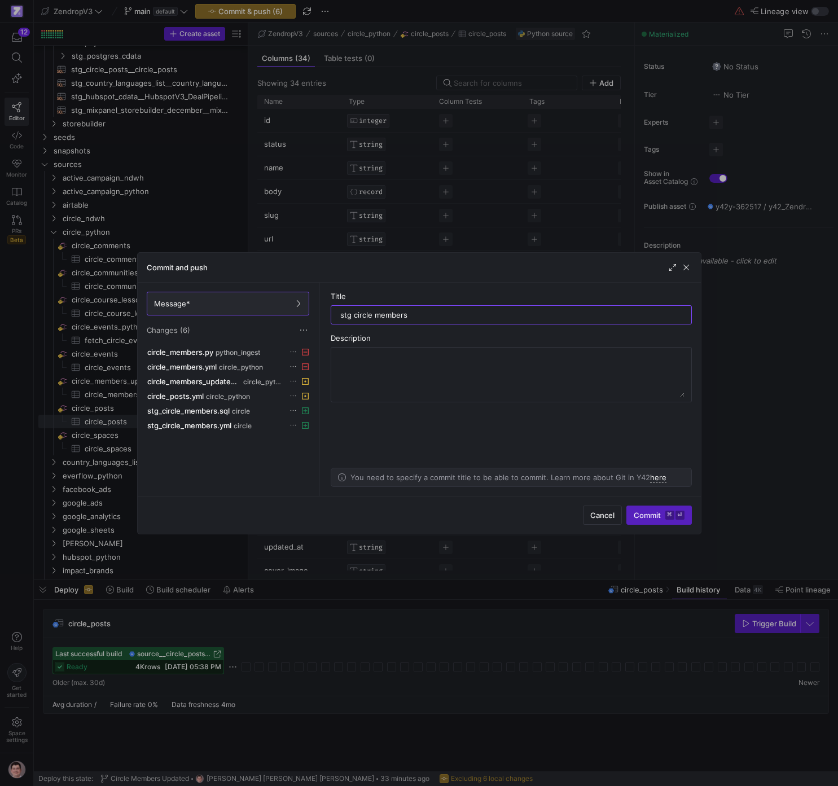
type input "stg circle members"
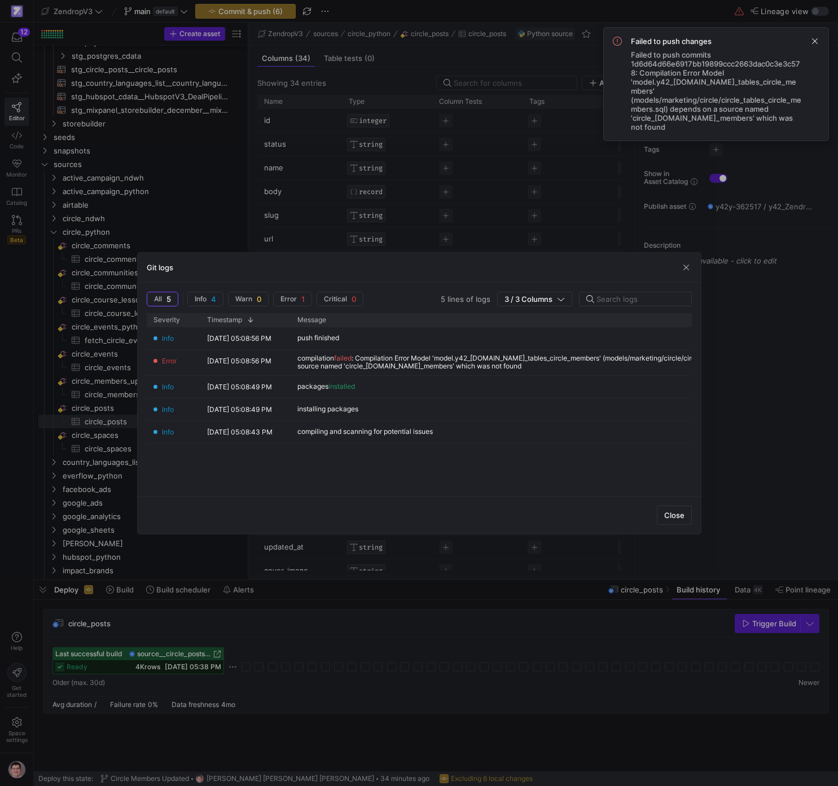
click at [672, 268] on div "Git logs" at bounding box center [419, 268] width 563 height 30
click at [681, 268] on span "button" at bounding box center [685, 267] width 11 height 11
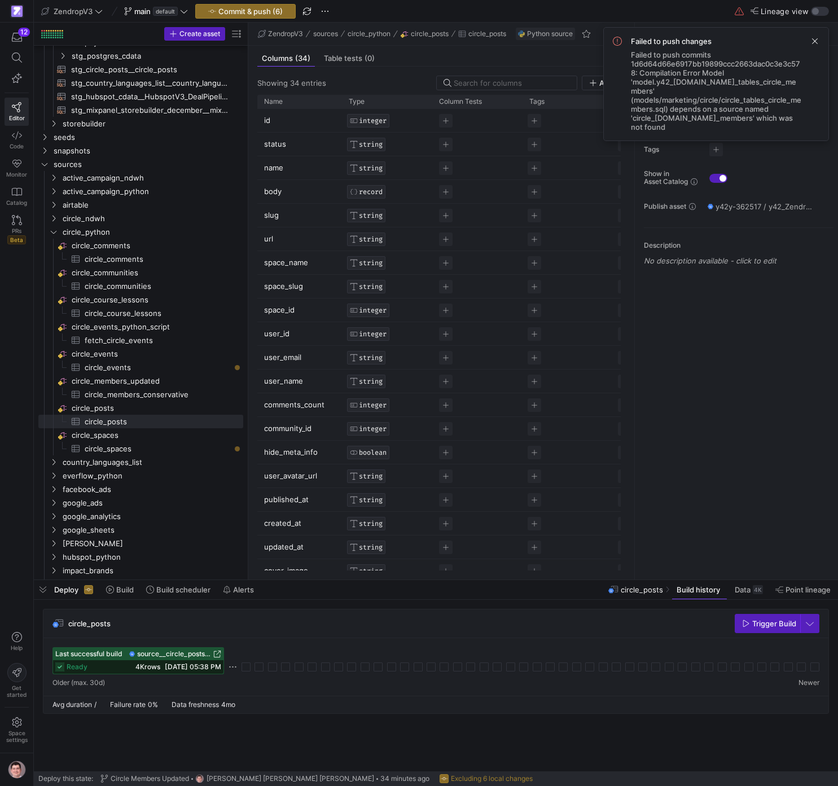
click at [694, 99] on span "Failed to push commits 1d6d64d66e6917bb19899ccc2663dac0c3e3c578: Compilation Er…" at bounding box center [716, 90] width 170 height 81
click at [711, 107] on span "Failed to push commits 1d6d64d66e6917bb19899ccc2663dac0c3e3c578: Compilation Er…" at bounding box center [716, 90] width 170 height 81
click at [696, 103] on span "Failed to push commits 1d6d64d66e6917bb19899ccc2663dac0c3e3c578: Compilation Er…" at bounding box center [716, 90] width 170 height 81
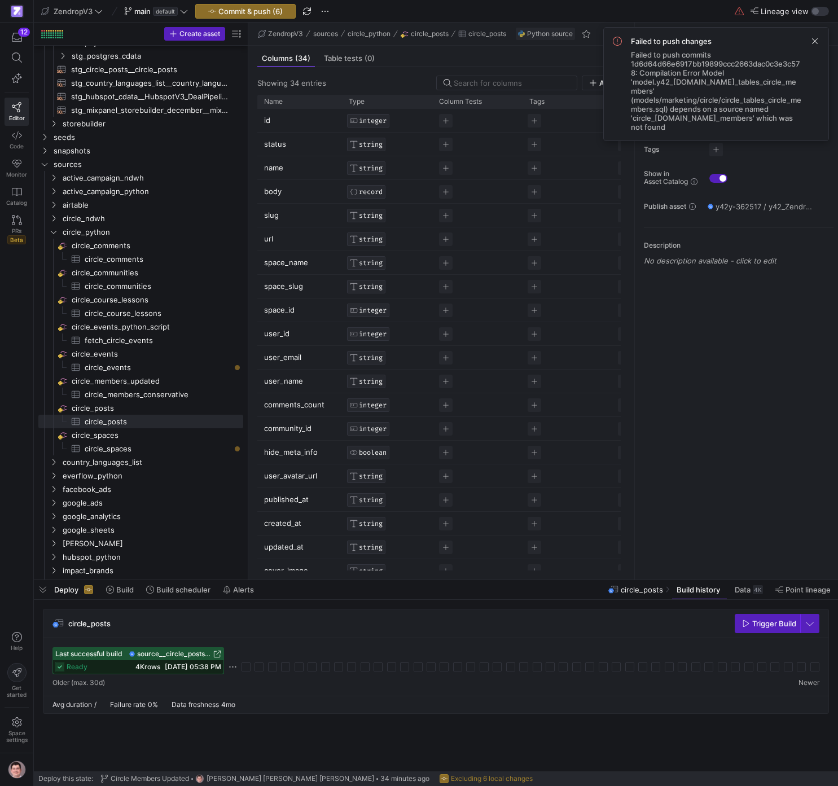
click at [696, 103] on span "Failed to push commits 1d6d64d66e6917bb19899ccc2663dac0c3e3c578: Compilation Er…" at bounding box center [716, 90] width 170 height 81
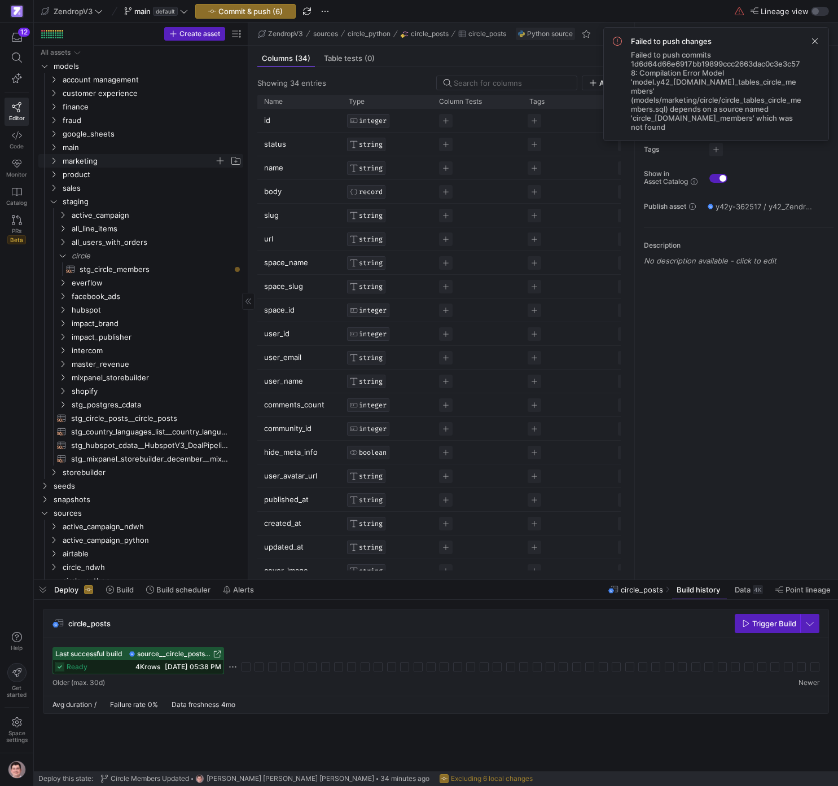
click at [77, 161] on span "marketing" at bounding box center [139, 161] width 152 height 13
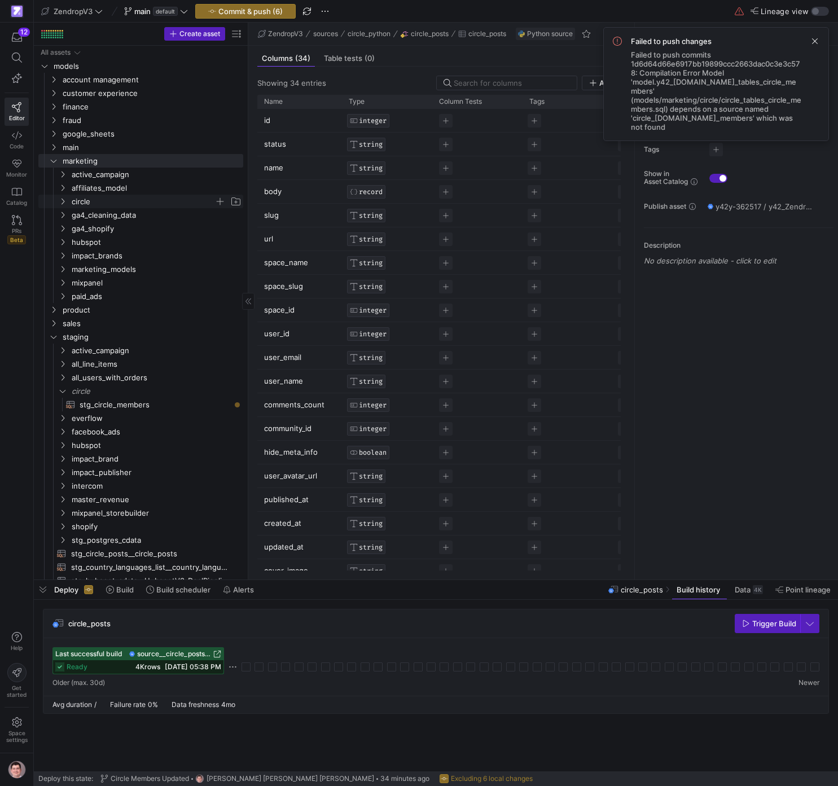
click at [111, 202] on span "circle" at bounding box center [143, 201] width 143 height 13
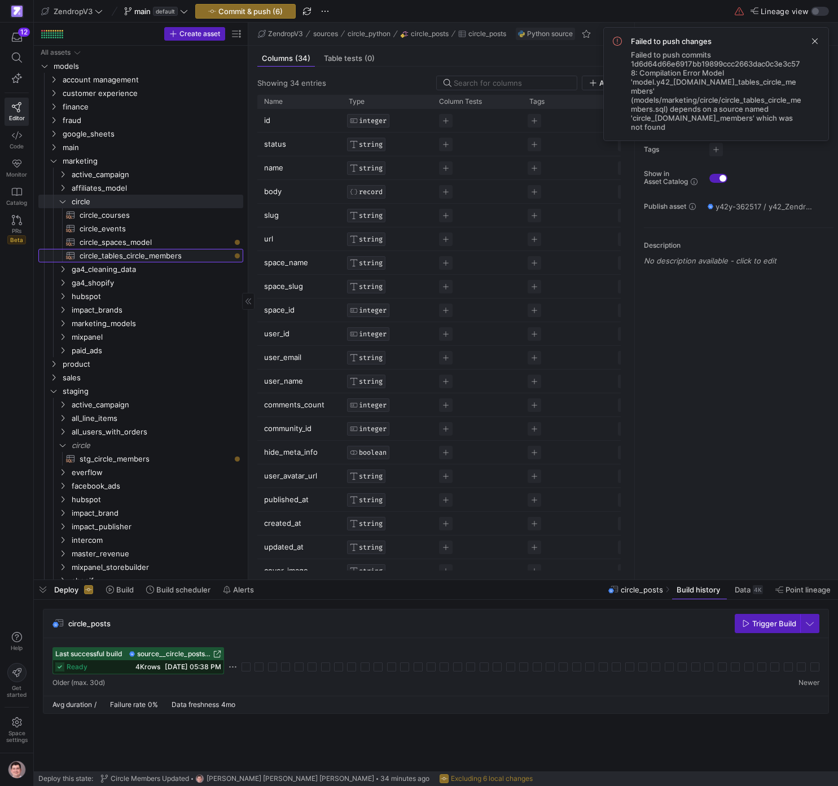
click at [155, 258] on span "circle_tables_circle_members​​​​​​​​​​" at bounding box center [155, 255] width 151 height 13
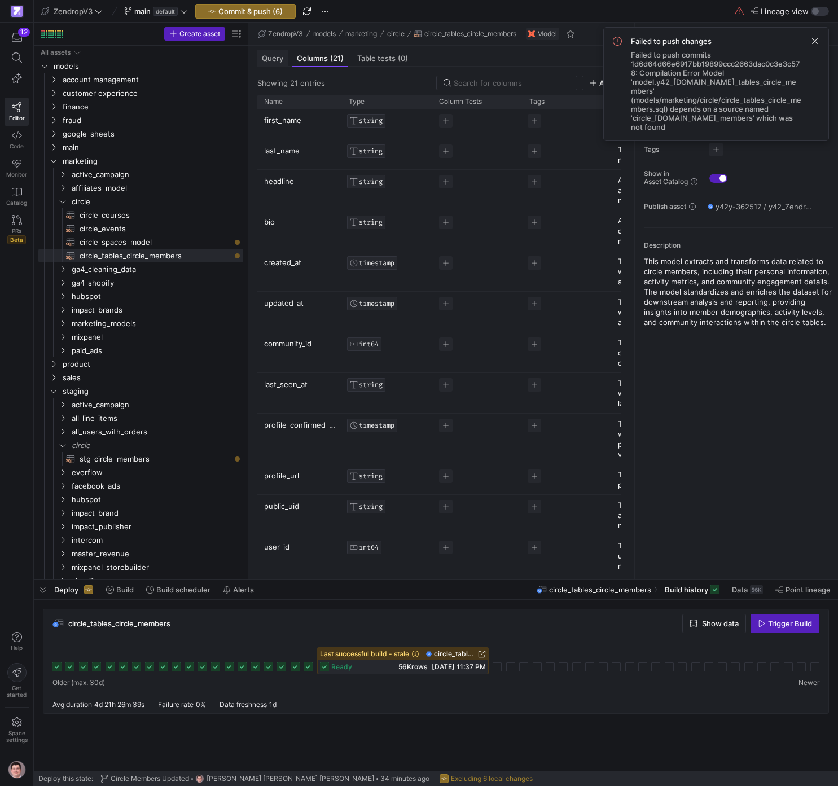
click at [279, 59] on span "Query" at bounding box center [272, 58] width 21 height 7
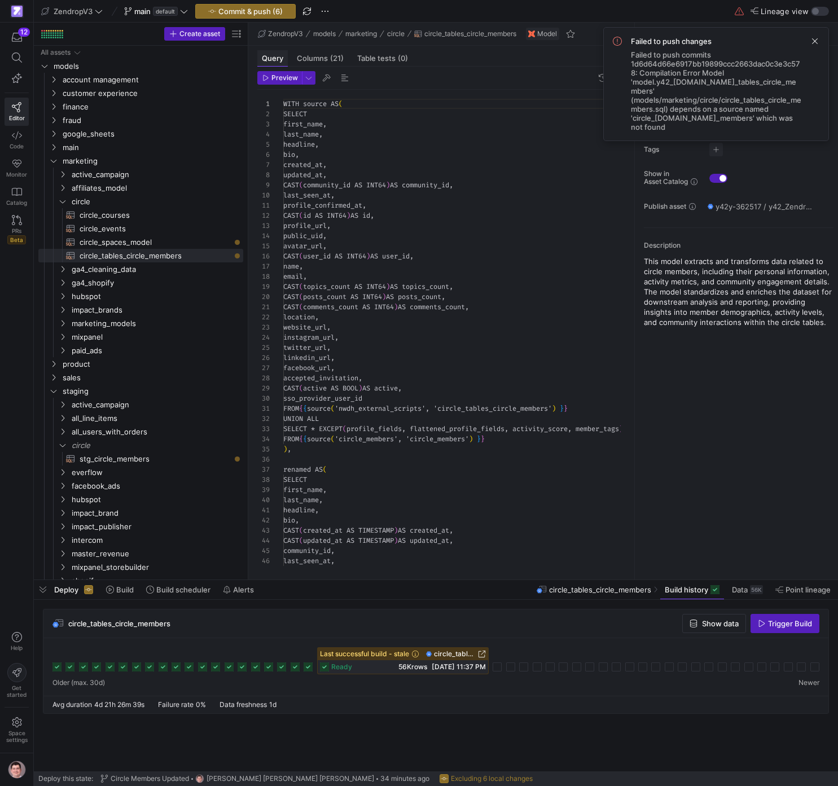
scroll to position [102, 0]
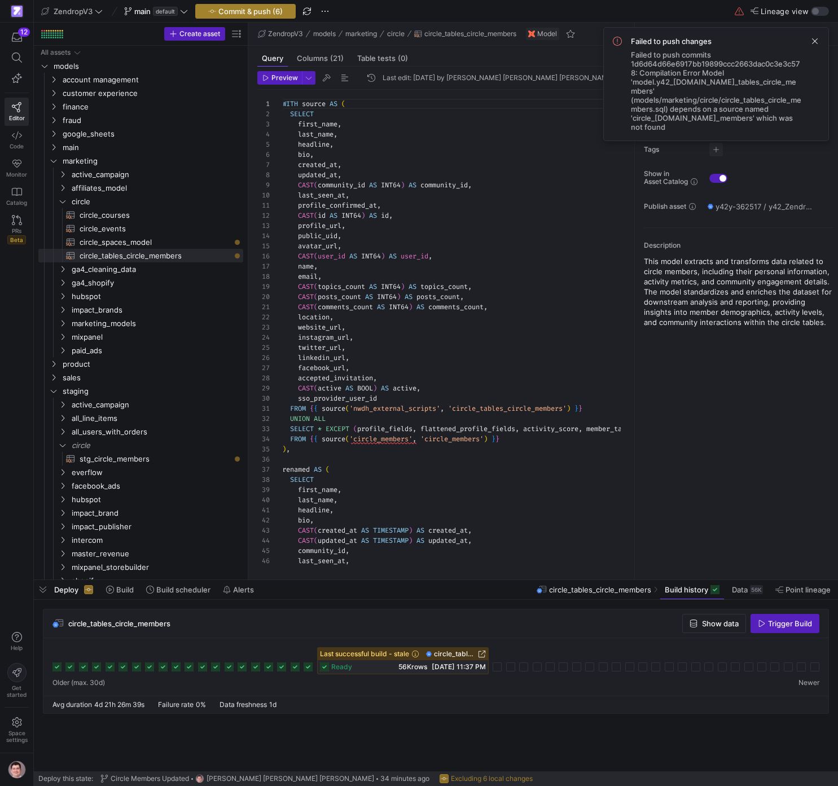
click at [252, 7] on span "Commit & push (6)" at bounding box center [250, 11] width 64 height 9
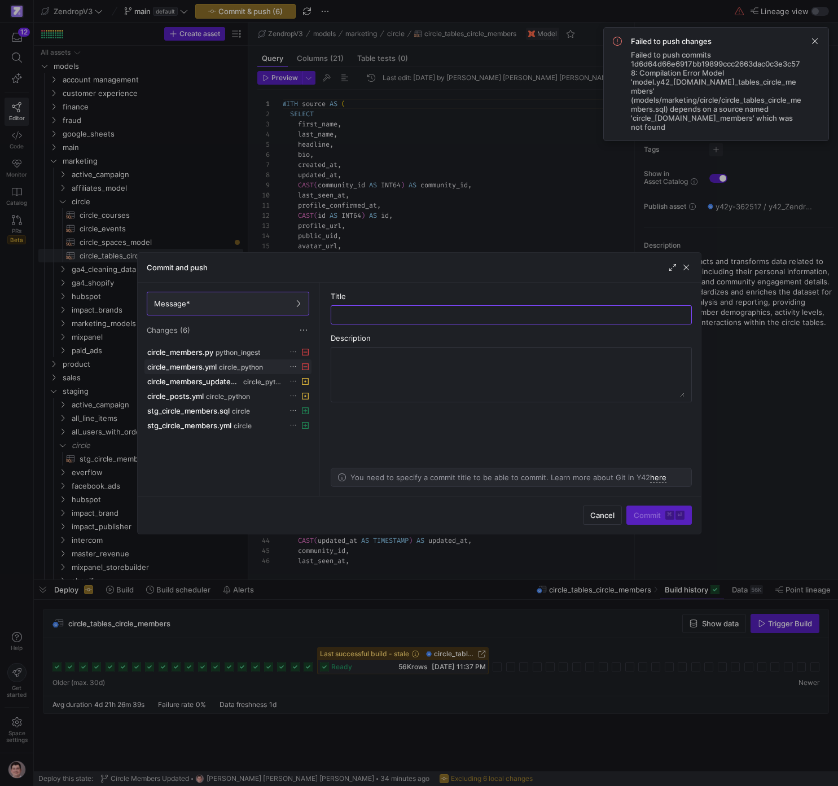
click at [296, 367] on icon at bounding box center [293, 366] width 6 height 1
click at [308, 399] on span "Discard" at bounding box center [314, 398] width 26 height 9
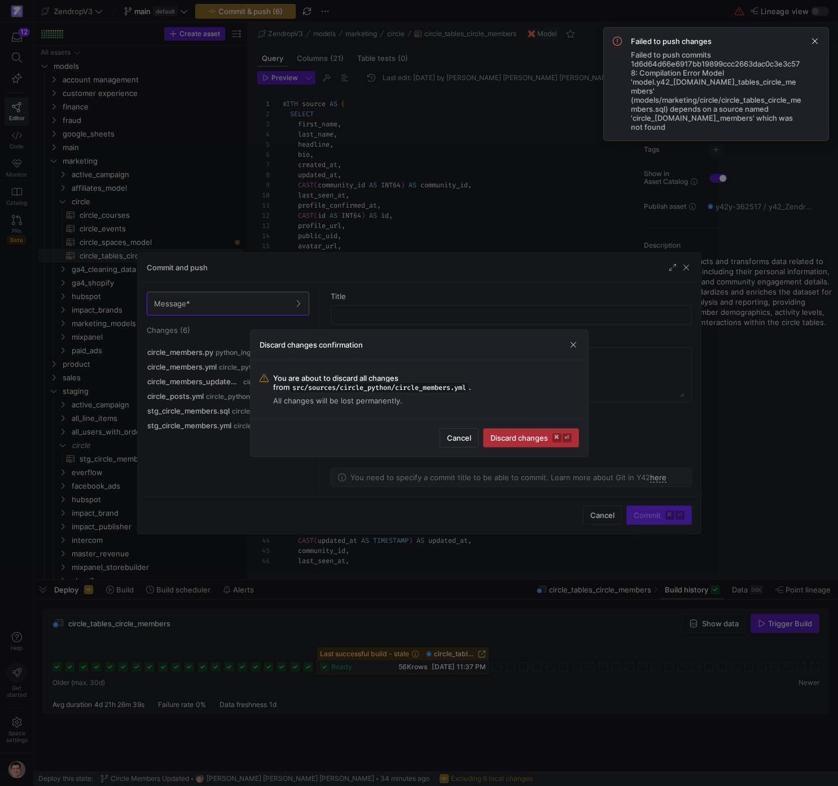
click at [494, 430] on span "submit" at bounding box center [530, 438] width 95 height 18
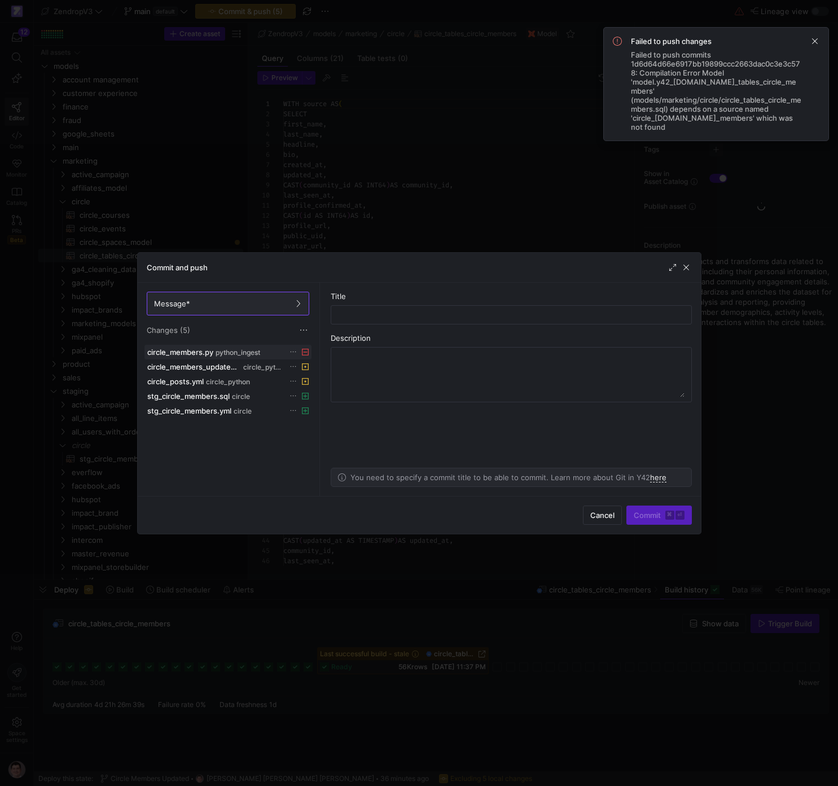
click at [297, 353] on icon at bounding box center [292, 351] width 7 height 7
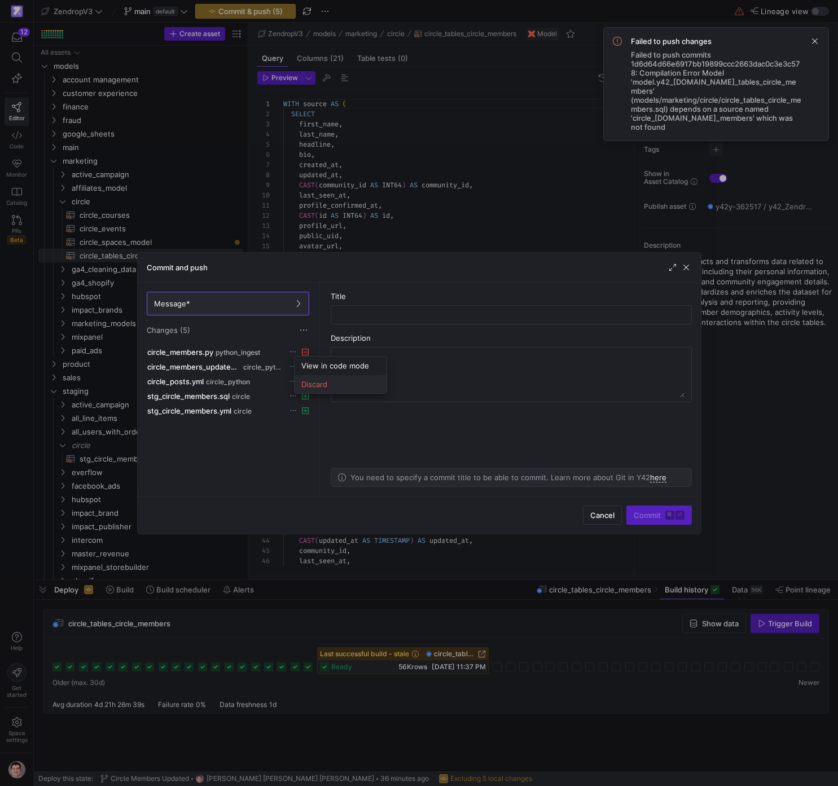
click at [315, 385] on span "Discard" at bounding box center [314, 384] width 26 height 9
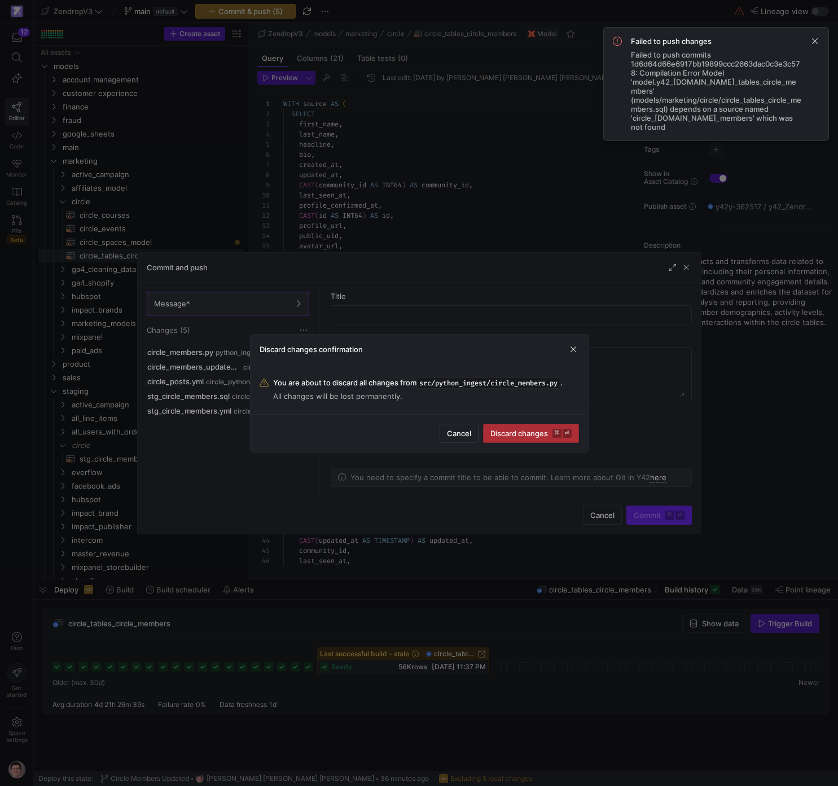
click at [502, 439] on span "submit" at bounding box center [530, 433] width 95 height 18
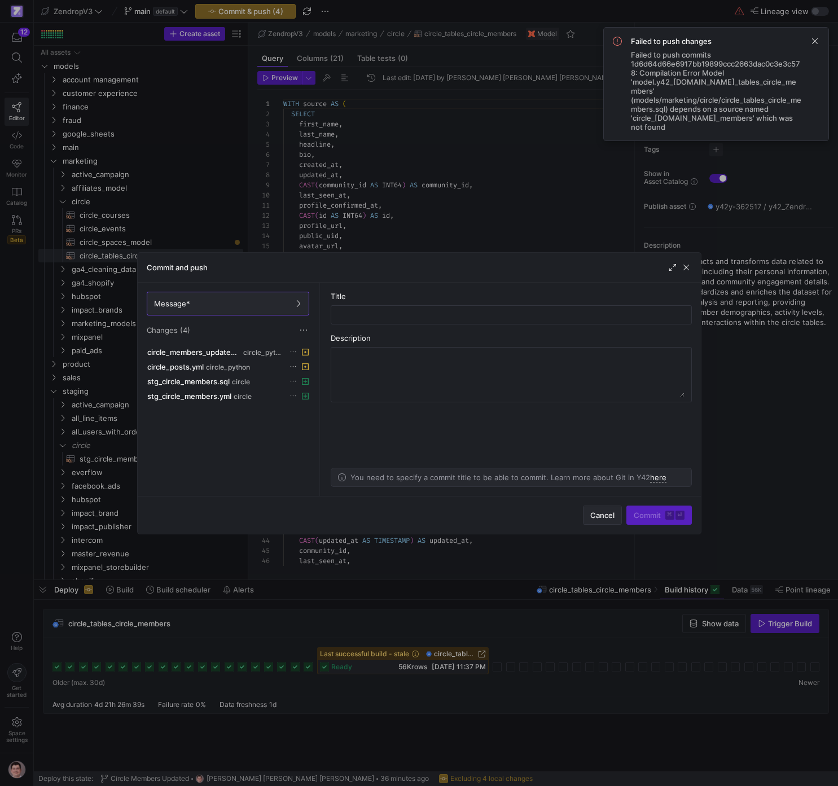
click at [607, 515] on span "Cancel" at bounding box center [602, 514] width 24 height 9
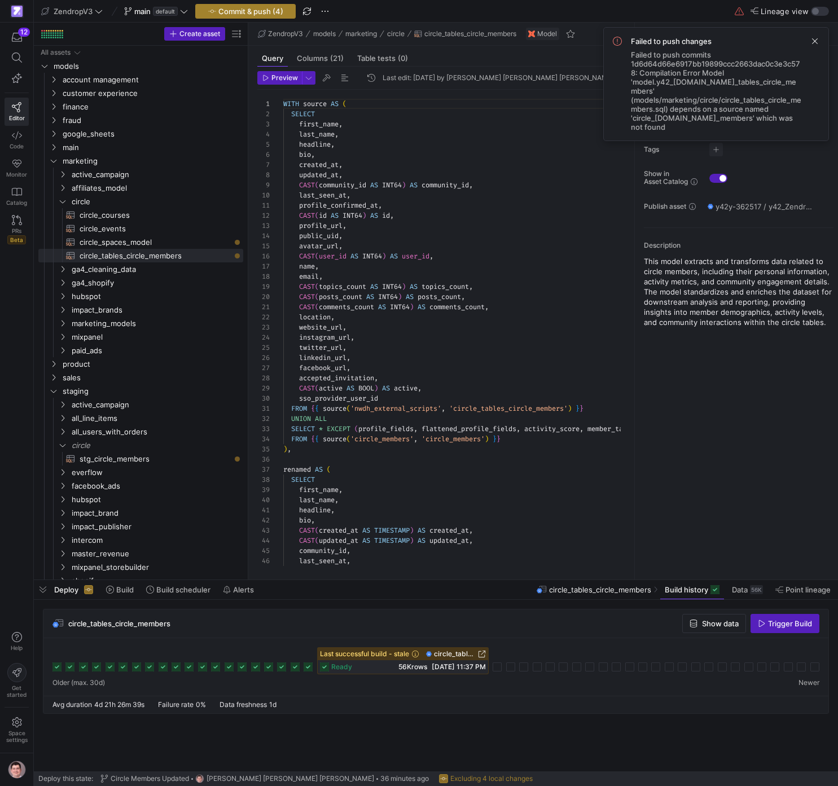
drag, startPoint x: 264, startPoint y: 2, endPoint x: 265, endPoint y: 10, distance: 7.4
click at [265, 6] on y42-top-nav "ZendropV3 main default Commit & push (4) Lineage view" at bounding box center [436, 11] width 804 height 23
click at [266, 11] on span "Commit & push (4)" at bounding box center [250, 11] width 65 height 9
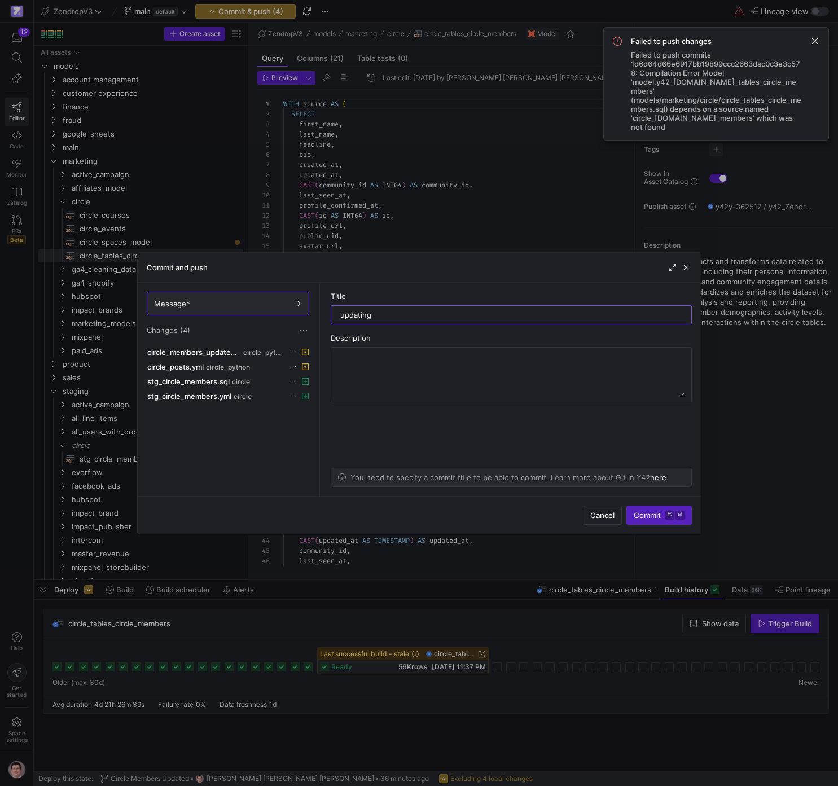
type input "updating"
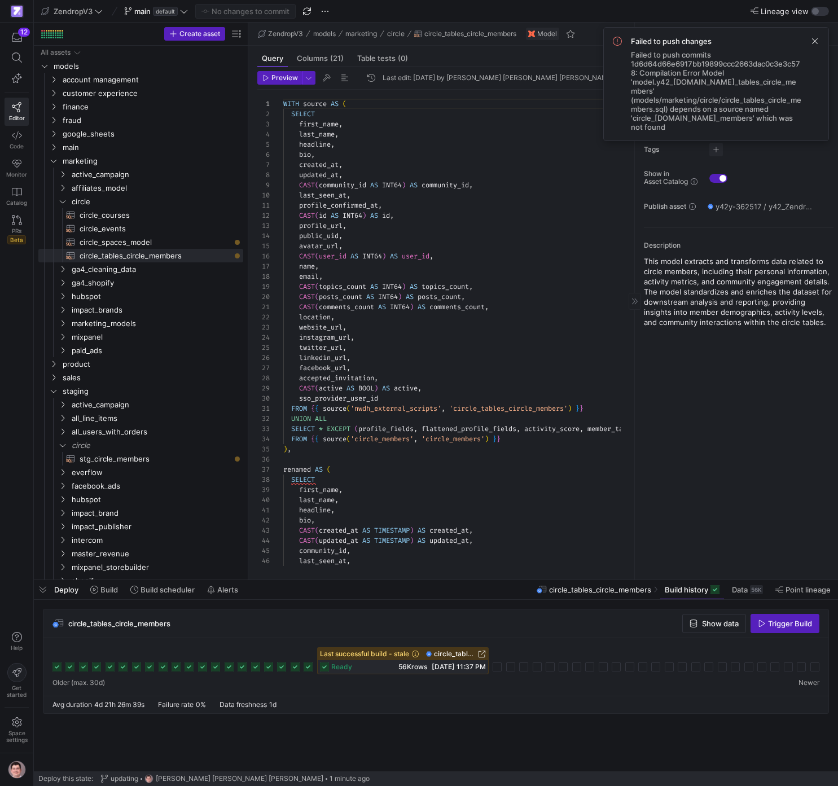
click at [817, 42] on span at bounding box center [815, 41] width 14 height 14
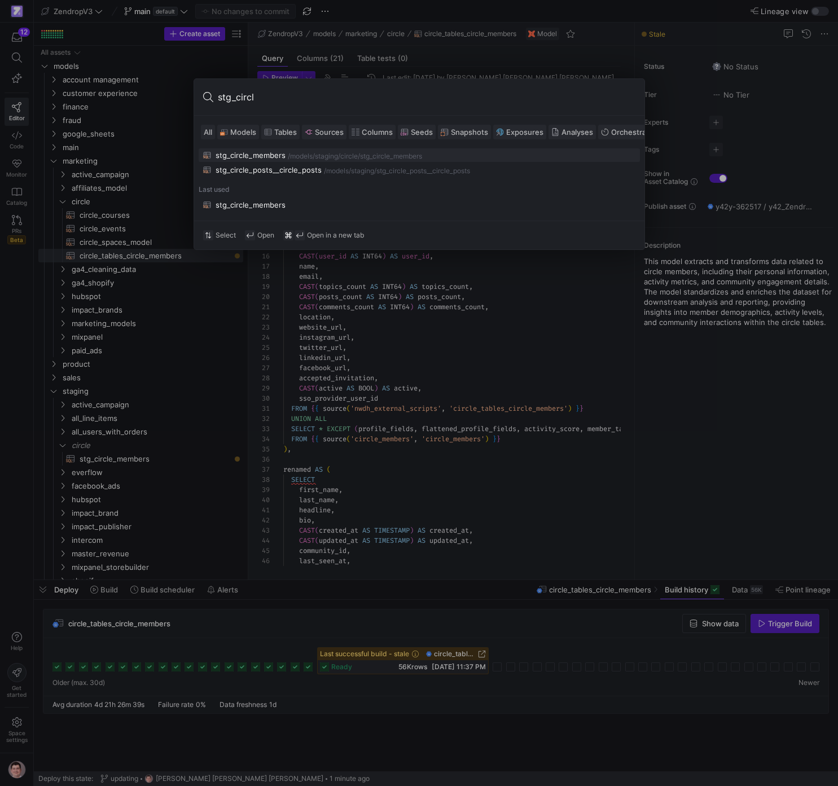
type input "stg_circle"
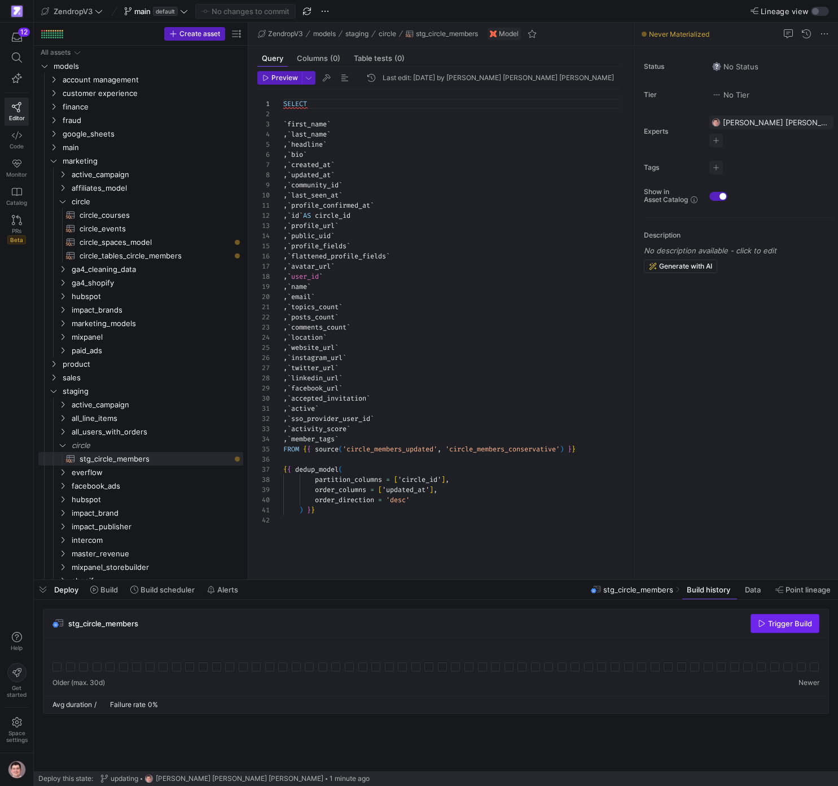
click at [777, 627] on span "Trigger Build" at bounding box center [790, 623] width 44 height 9
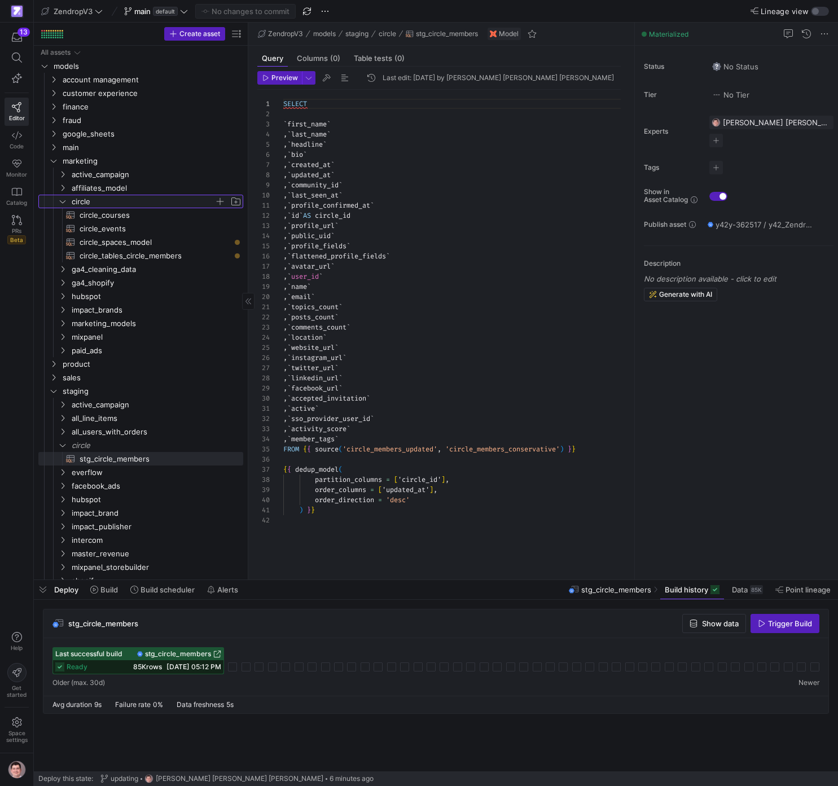
click at [77, 204] on span "circle" at bounding box center [143, 201] width 143 height 13
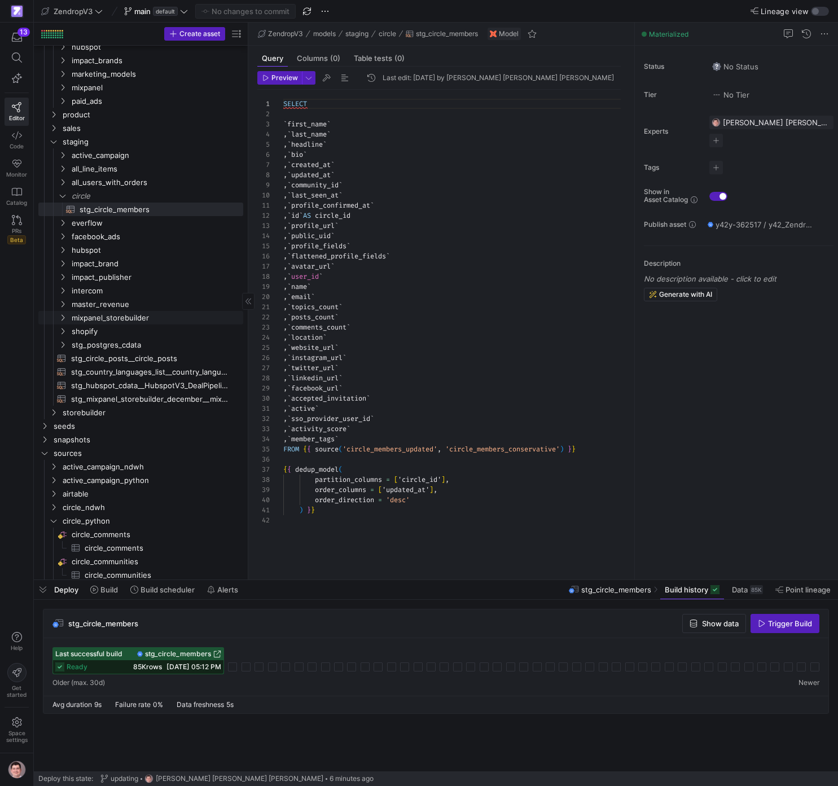
scroll to position [200, 0]
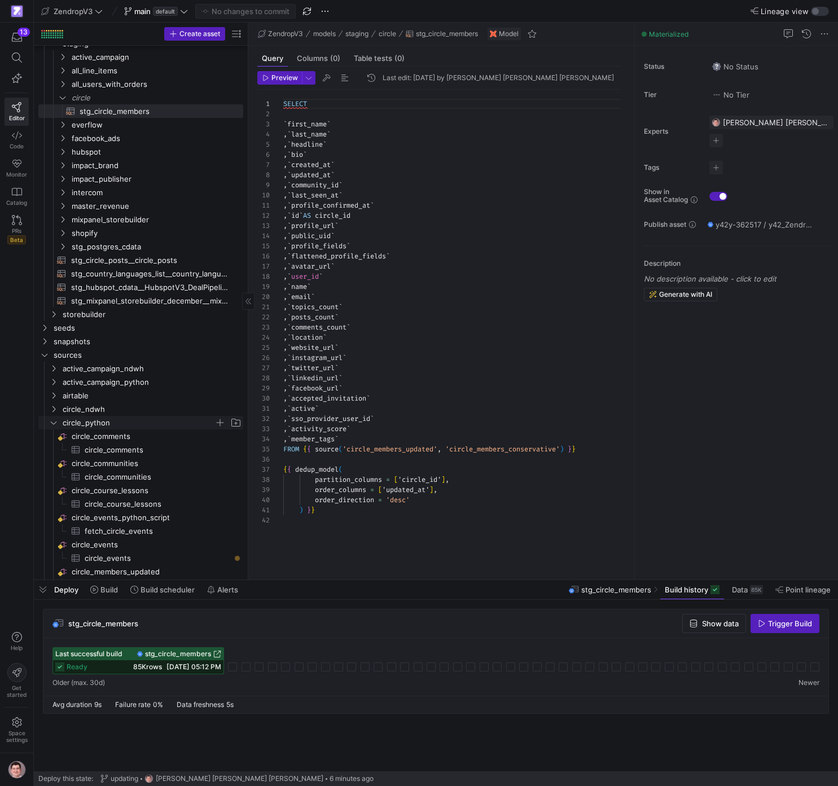
click at [114, 422] on span "circle_python" at bounding box center [139, 422] width 152 height 13
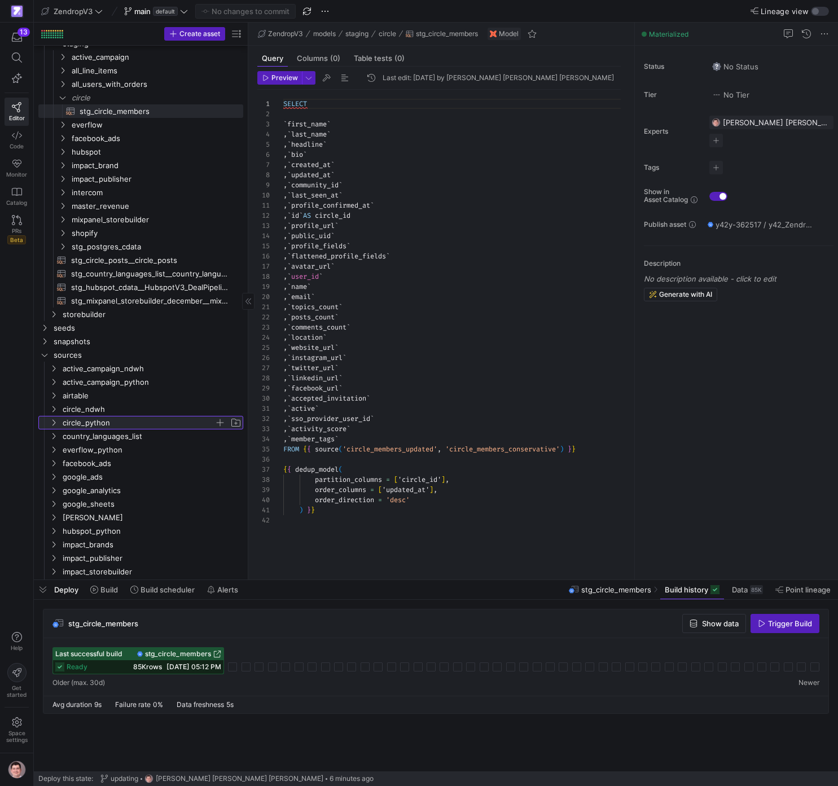
click at [114, 422] on span "circle_python" at bounding box center [139, 422] width 152 height 13
click at [219, 420] on span "button" at bounding box center [219, 422] width 11 height 11
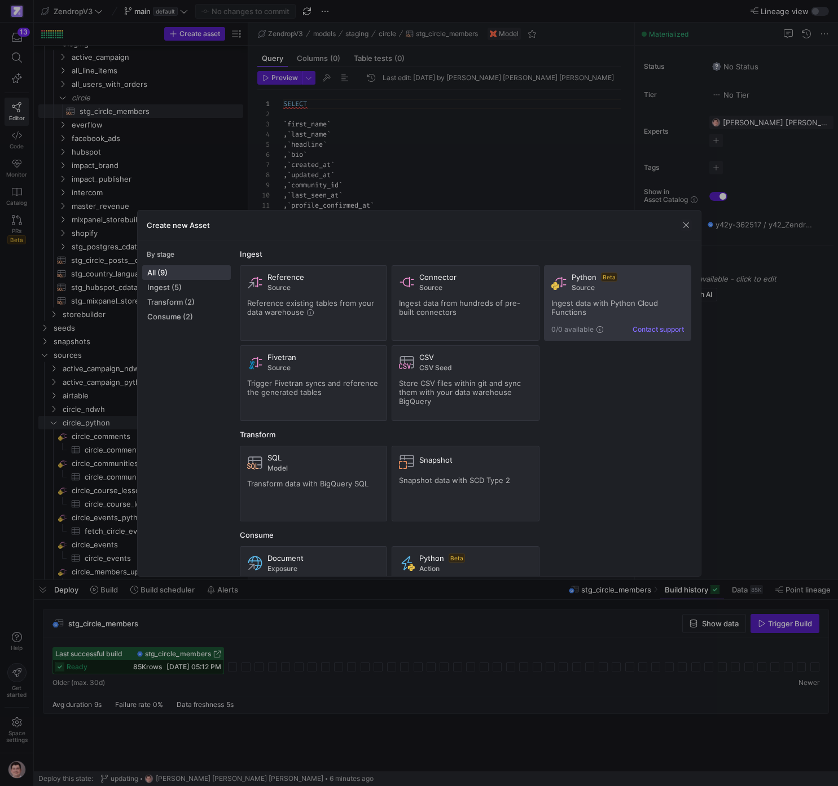
click at [595, 306] on span "Ingest data with Python Cloud Functions" at bounding box center [604, 307] width 107 height 18
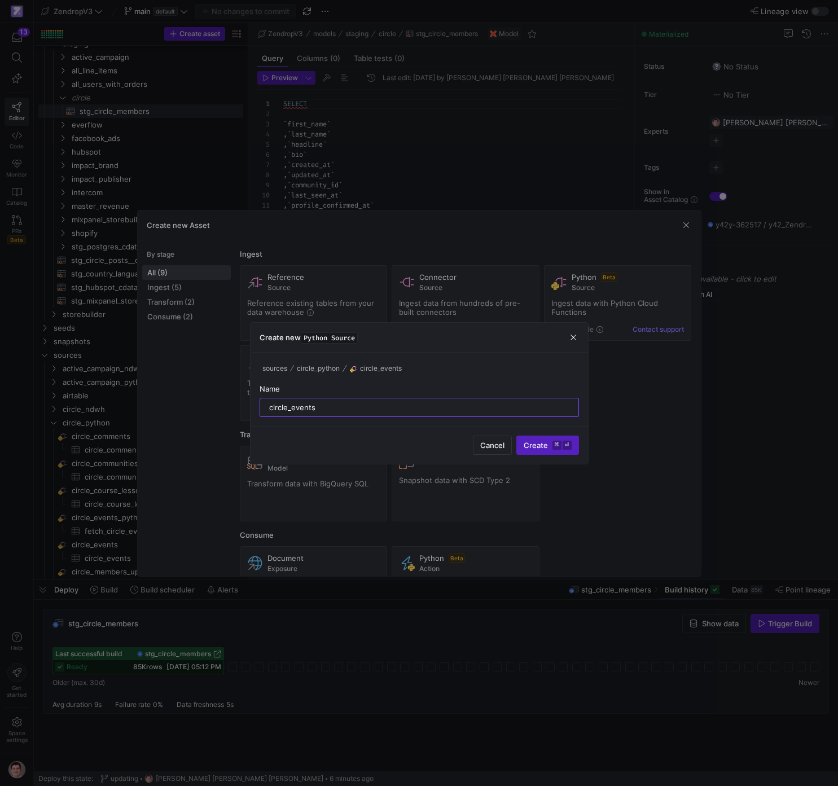
type input "circle_events"
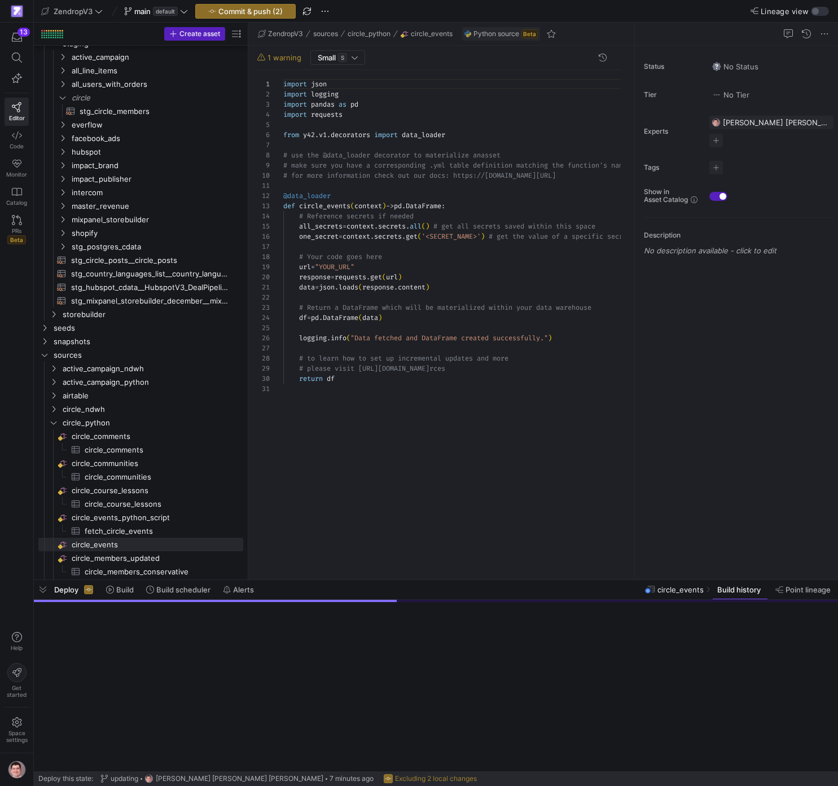
scroll to position [102, 0]
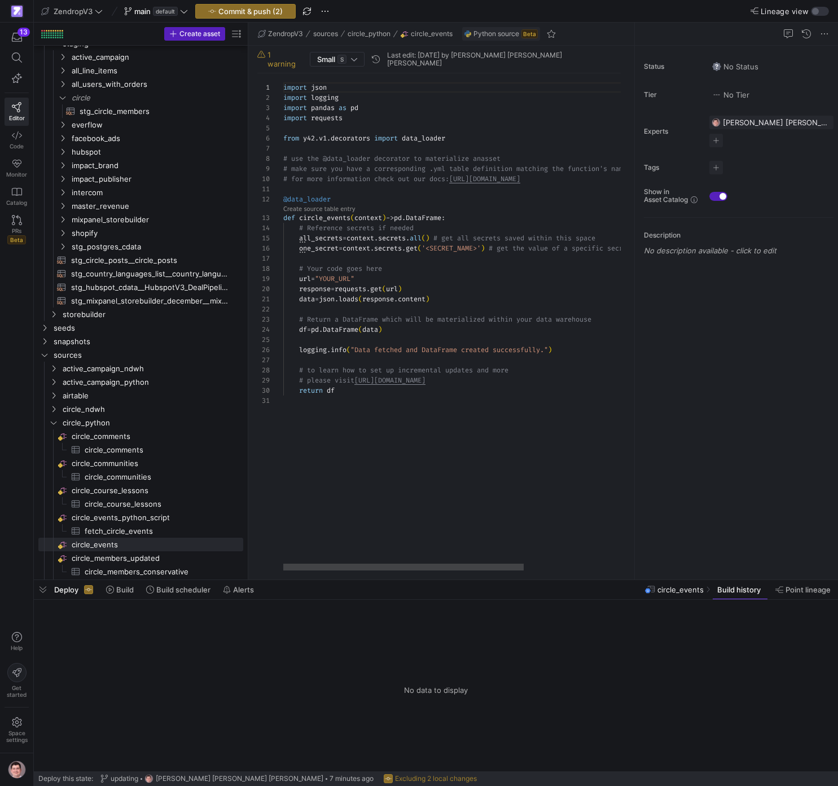
click at [439, 293] on div "import json import logging import pandas as pd import requests from y42 . v1 . …" at bounding box center [526, 321] width 487 height 497
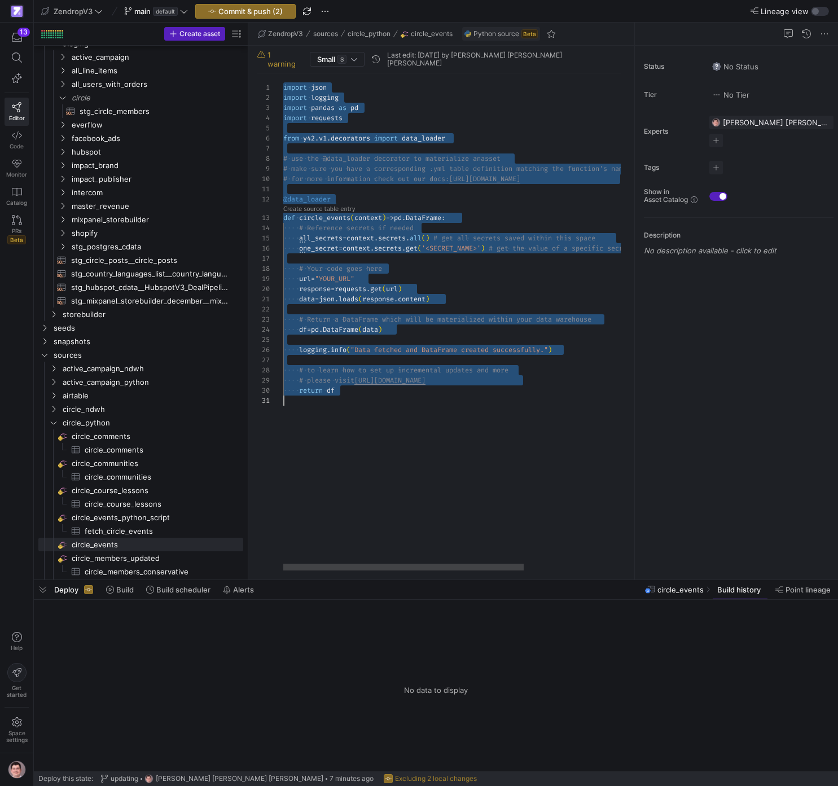
scroll to position [30, 98]
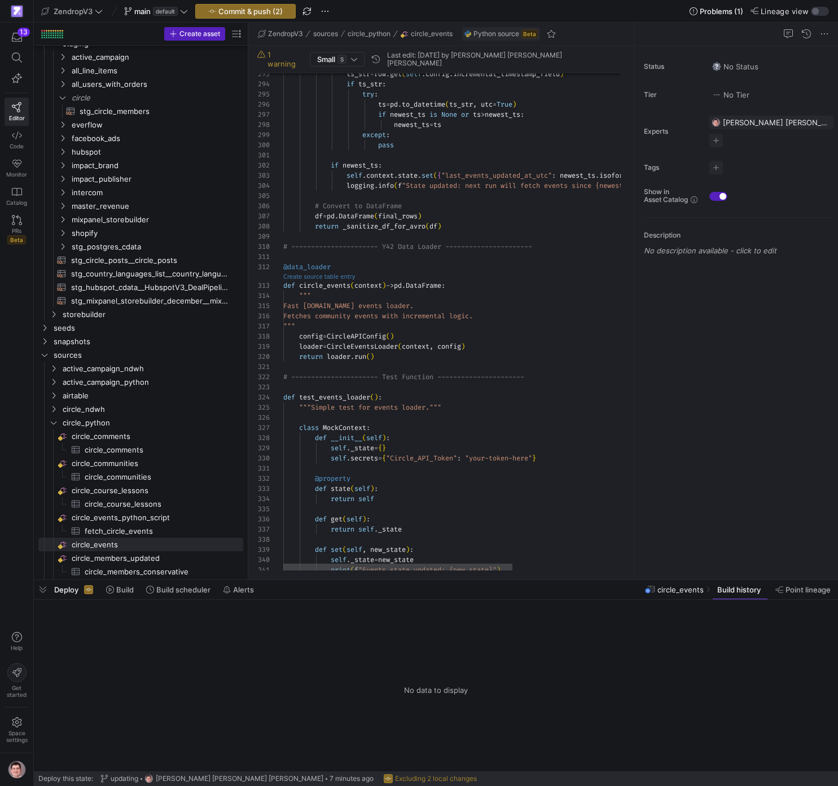
click at [323, 274] on link "Create source table entry" at bounding box center [319, 277] width 72 height 6
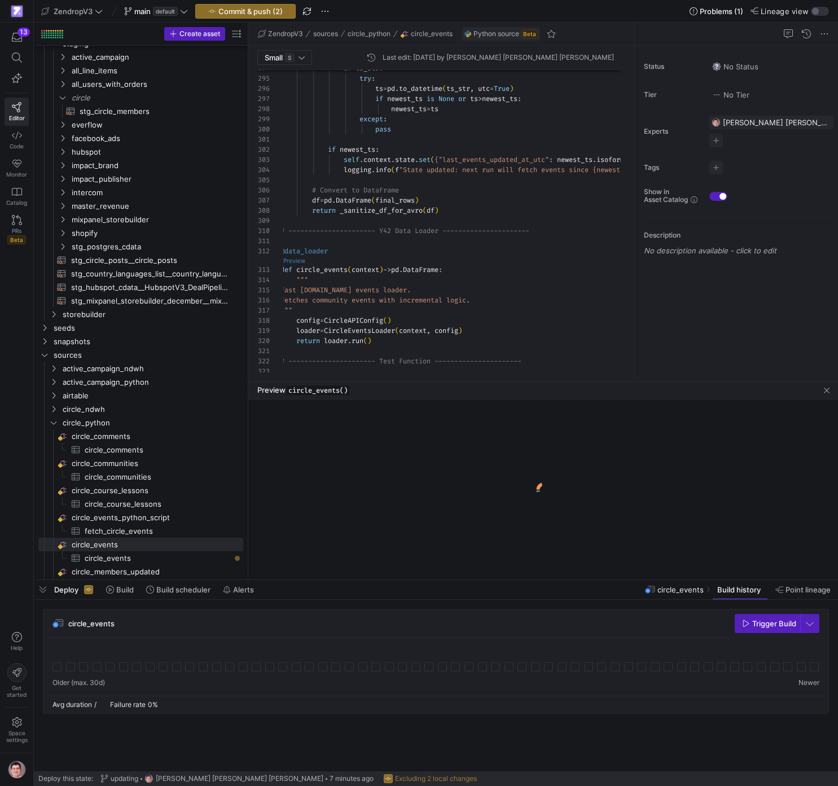
click at [301, 261] on link "Preview" at bounding box center [294, 261] width 22 height 6
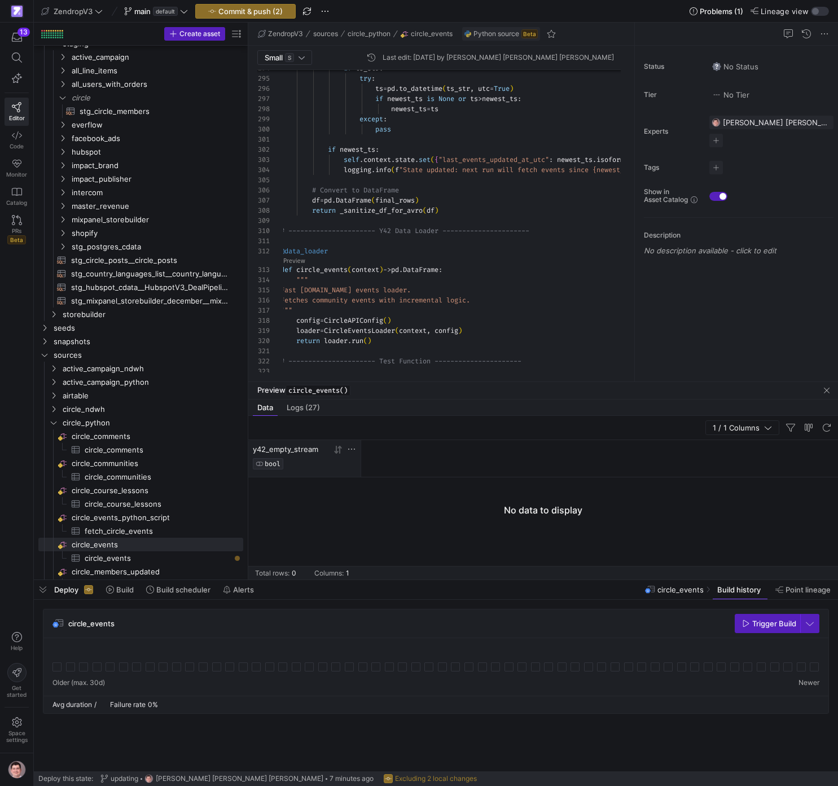
click at [318, 449] on span "y42_empty_stream" at bounding box center [285, 448] width 65 height 9
click at [310, 411] on span "Logs (27)" at bounding box center [303, 407] width 33 height 7
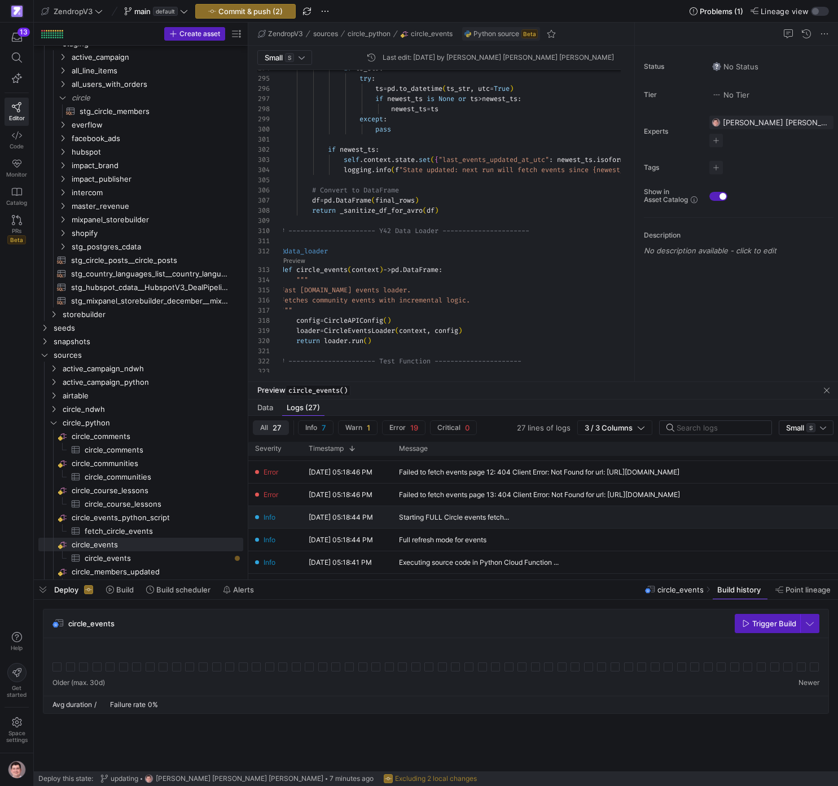
scroll to position [420, 0]
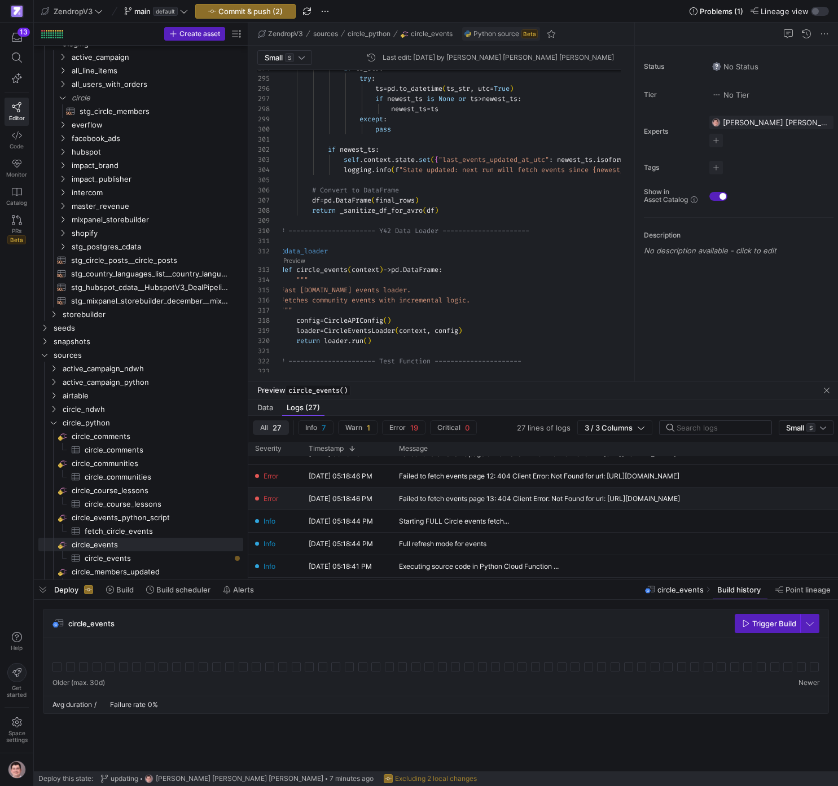
click at [486, 499] on div "Failed to fetch events page 13: 404 Client Error: Not Found for url: https://ap…" at bounding box center [539, 499] width 281 height 8
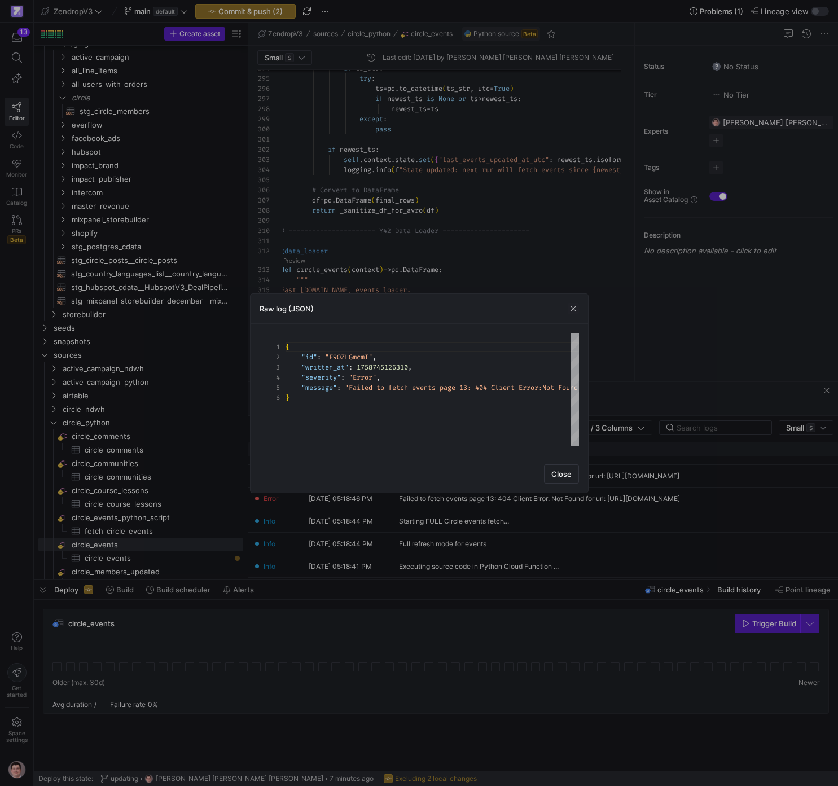
scroll to position [51, 0]
click at [431, 382] on div "{ "id" : "F9OZLGmcmI" , "written_at" : 1758745126310 , "severity" : "Error" , "…" at bounding box center [668, 389] width 767 height 113
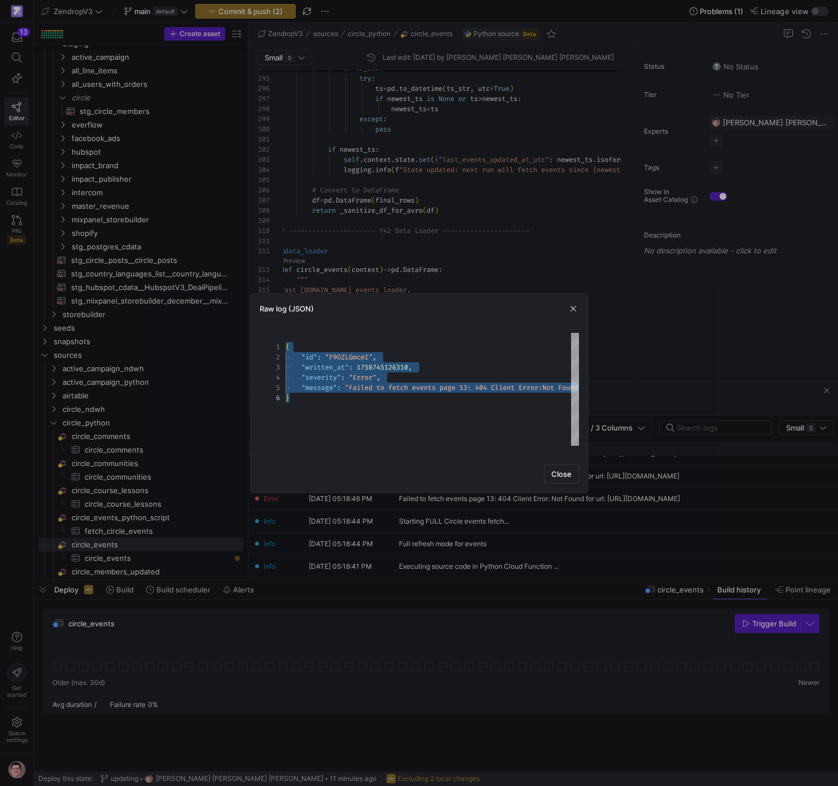
click at [497, 517] on div at bounding box center [419, 393] width 838 height 786
